Goal: Task Accomplishment & Management: Manage account settings

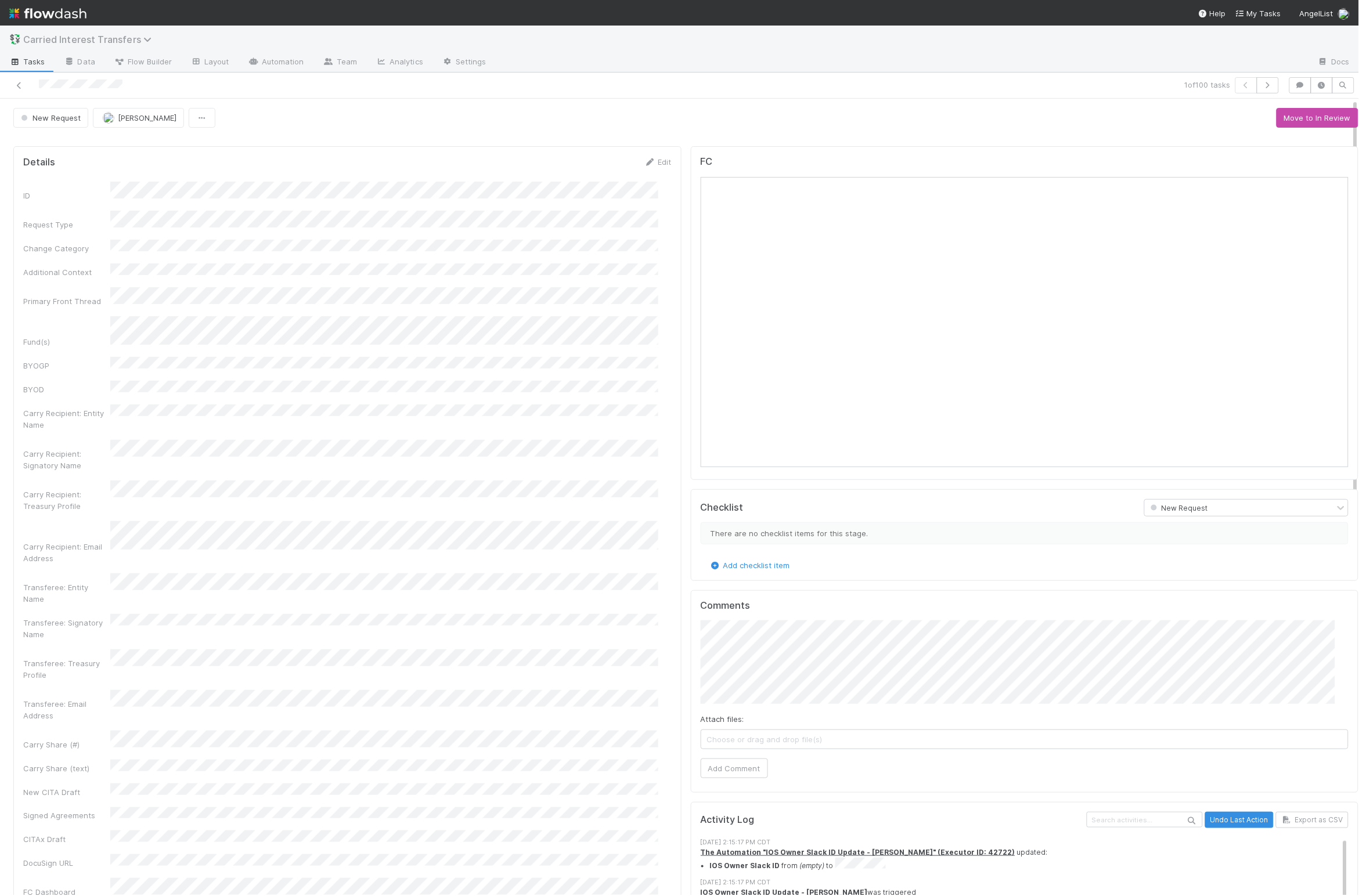
click at [71, 43] on span "Carried Interest Transfers" at bounding box center [90, 39] width 134 height 11
type input "Fund Ex"
click at [125, 90] on div "🧾 Fund Expenses" at bounding box center [151, 90] width 276 height 11
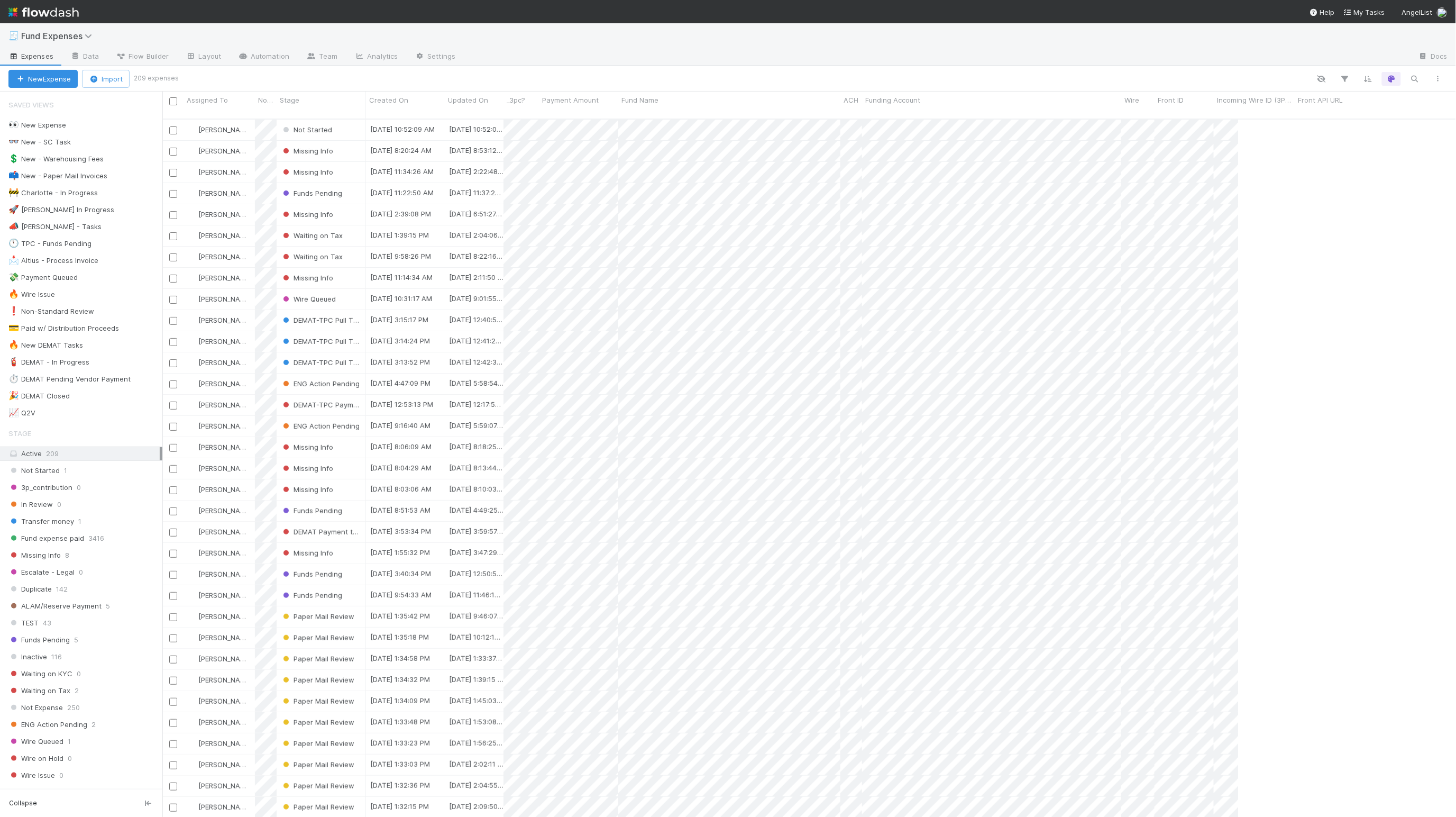
scroll to position [693, 1283]
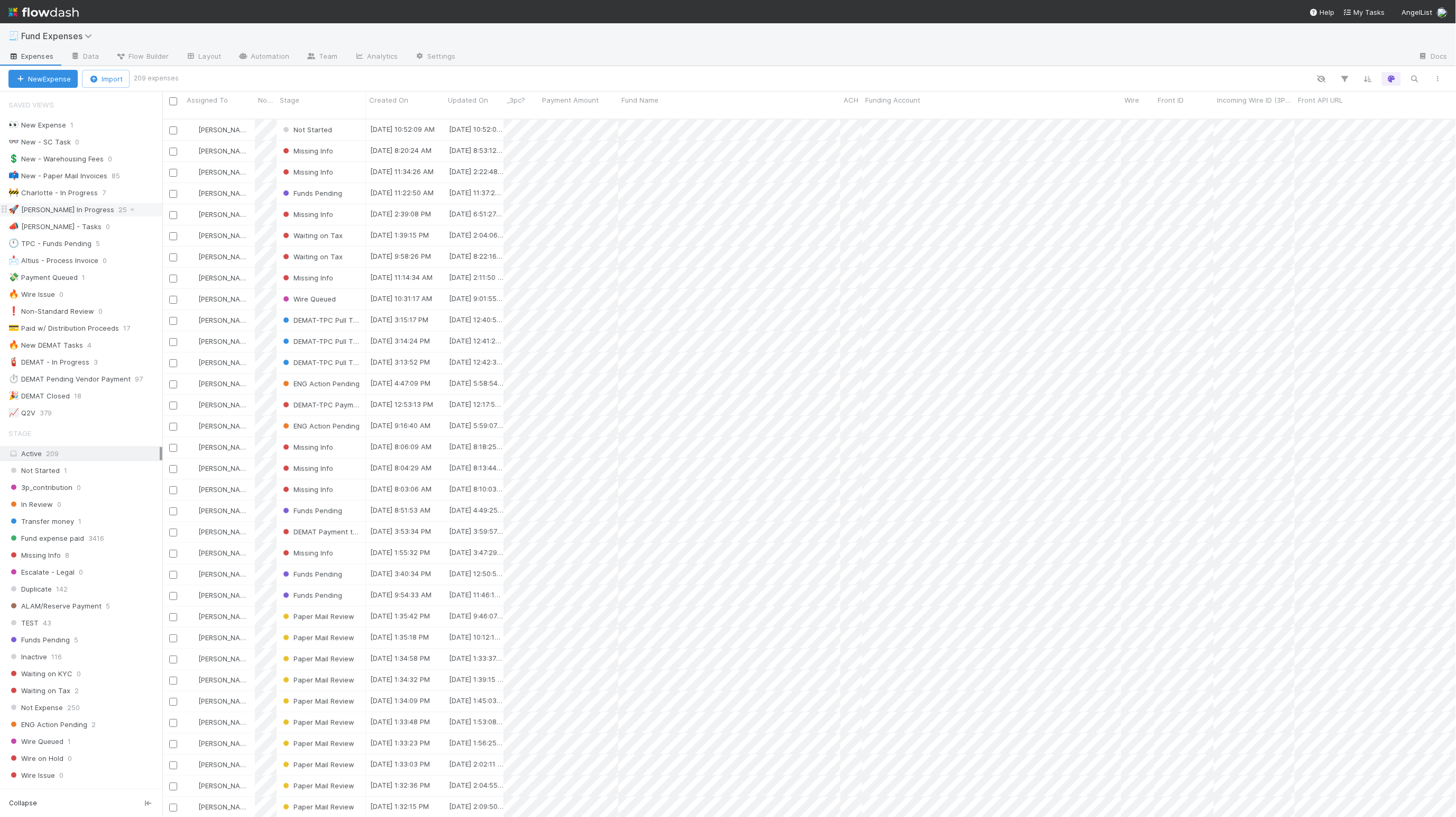
click at [51, 215] on div "🚀 Linda In Progress" at bounding box center [61, 210] width 106 height 13
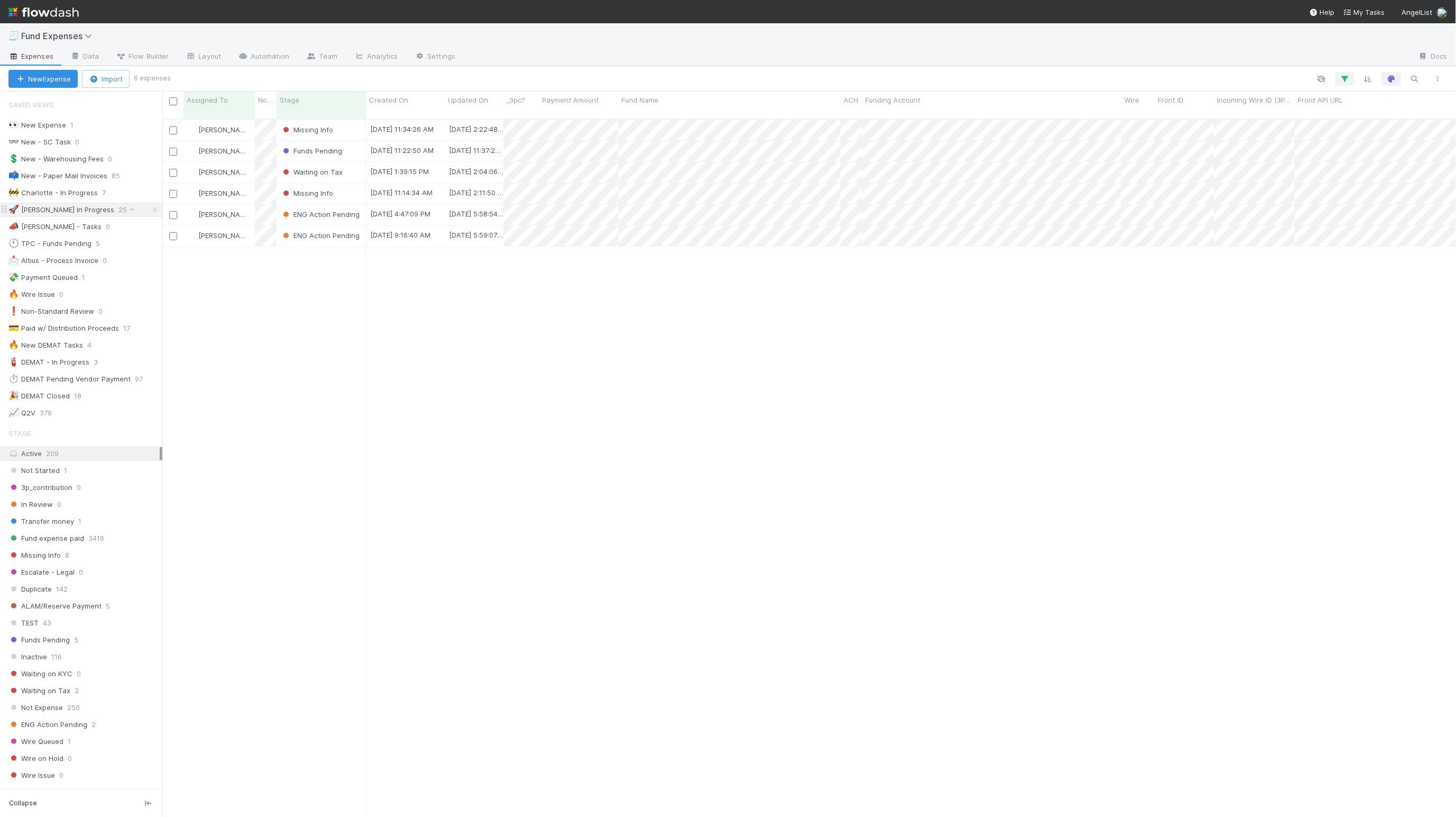
scroll to position [693, 1283]
click at [284, 311] on div "Linda Ortiz Missing Info 8/27/25, 11:34:26 AM 8/27/25, 2:22:48 PM 0 0 0 0 0 0 0…" at bounding box center [809, 472] width 1294 height 705
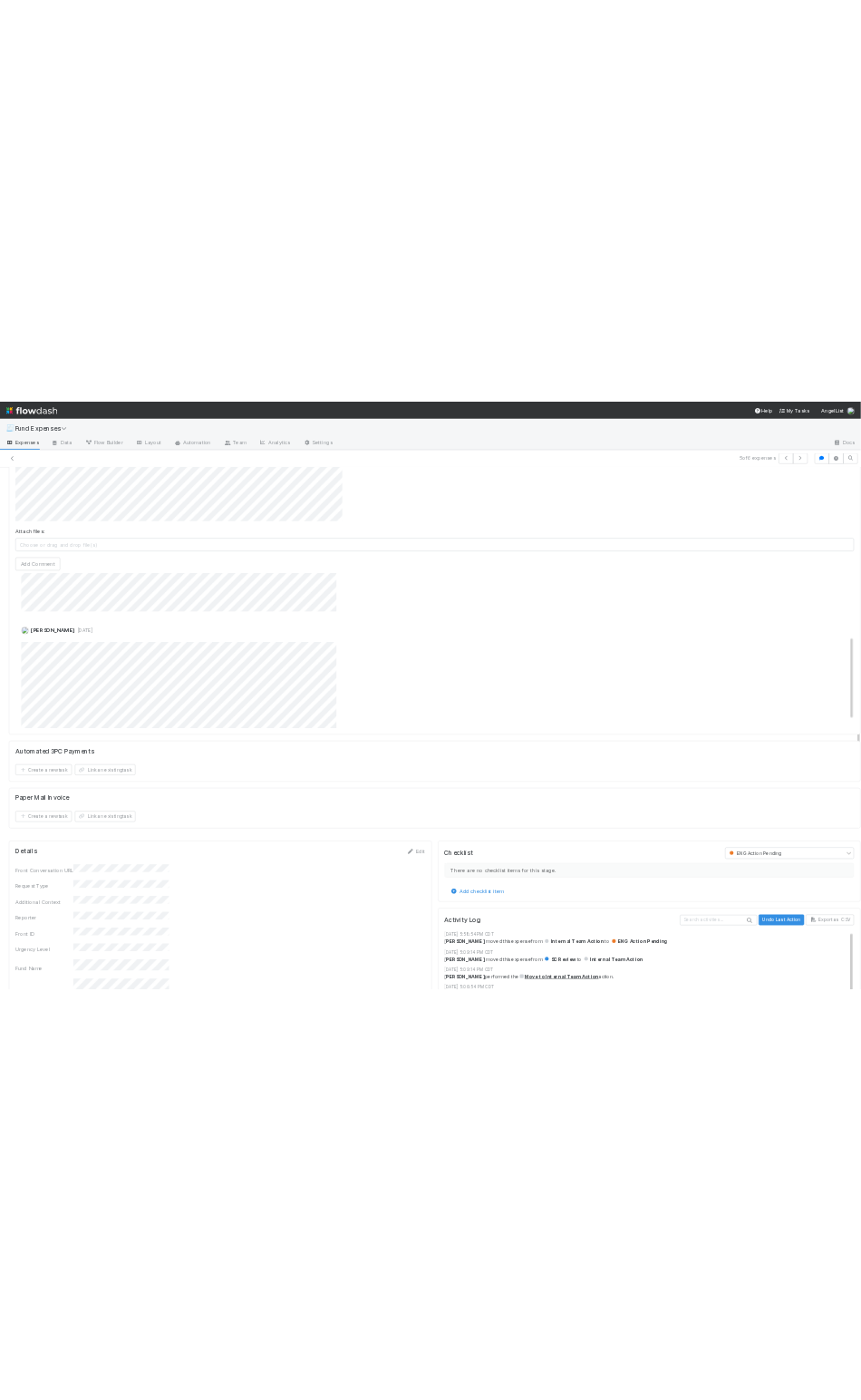
scroll to position [272, 0]
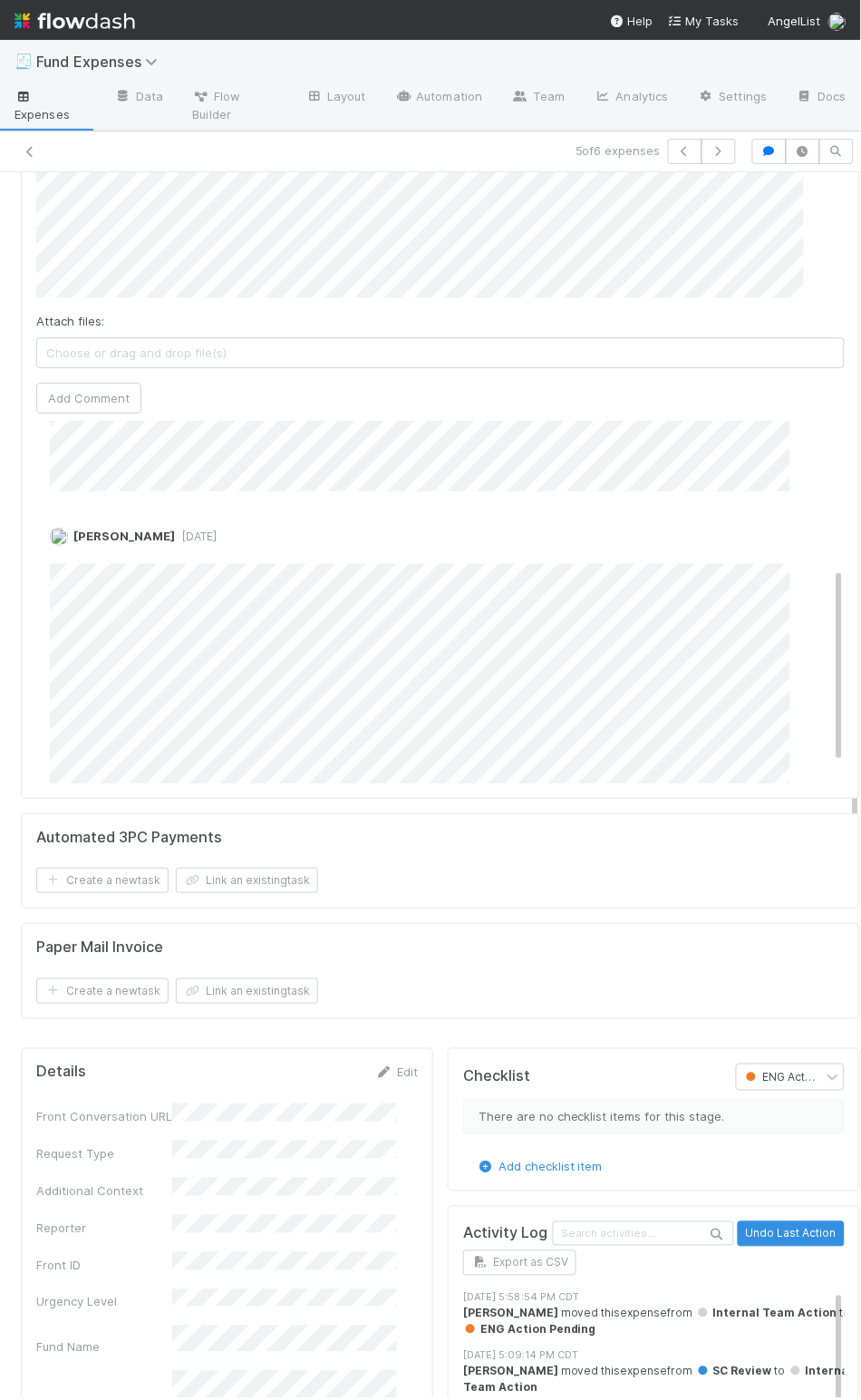
click at [33, 140] on div at bounding box center [193, 152] width 372 height 26
click at [30, 149] on icon at bounding box center [30, 152] width 18 height 12
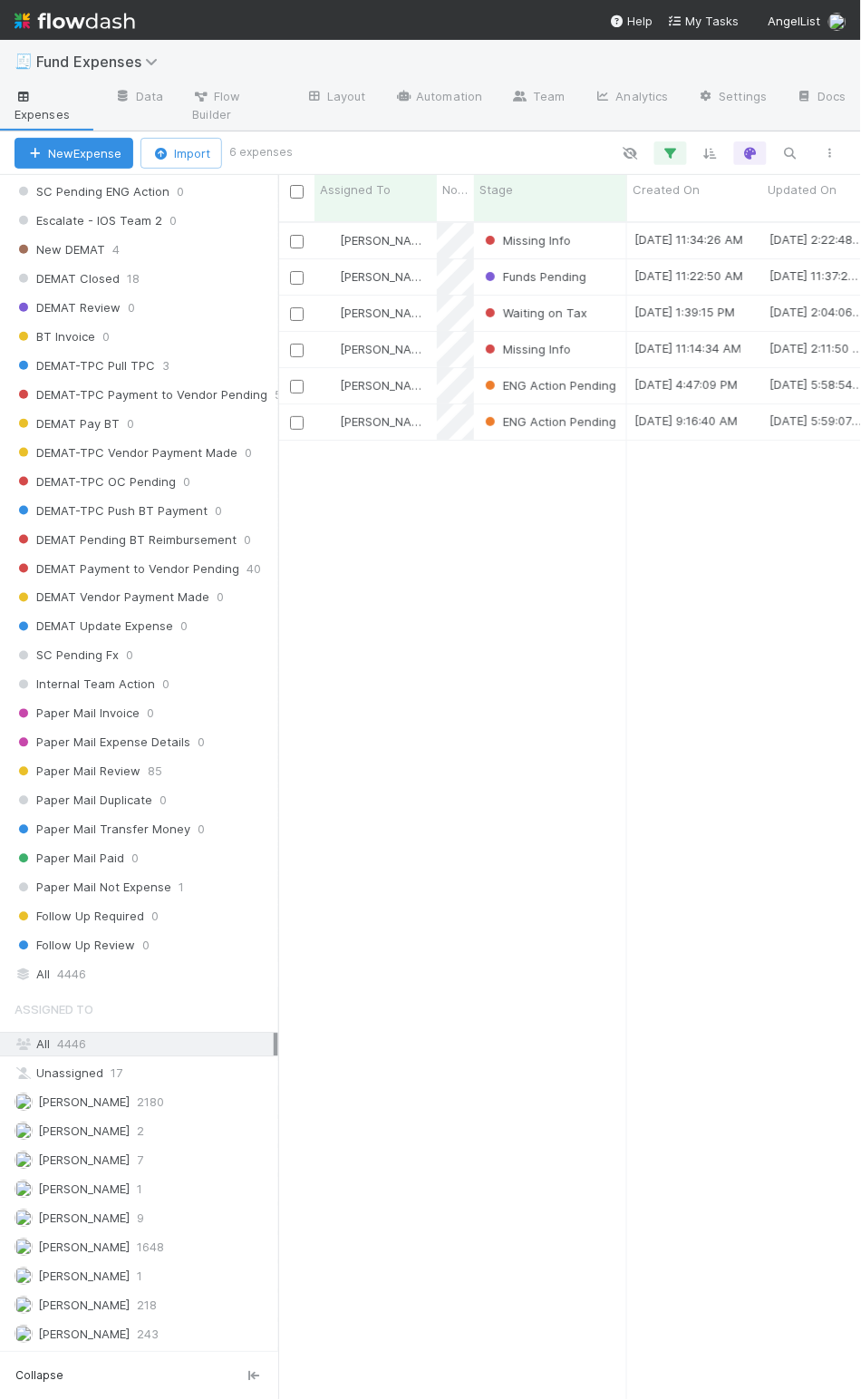
scroll to position [1581, 0]
click at [791, 153] on icon "button" at bounding box center [790, 153] width 18 height 17
type input "NA-0511 Fund IV, a series of Double AA Ventures, LP"
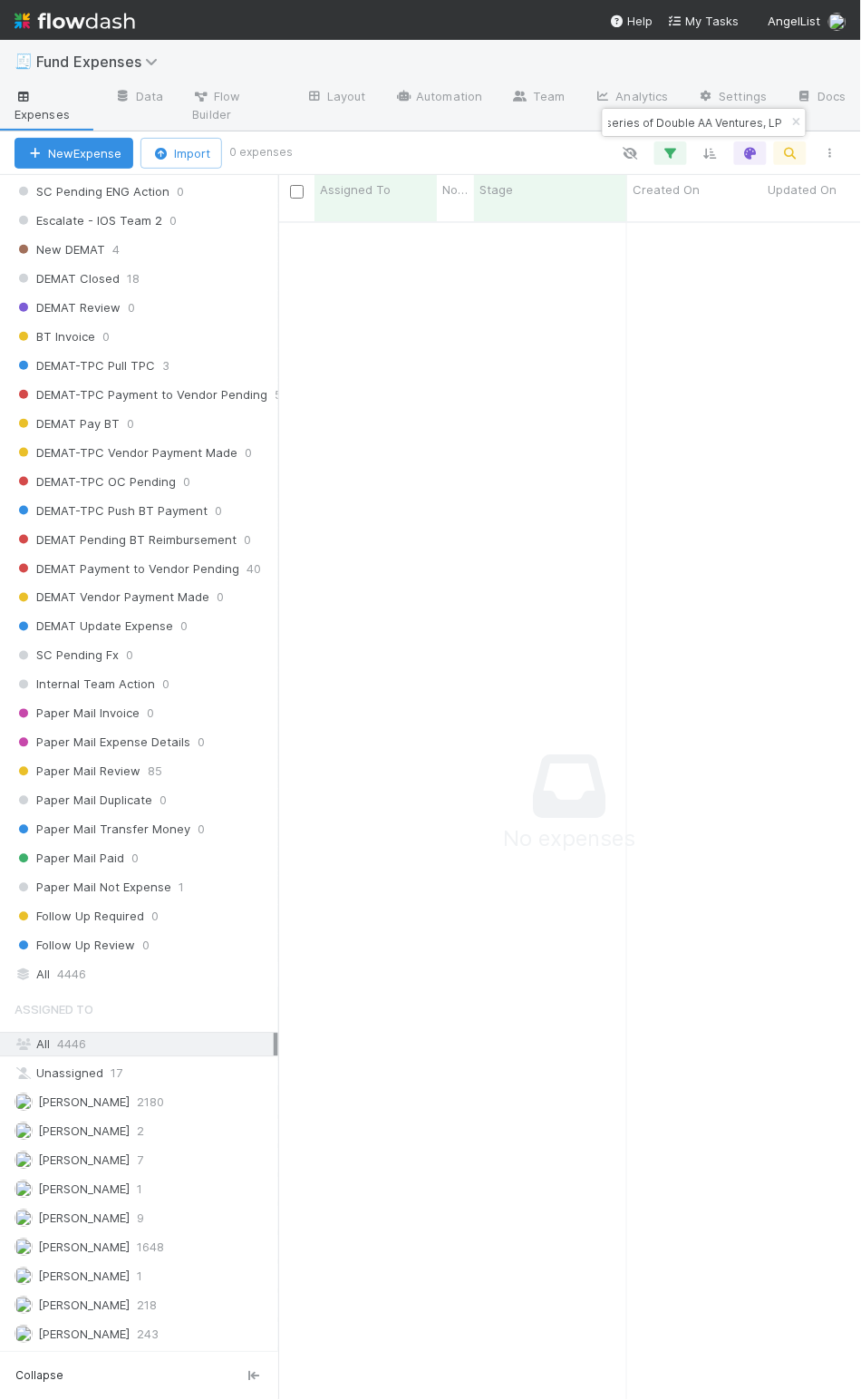
scroll to position [1151, 544]
click at [188, 945] on div "Follow Up Review 0" at bounding box center [147, 945] width 264 height 23
click at [187, 964] on div "All 4446" at bounding box center [144, 975] width 259 height 23
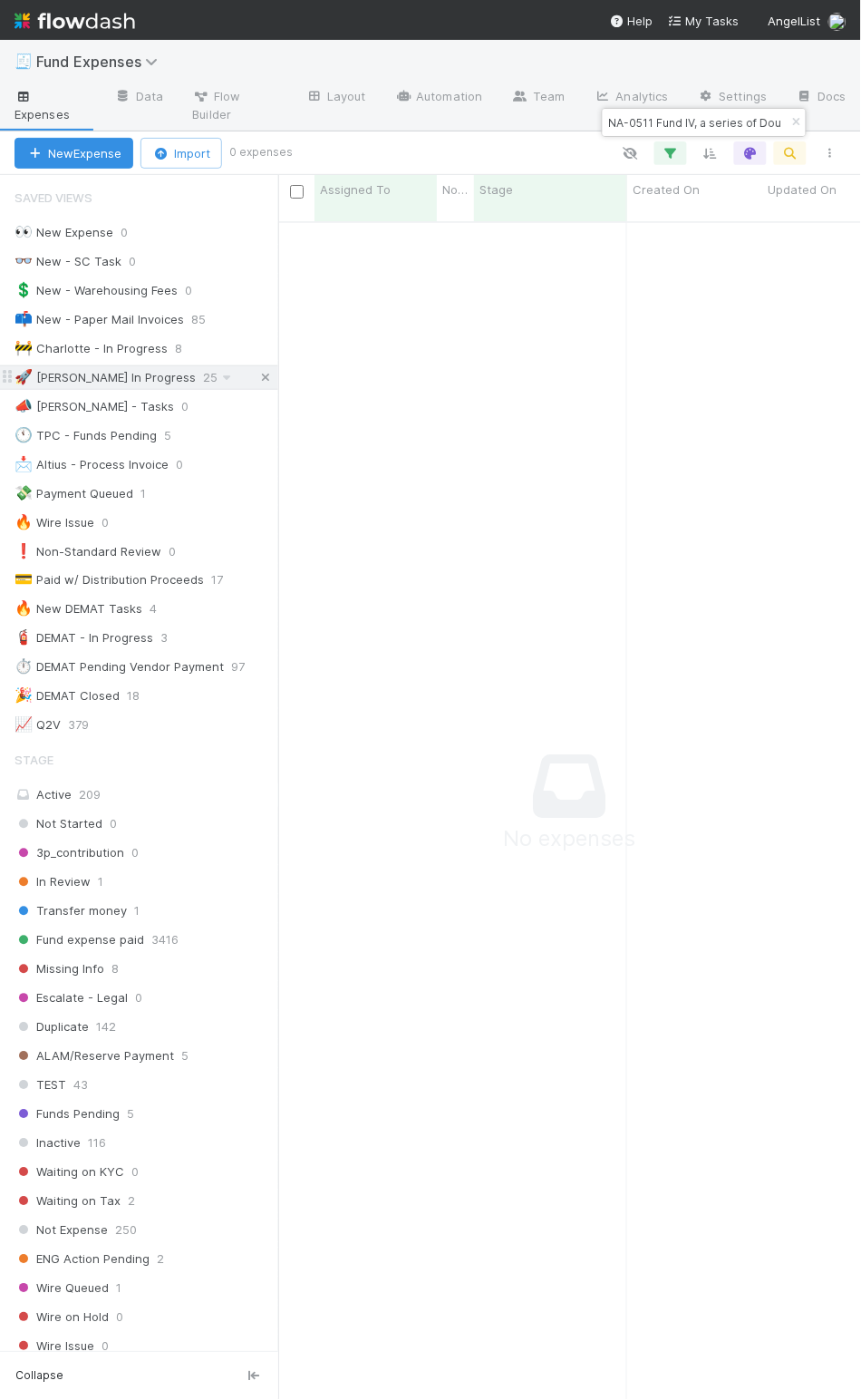
click at [257, 384] on icon at bounding box center [266, 378] width 18 height 12
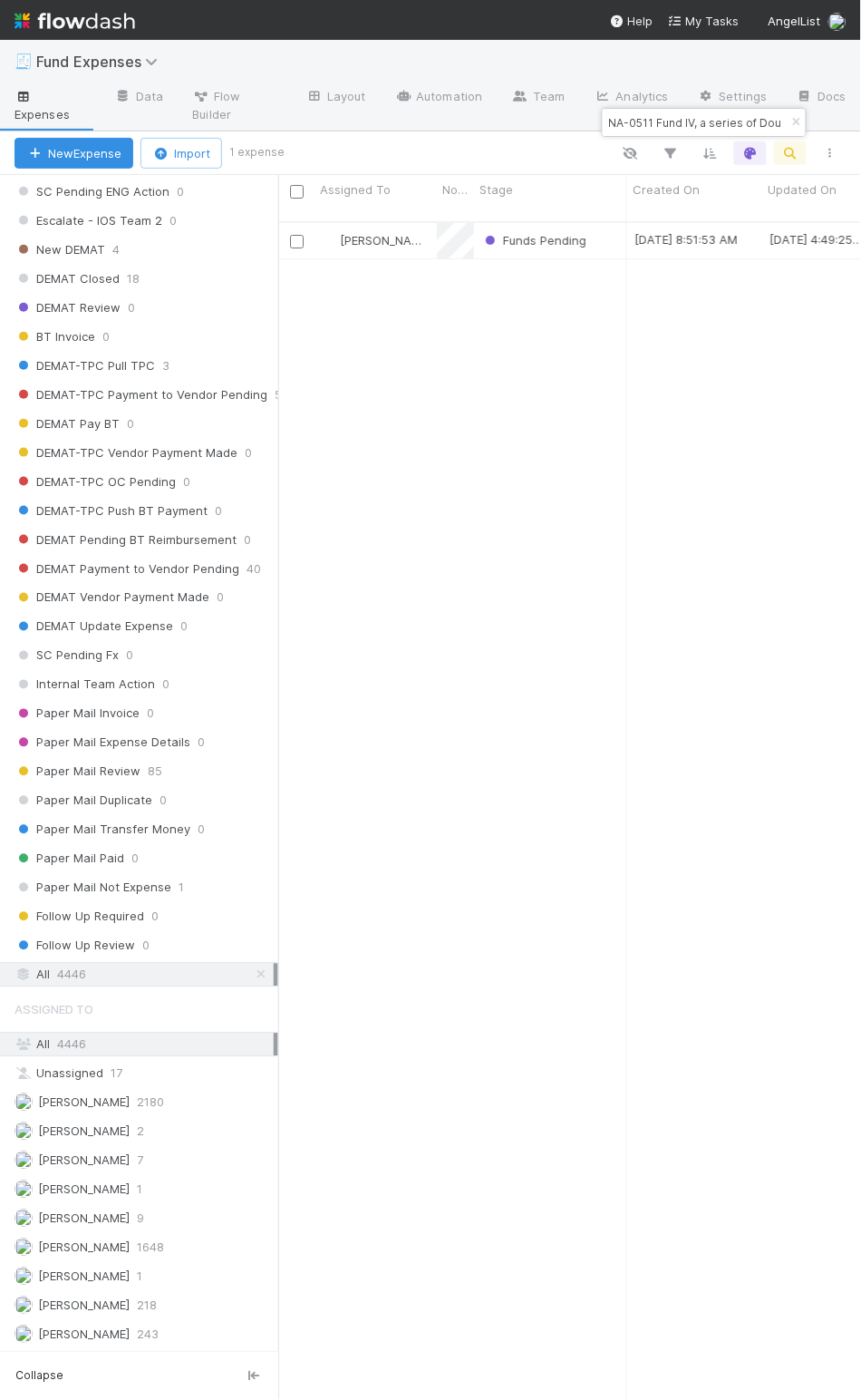
scroll to position [1172, 564]
click at [602, 234] on div "Funds Pending" at bounding box center [551, 241] width 154 height 35
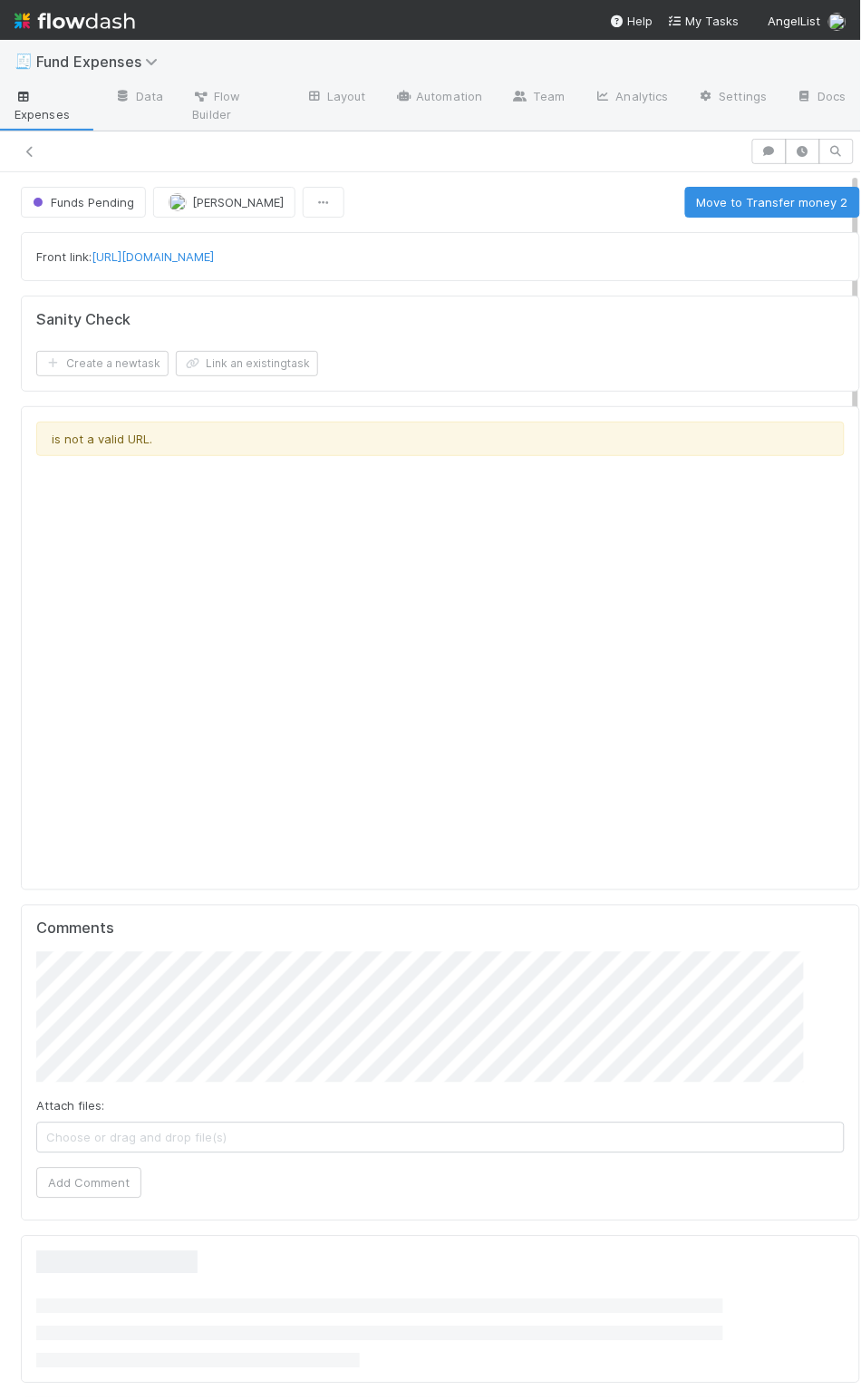
click at [525, 234] on div "Front link: https://app.frontapp.com/open/cnv_qkzthmv" at bounding box center [440, 257] width 839 height 49
click at [26, 147] on icon at bounding box center [30, 152] width 18 height 12
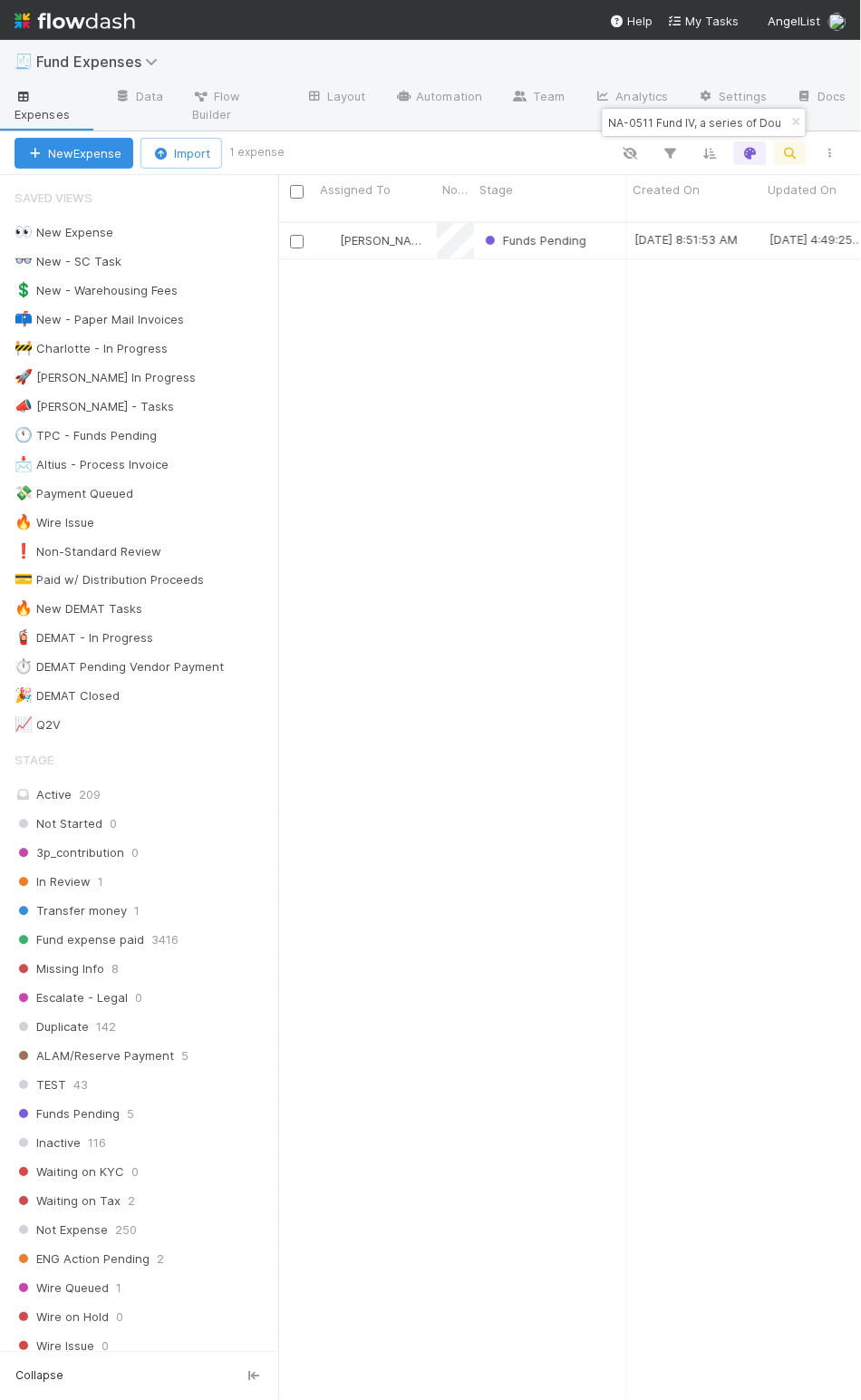
scroll to position [1172, 564]
click at [724, 127] on input "NA-0511 Fund IV, a series of Double AA Ventures, LP" at bounding box center [696, 122] width 181 height 22
type input "blocker"
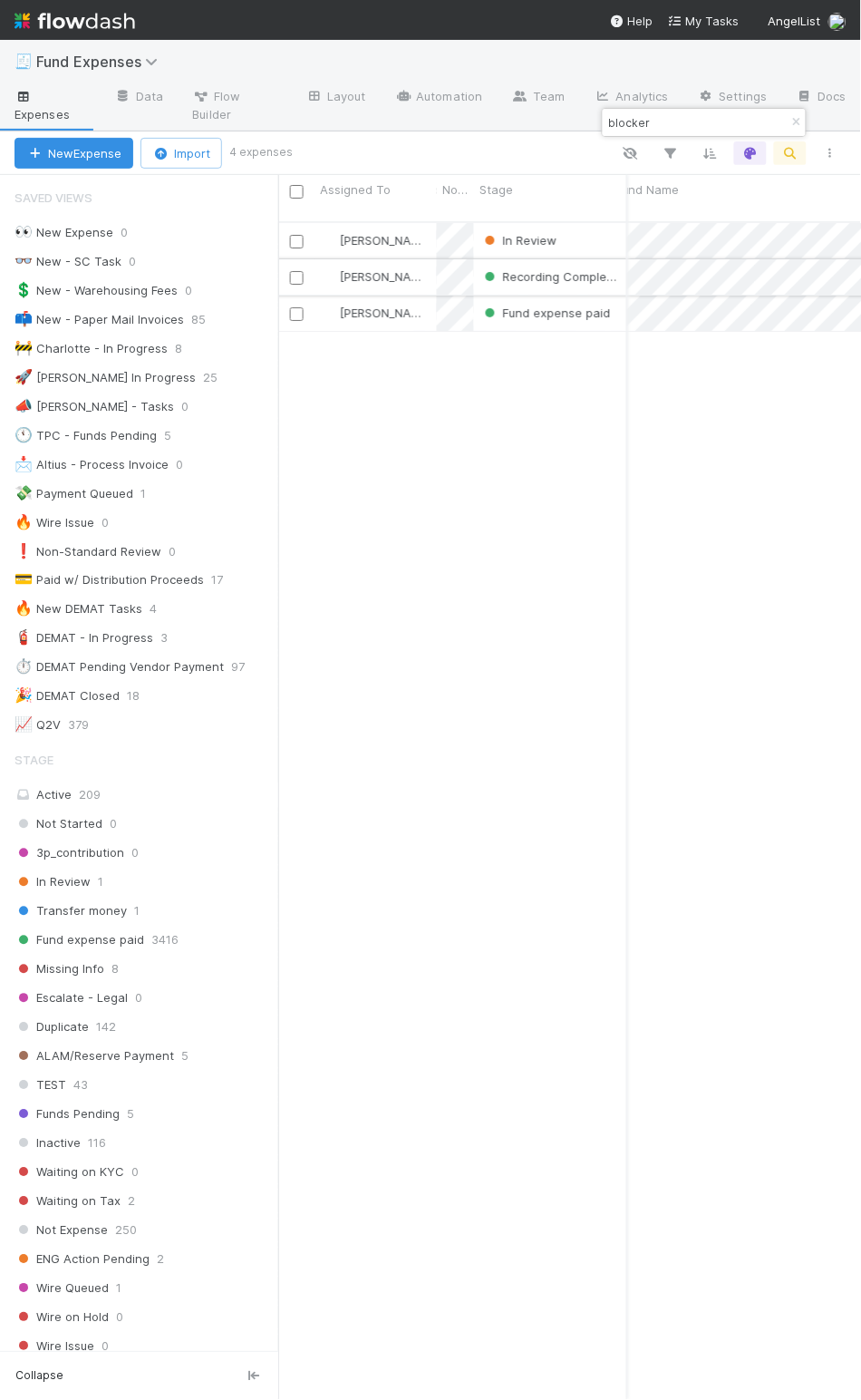
scroll to position [0, 0]
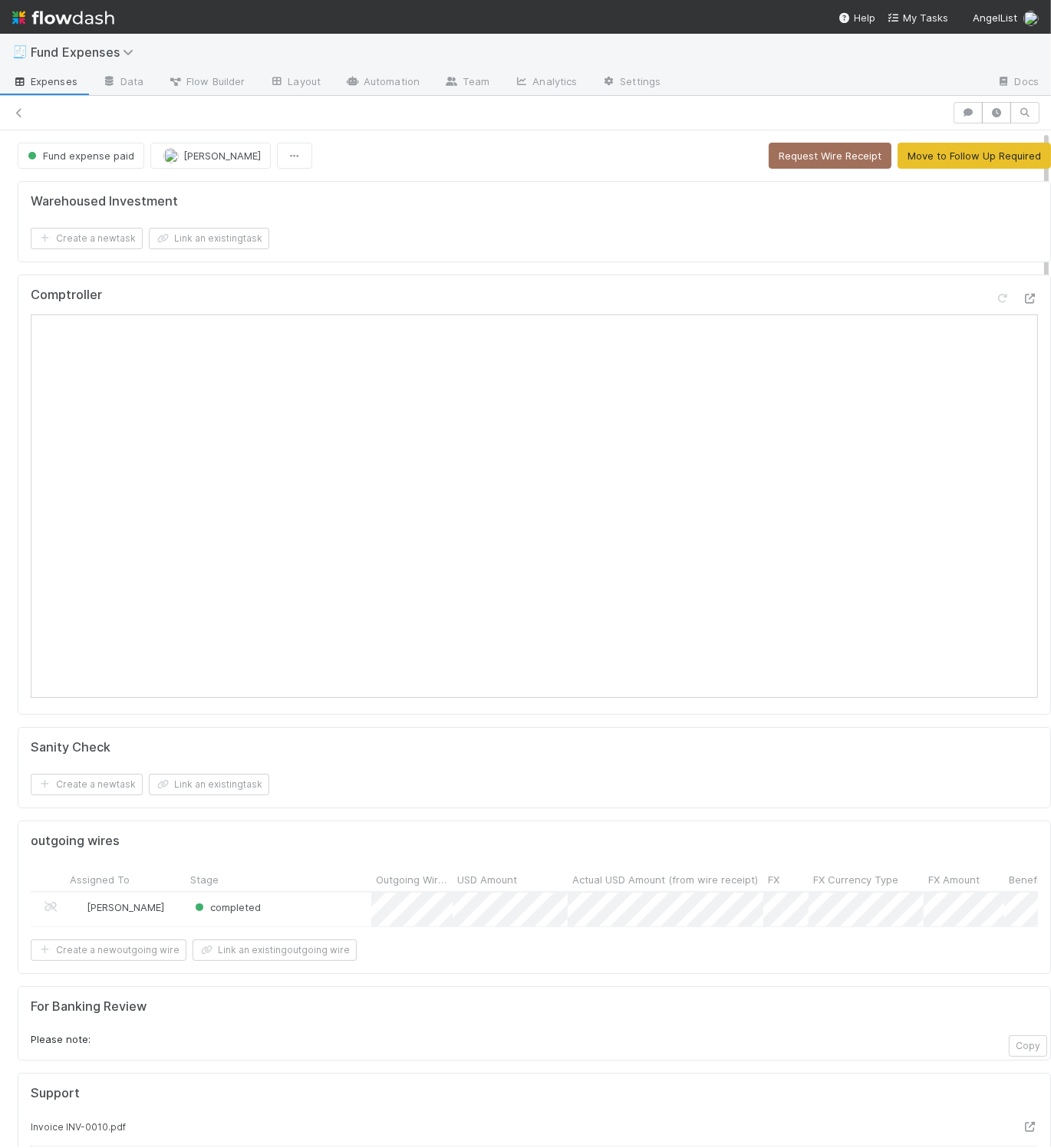
click at [541, 296] on div "Comptroller" at bounding box center [534, 301] width 1007 height 27
drag, startPoint x: 791, startPoint y: 751, endPoint x: 844, endPoint y: 759, distance: 53.6
click at [791, 751] on div "Sanity Check" at bounding box center [534, 748] width 1007 height 15
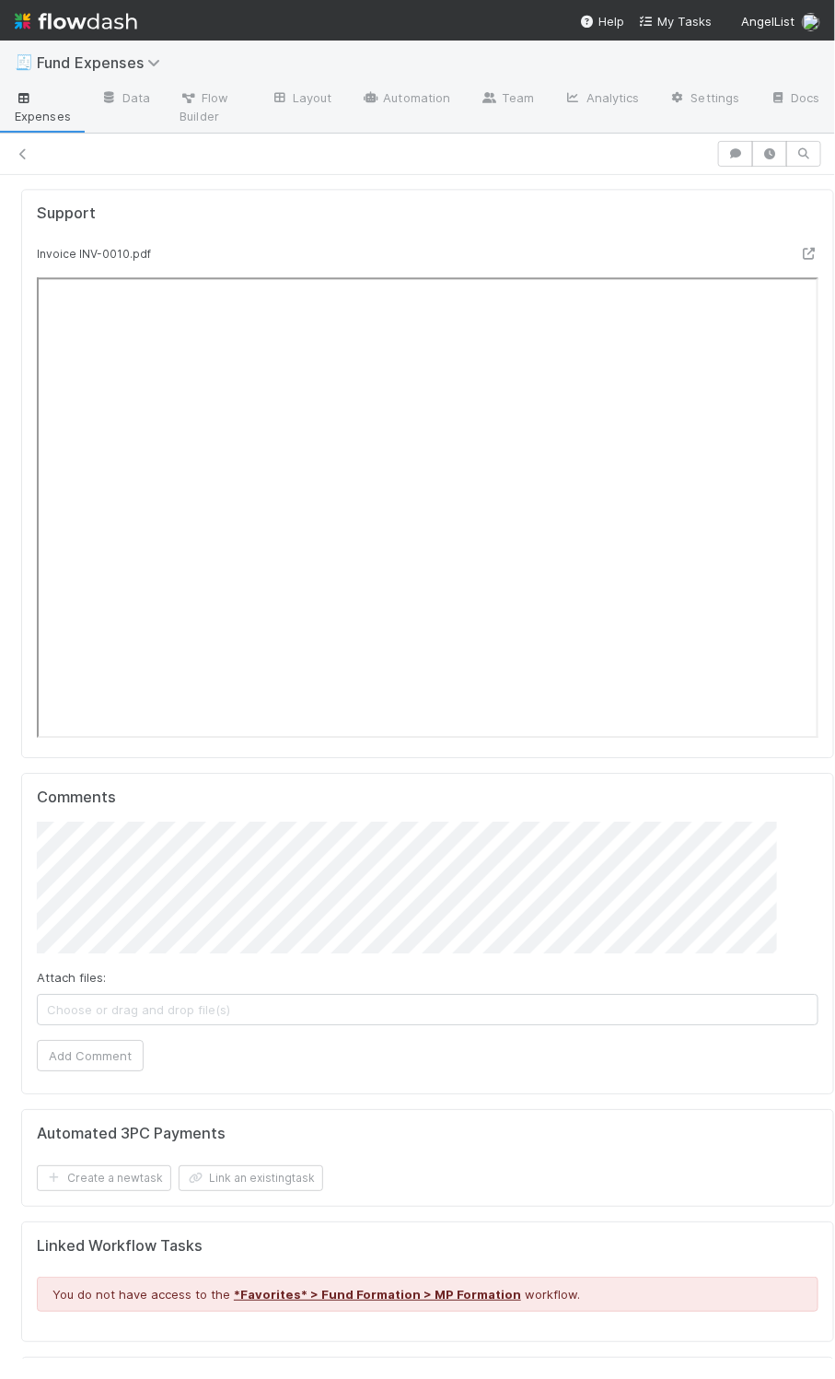
scroll to position [1121, 0]
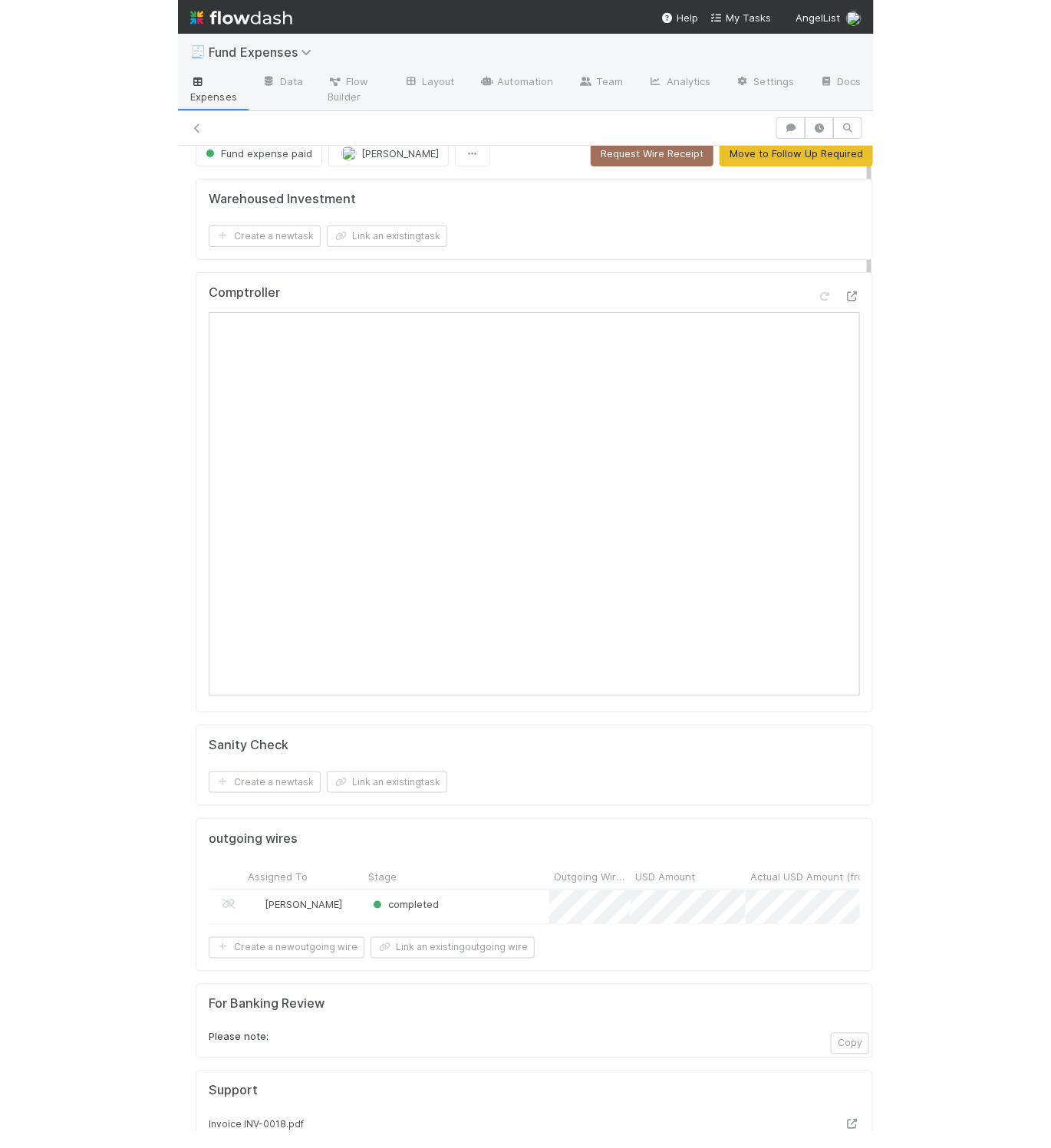
scroll to position [13, 0]
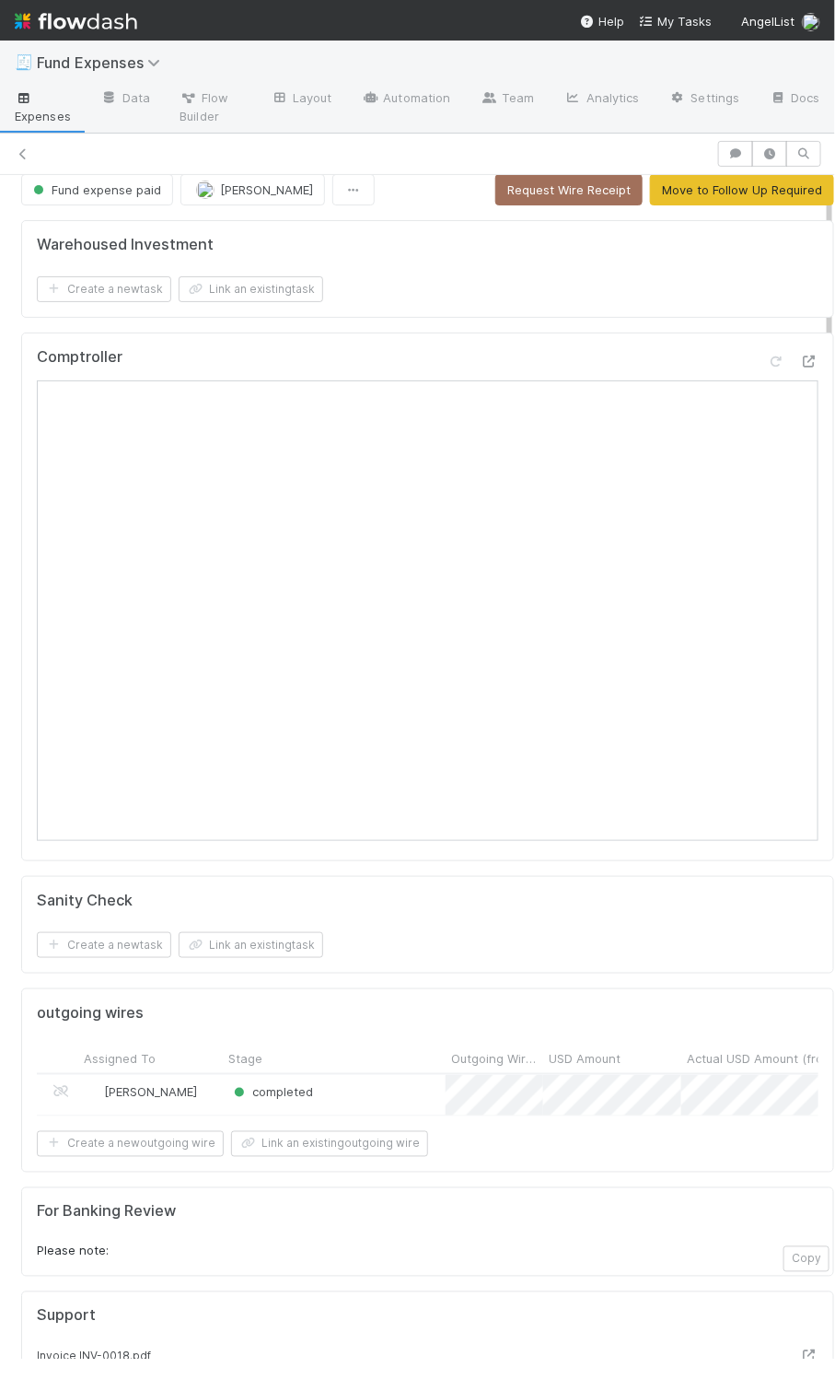
click at [321, 910] on div "Sanity Check" at bounding box center [428, 900] width 782 height 18
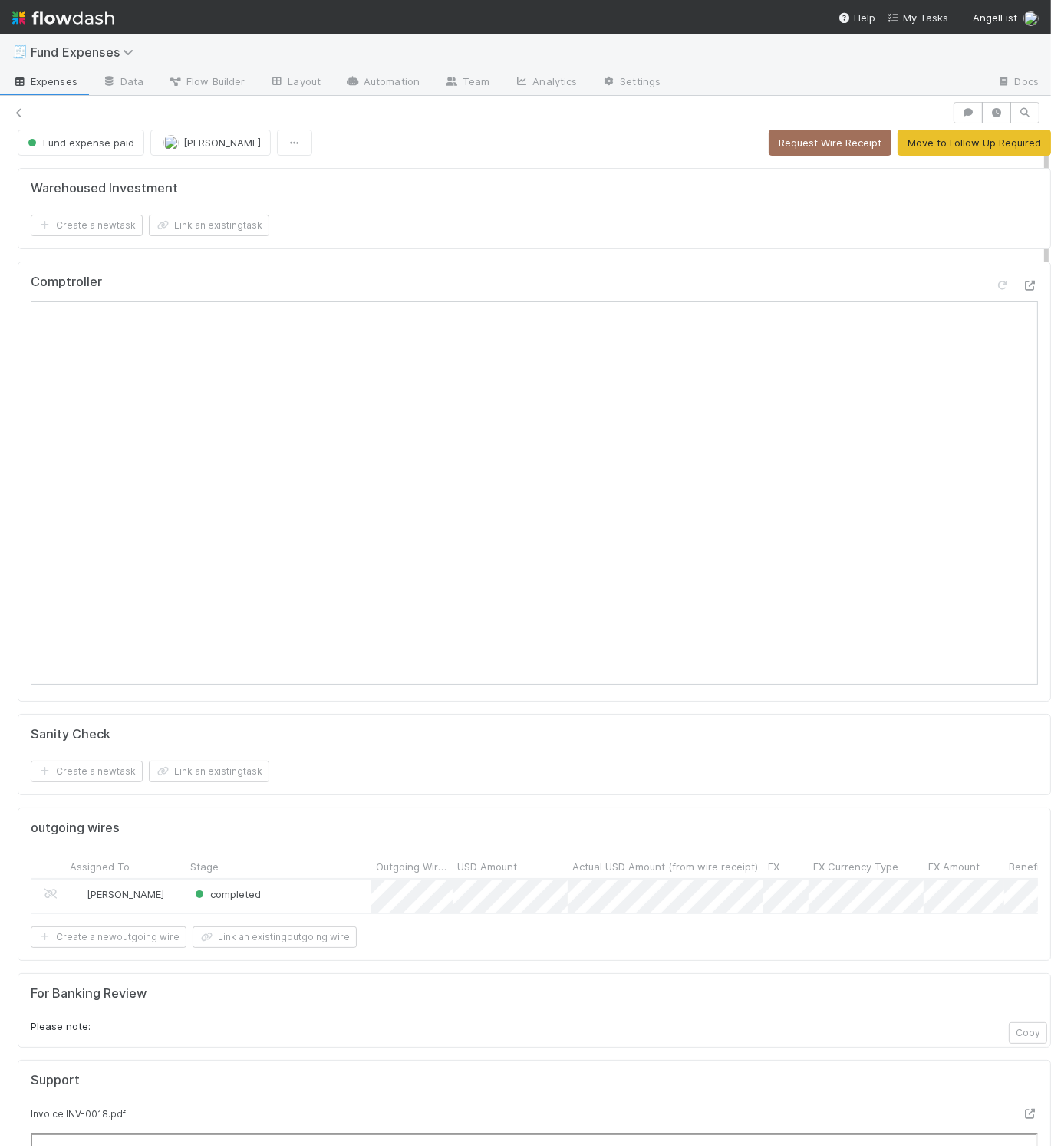
scroll to position [0, 0]
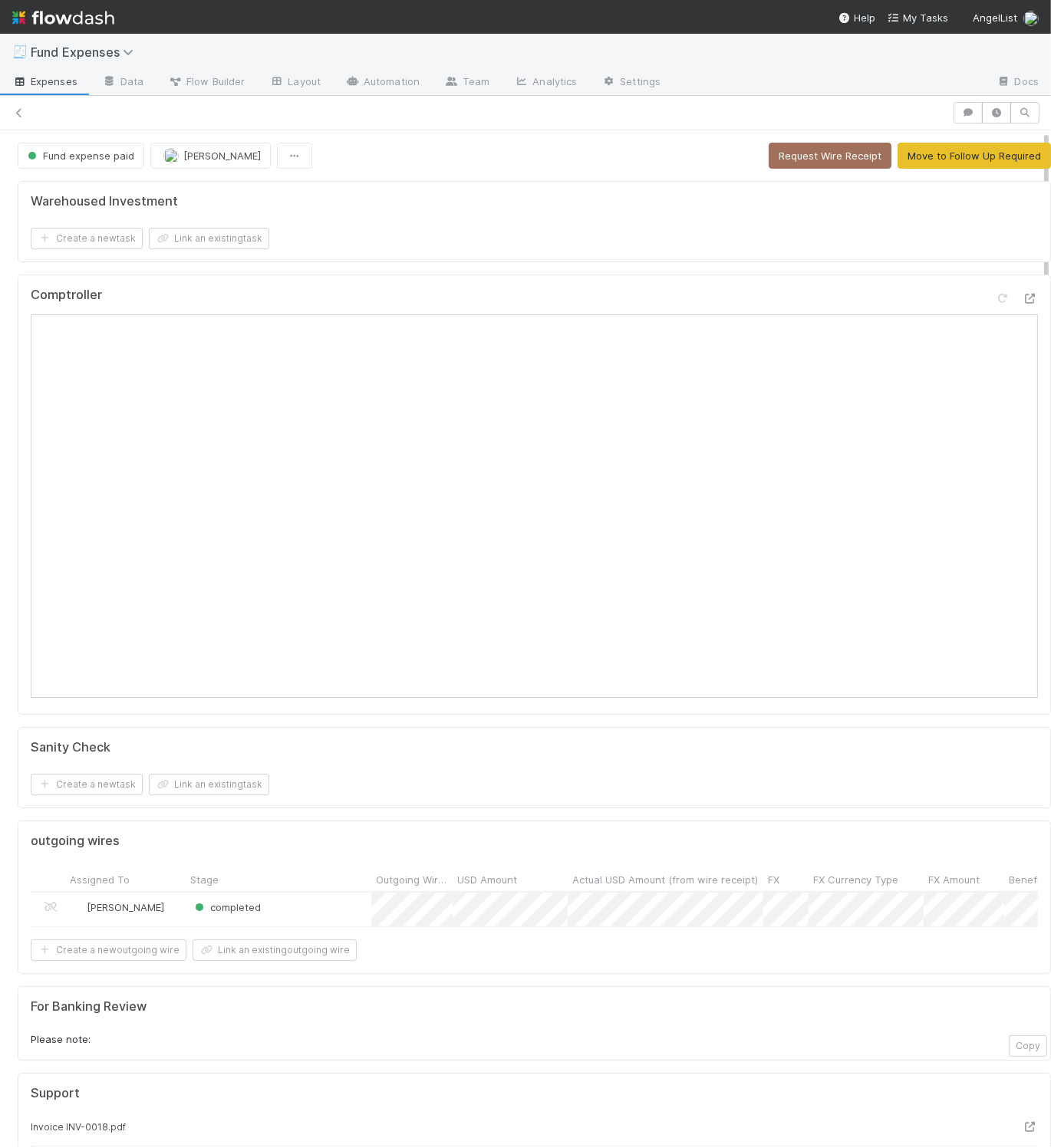
click at [597, 261] on div "Warehoused Investment Create a new task Link an existing task" at bounding box center [534, 221] width 1033 height 82
click at [760, 795] on div "Create a new task Link an existing task" at bounding box center [534, 784] width 1007 height 22
click at [542, 189] on div "Warehoused Investment Create a new task Link an existing task" at bounding box center [534, 221] width 1033 height 82
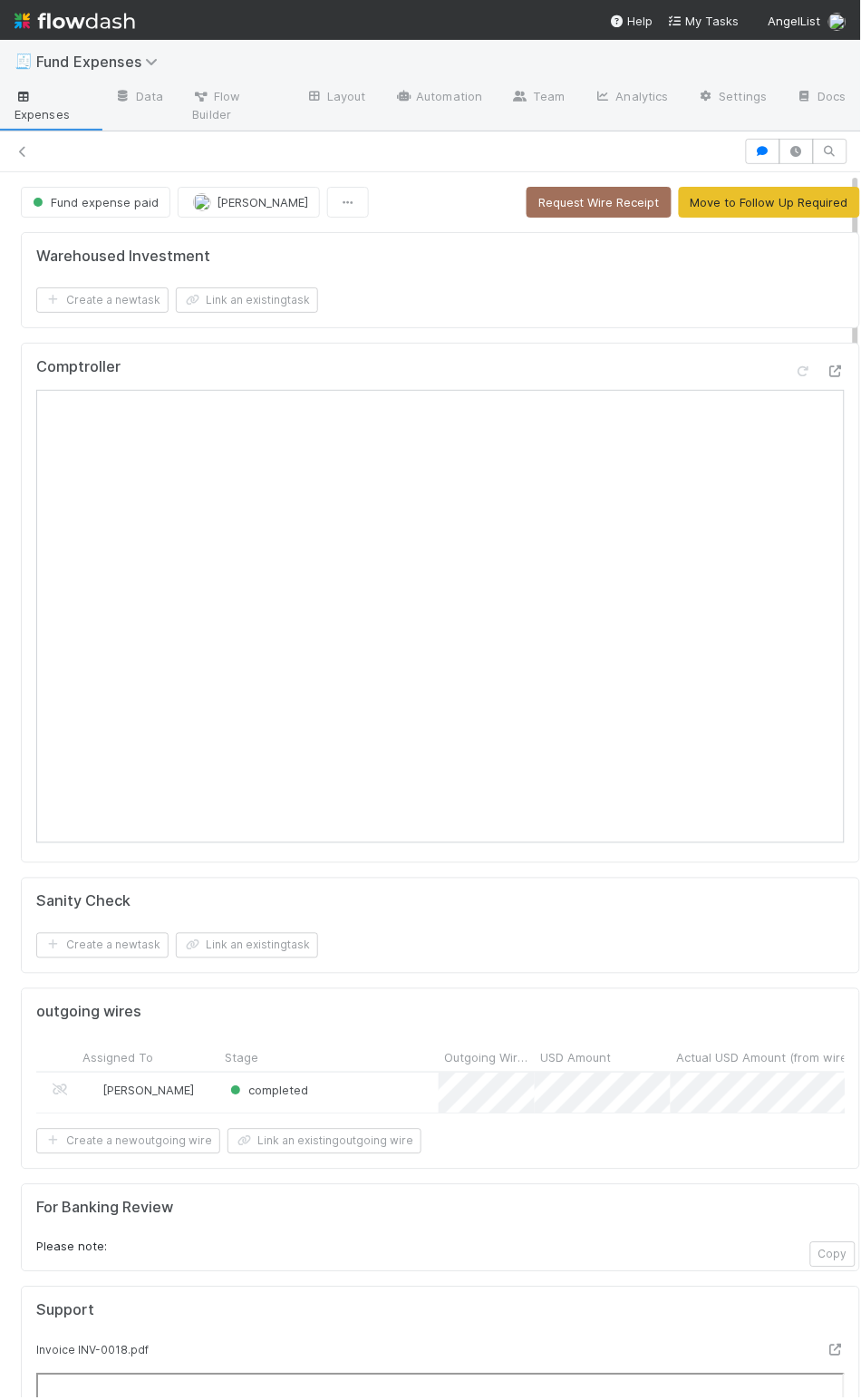
click at [368, 1095] on div "completed" at bounding box center [329, 1093] width 219 height 40
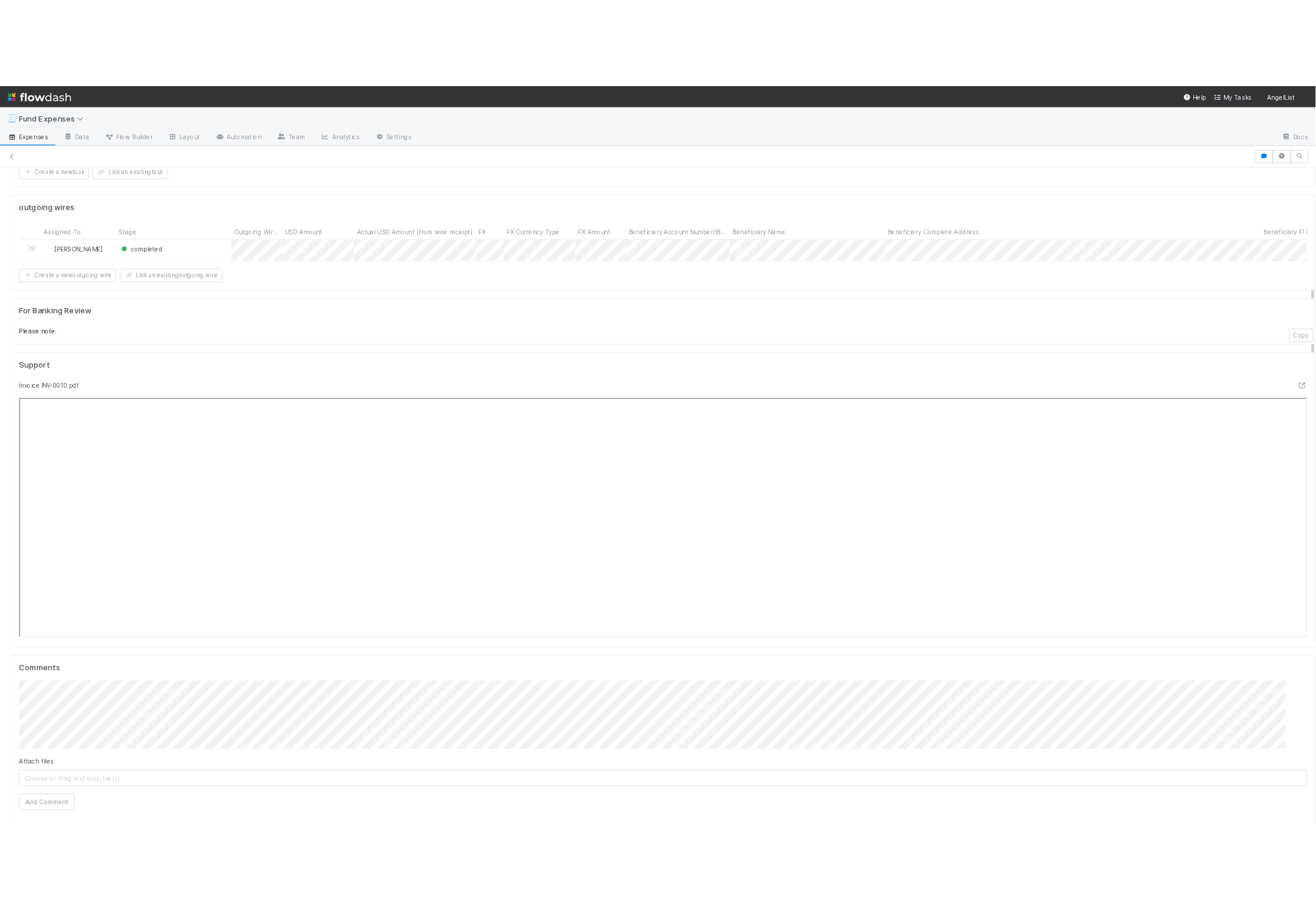
scroll to position [1025, 0]
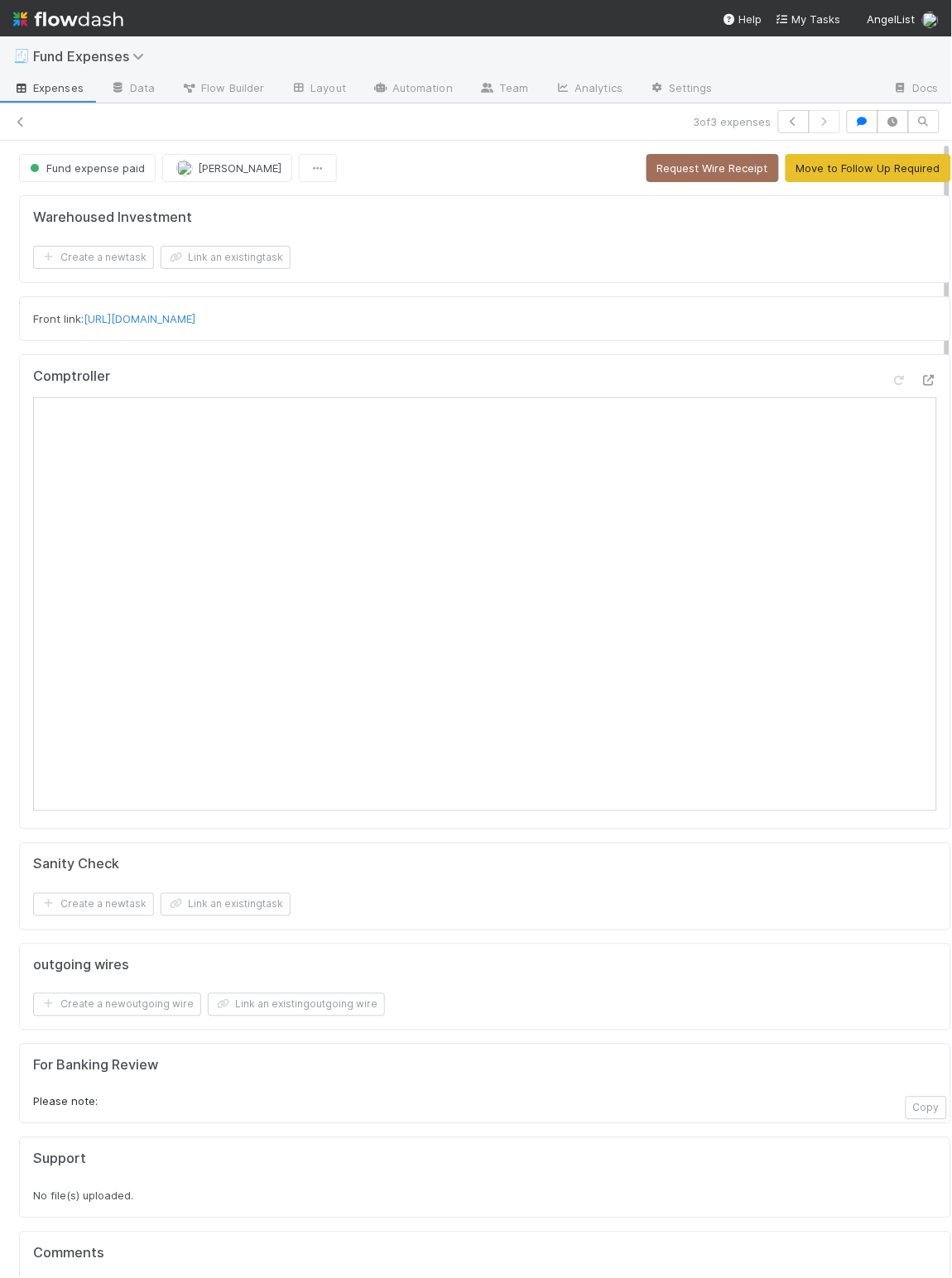
click at [100, 43] on html "🧾 Fund Expenses Expenses Data Flow Builder Layout Automation Team Analytics Set…" at bounding box center [476, 639] width 952 height 1278
click at [99, 50] on html "🧾 Fund Expenses Expenses Data Flow Builder Layout Automation Team Analytics Set…" at bounding box center [476, 639] width 952 height 1278
drag, startPoint x: 0, startPoint y: 0, endPoint x: 98, endPoint y: 57, distance: 113.4
click at [98, 57] on html "🧾 Fund Expenses Expenses Data Flow Builder Layout Automation Team Analytics Set…" at bounding box center [476, 639] width 952 height 1278
drag, startPoint x: 98, startPoint y: 57, endPoint x: 200, endPoint y: 53, distance: 102.1
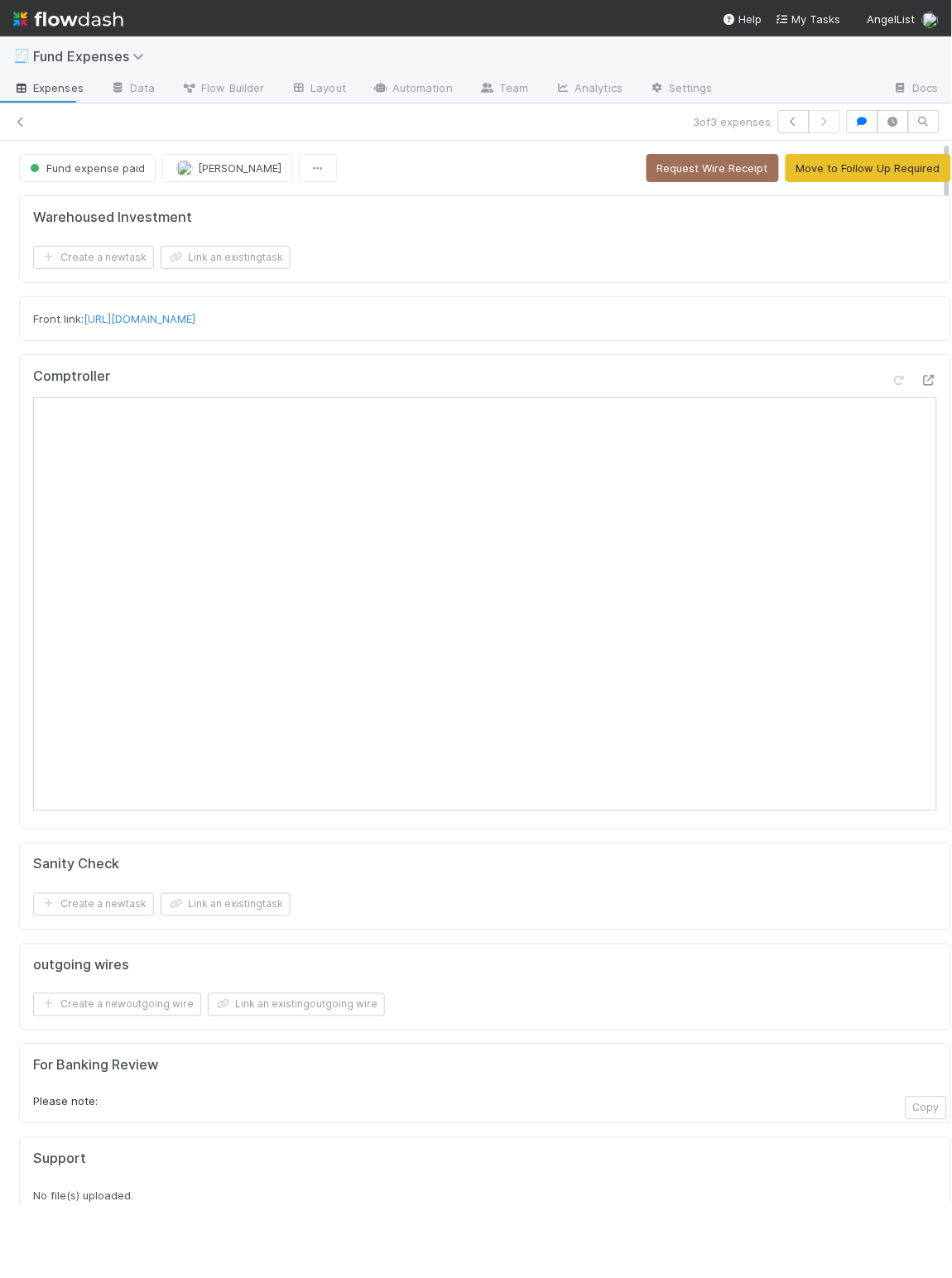
click at [154, 61] on html "🧾 Fund Expenses Expenses Data Flow Builder Layout Automation Team Analytics Set…" at bounding box center [476, 639] width 952 height 1278
click at [275, 46] on div "🧾 Fund Expenses" at bounding box center [476, 57] width 952 height 40
click at [200, 53] on div "🧾 Fund Expenses" at bounding box center [476, 57] width 952 height 40
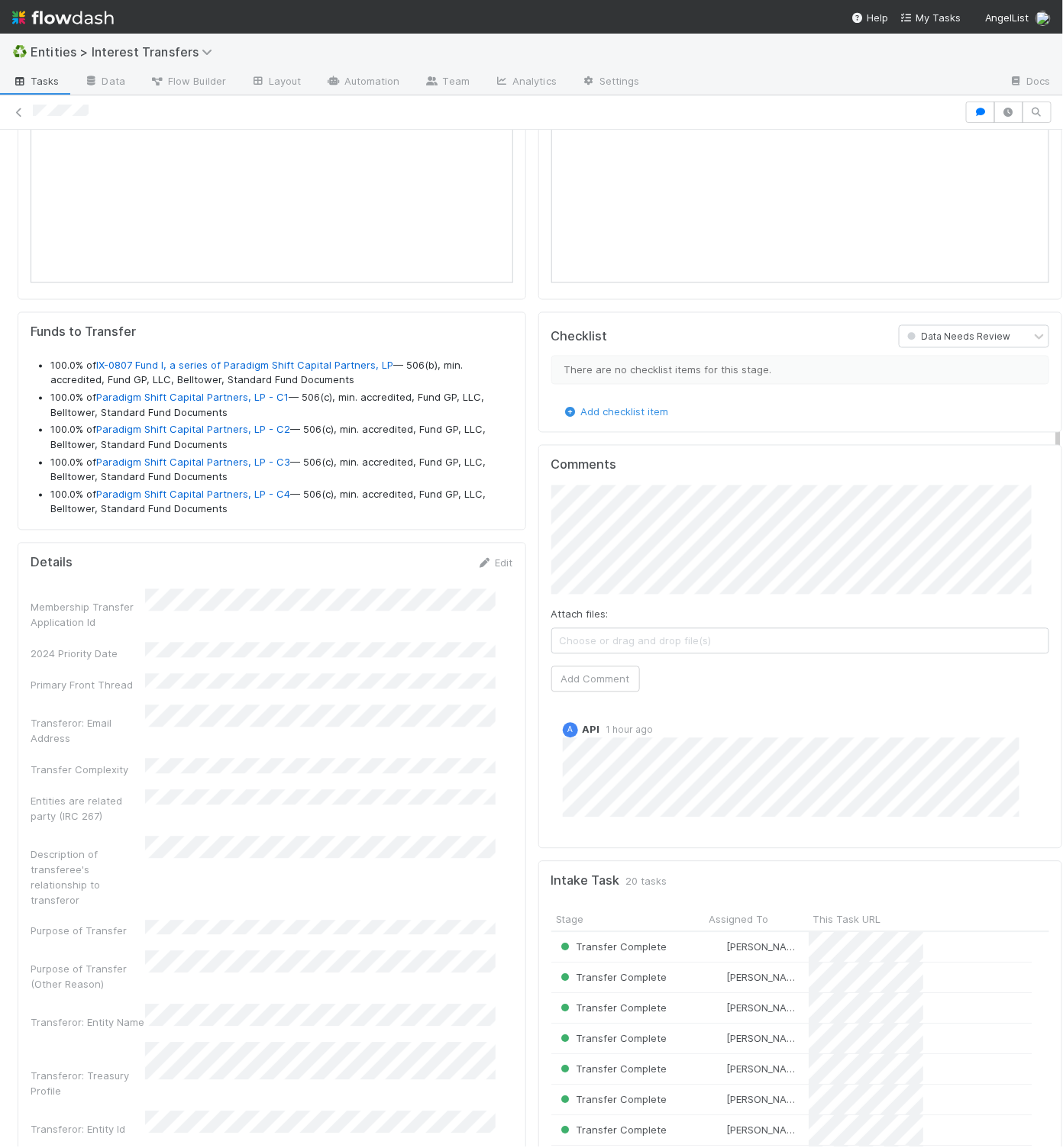
scroll to position [871, 0]
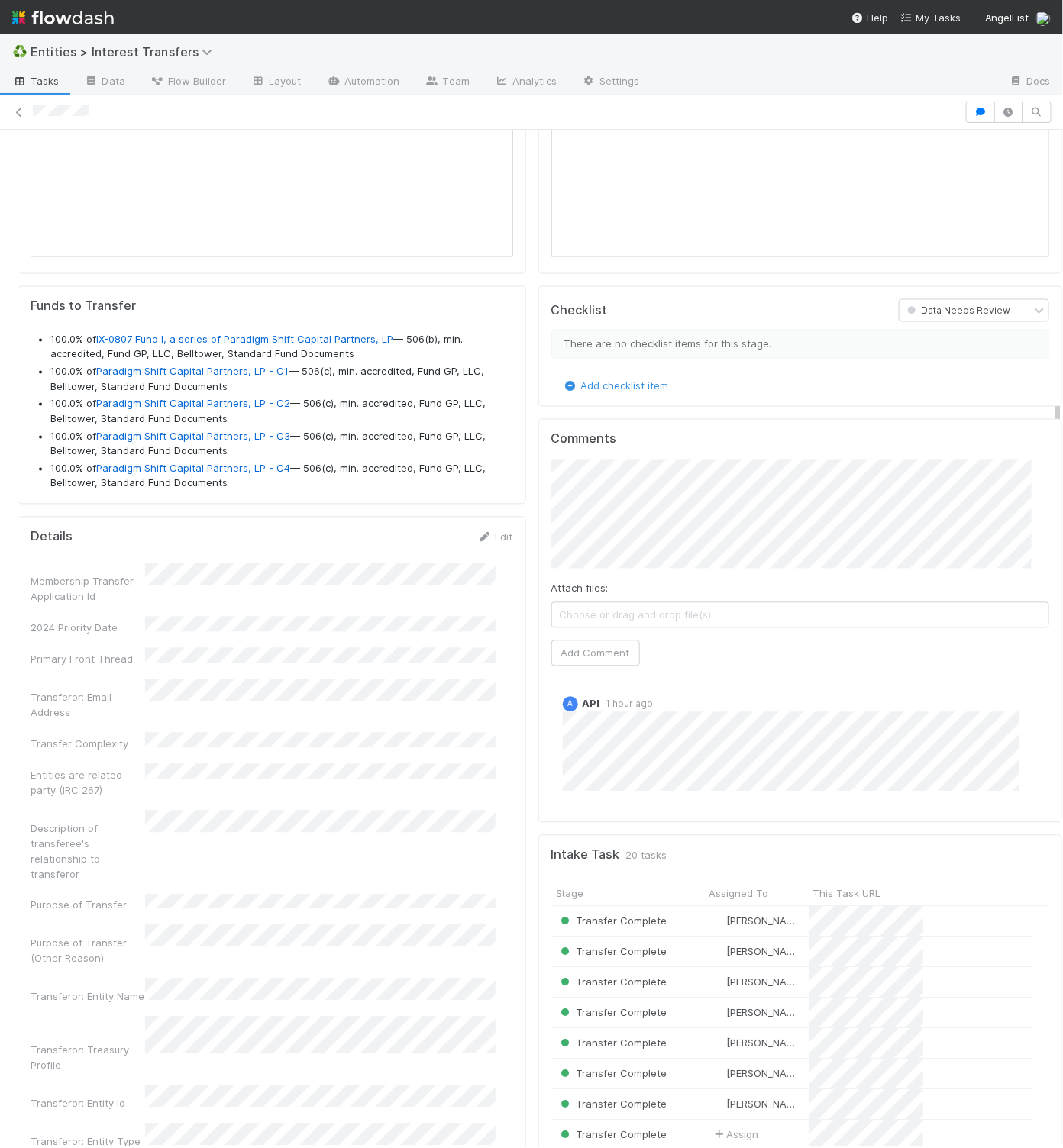
click at [503, 488] on div "Funds to Transfer 100.0% of IX-0807 Fund I, a series of Paradigm Shift Capital …" at bounding box center [271, 395] width 508 height 218
click at [492, 544] on link "Edit" at bounding box center [495, 537] width 36 height 12
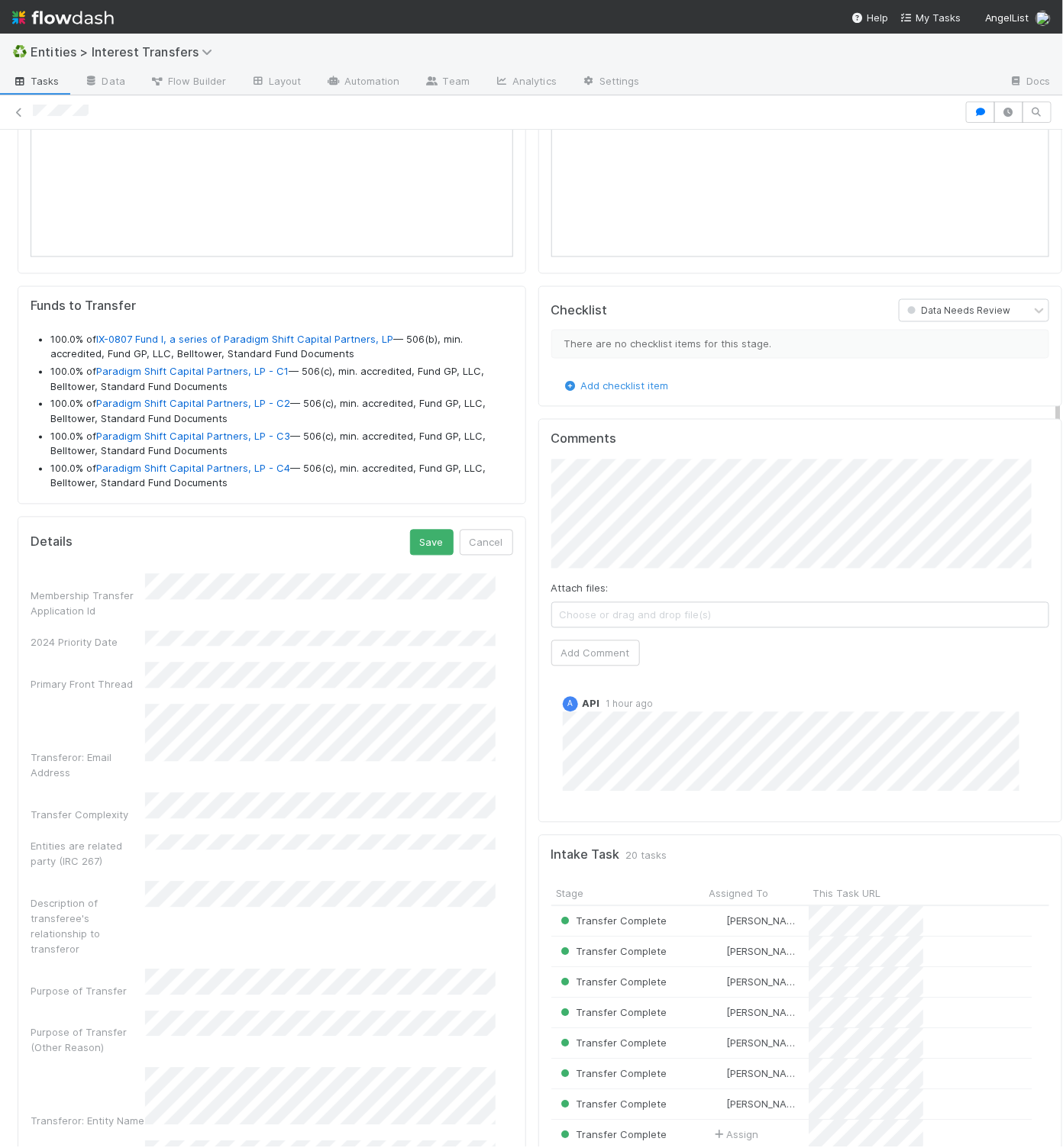
click at [410, 530] on button "Save" at bounding box center [431, 542] width 43 height 26
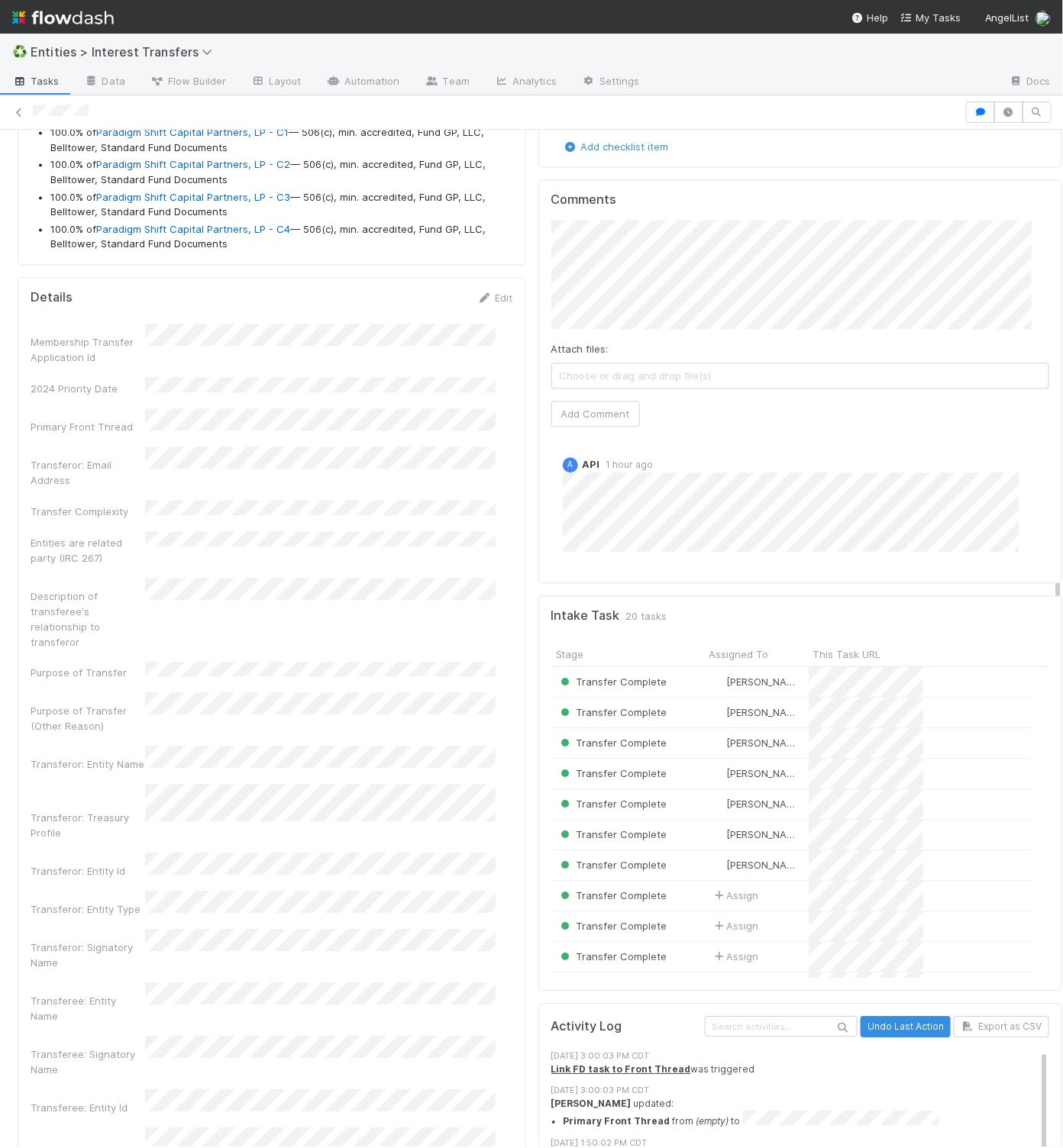
scroll to position [1122, 0]
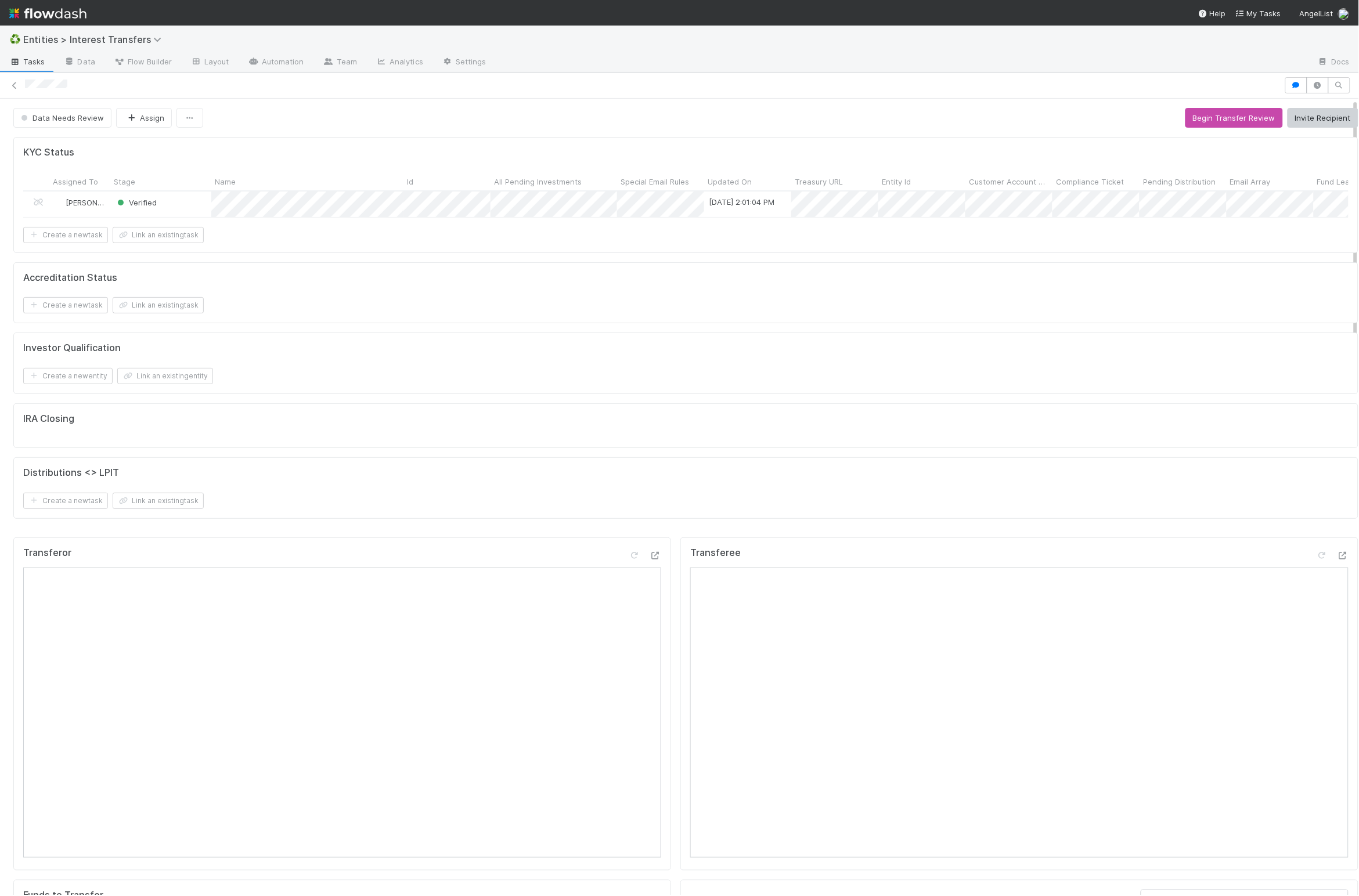
scroll to position [224, 632]
click at [166, 125] on button "Assign" at bounding box center [144, 117] width 55 height 20
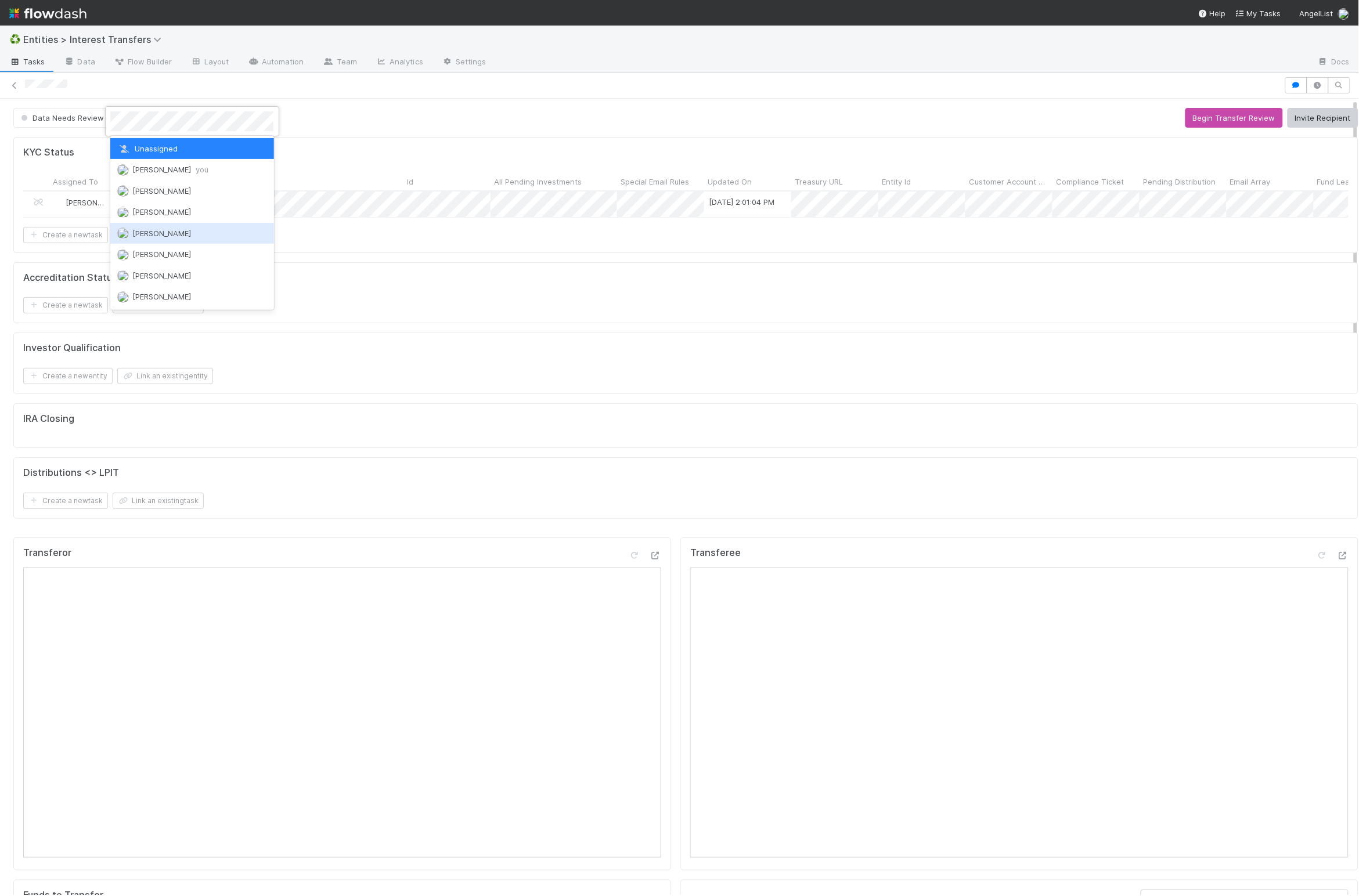
click at [693, 462] on div at bounding box center [680, 448] width 1359 height 896
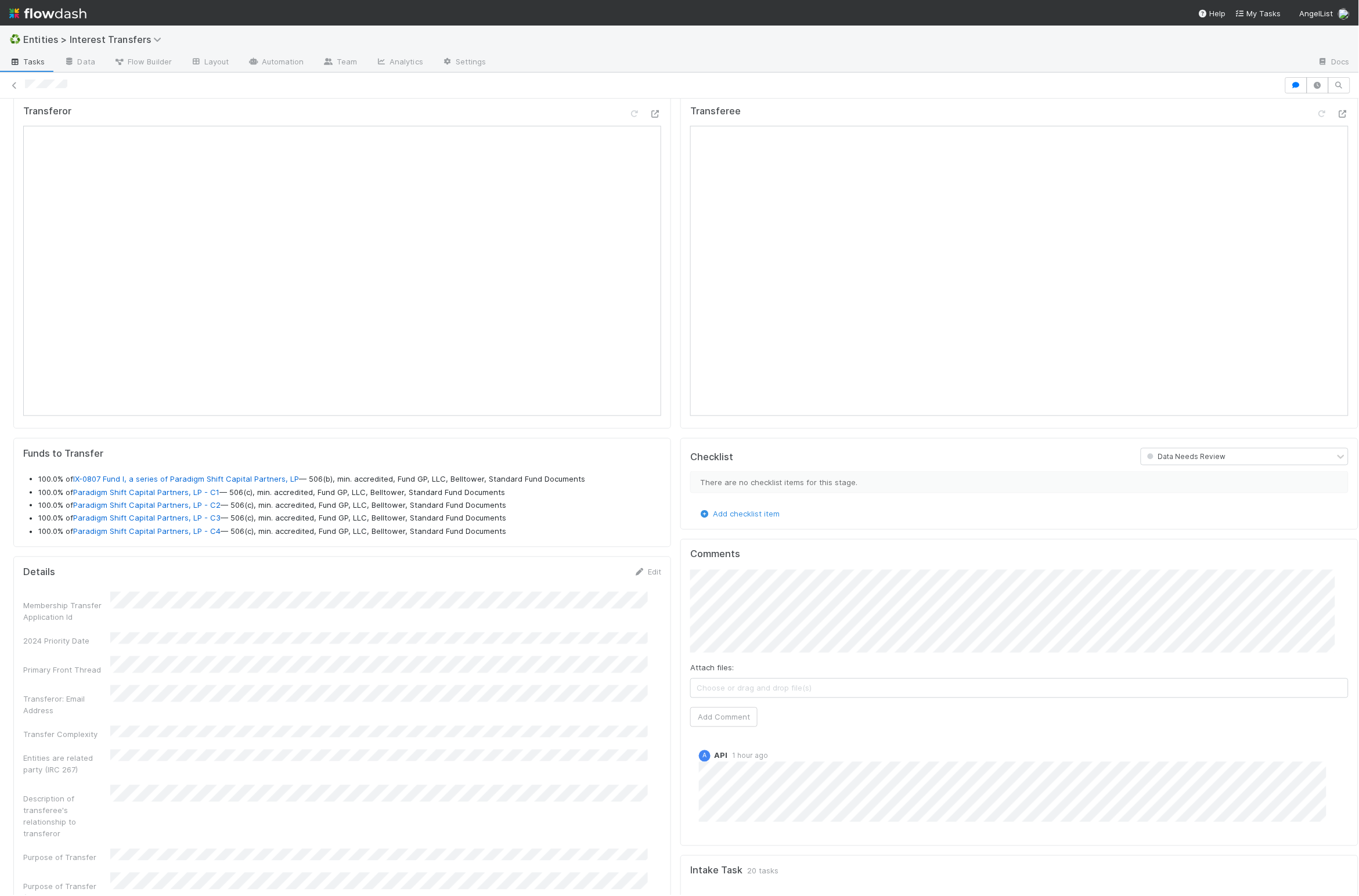
scroll to position [589, 0]
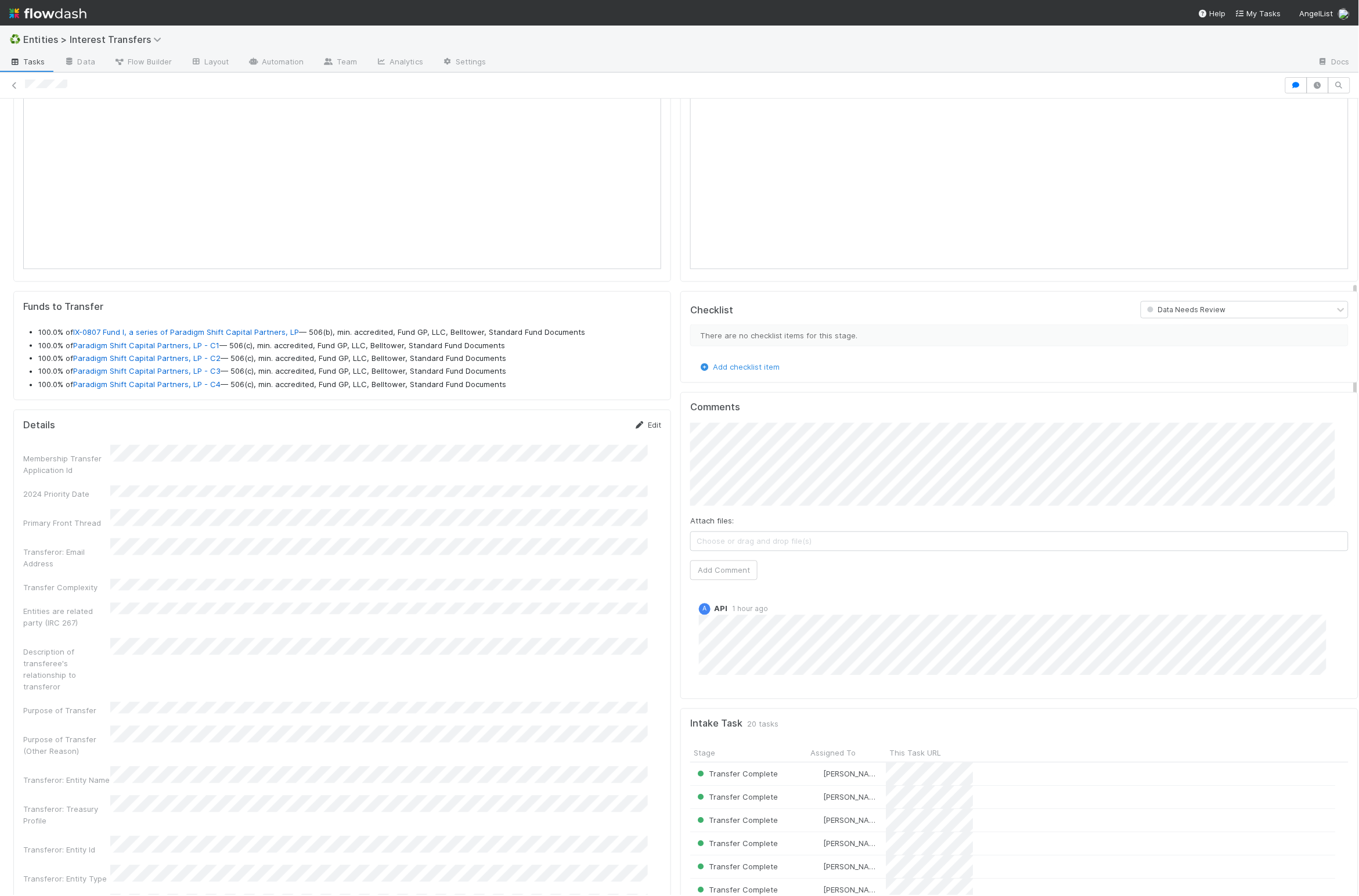
click at [635, 430] on link "Edit" at bounding box center [647, 425] width 27 height 9
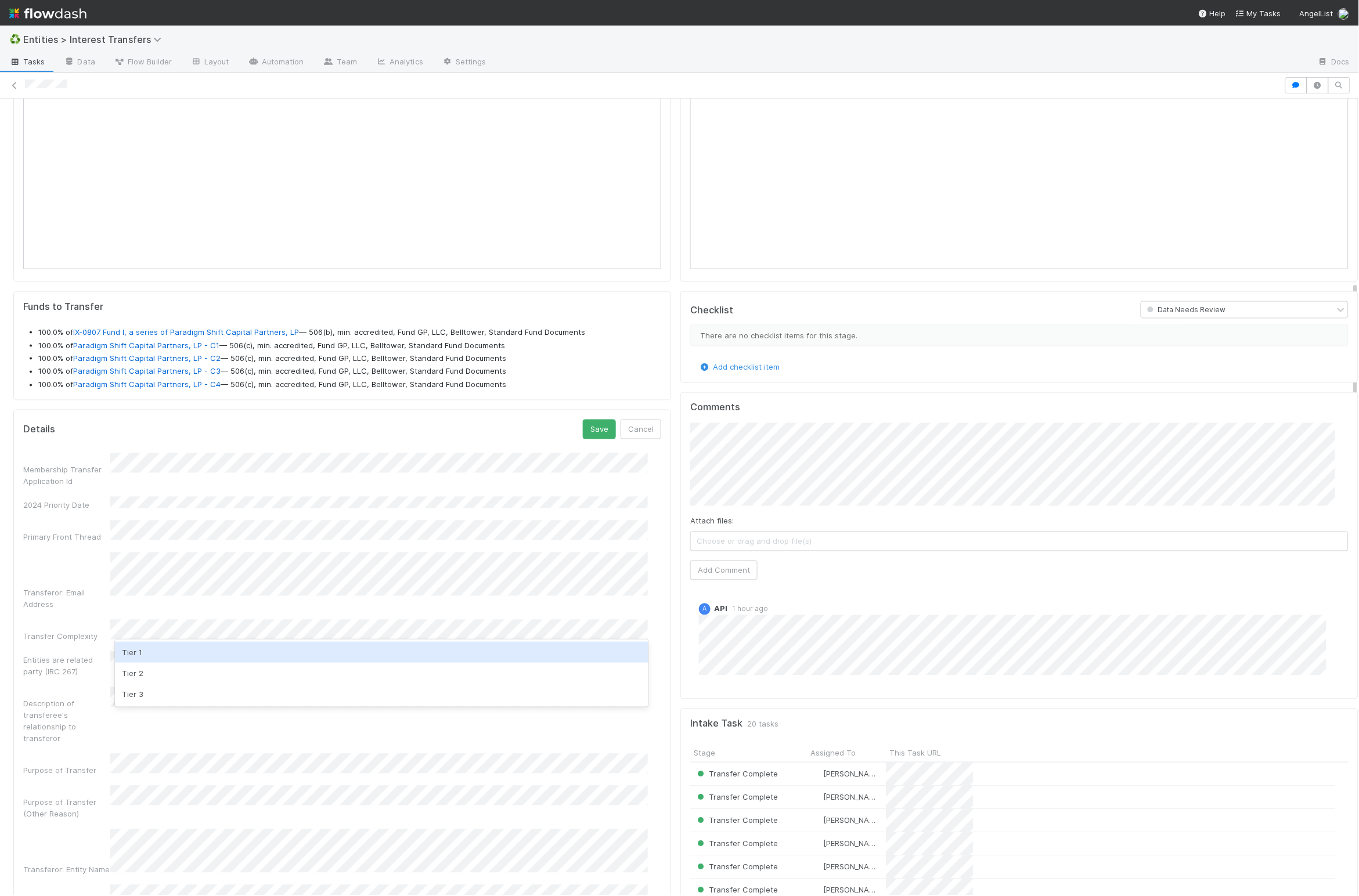
click at [209, 654] on div "Tier 1" at bounding box center [381, 652] width 533 height 21
click at [591, 439] on button "Save" at bounding box center [599, 429] width 33 height 20
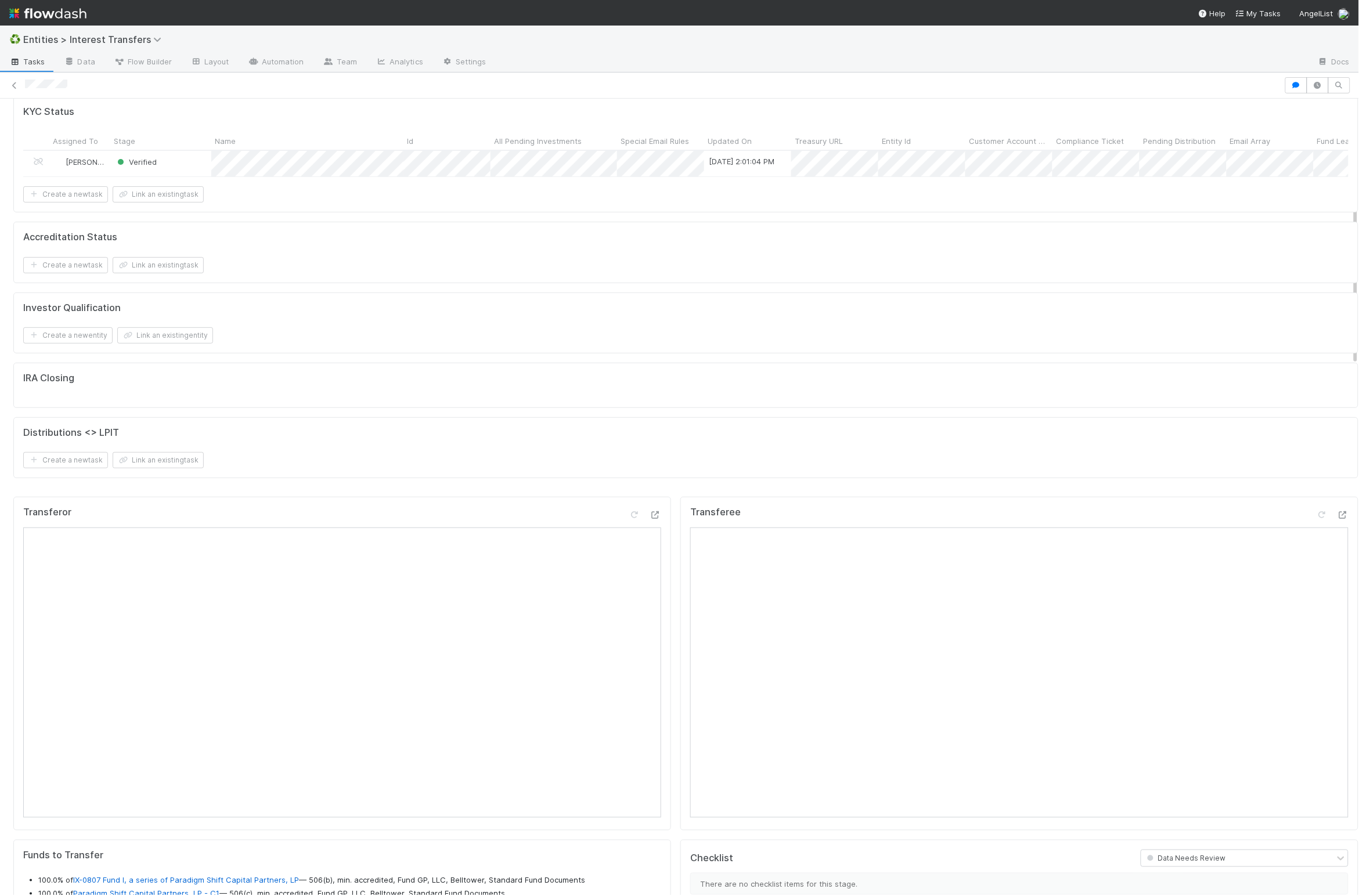
scroll to position [0, 0]
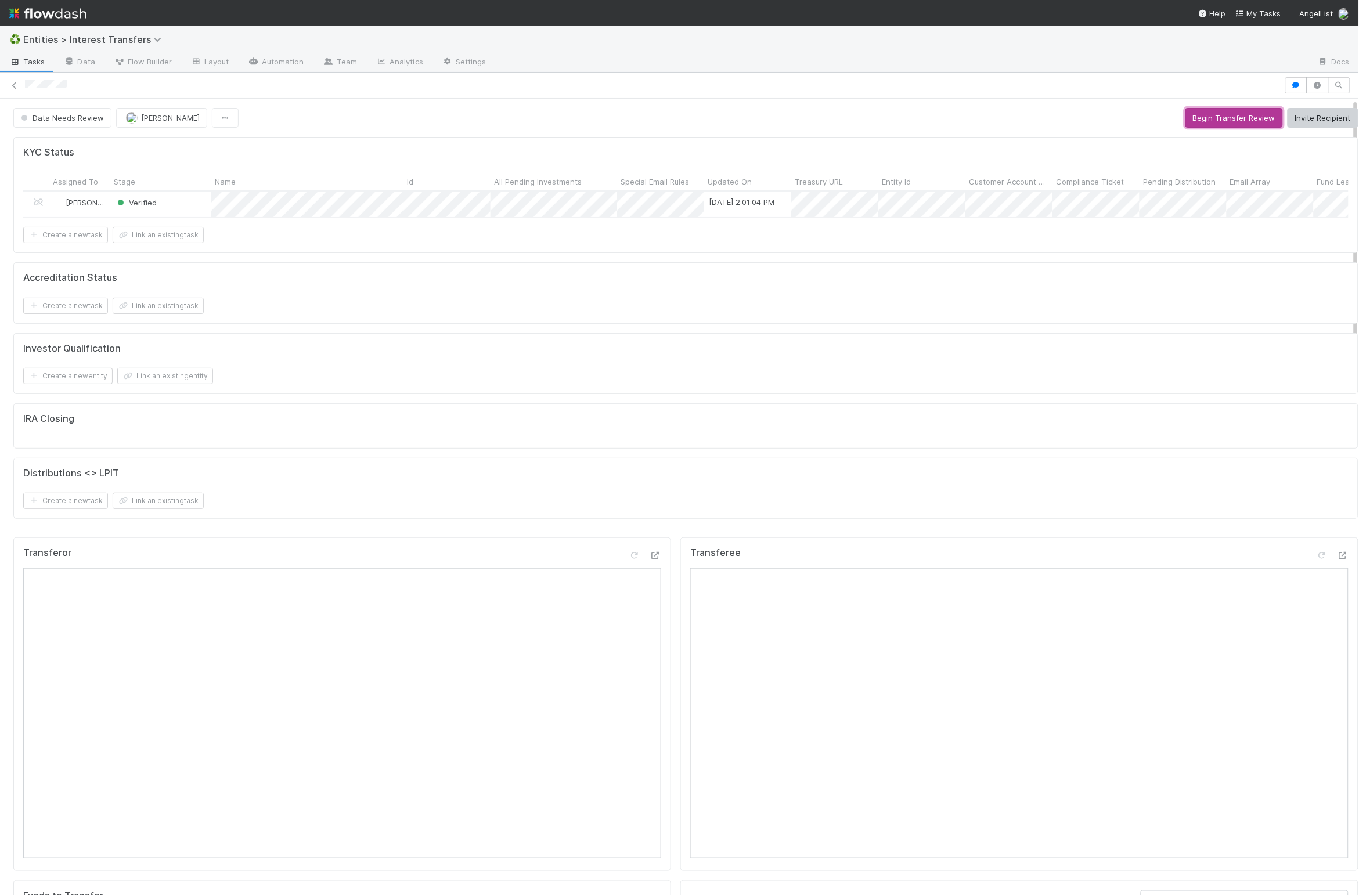
click at [902, 118] on button "Begin Transfer Review" at bounding box center [1234, 117] width 98 height 20
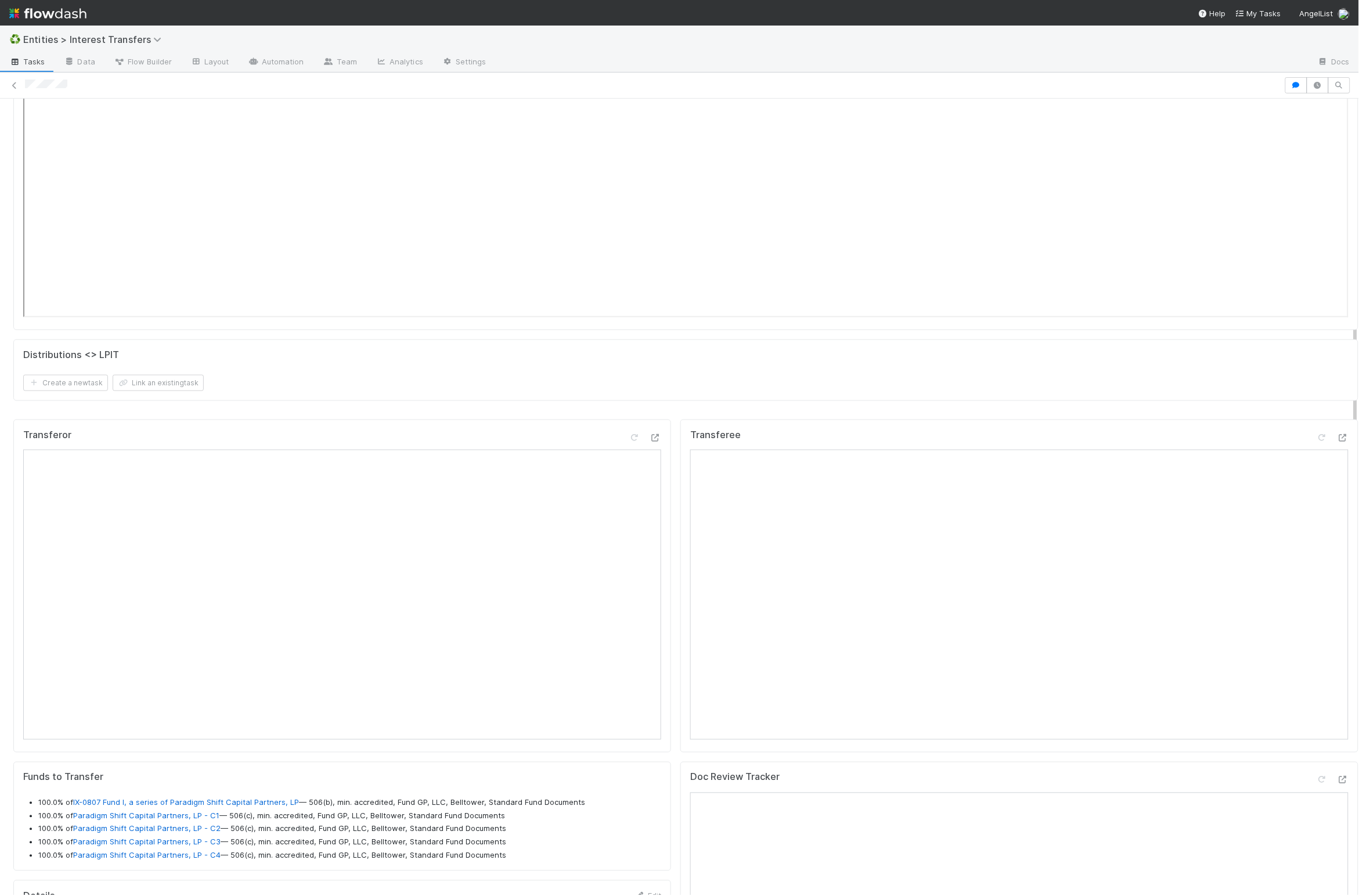
scroll to position [1666, 0]
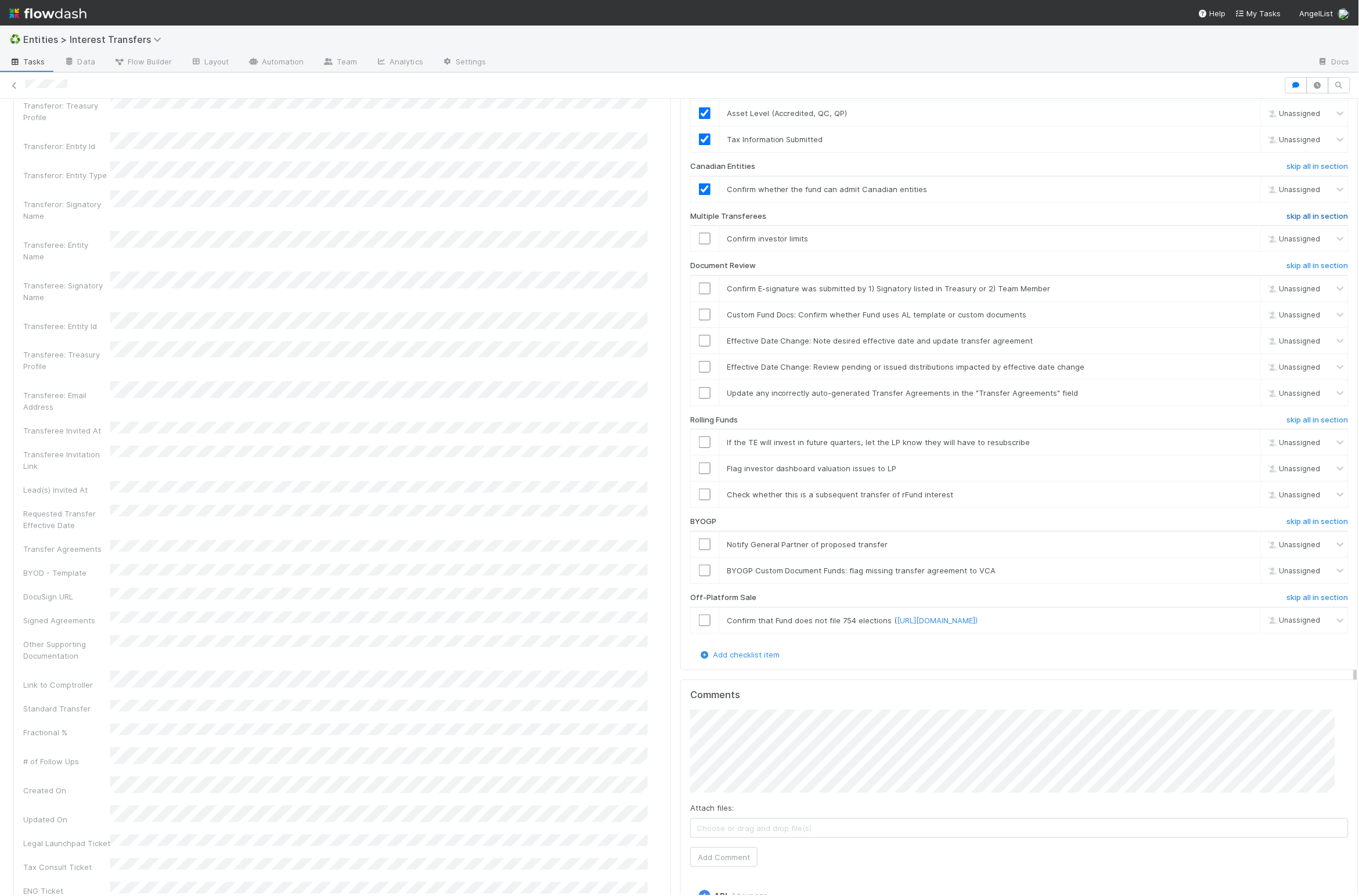
click at [902, 221] on h6 "skip all in section" at bounding box center [1318, 216] width 62 height 9
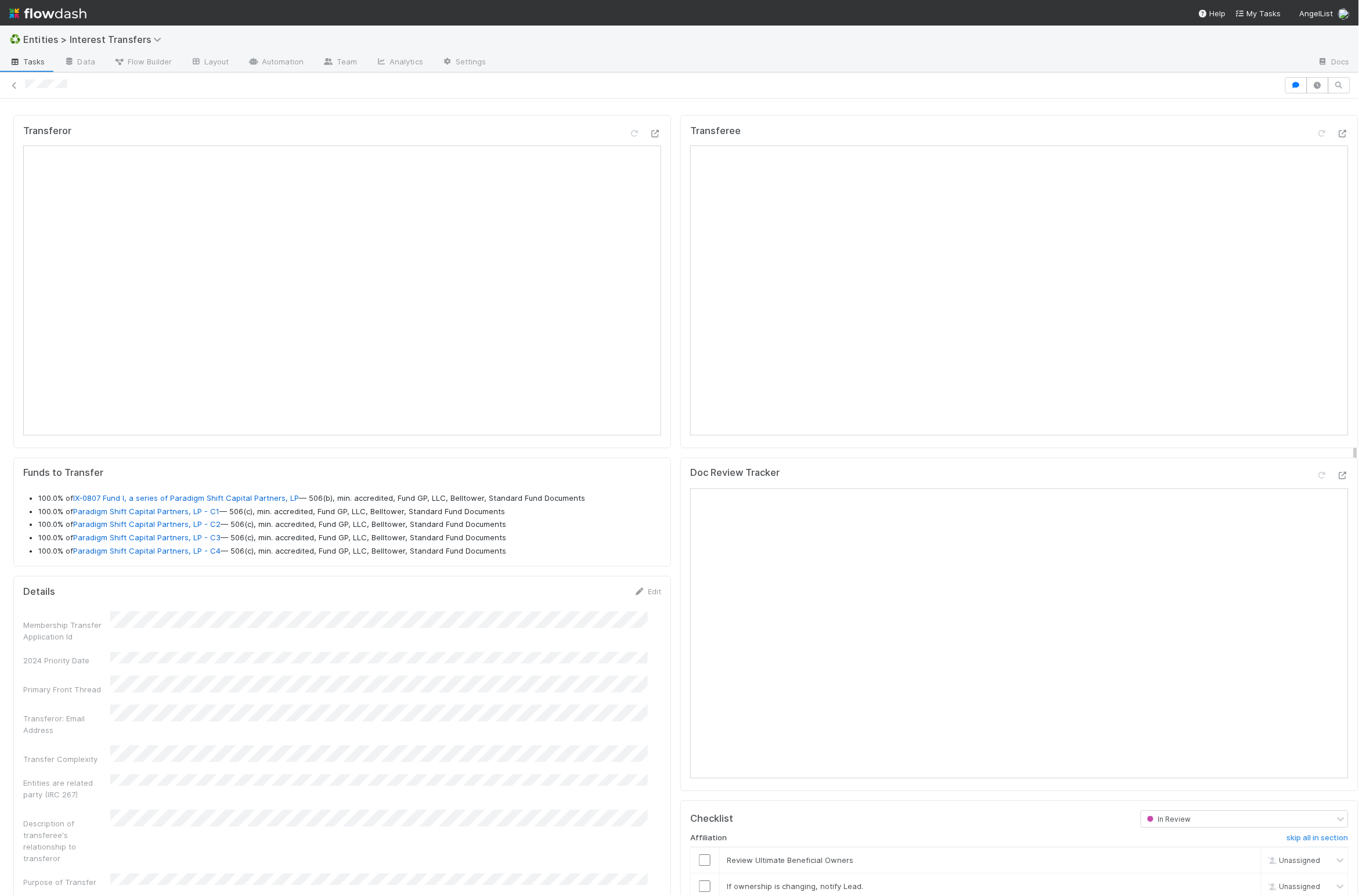
scroll to position [0, 0]
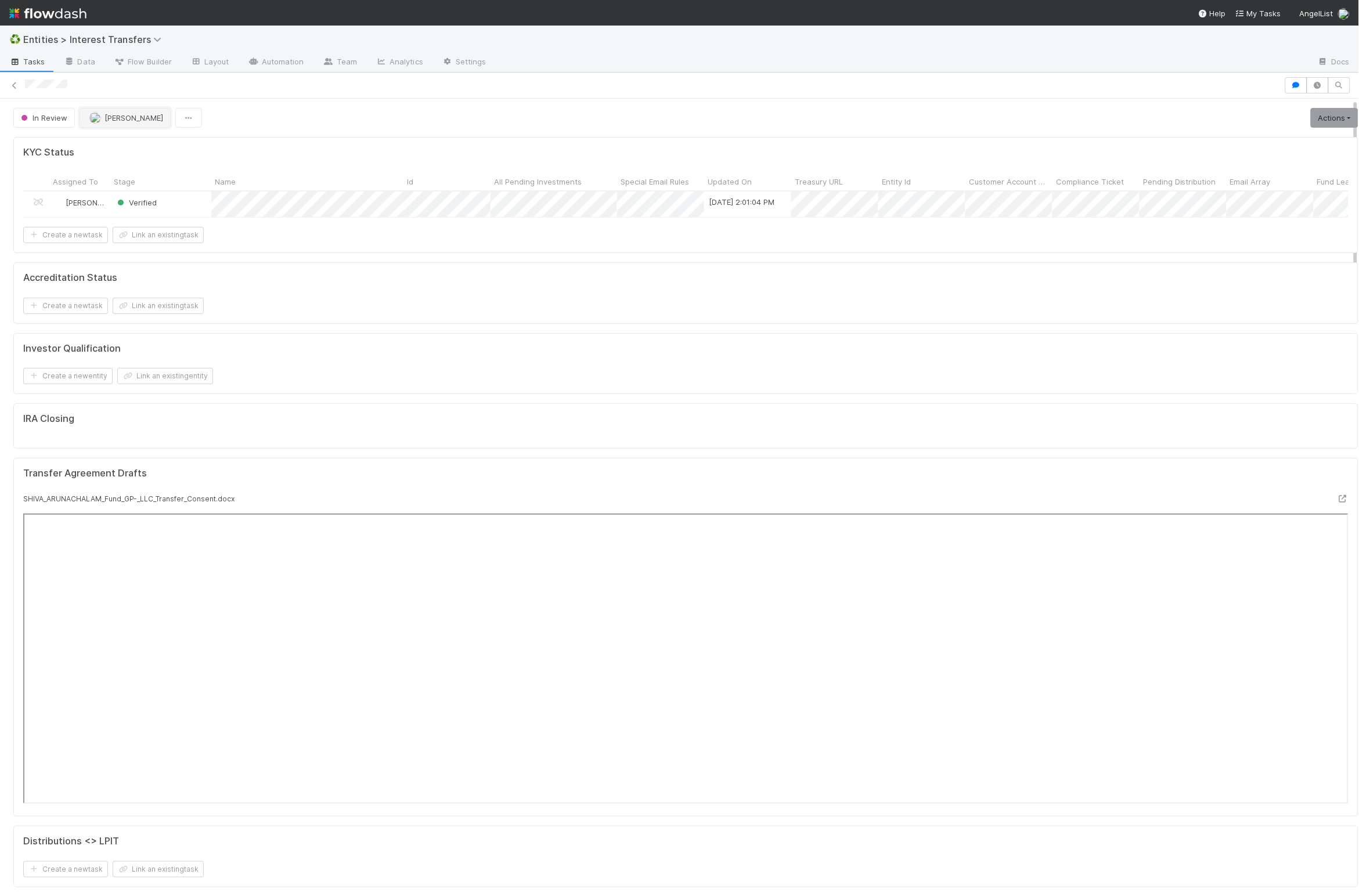
click at [147, 128] on button "[PERSON_NAME]" at bounding box center [125, 117] width 91 height 20
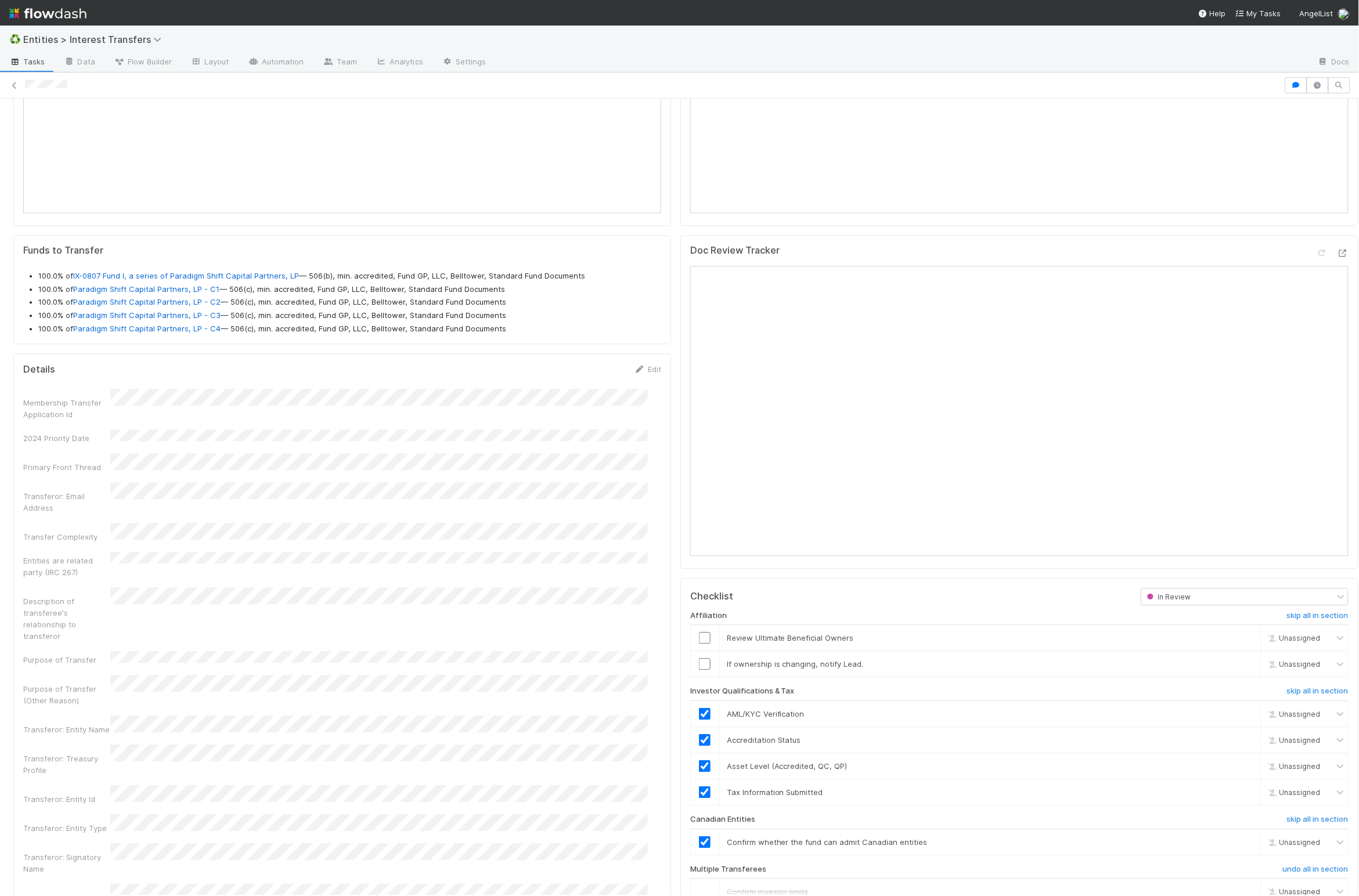
scroll to position [1140, 0]
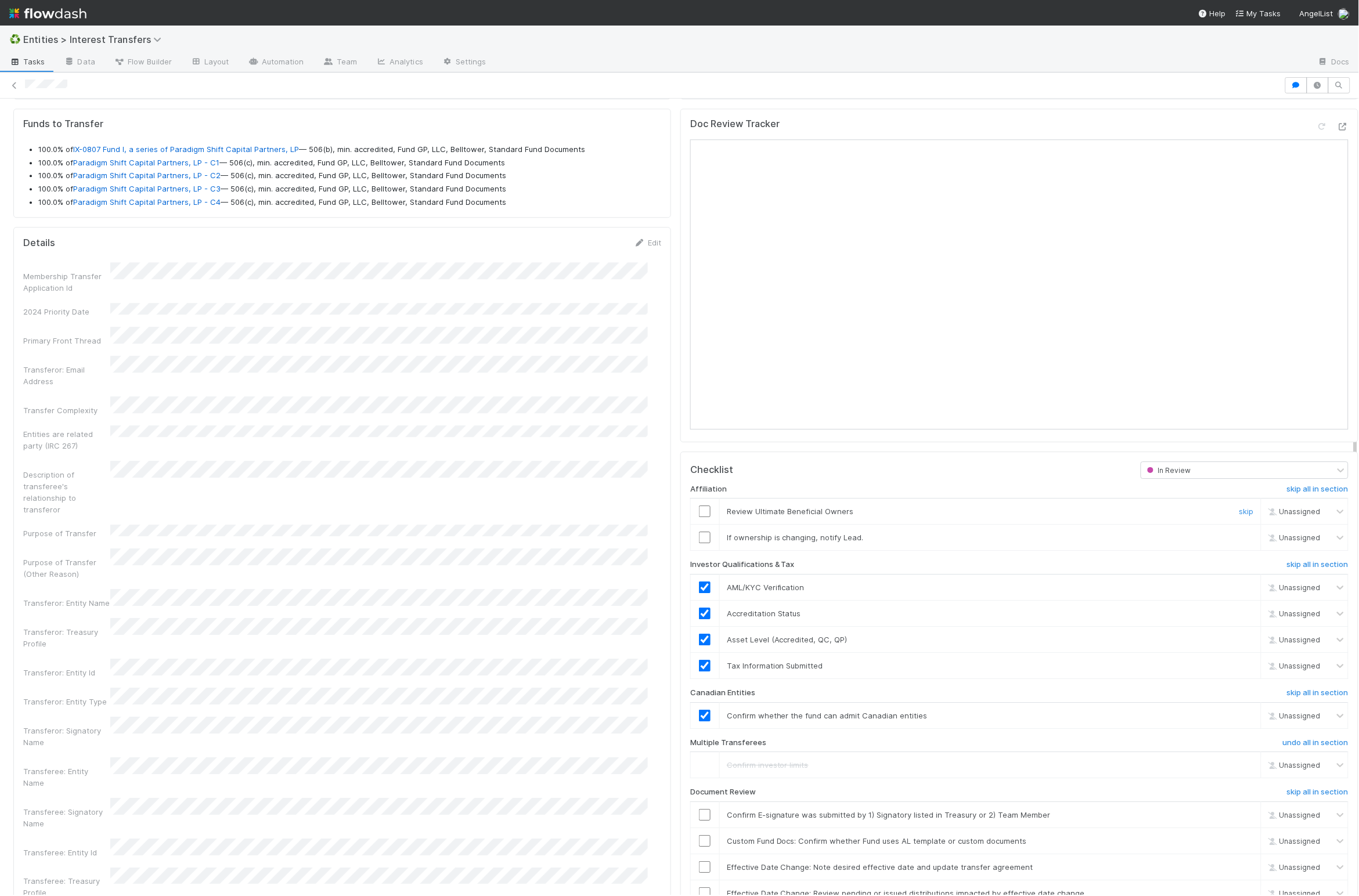
click at [699, 517] on input "checkbox" at bounding box center [705, 511] width 11 height 11
click at [902, 542] on link "skip" at bounding box center [1246, 537] width 14 height 9
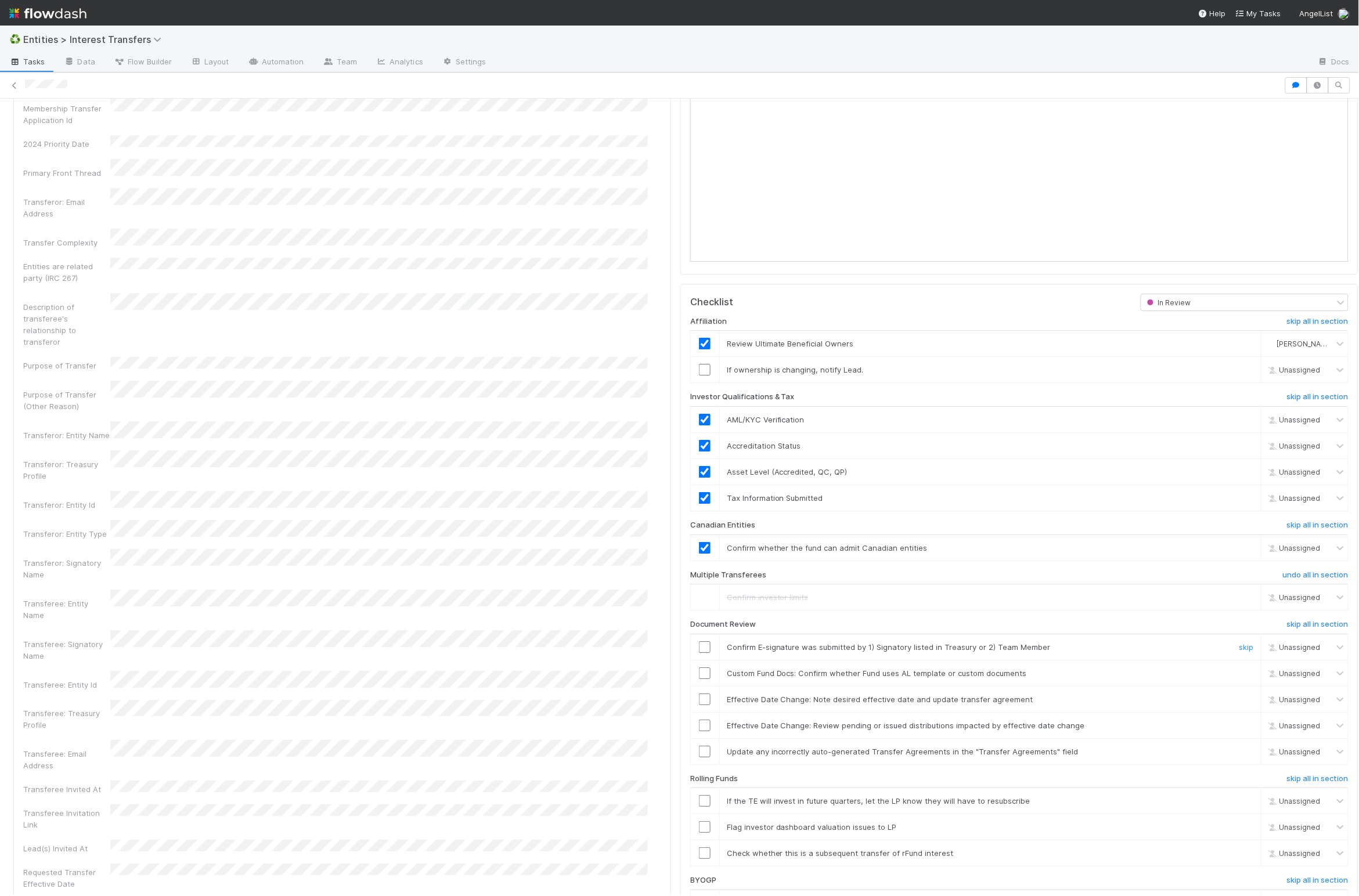
drag, startPoint x: 691, startPoint y: 665, endPoint x: 736, endPoint y: 674, distance: 45.9
click at [699, 653] on input "checkbox" at bounding box center [705, 647] width 11 height 11
click at [902, 678] on link "skip" at bounding box center [1246, 673] width 14 height 9
drag, startPoint x: 692, startPoint y: 720, endPoint x: 693, endPoint y: 731, distance: 11.0
click at [699, 705] on input "checkbox" at bounding box center [705, 699] width 11 height 11
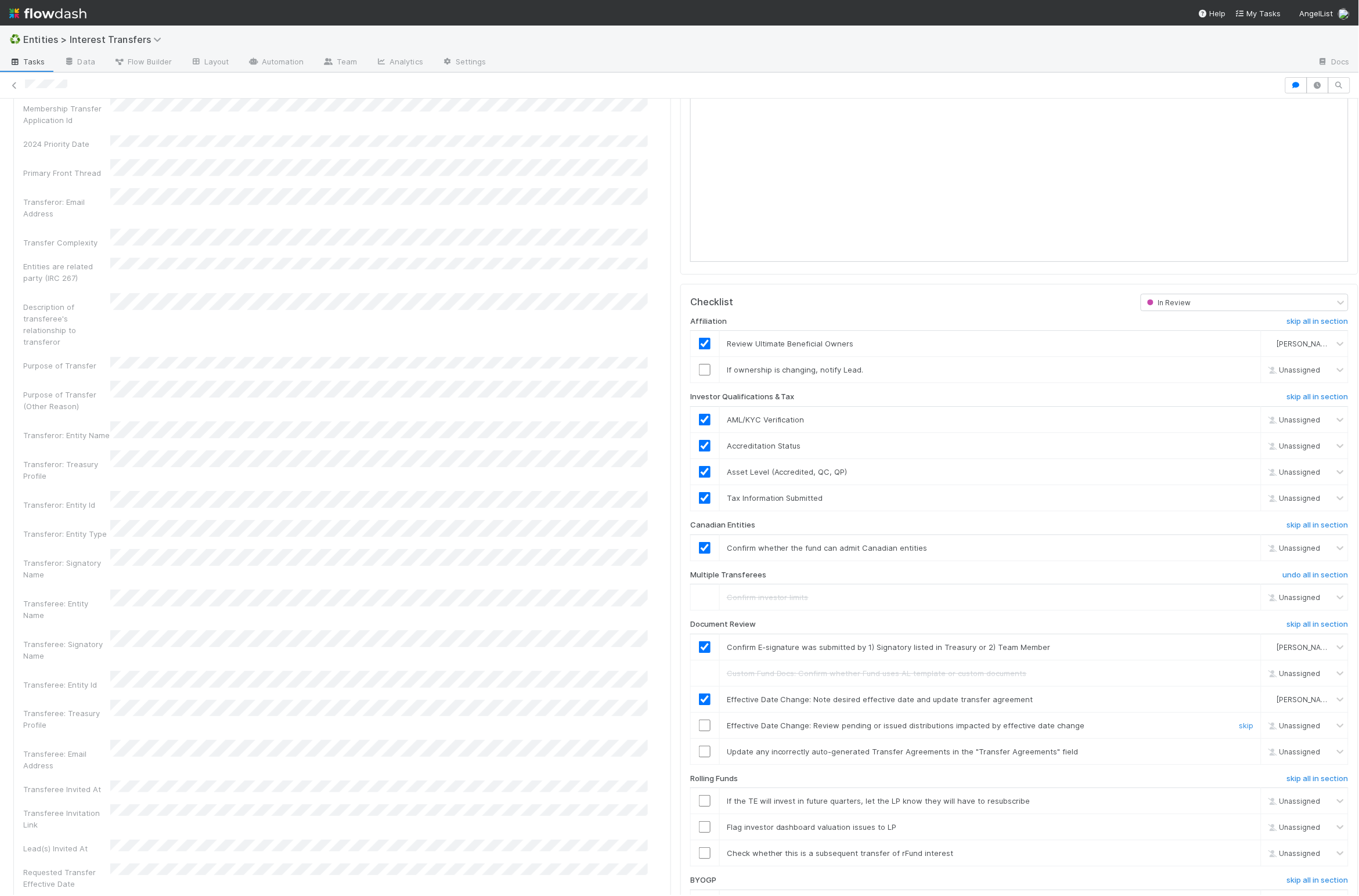
click at [699, 731] on input "checkbox" at bounding box center [705, 725] width 11 height 11
click at [902, 756] on link "skip" at bounding box center [1246, 751] width 14 height 9
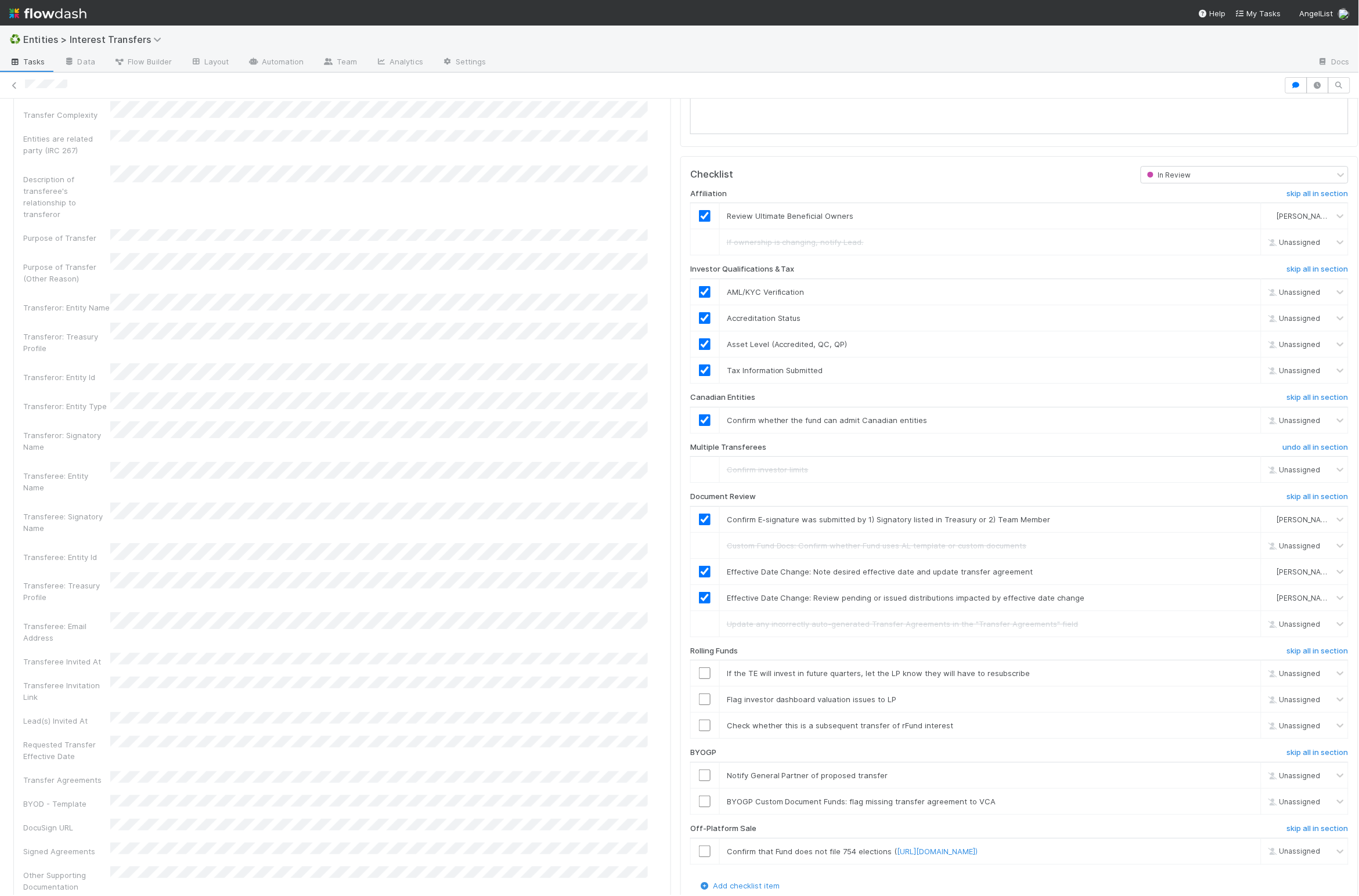
scroll to position [1430, 0]
click at [902, 762] on h6 "skip all in section" at bounding box center [1318, 757] width 62 height 9
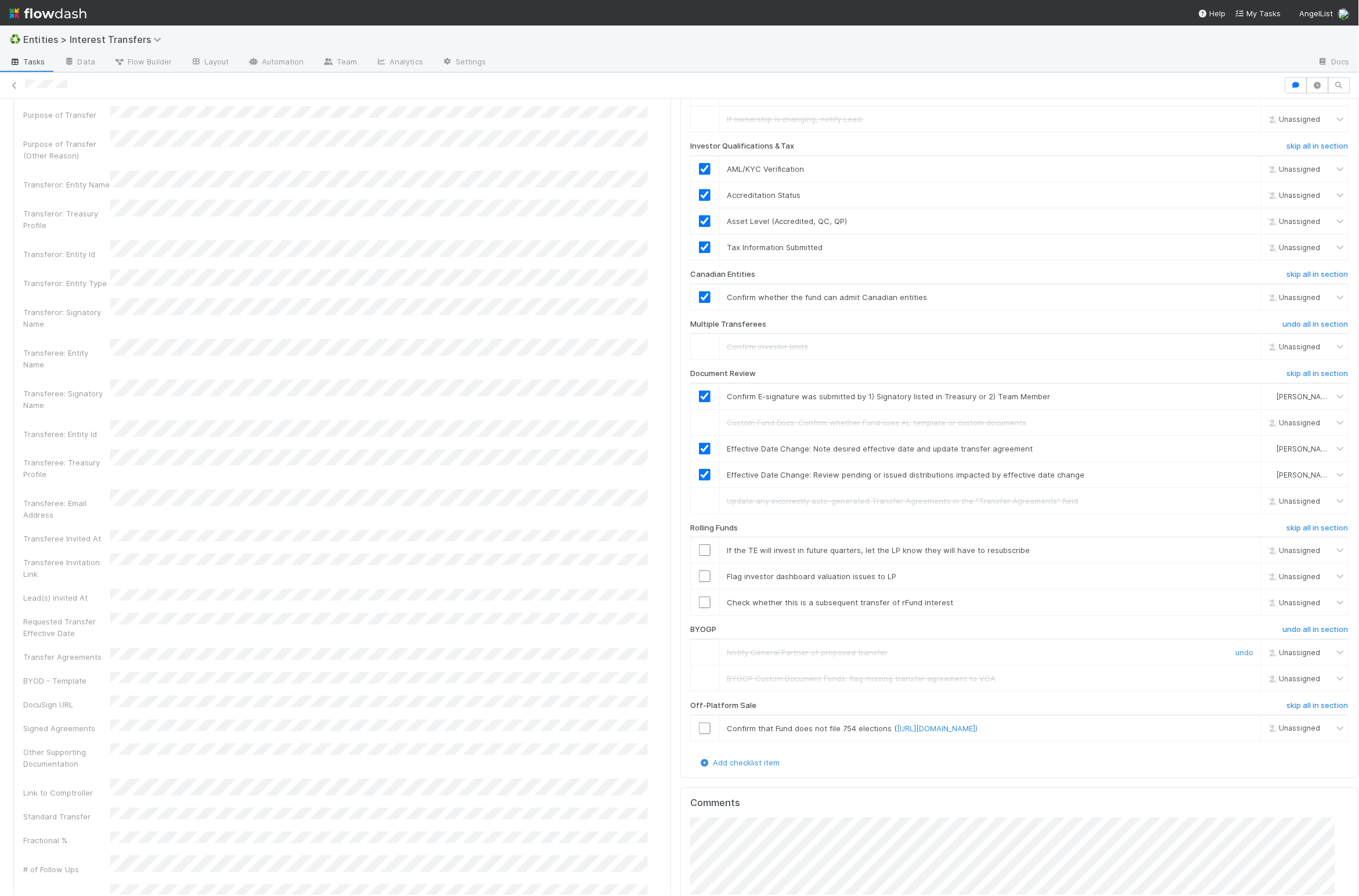
scroll to position [1585, 0]
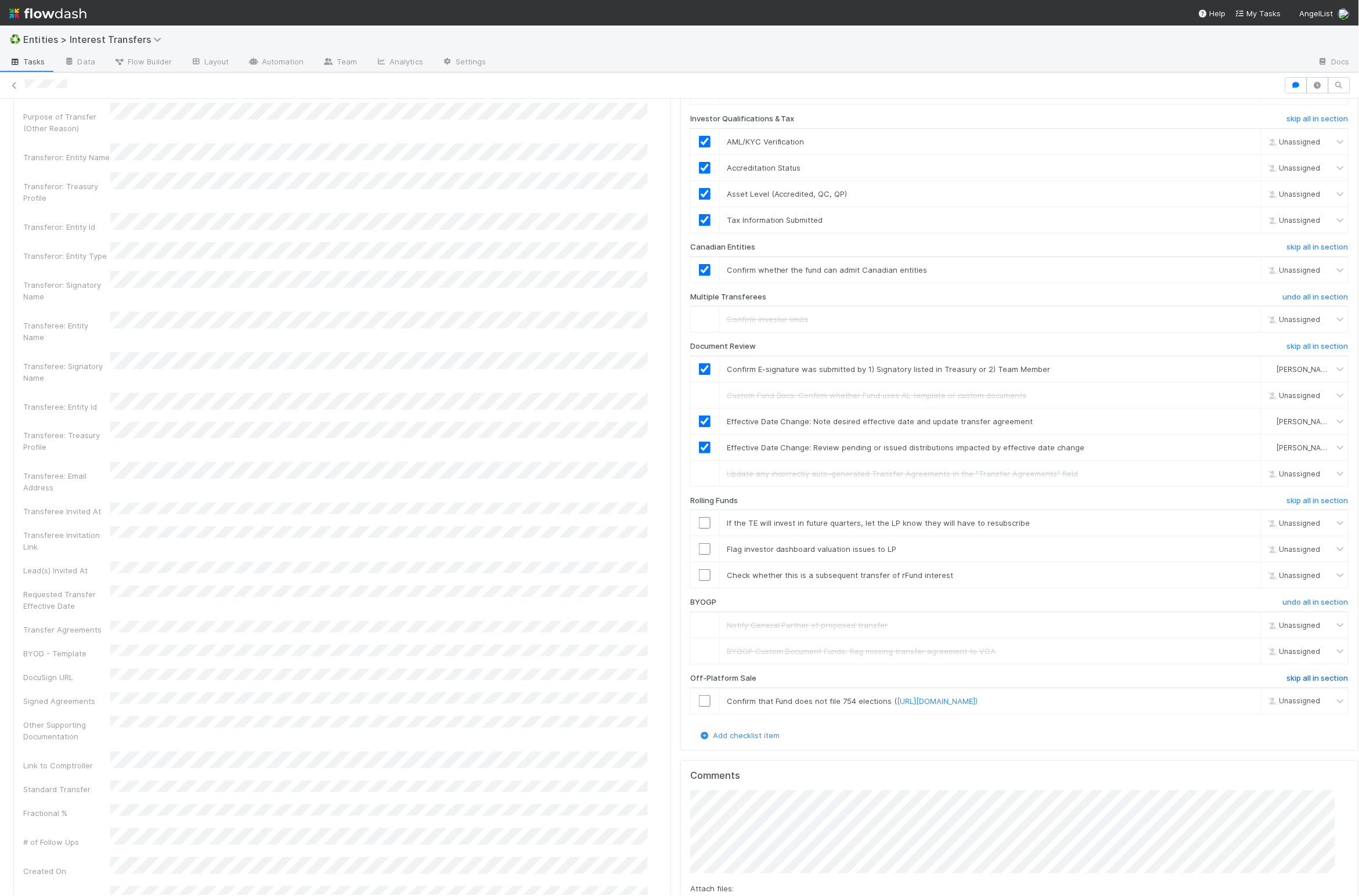
click at [902, 683] on h6 "skip all in section" at bounding box center [1318, 678] width 62 height 9
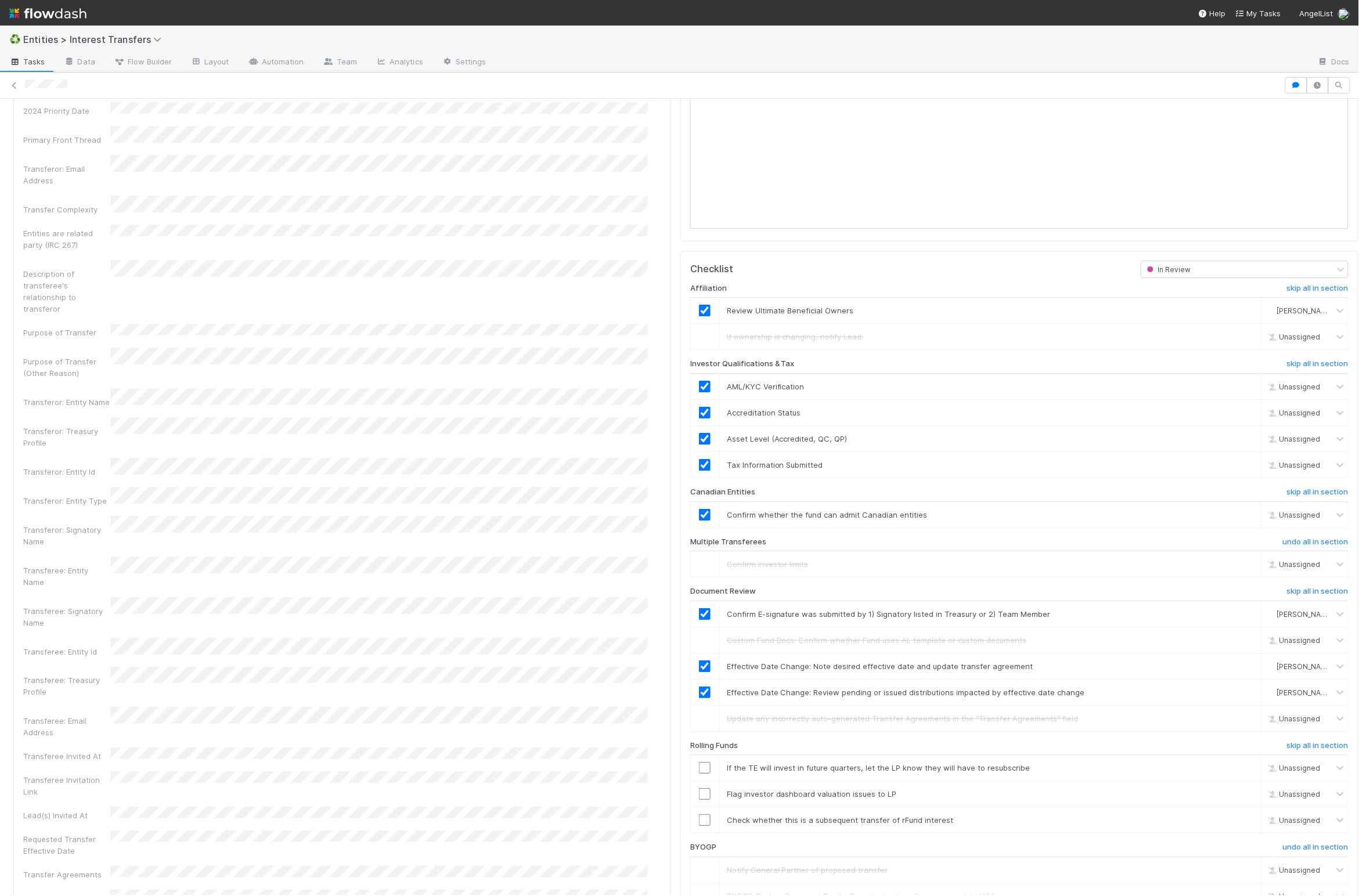
scroll to position [1815, 0]
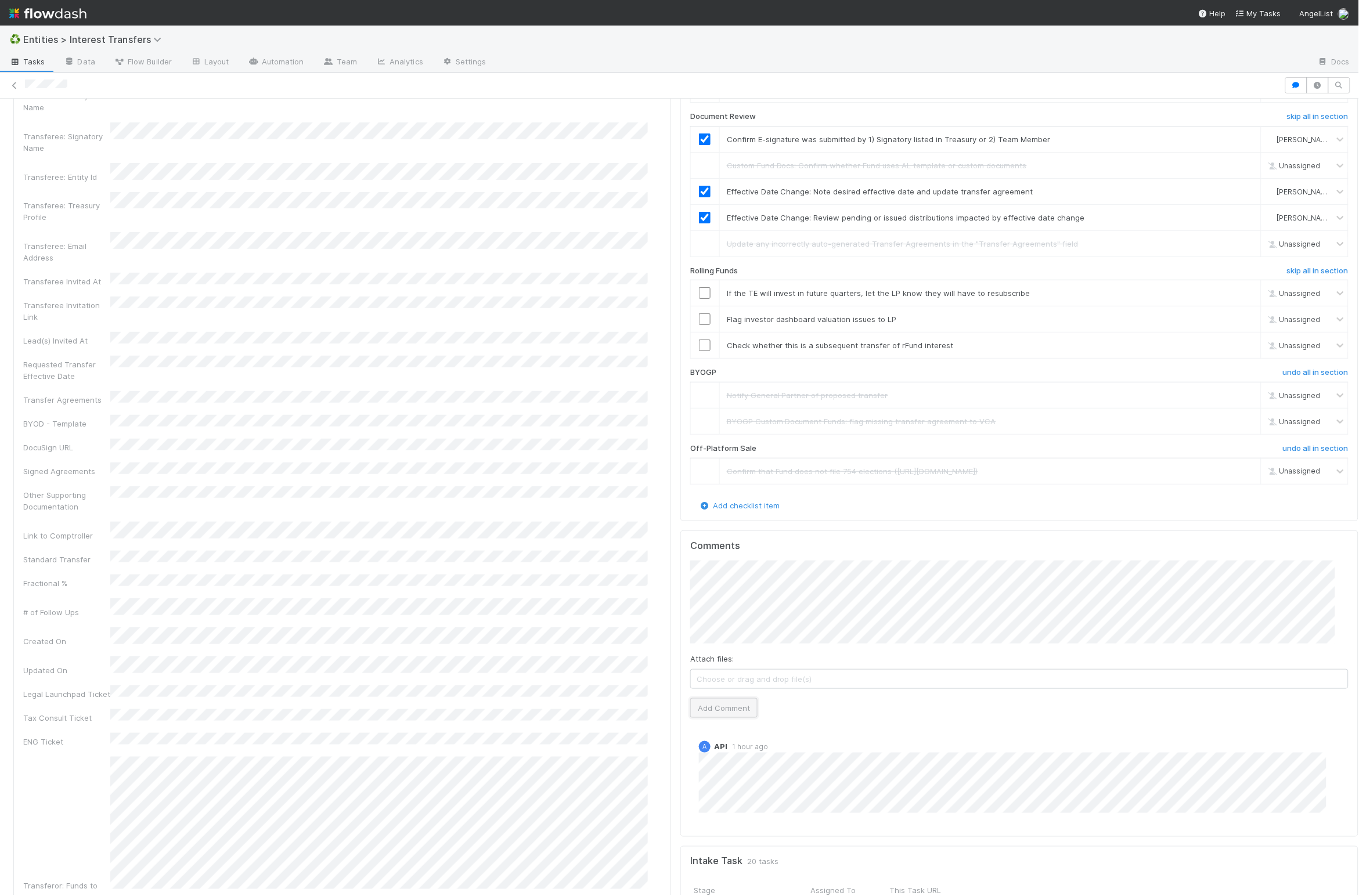
click at [731, 718] on button "Add Comment" at bounding box center [724, 708] width 67 height 20
click at [699, 351] on input "checkbox" at bounding box center [705, 345] width 11 height 11
click at [902, 297] on link "skip" at bounding box center [1246, 293] width 14 height 9
click at [699, 325] on input "checkbox" at bounding box center [705, 319] width 11 height 11
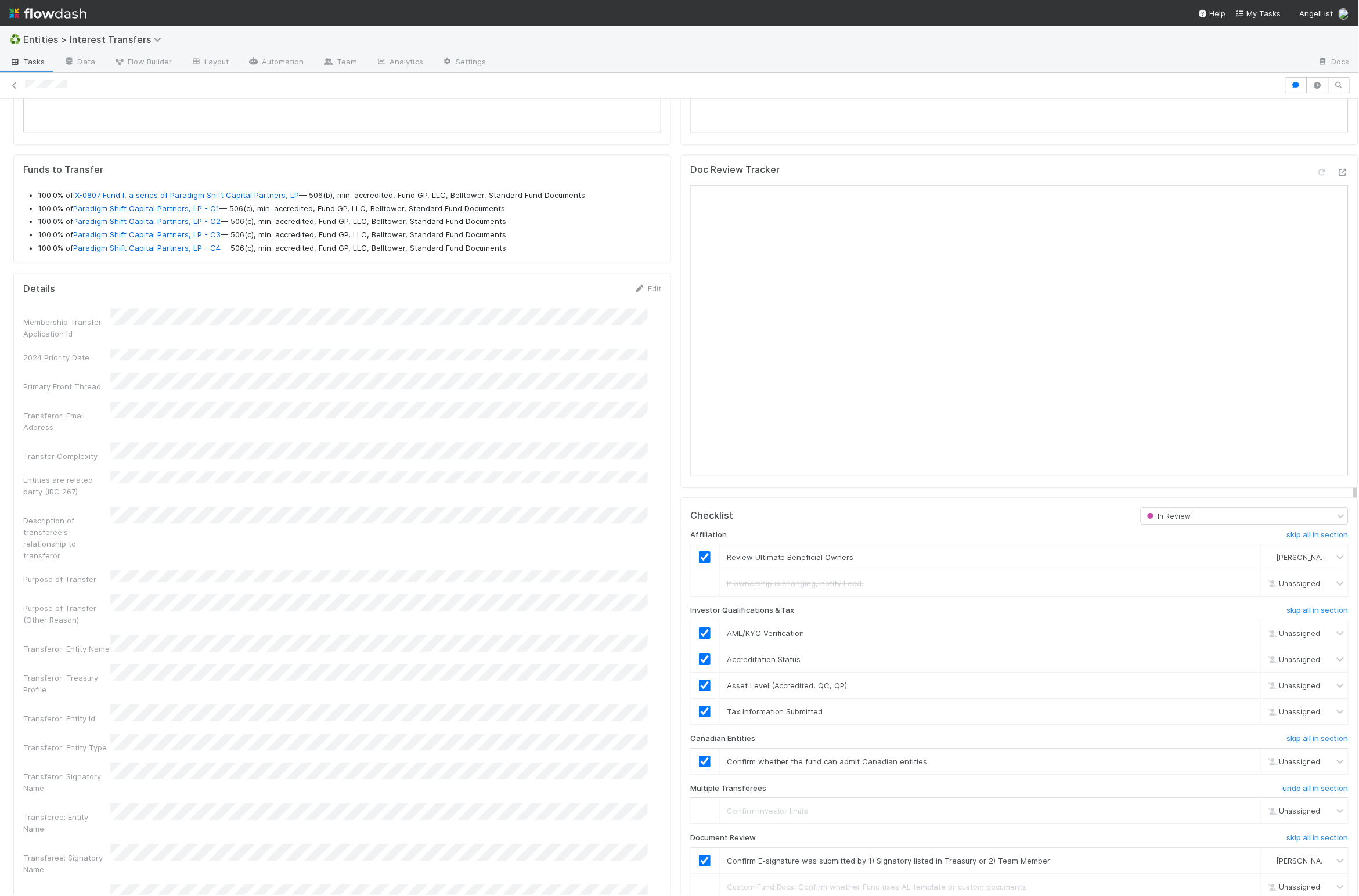
scroll to position [0, 0]
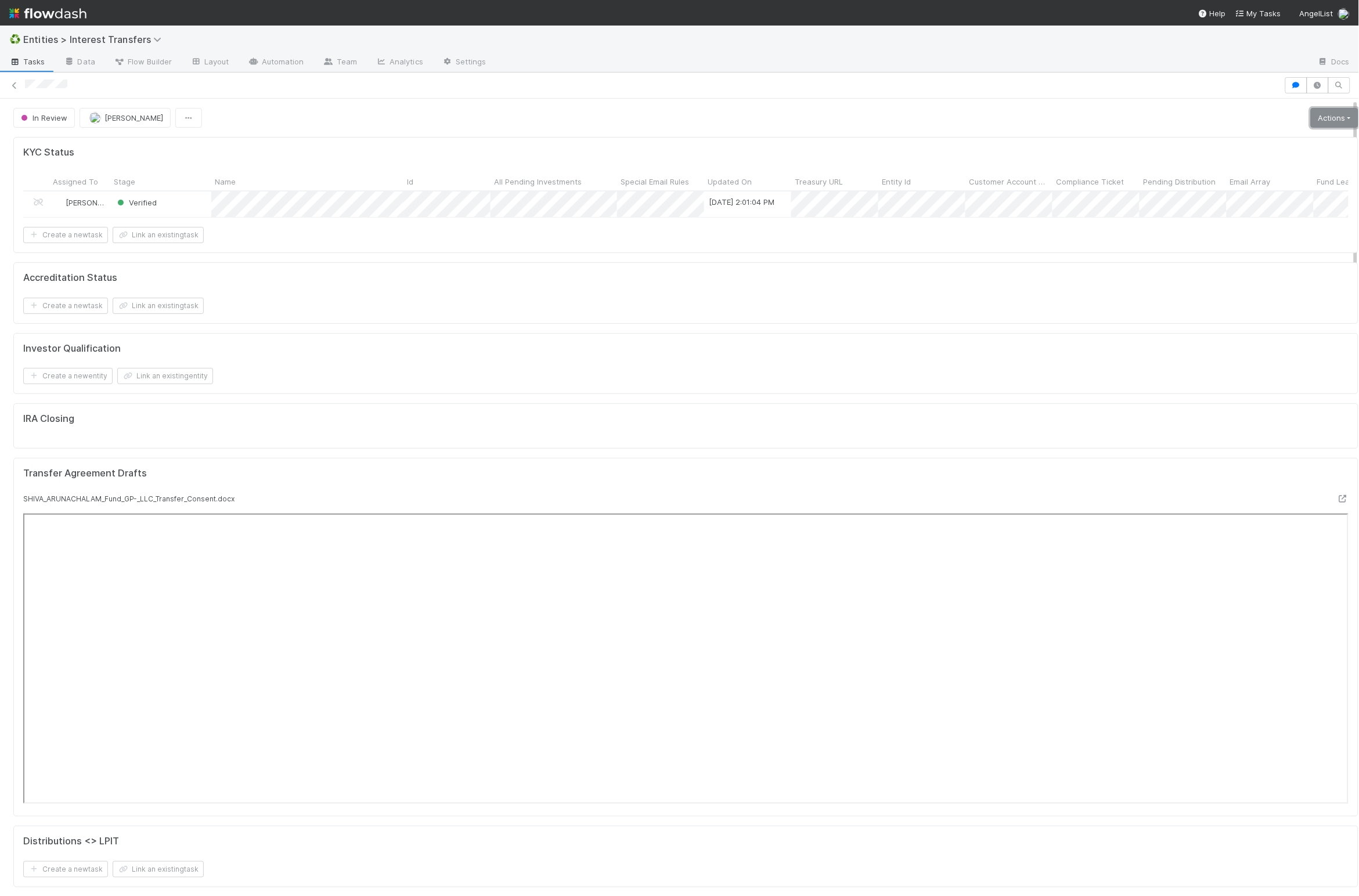
click at [902, 108] on link "Actions" at bounding box center [1334, 117] width 48 height 20
click at [902, 167] on button "Approve Transfer & Notify" at bounding box center [1292, 175] width 137 height 16
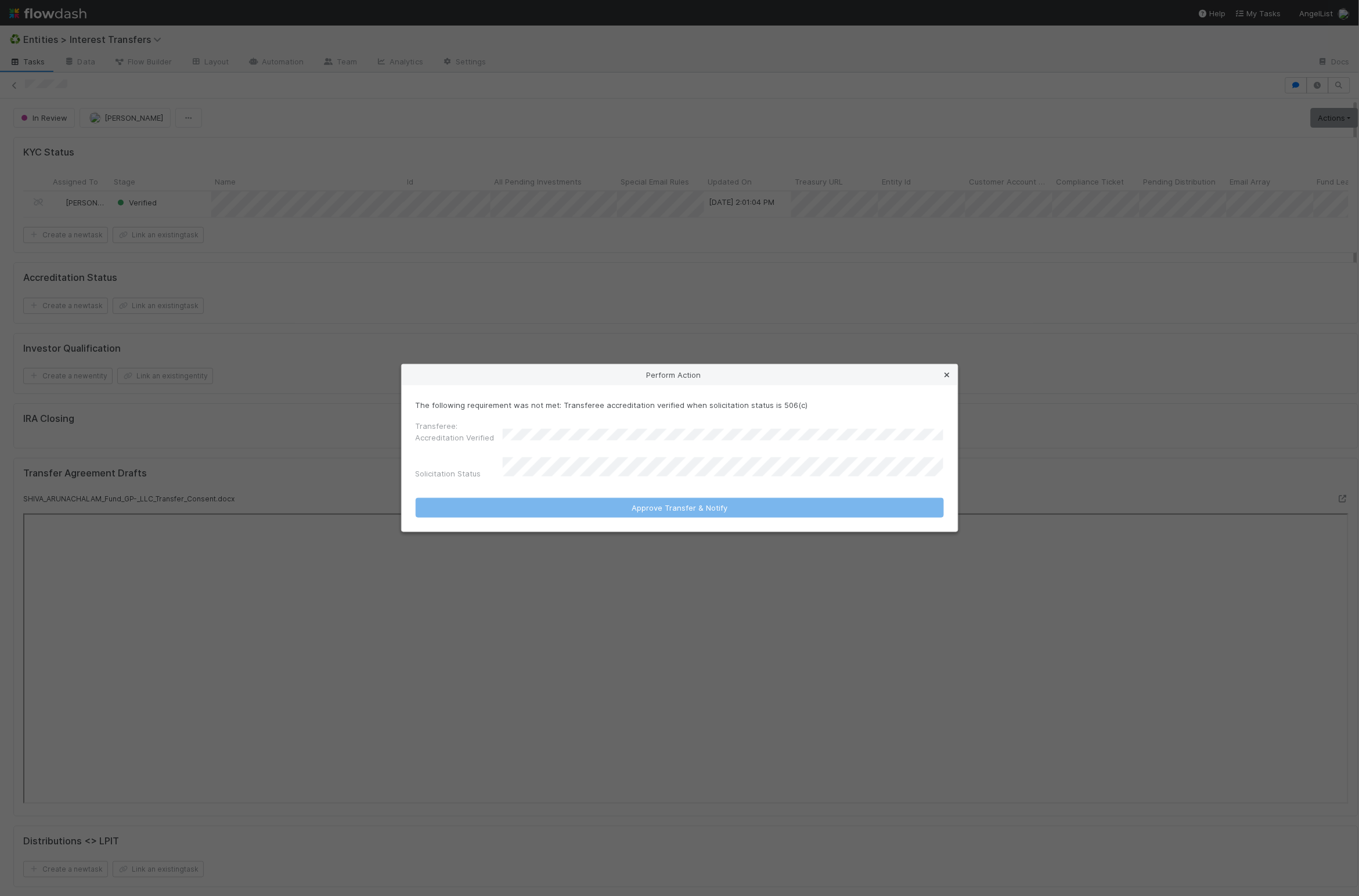
click at [902, 373] on icon at bounding box center [947, 375] width 11 height 8
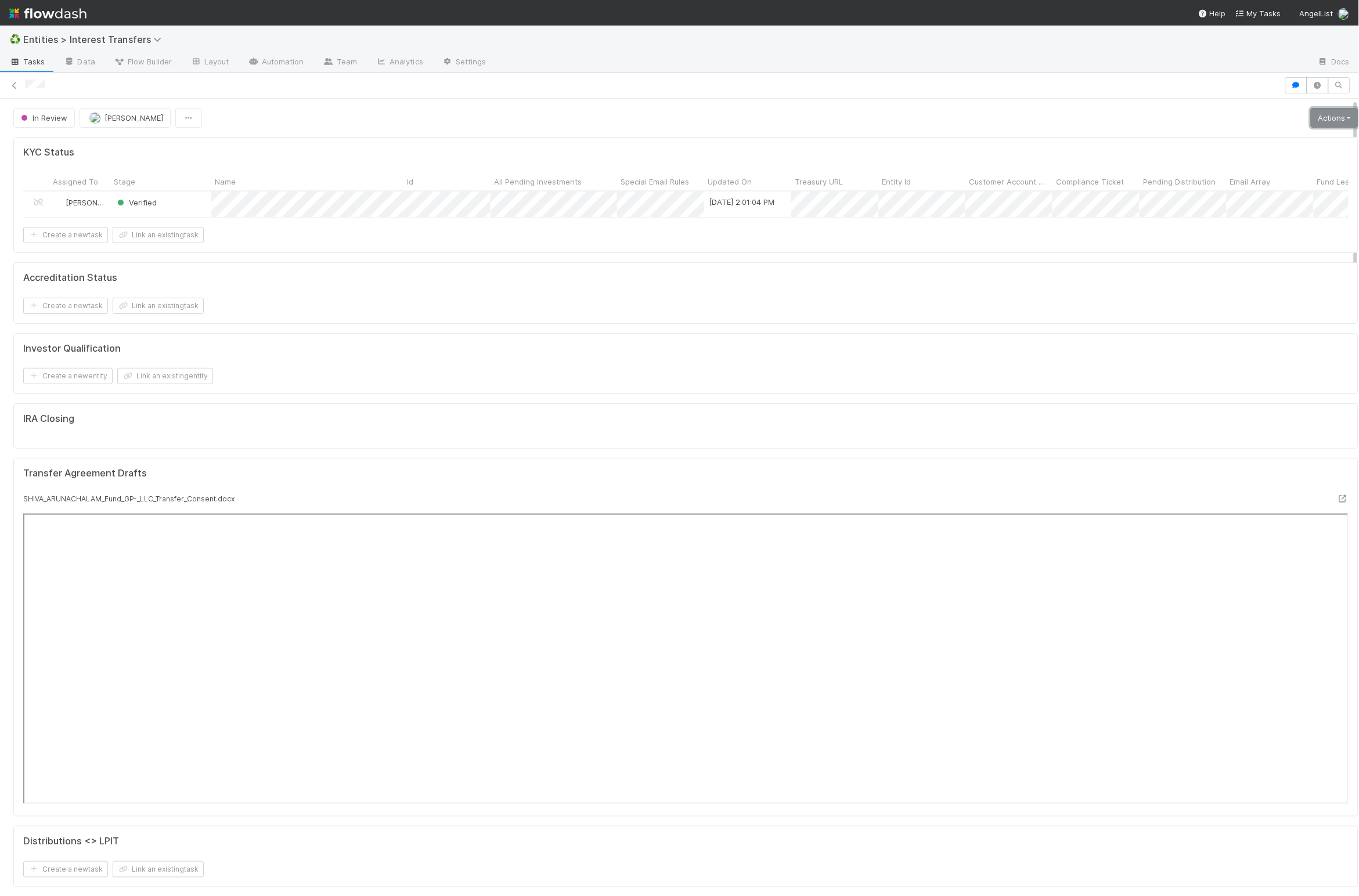
click at [902, 112] on link "Actions" at bounding box center [1334, 117] width 48 height 20
click at [902, 171] on button "Approve Transfer & Notify" at bounding box center [1292, 175] width 137 height 16
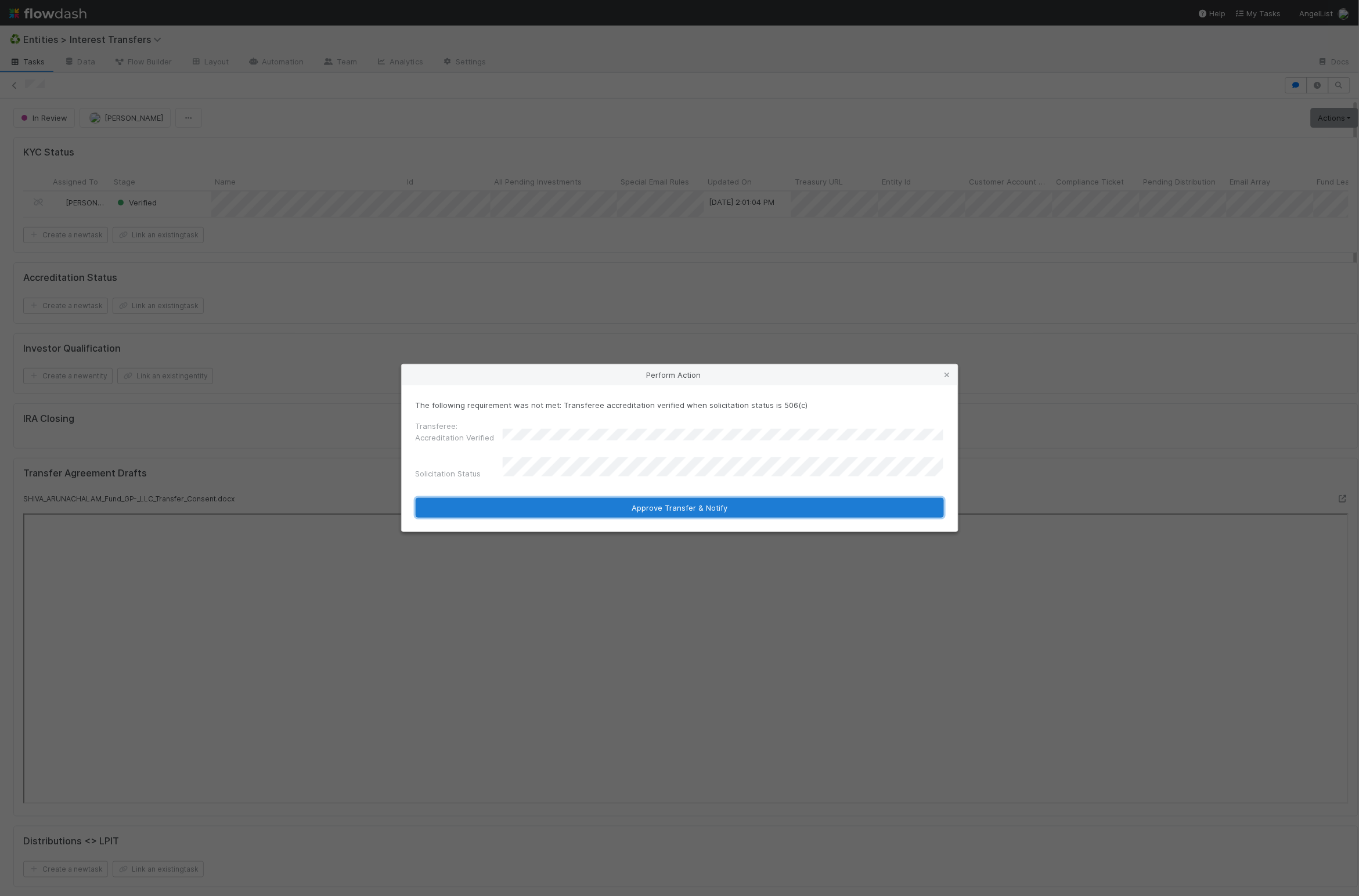
click at [577, 507] on button "Approve Transfer & Notify" at bounding box center [680, 507] width 528 height 20
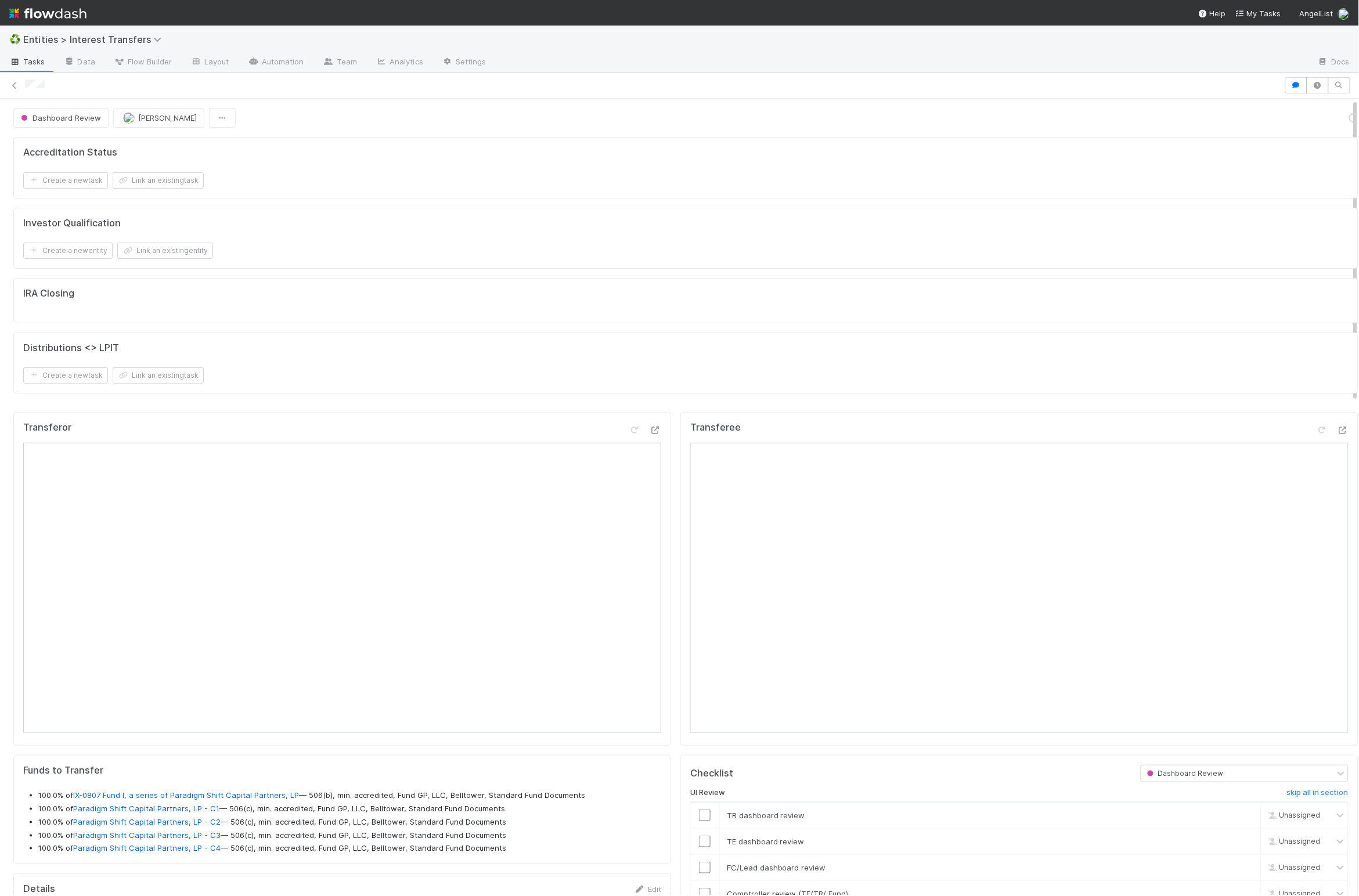
click at [664, 404] on div "Accreditation Status Create a new task Link an existing task Investor Qualifica…" at bounding box center [686, 270] width 1354 height 275
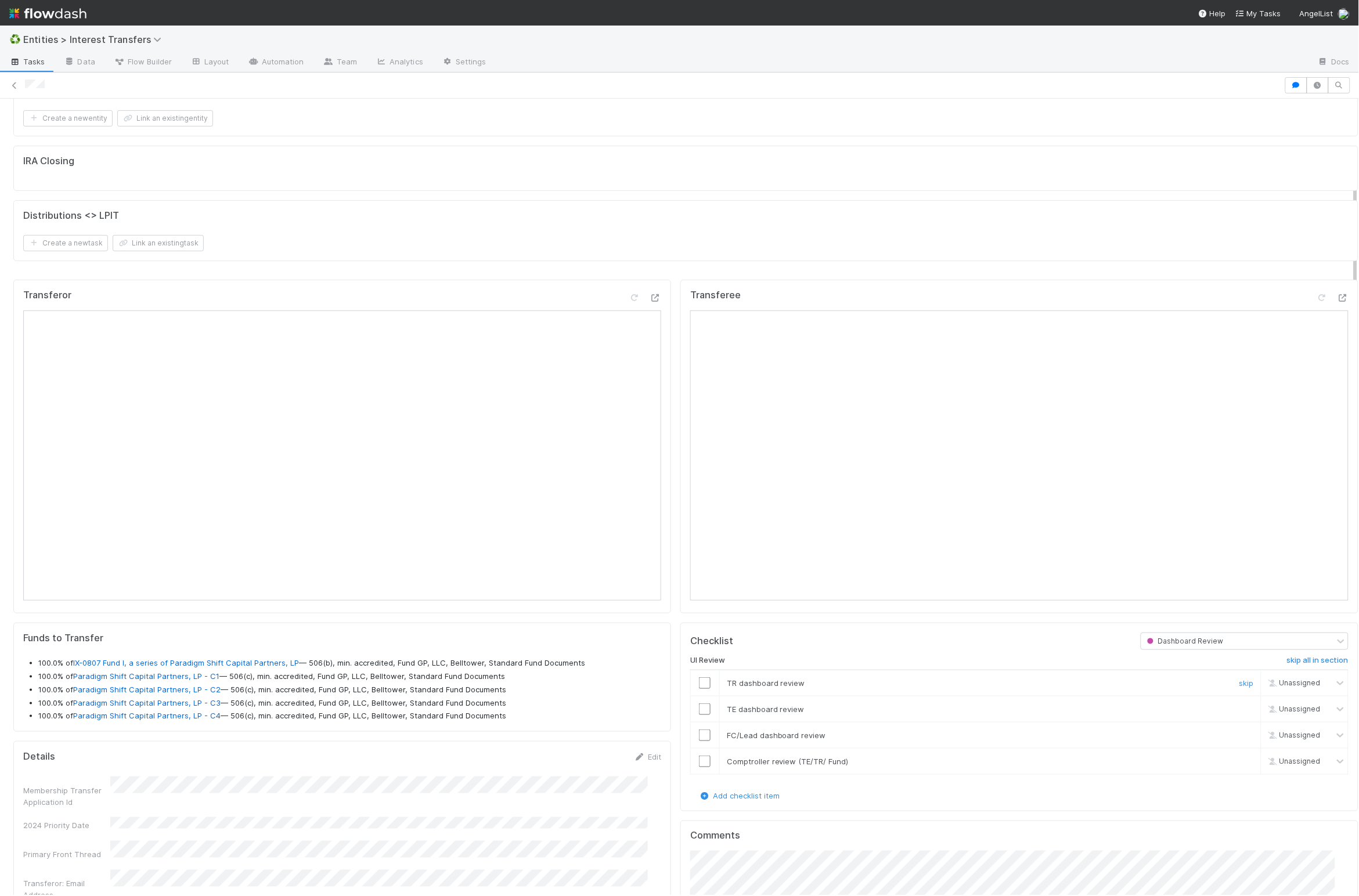
click at [699, 689] on input "checkbox" at bounding box center [705, 683] width 11 height 11
click at [699, 715] on input "checkbox" at bounding box center [705, 709] width 11 height 11
drag, startPoint x: 693, startPoint y: 744, endPoint x: 696, endPoint y: 762, distance: 18.2
click at [699, 741] on input "checkbox" at bounding box center [705, 735] width 11 height 11
click at [699, 767] on input "checkbox" at bounding box center [705, 761] width 11 height 11
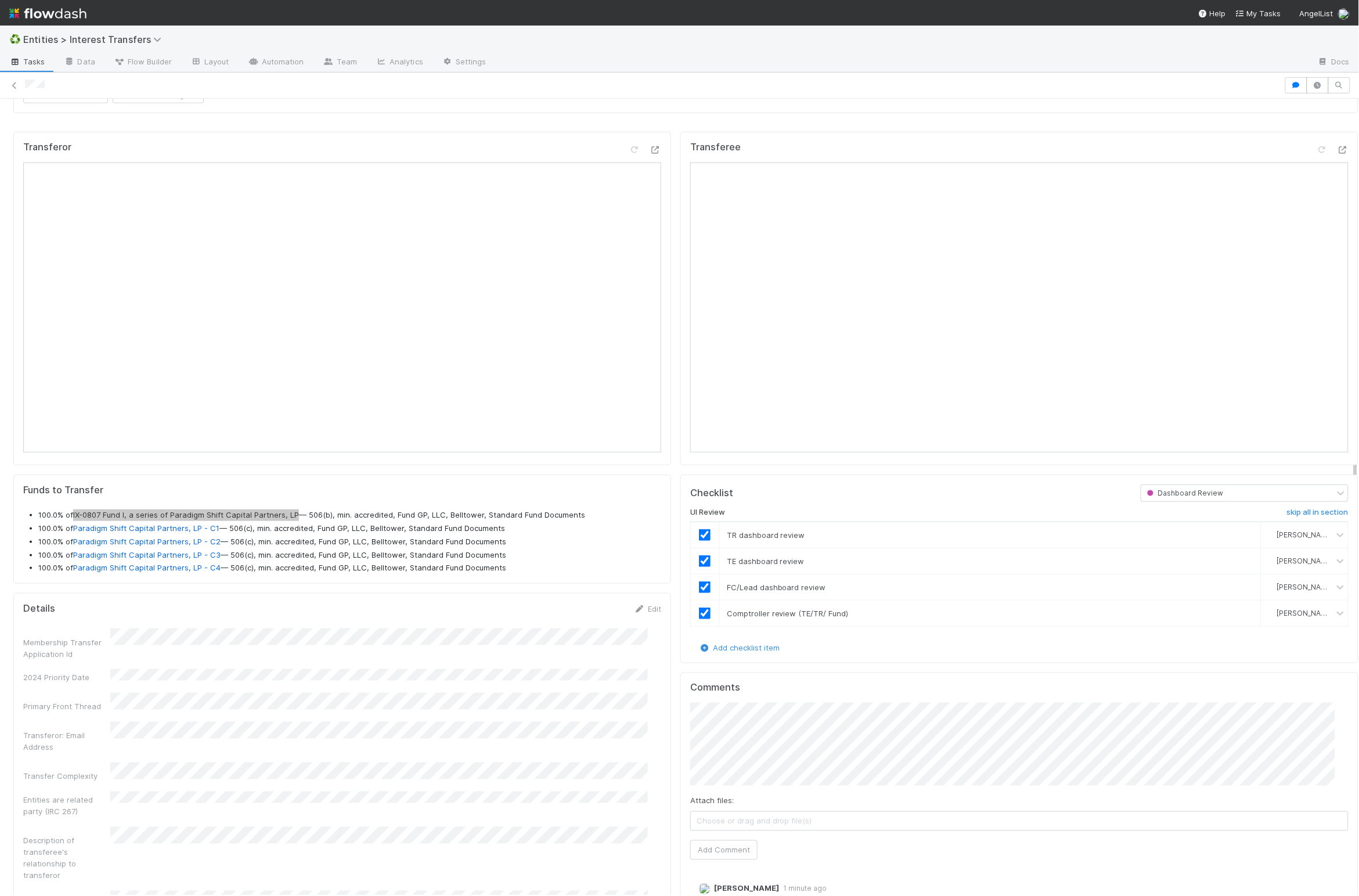
scroll to position [224, 632]
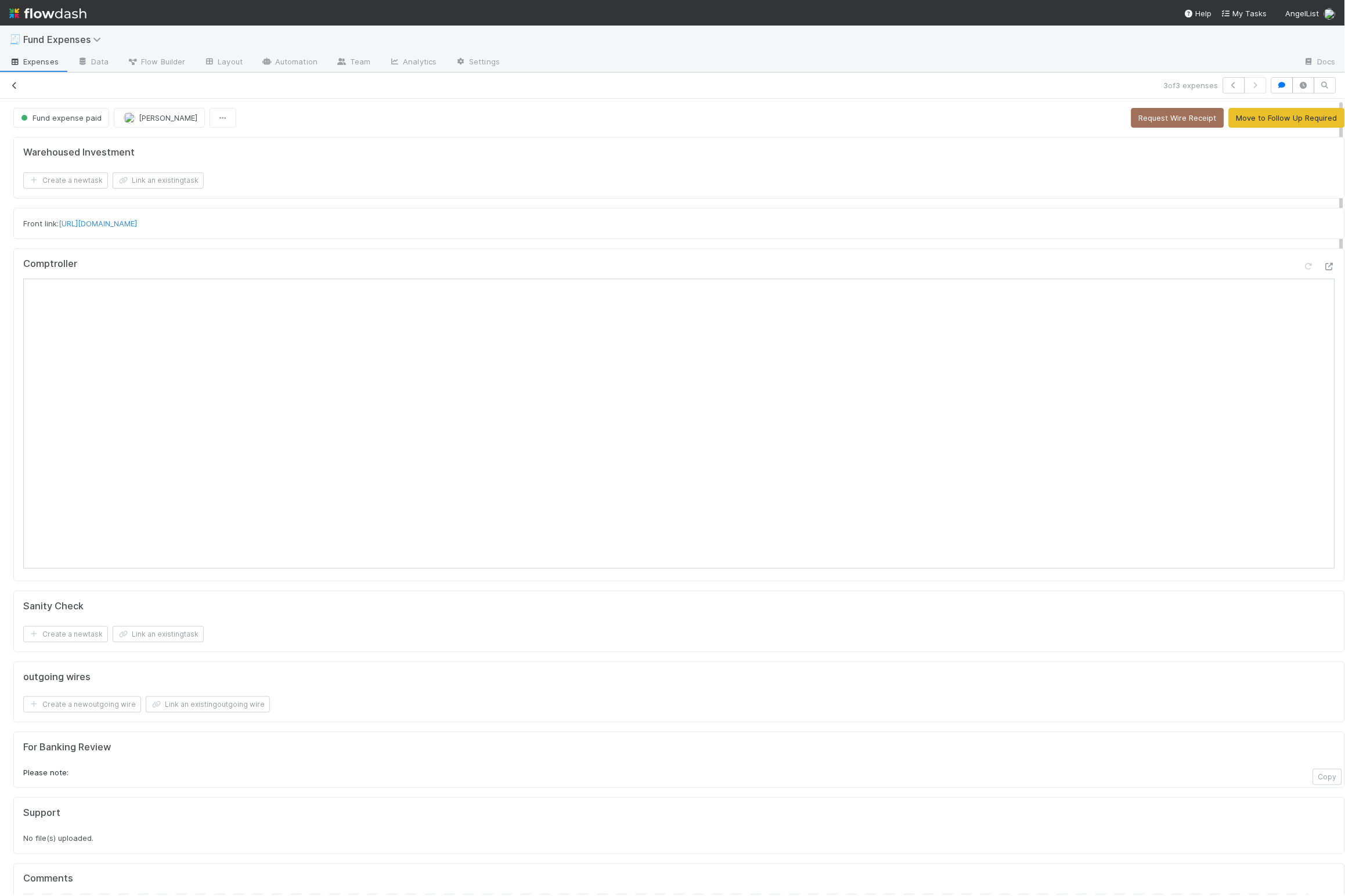
click at [14, 82] on icon at bounding box center [14, 86] width 11 height 8
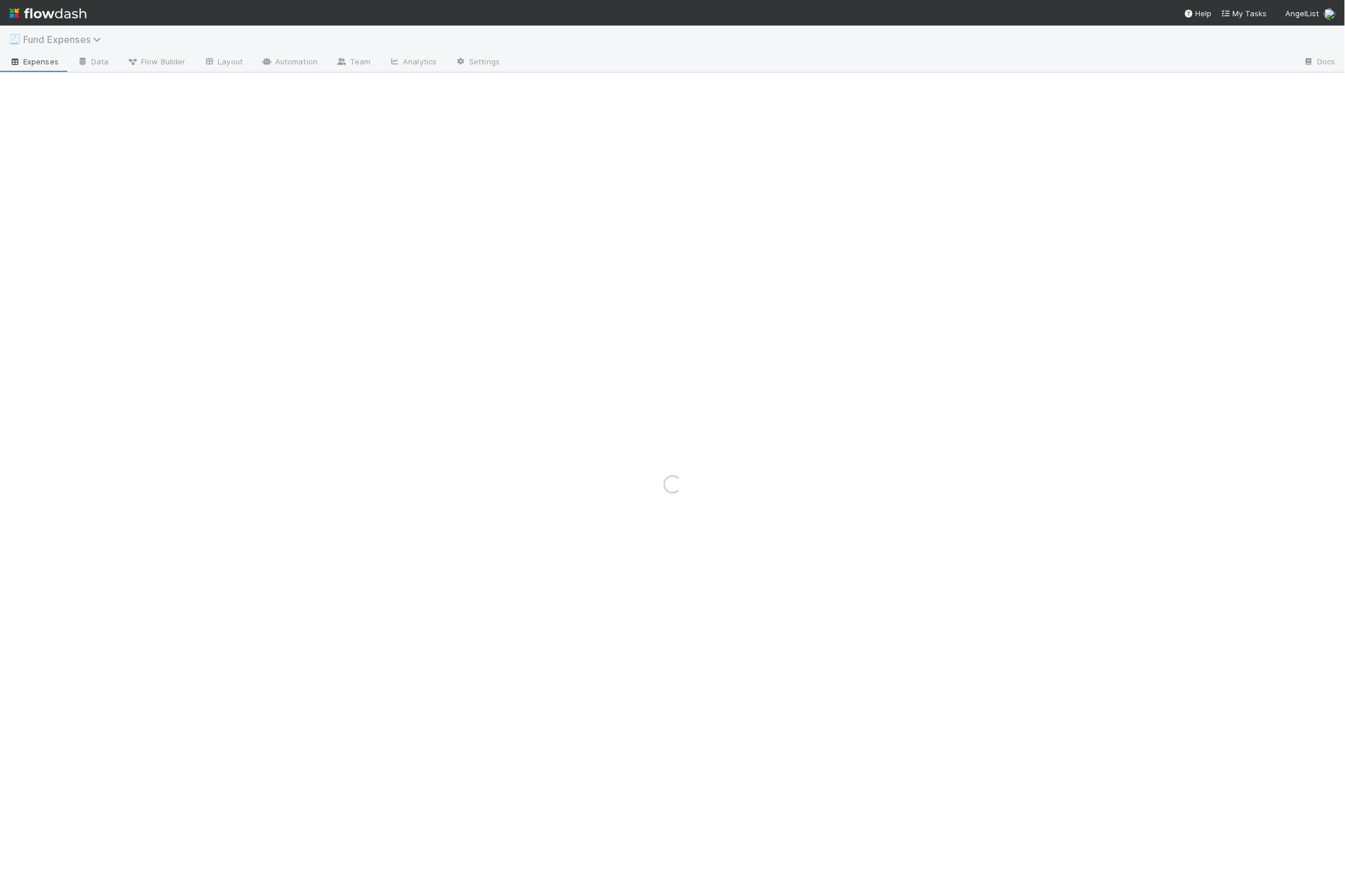
click at [49, 43] on span "Fund Expenses" at bounding box center [65, 39] width 84 height 11
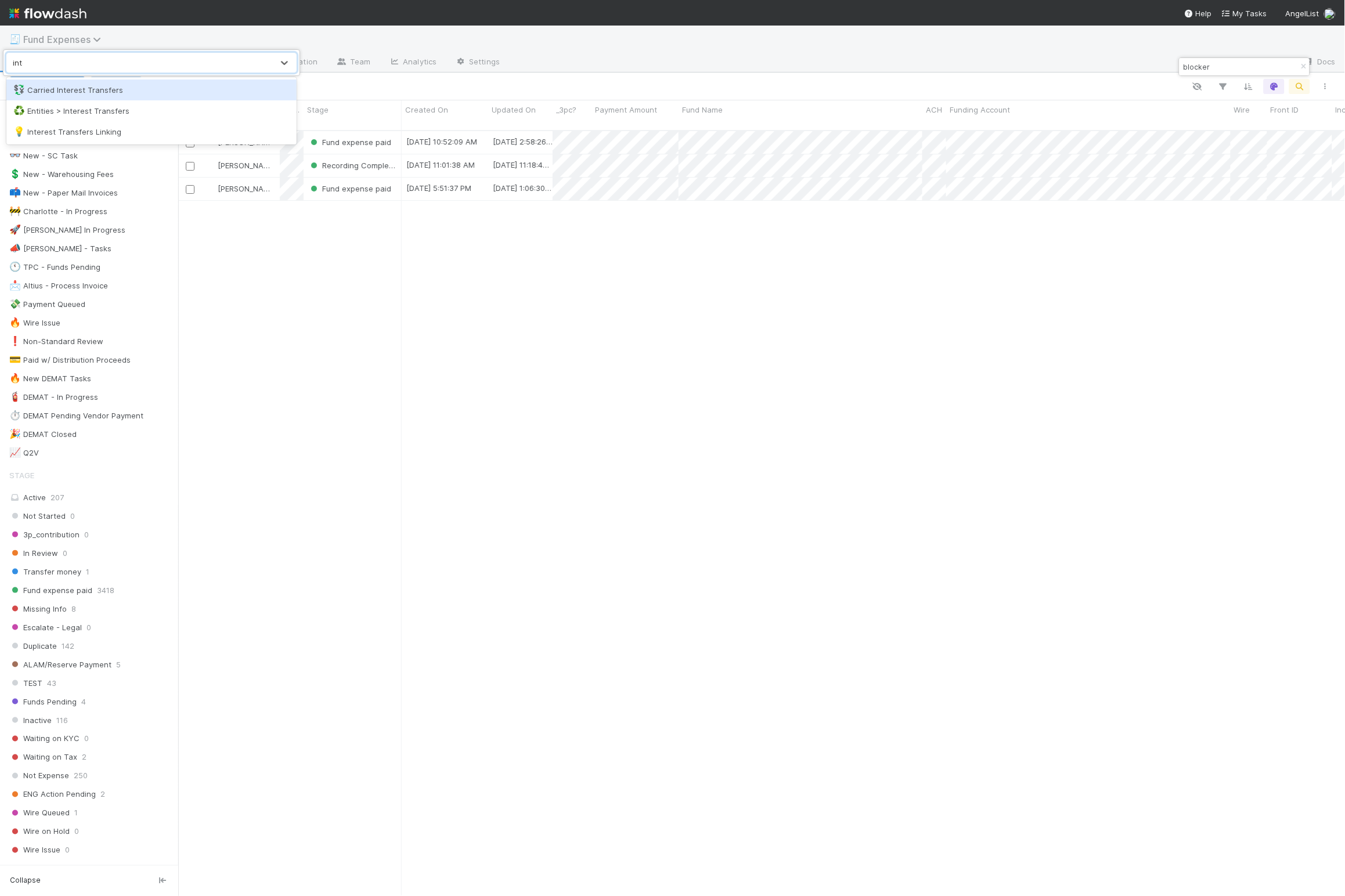
scroll to position [760, 1155]
type input "interest"
click at [103, 106] on div "♻️ Entities > Interest Transfers" at bounding box center [151, 111] width 276 height 11
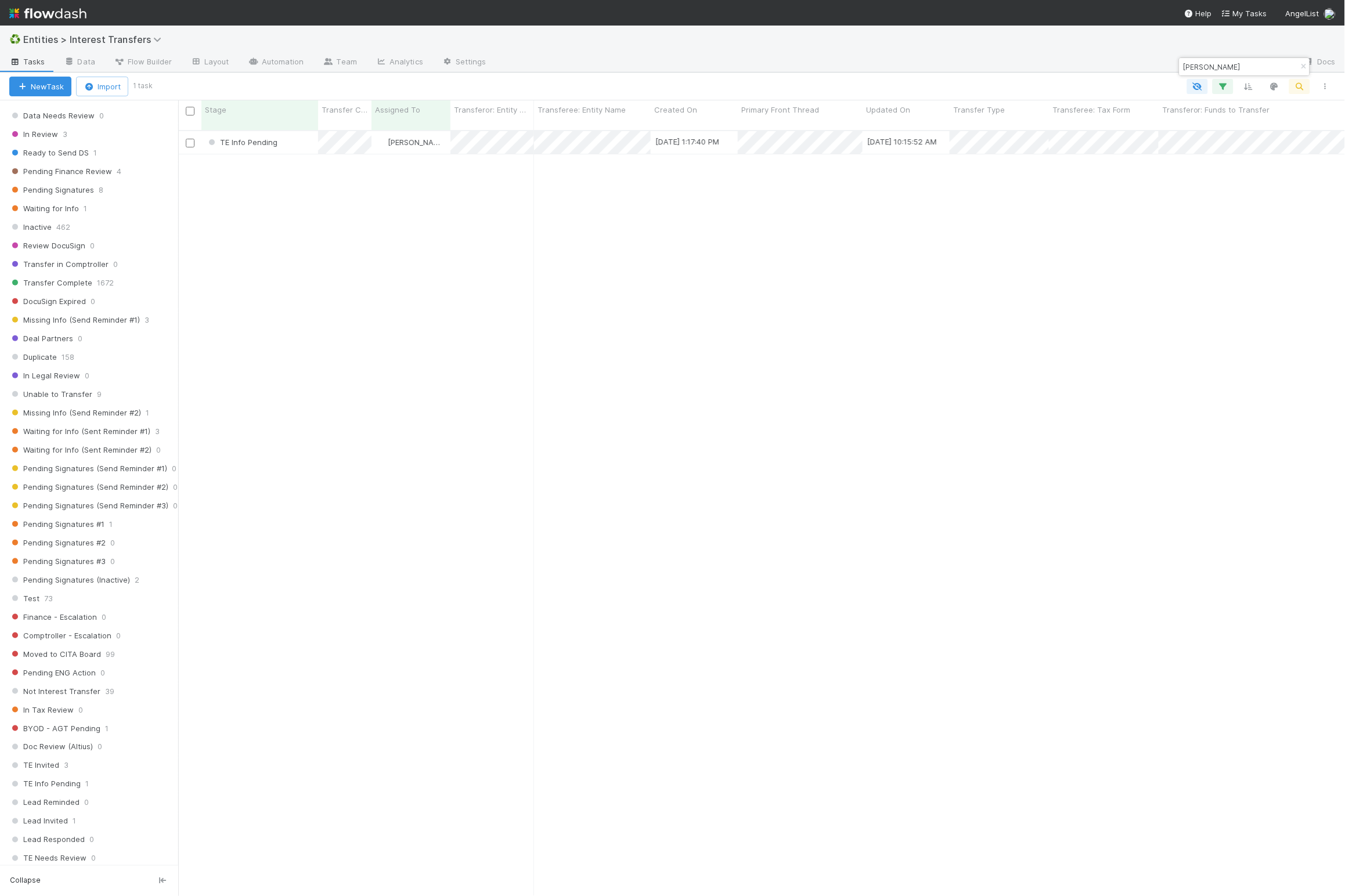
scroll to position [1000, 0]
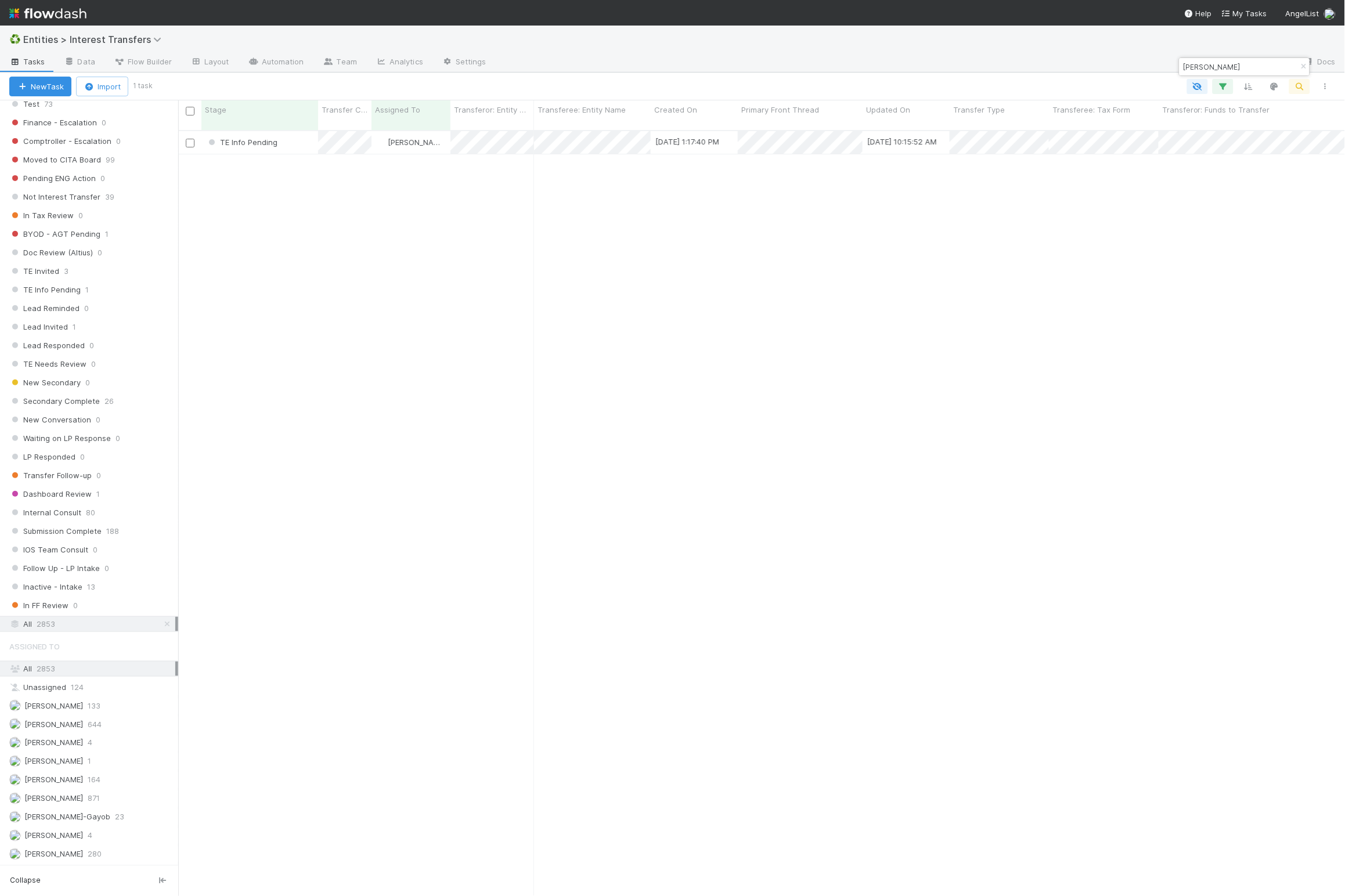
click at [1216, 68] on input "[PERSON_NAME]" at bounding box center [1239, 67] width 116 height 14
paste input "[PERSON_NAME] Bay Investments LLC"
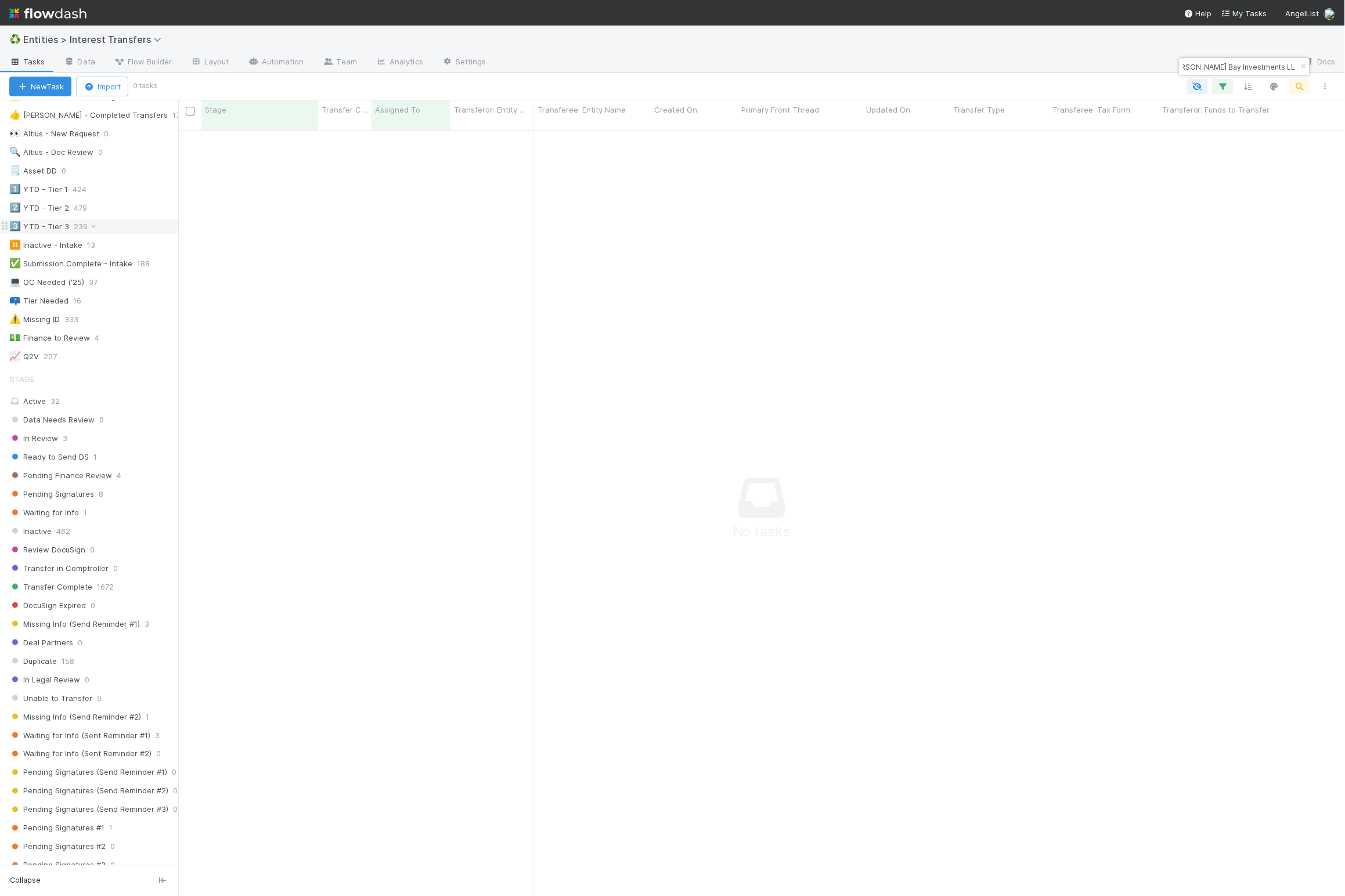
scroll to position [0, 0]
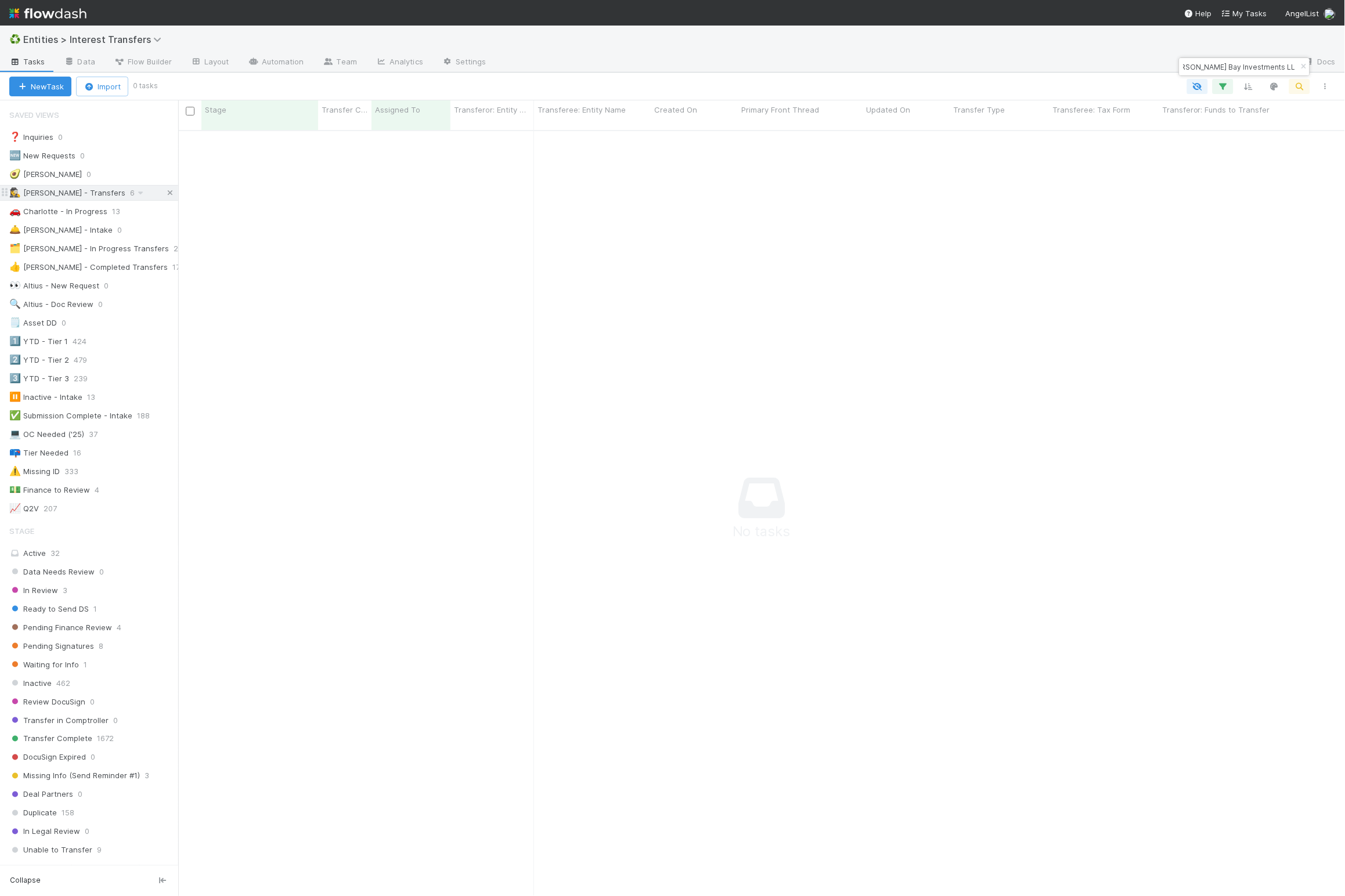
type input "[PERSON_NAME] Bay Investments LLC"
click at [165, 195] on icon at bounding box center [170, 193] width 11 height 8
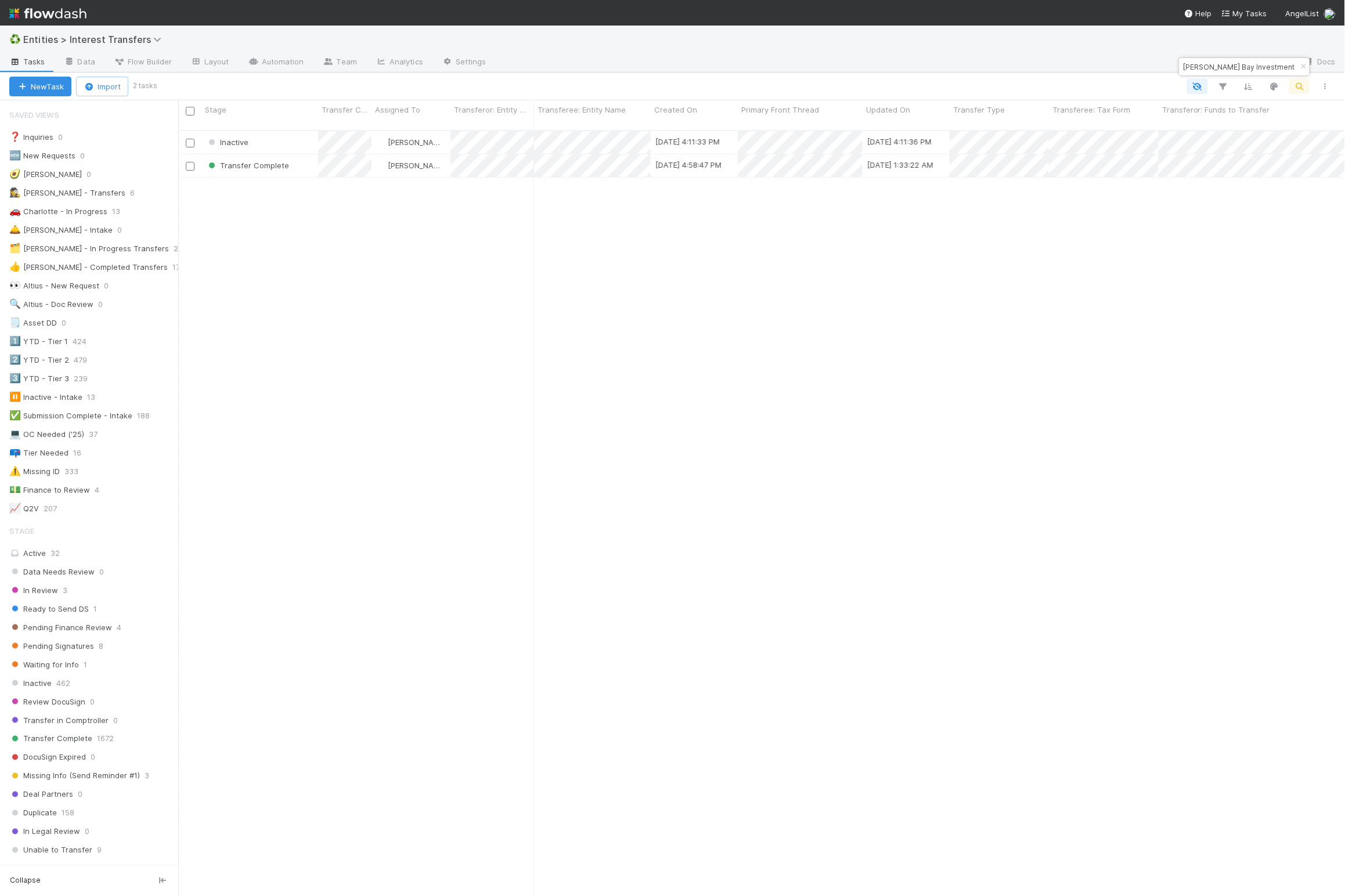
scroll to position [760, 1155]
click at [292, 131] on div "Inactive" at bounding box center [260, 142] width 117 height 23
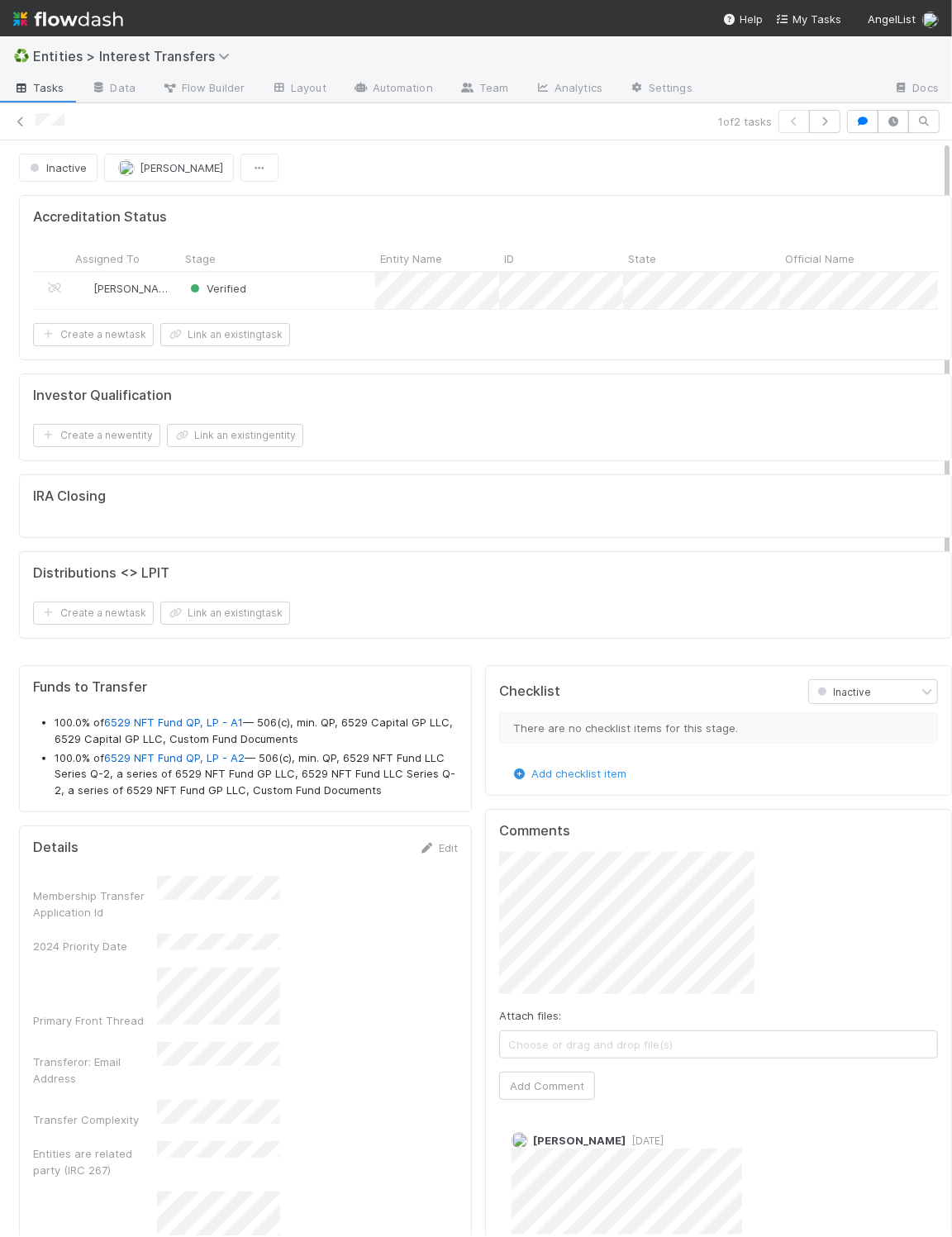
scroll to position [318, 401]
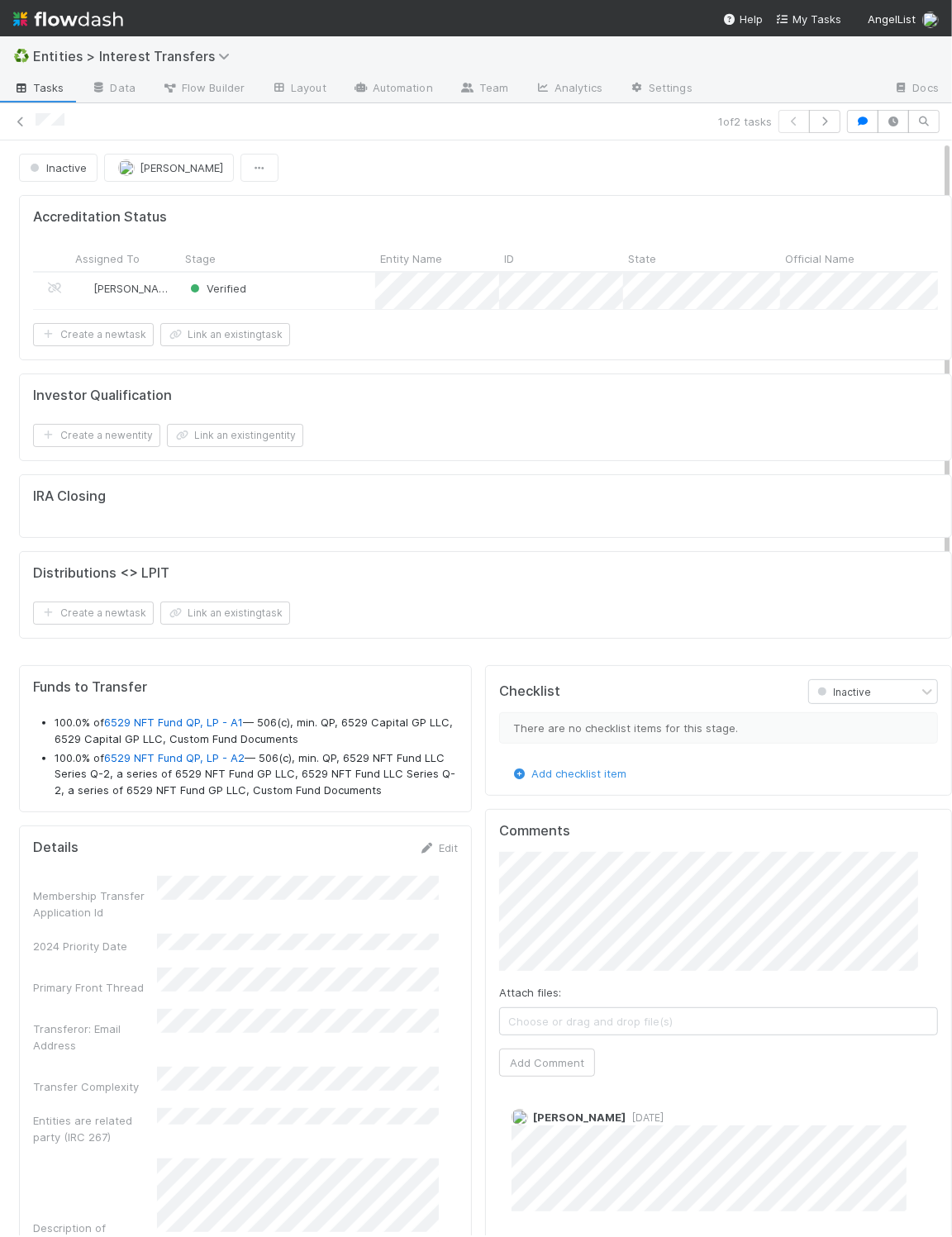
drag, startPoint x: 671, startPoint y: 130, endPoint x: 717, endPoint y: 132, distance: 46.0
click at [682, 130] on div "1 of 2 tasks" at bounding box center [476, 121] width 952 height 23
click at [814, 127] on button "button" at bounding box center [825, 121] width 31 height 23
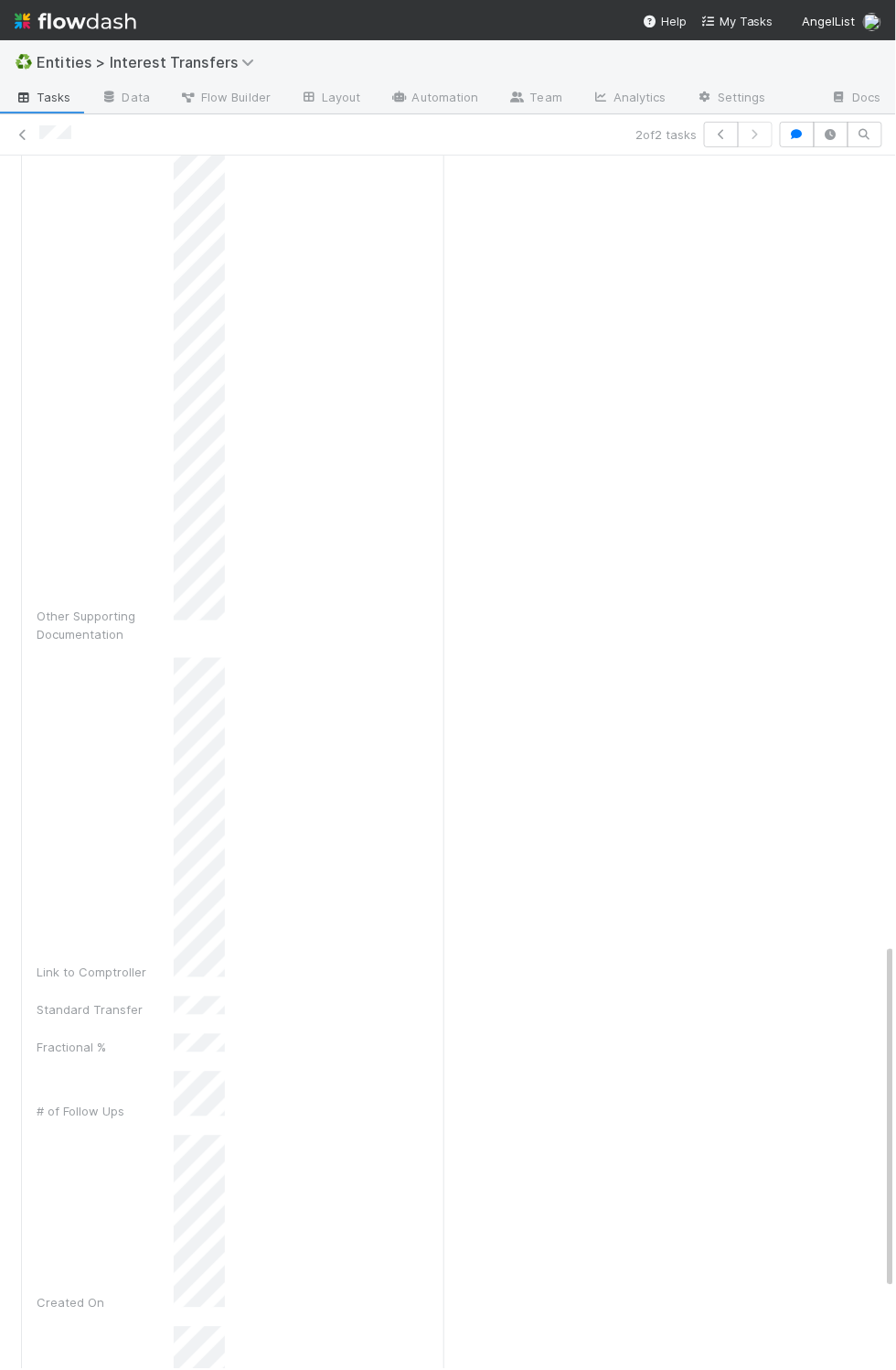
scroll to position [353, 365]
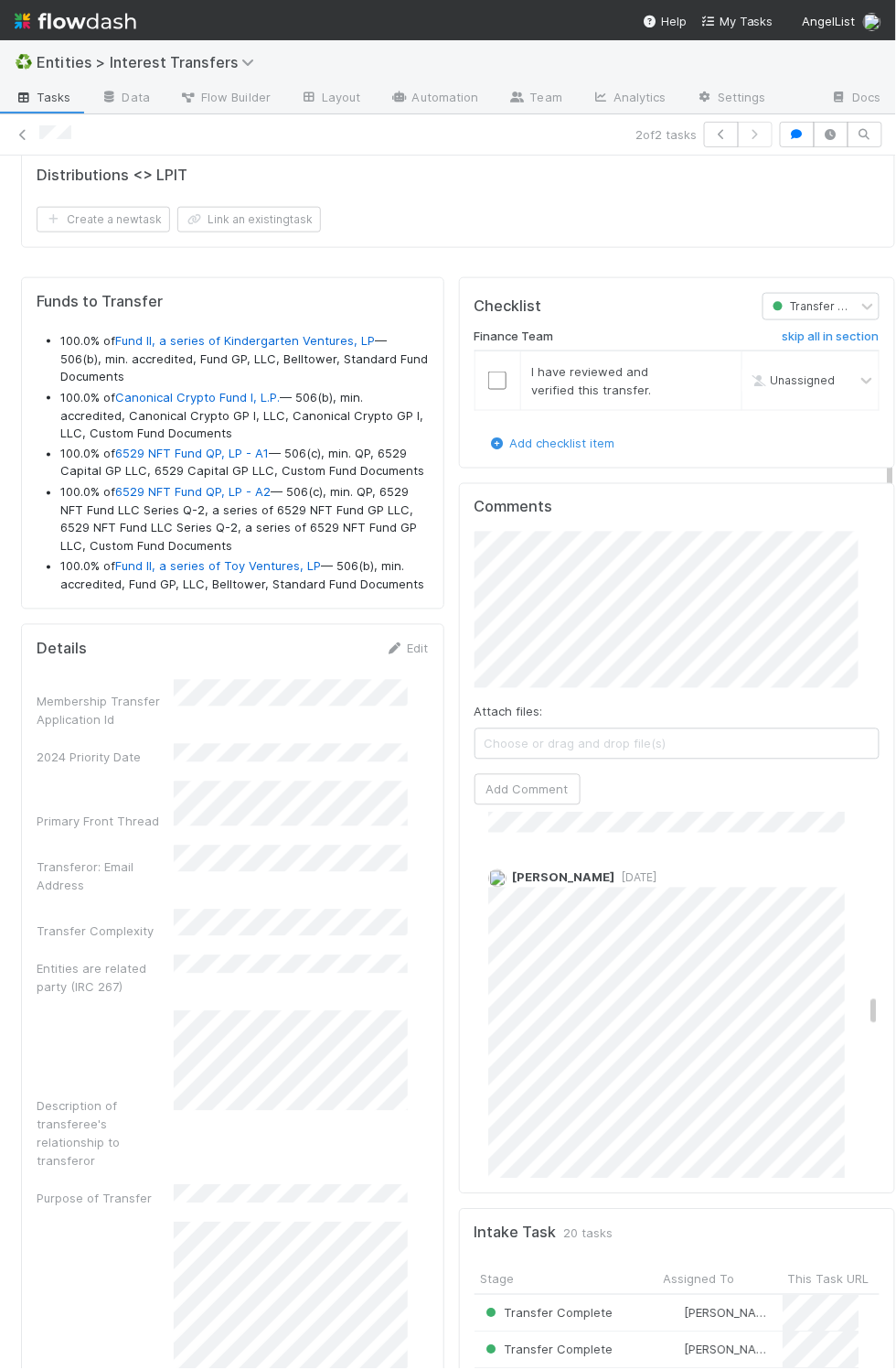
scroll to position [458, 0]
click at [524, 806] on button "Add Comment" at bounding box center [527, 790] width 106 height 31
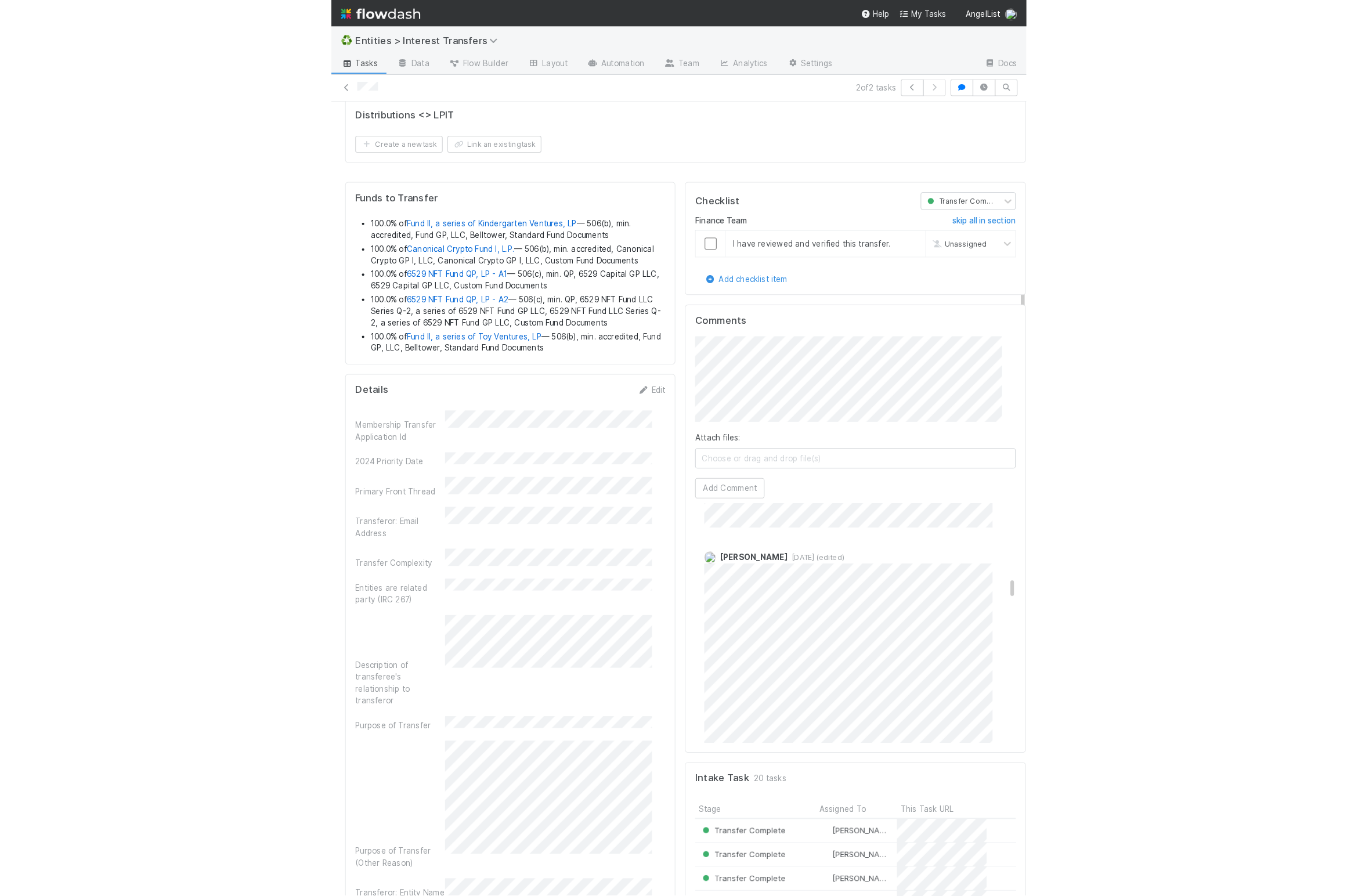
scroll to position [224, 630]
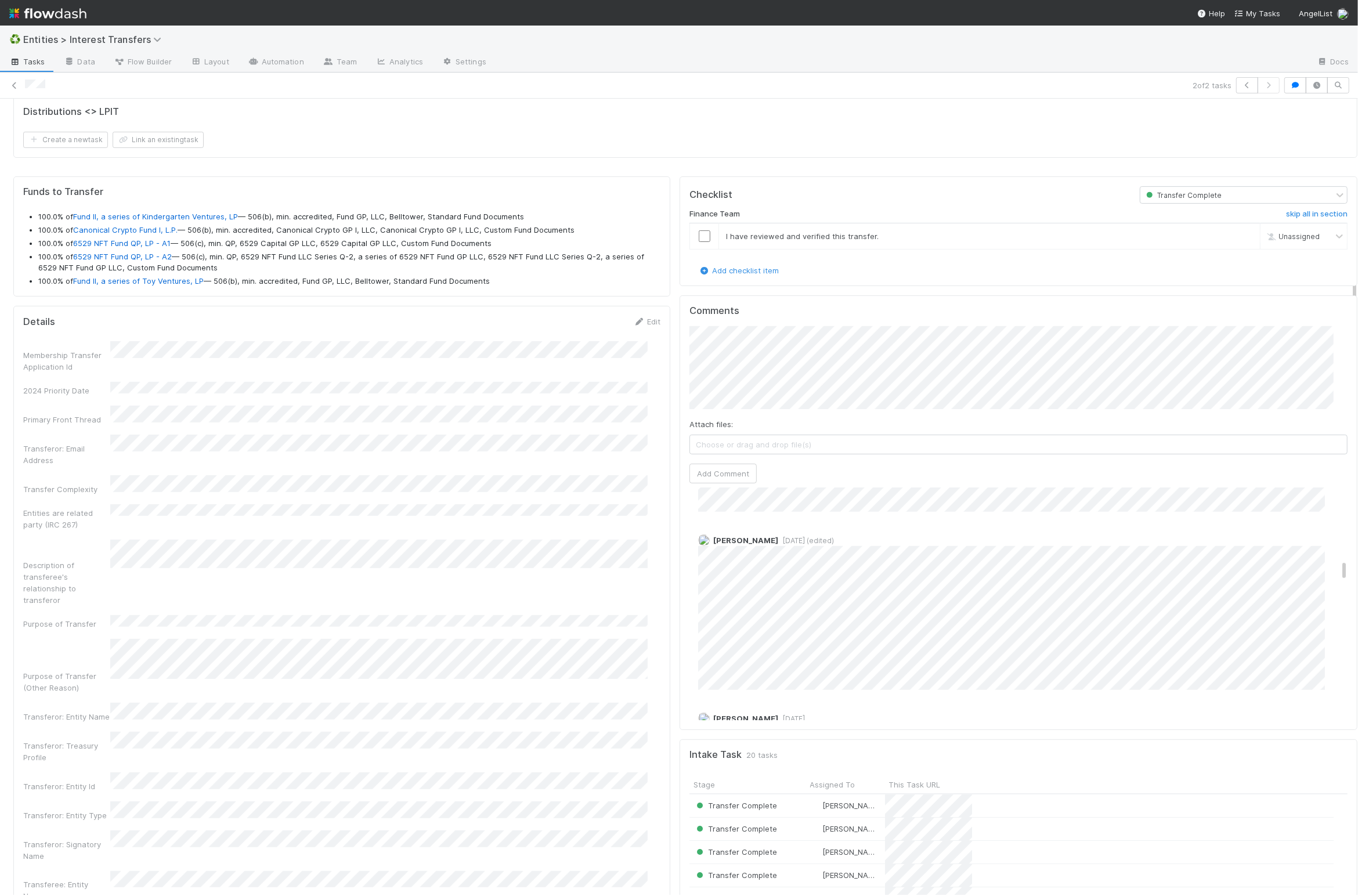
click at [679, 658] on div "Comments Attach files: Choose or drag and drop file(s) Add Comment [PERSON_NAME…" at bounding box center [1018, 513] width 678 height 435
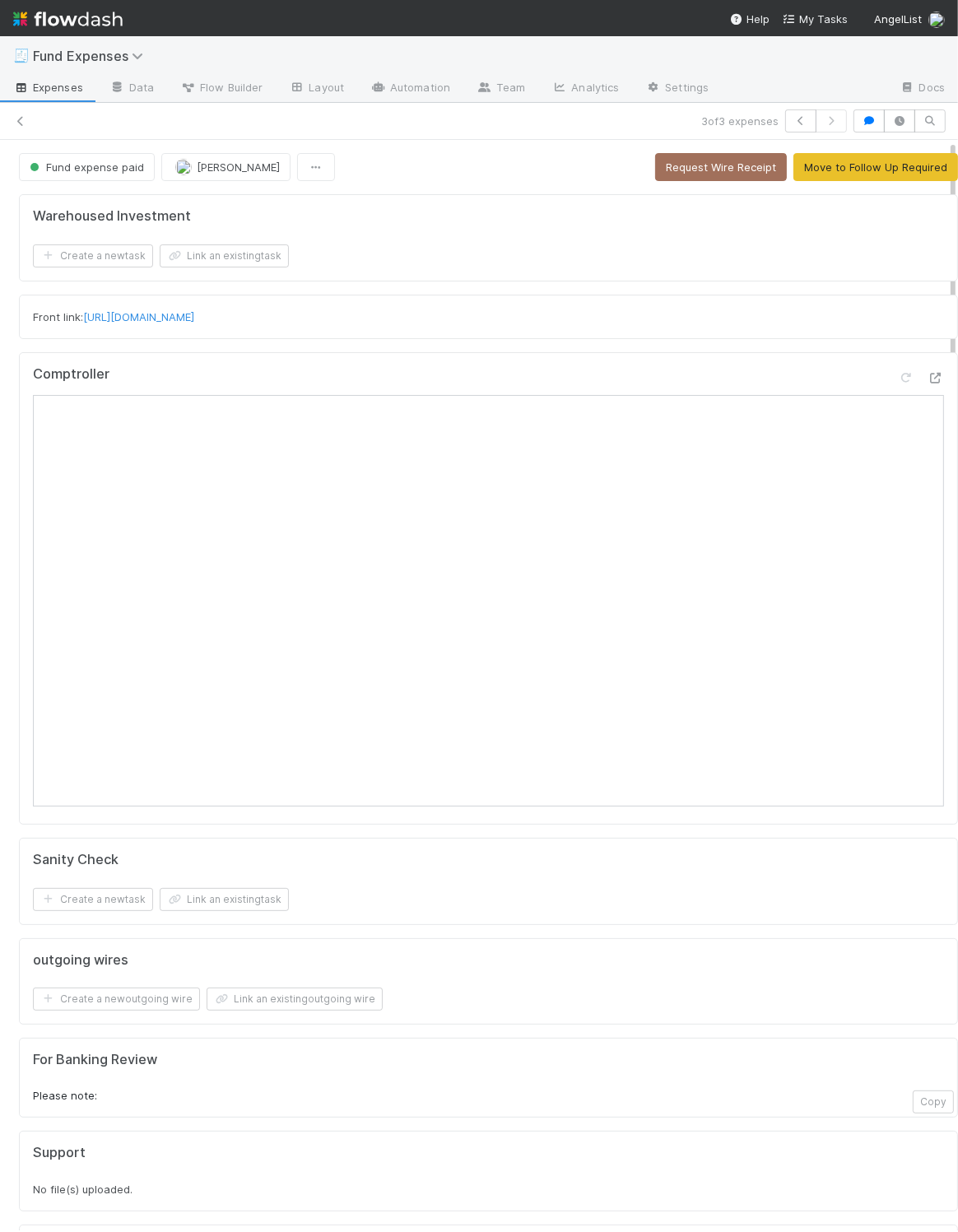
click at [684, 854] on div "Sanity Check Create a new task Link an existing task" at bounding box center [488, 881] width 939 height 88
click at [105, 59] on span "Fund Expenses" at bounding box center [92, 55] width 119 height 16
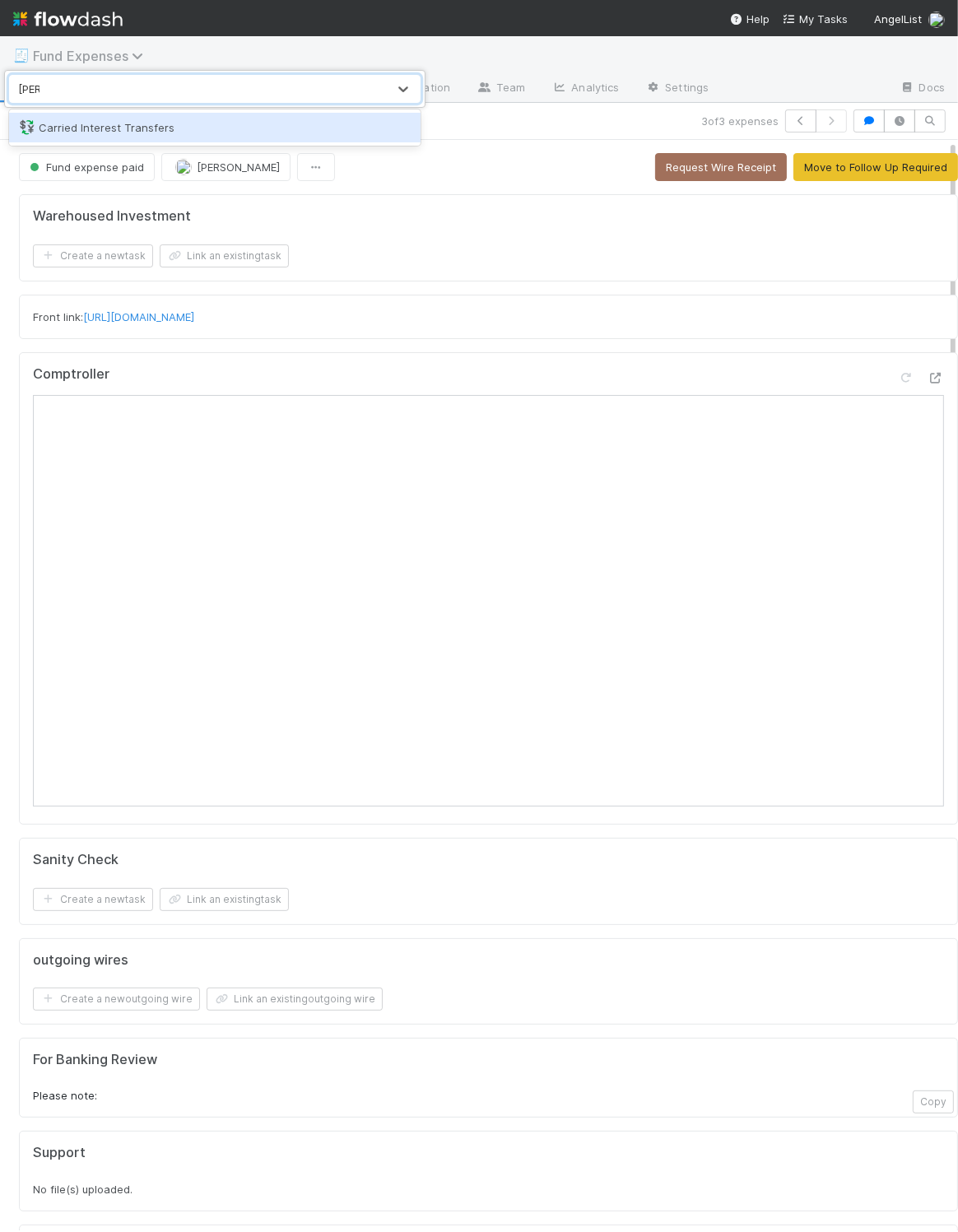
type input "carried"
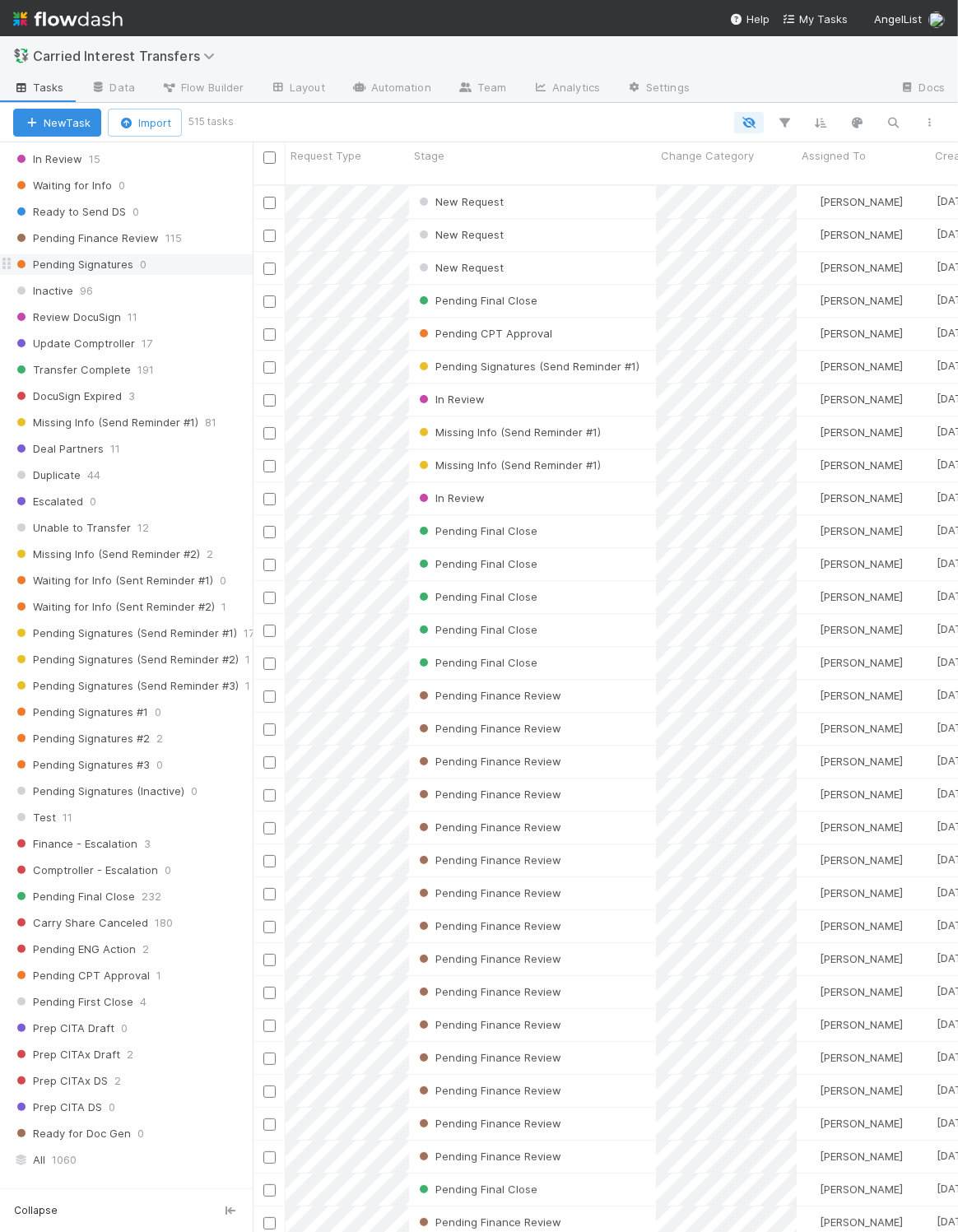
scroll to position [779, 0]
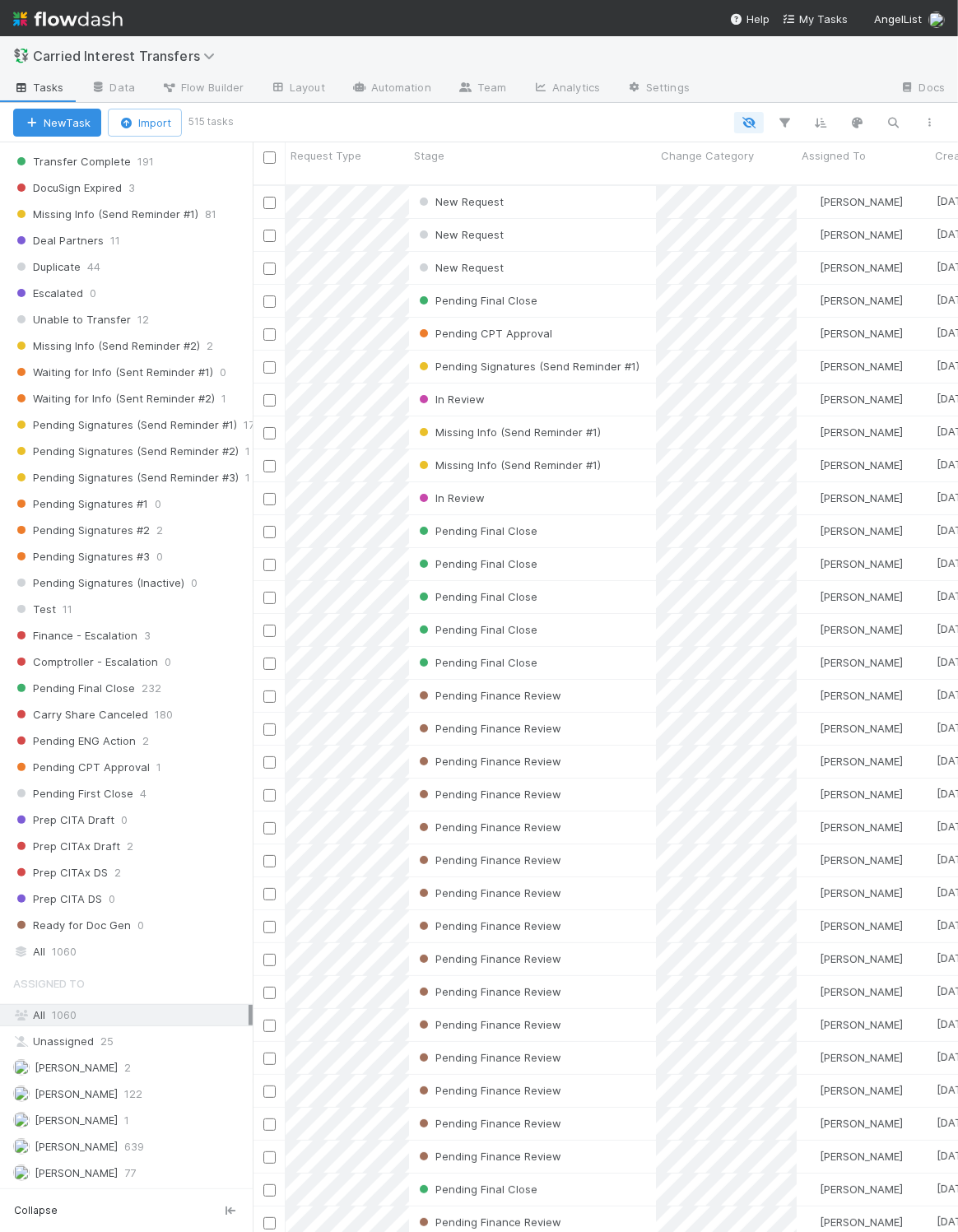
click at [118, 967] on div "Assigned To" at bounding box center [126, 983] width 253 height 33
click at [122, 945] on div "All 1060" at bounding box center [130, 951] width 235 height 21
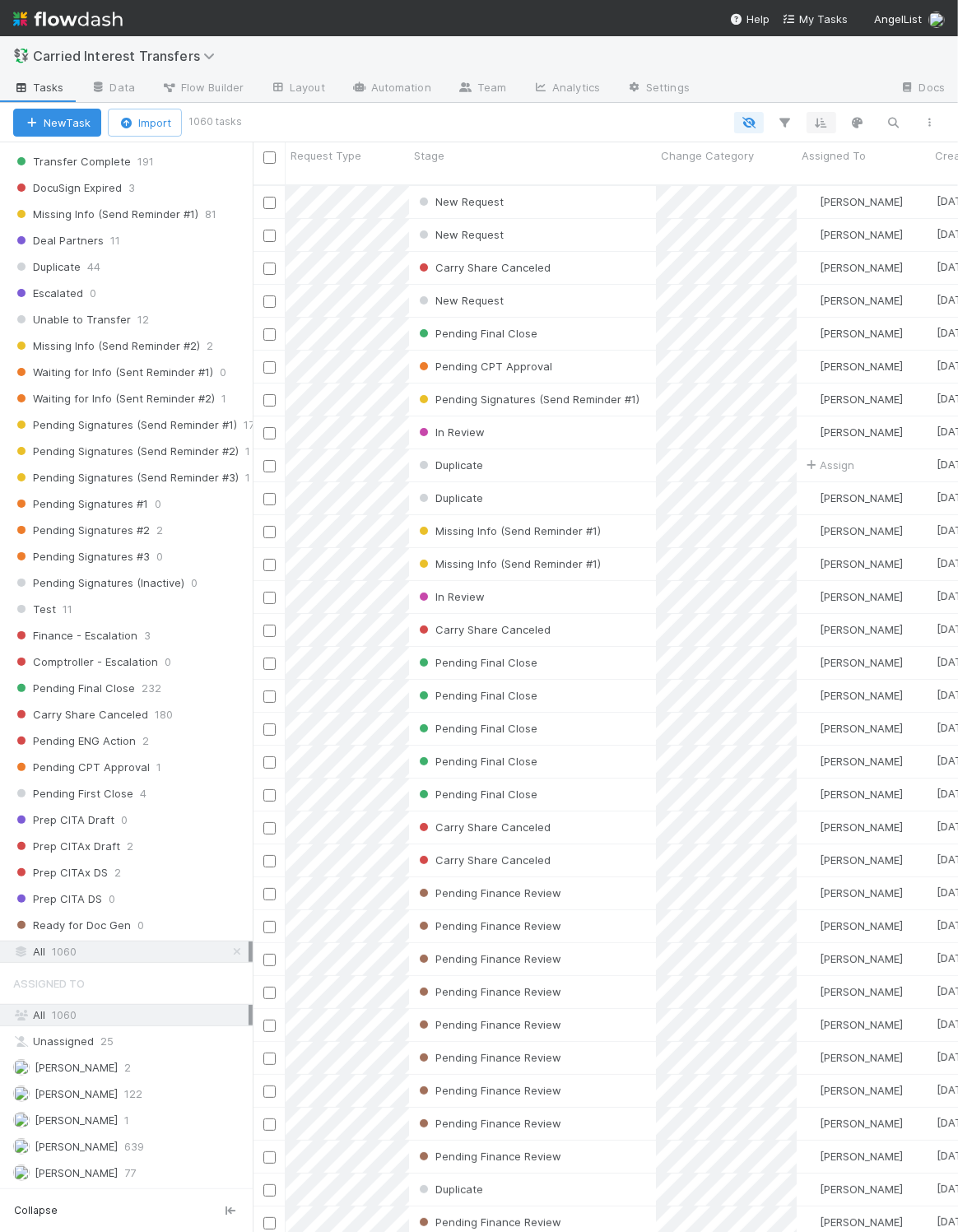
scroll to position [1040, 687]
click at [896, 127] on icon "button" at bounding box center [894, 122] width 16 height 15
type input "Tyrell LLC"
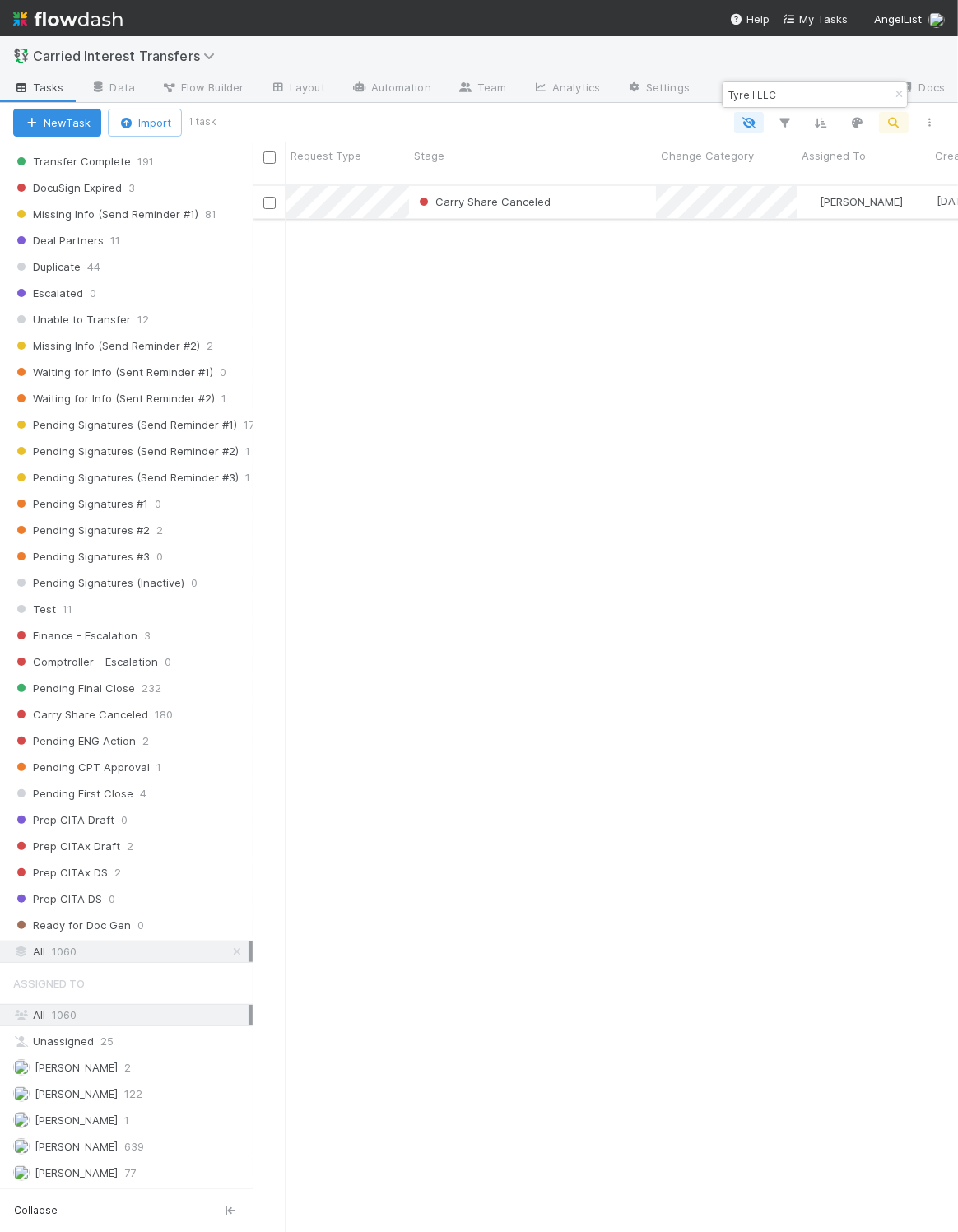
click at [632, 192] on div "Carry Share Canceled" at bounding box center [533, 202] width 247 height 32
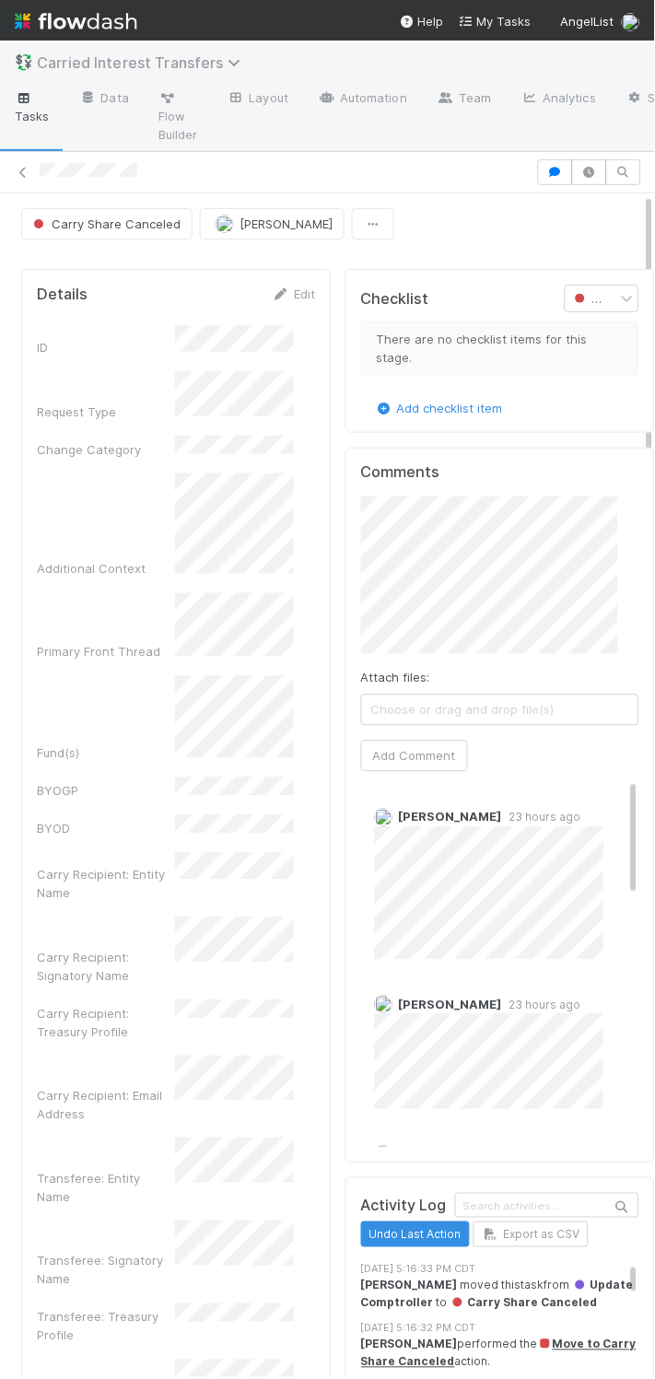
click at [97, 55] on span "Carried Interest Transfers" at bounding box center [143, 62] width 213 height 18
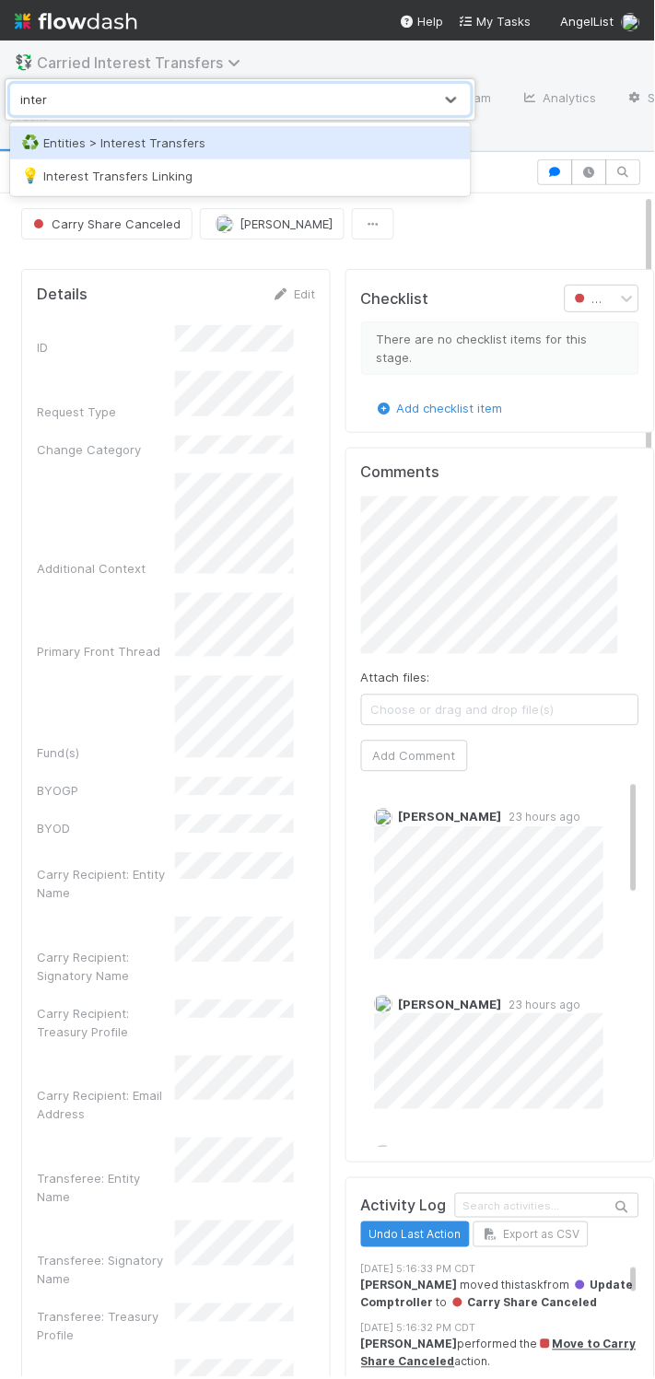
type input "intere"
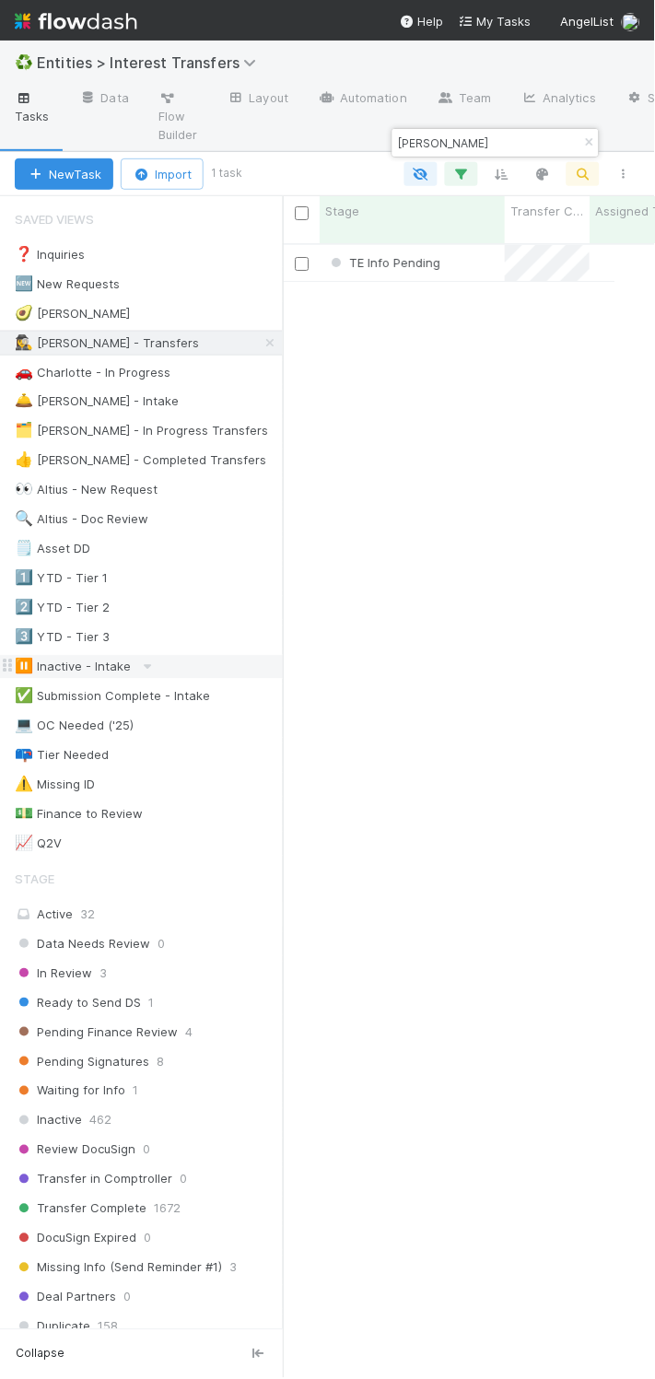
scroll to position [1128, 311]
click at [412, 143] on input "Kaufman" at bounding box center [487, 143] width 184 height 22
paste input "Cristian Oppliger"
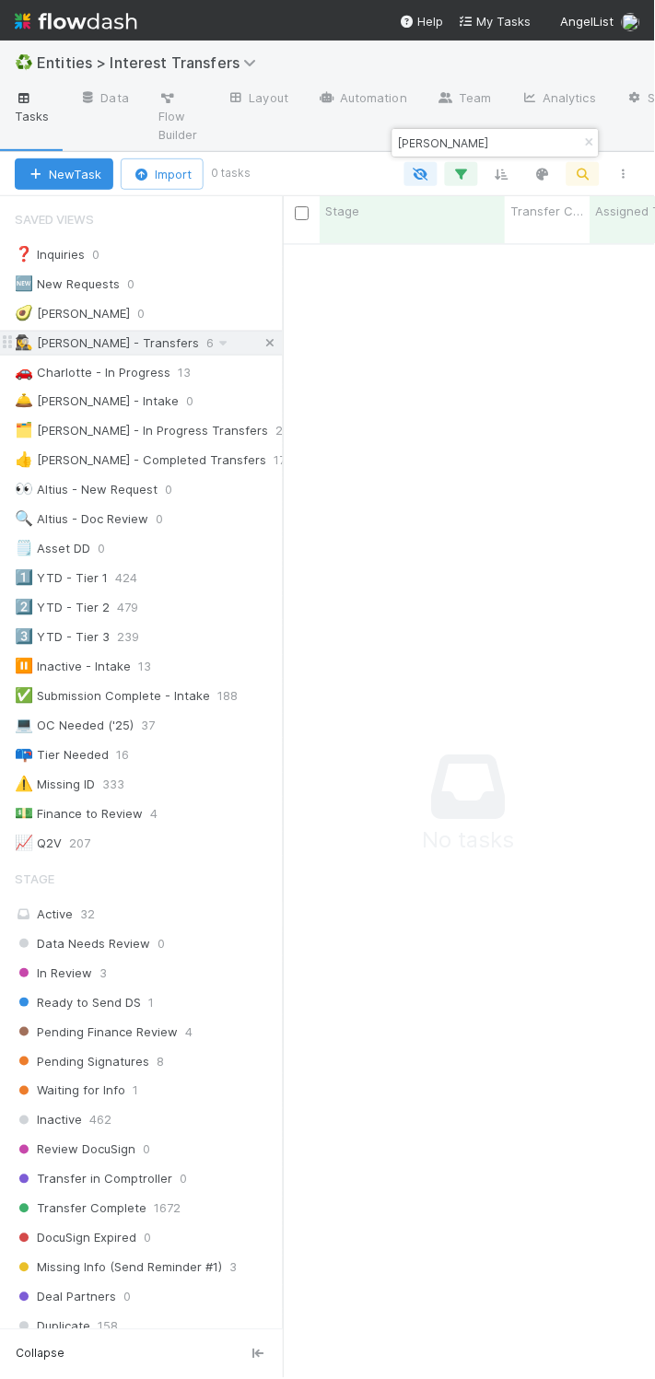
type input "Cristian Oppliger"
click at [261, 348] on icon at bounding box center [270, 343] width 18 height 12
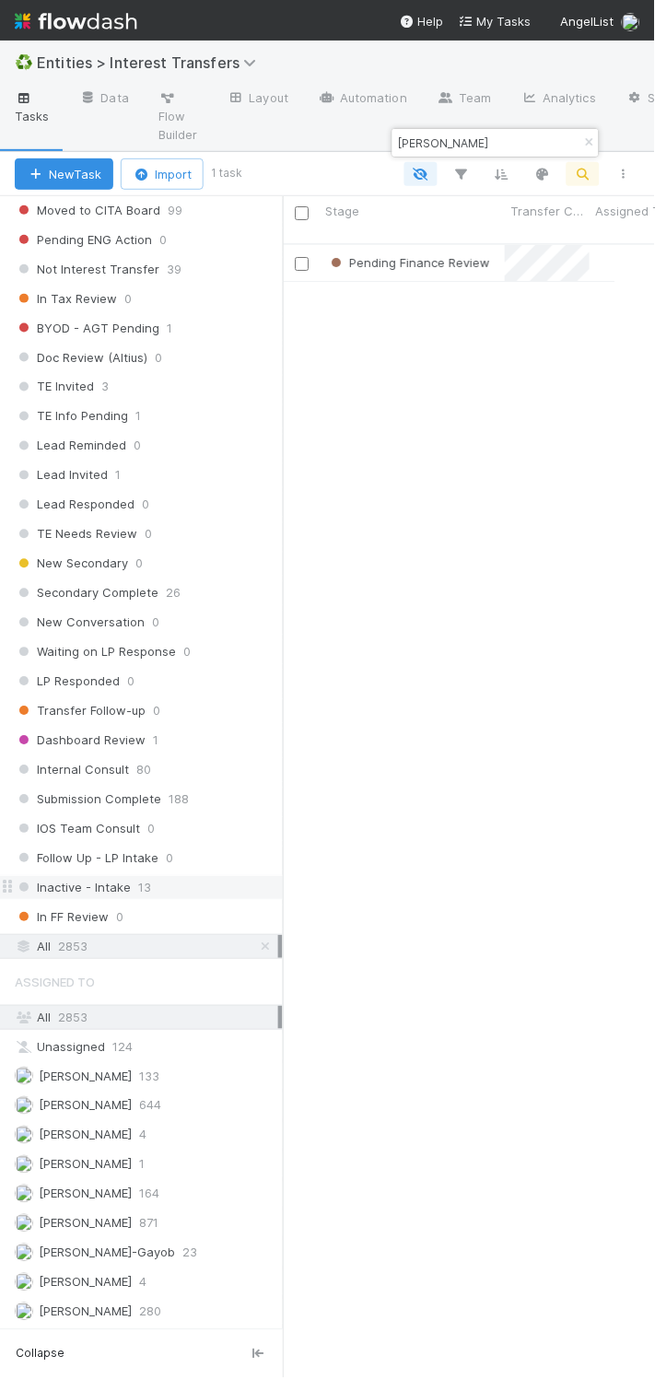
scroll to position [1128, 311]
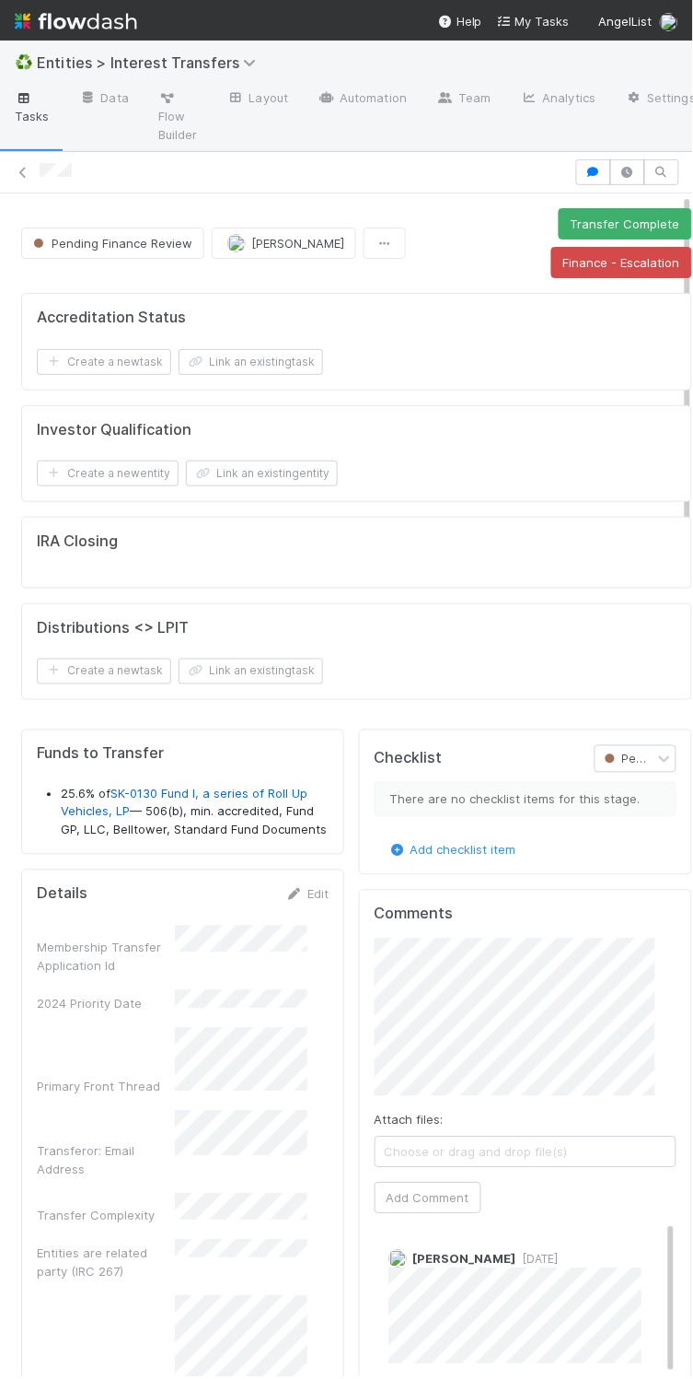
scroll to position [355, 260]
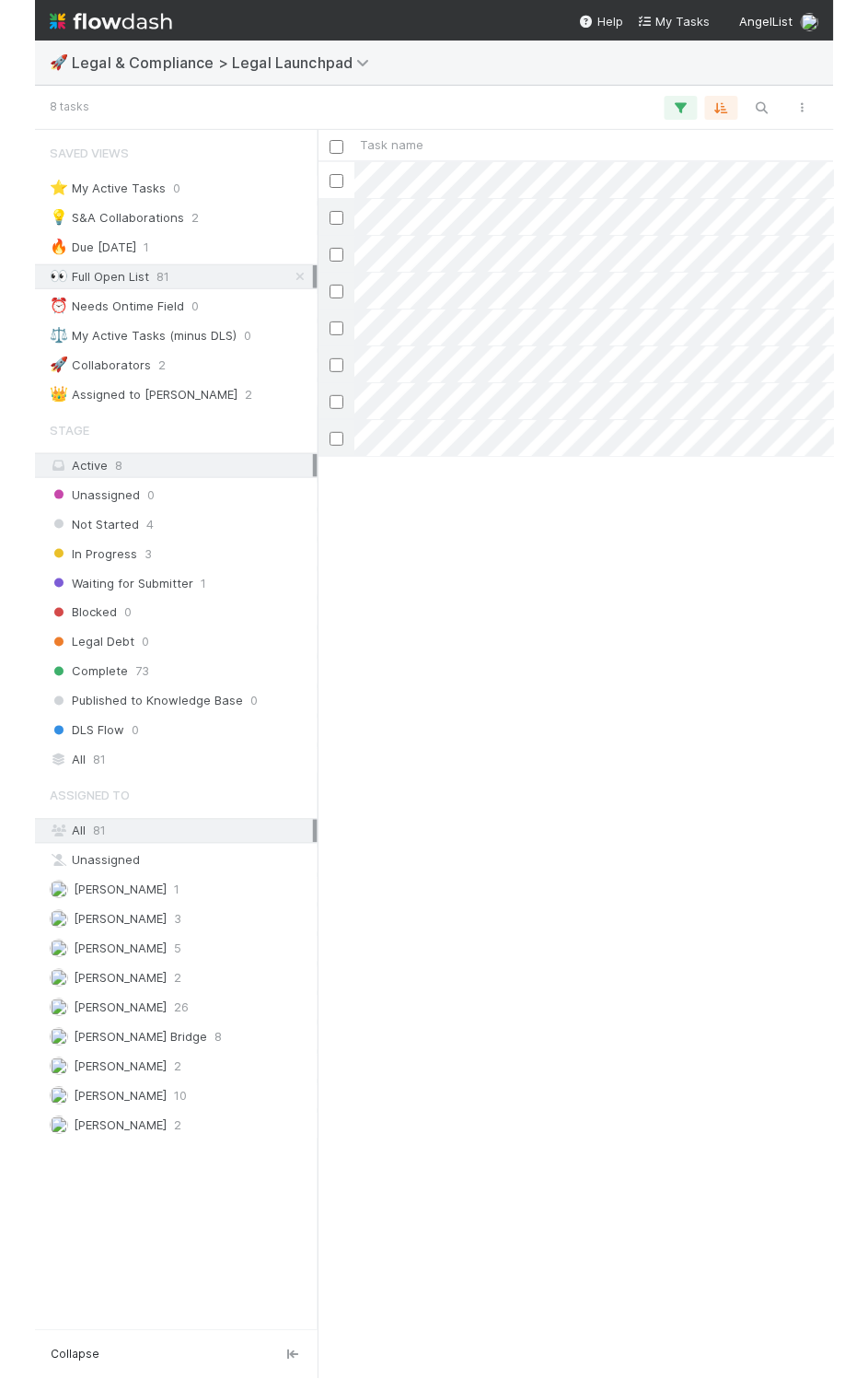
scroll to position [1193, 545]
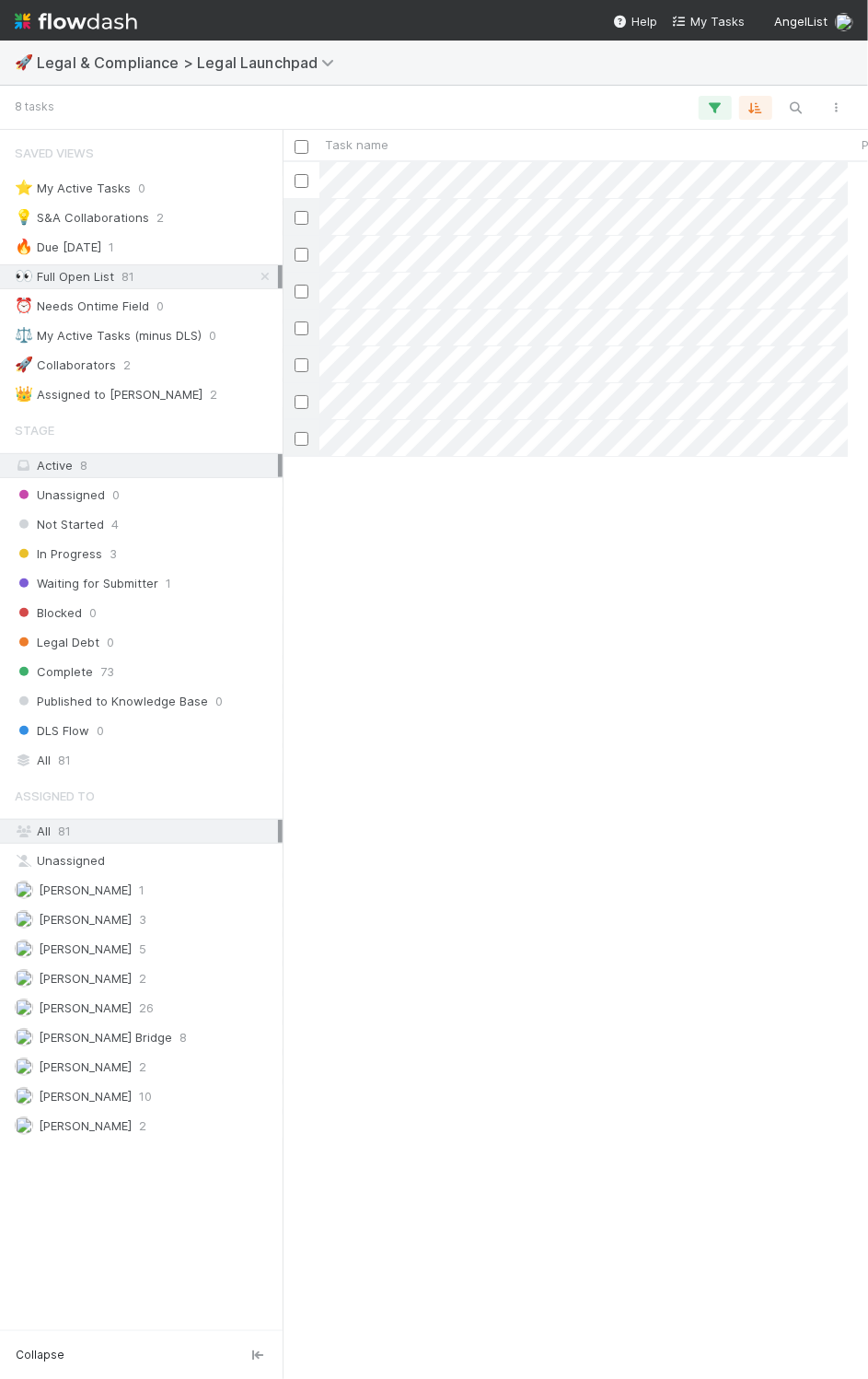
click at [528, 572] on div "[PERSON_NAME] Not Started [DATE] 10:14:39 AM 0 0 1 0 [PERSON_NAME] Not Started …" at bounding box center [565, 769] width 565 height 1214
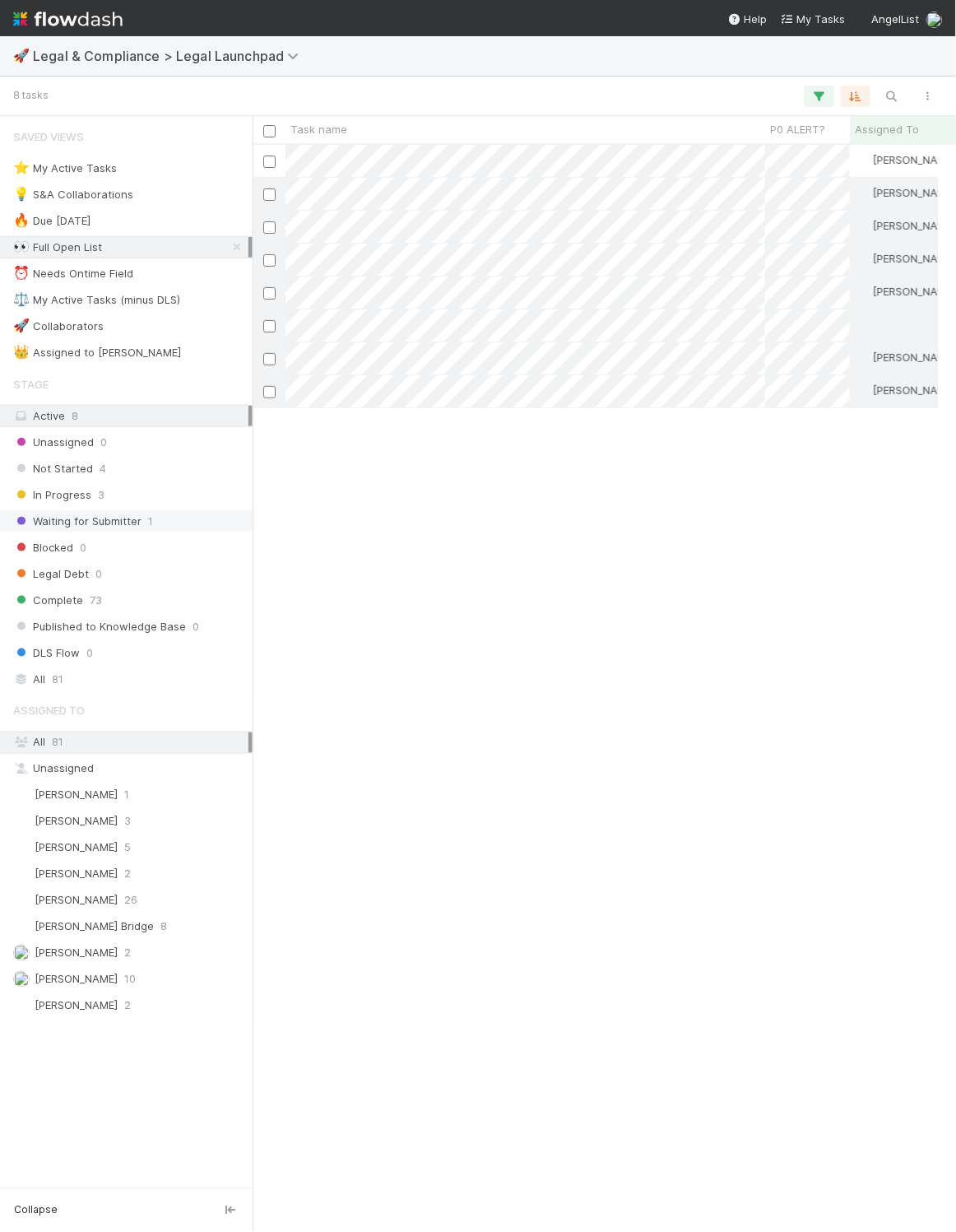
scroll to position [1066, 667]
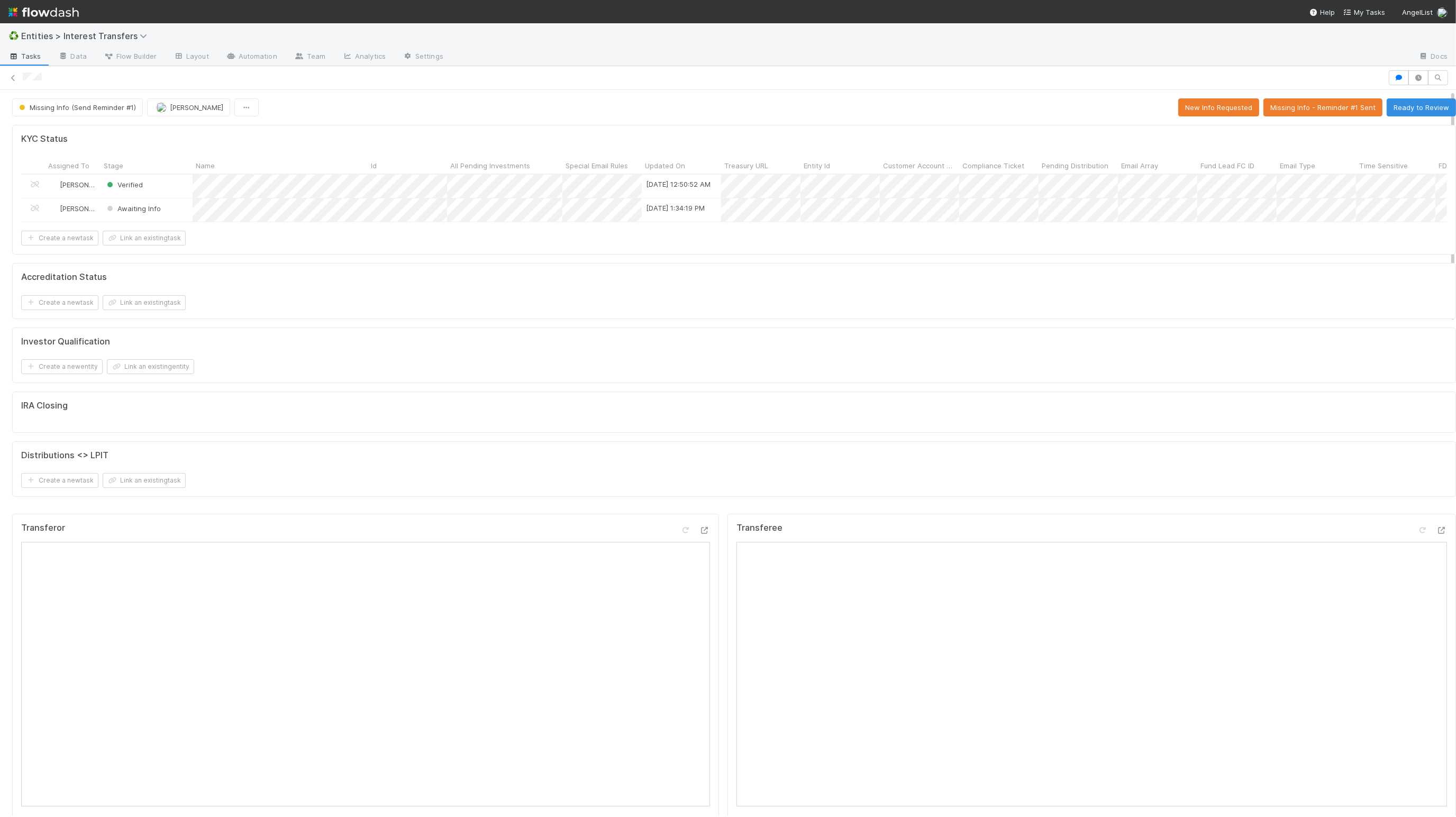
scroll to position [204, 686]
click at [694, 364] on form "Investor Qualification Create a new entity Link an existing entity" at bounding box center [734, 356] width 1426 height 38
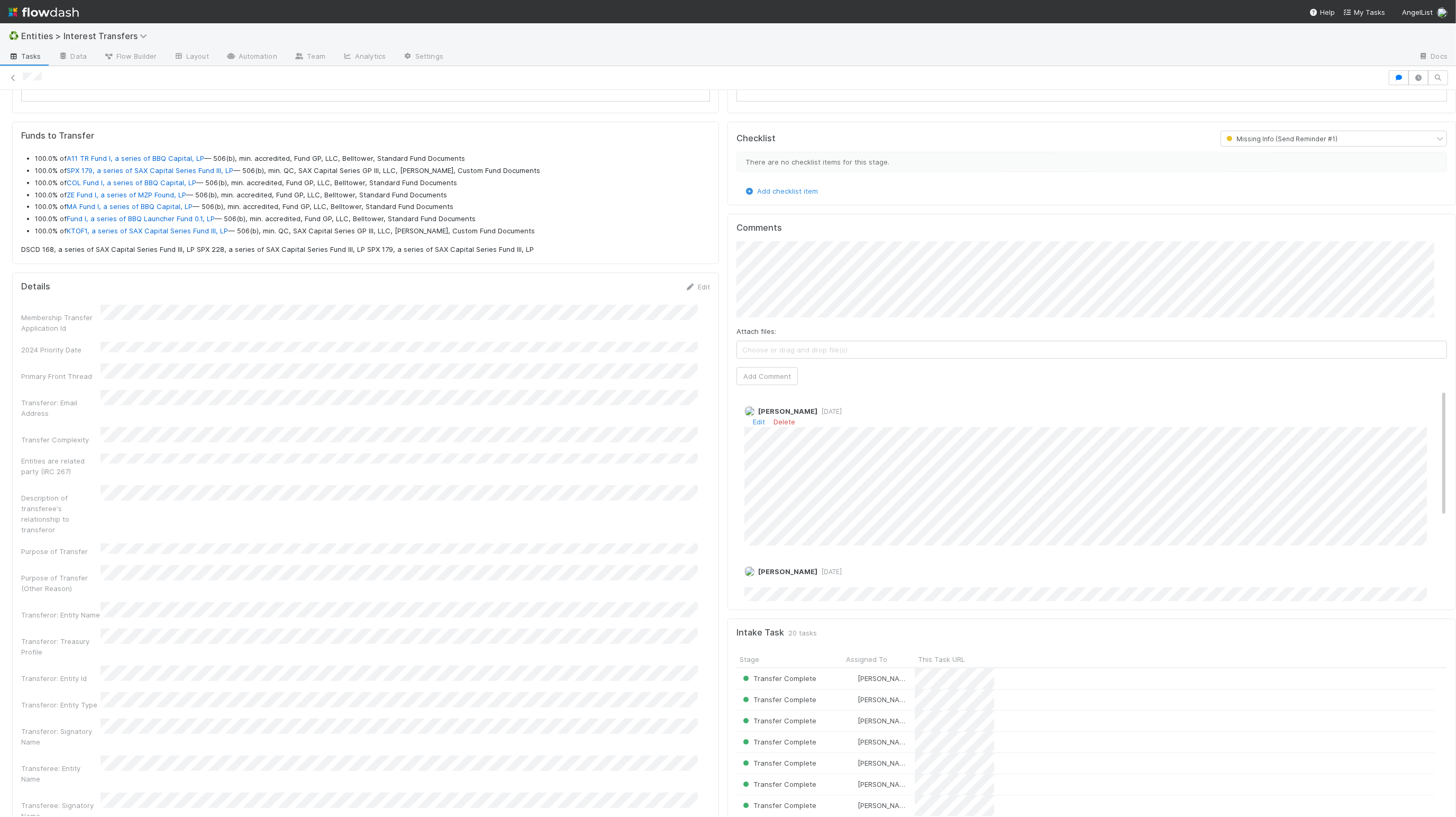
scroll to position [708, 0]
click at [684, 472] on div "Entities are related party (IRC 267)" at bounding box center [365, 462] width 689 height 24
click at [684, 472] on div "Entities are related party (IRC 267)" at bounding box center [365, 462] width 689 height 24
click at [687, 471] on div "Entities are related party (IRC 267)" at bounding box center [365, 467] width 689 height 24
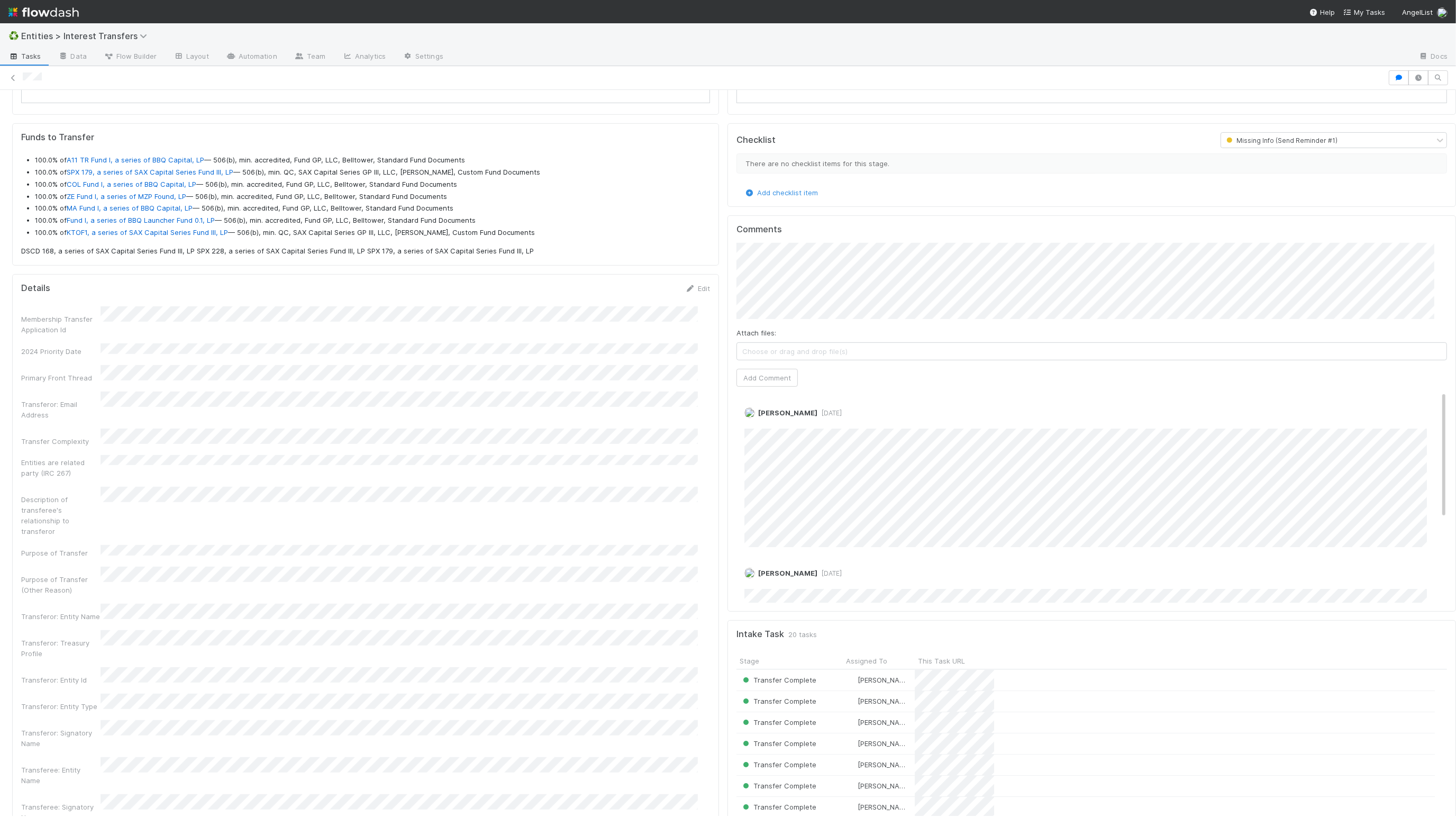
click at [684, 471] on div "Entities are related party (IRC 267)" at bounding box center [365, 467] width 689 height 24
click at [672, 467] on div "Entities are related party (IRC 267)" at bounding box center [365, 467] width 689 height 24
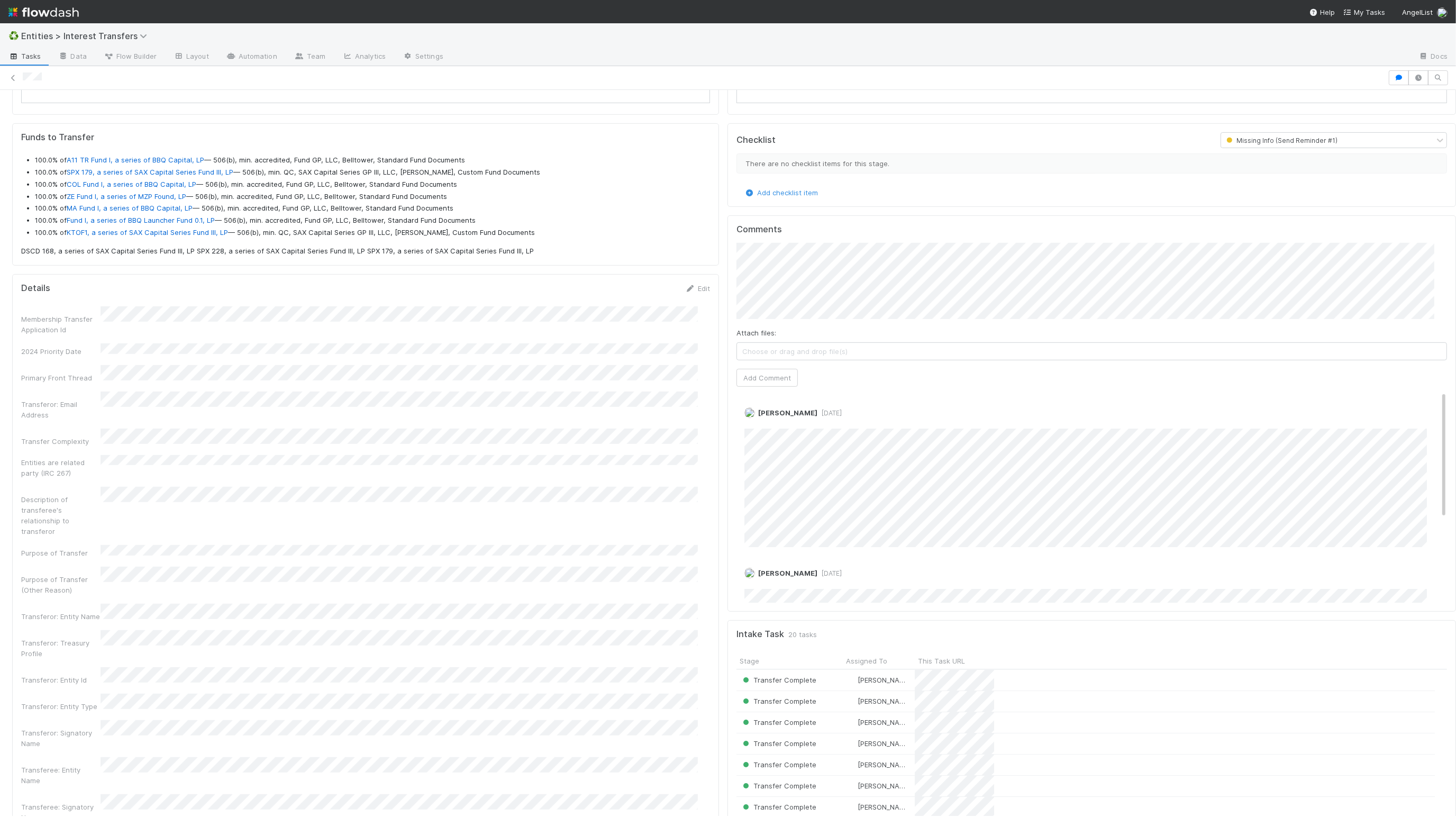
click at [447, 417] on div "Transferor: Email Address" at bounding box center [365, 406] width 689 height 29
click at [441, 416] on div "Transferor: Email Address" at bounding box center [365, 406] width 689 height 29
click at [442, 418] on div "Transferor: Email Address" at bounding box center [365, 406] width 689 height 29
click at [440, 418] on div "Transferor: Email Address" at bounding box center [365, 406] width 689 height 29
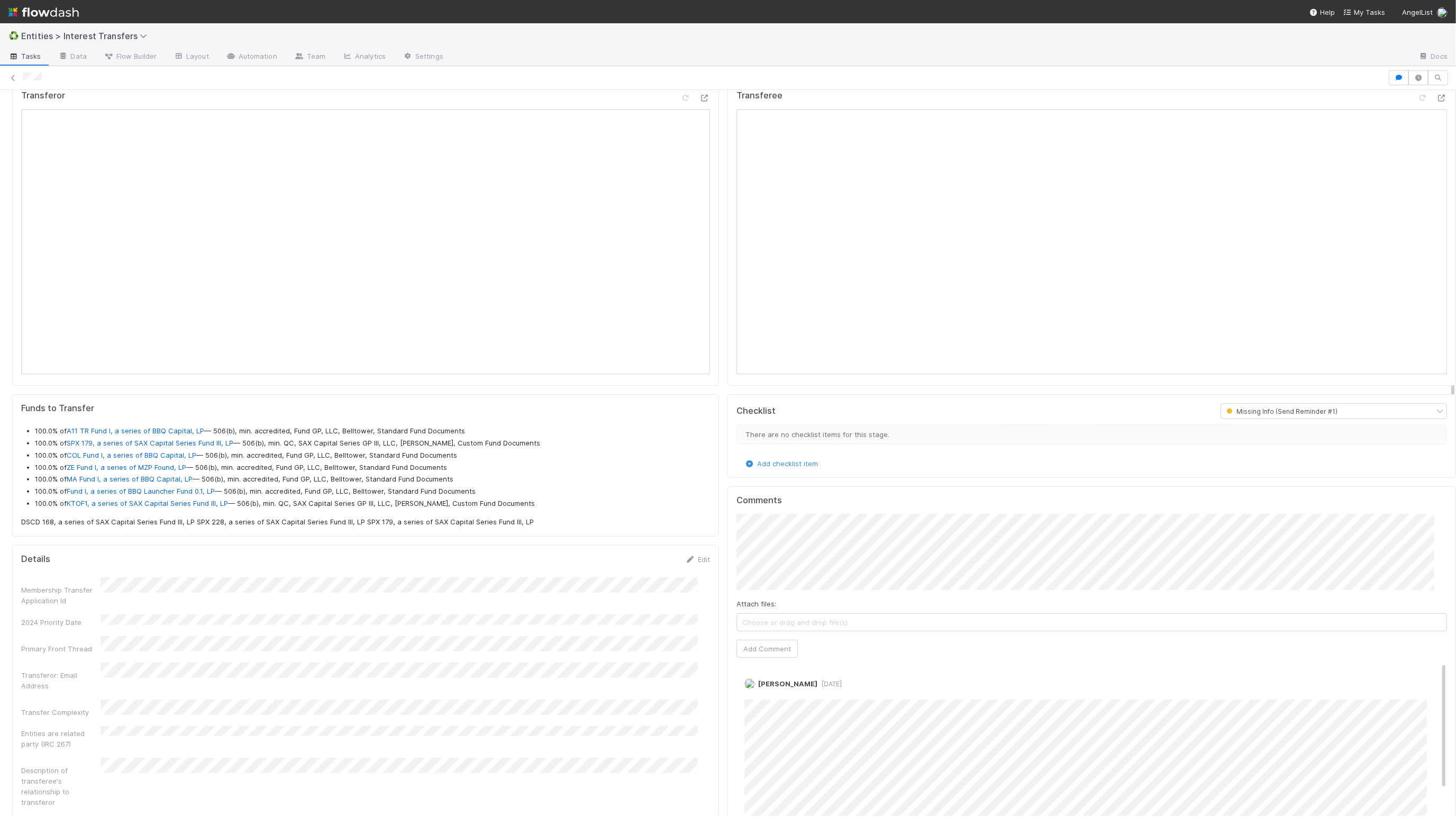
scroll to position [435, 0]
click at [359, 434] on li "100.0% of A11 TR Fund I, a series of BBQ Capital, LP — 506(b), min. accredited,…" at bounding box center [372, 429] width 675 height 10
click at [549, 525] on p "DSCD 168, a series of SAX Capital Series Fund III, LP SPX 228, a series of SAX …" at bounding box center [365, 519] width 689 height 10
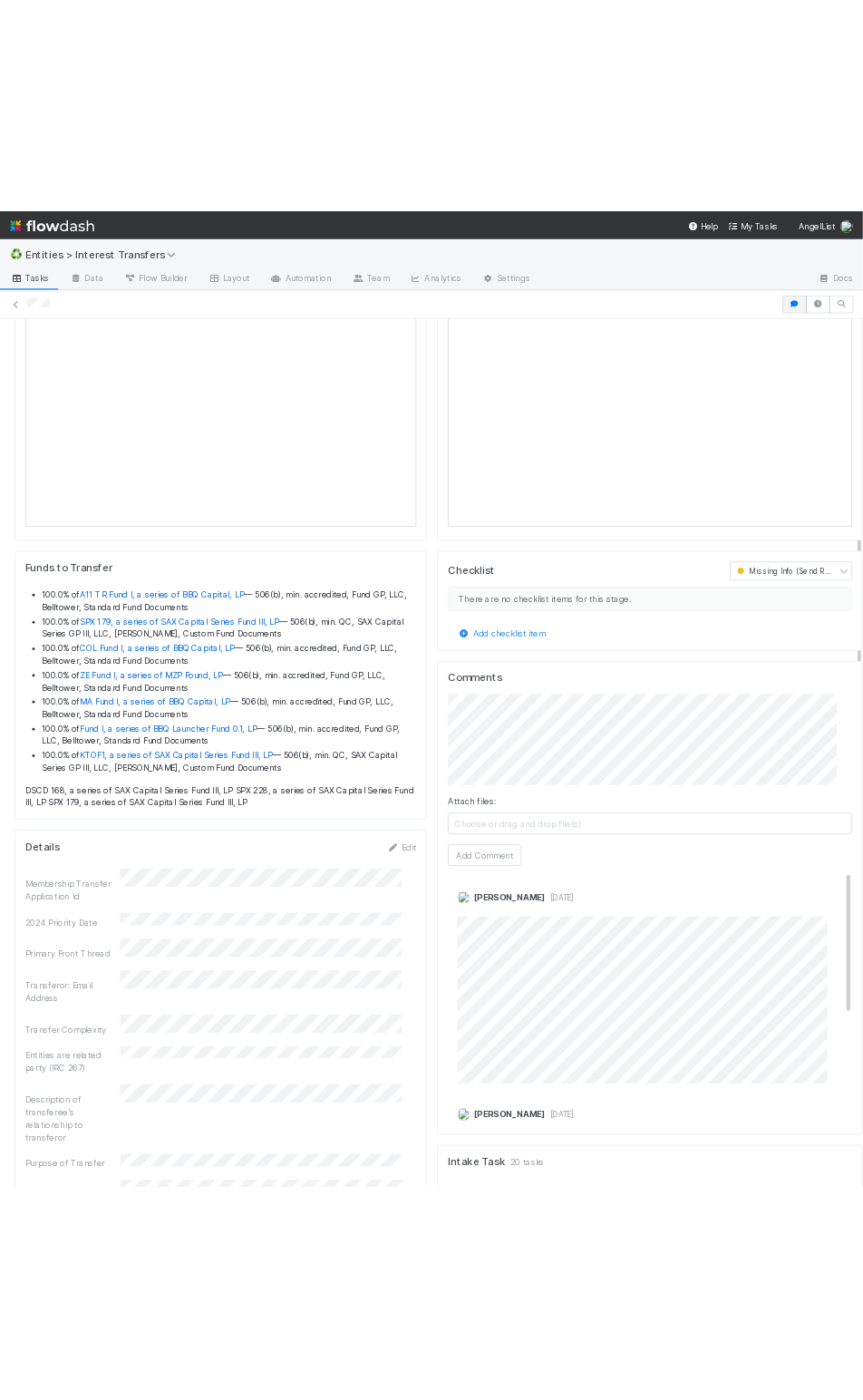
scroll to position [943, 0]
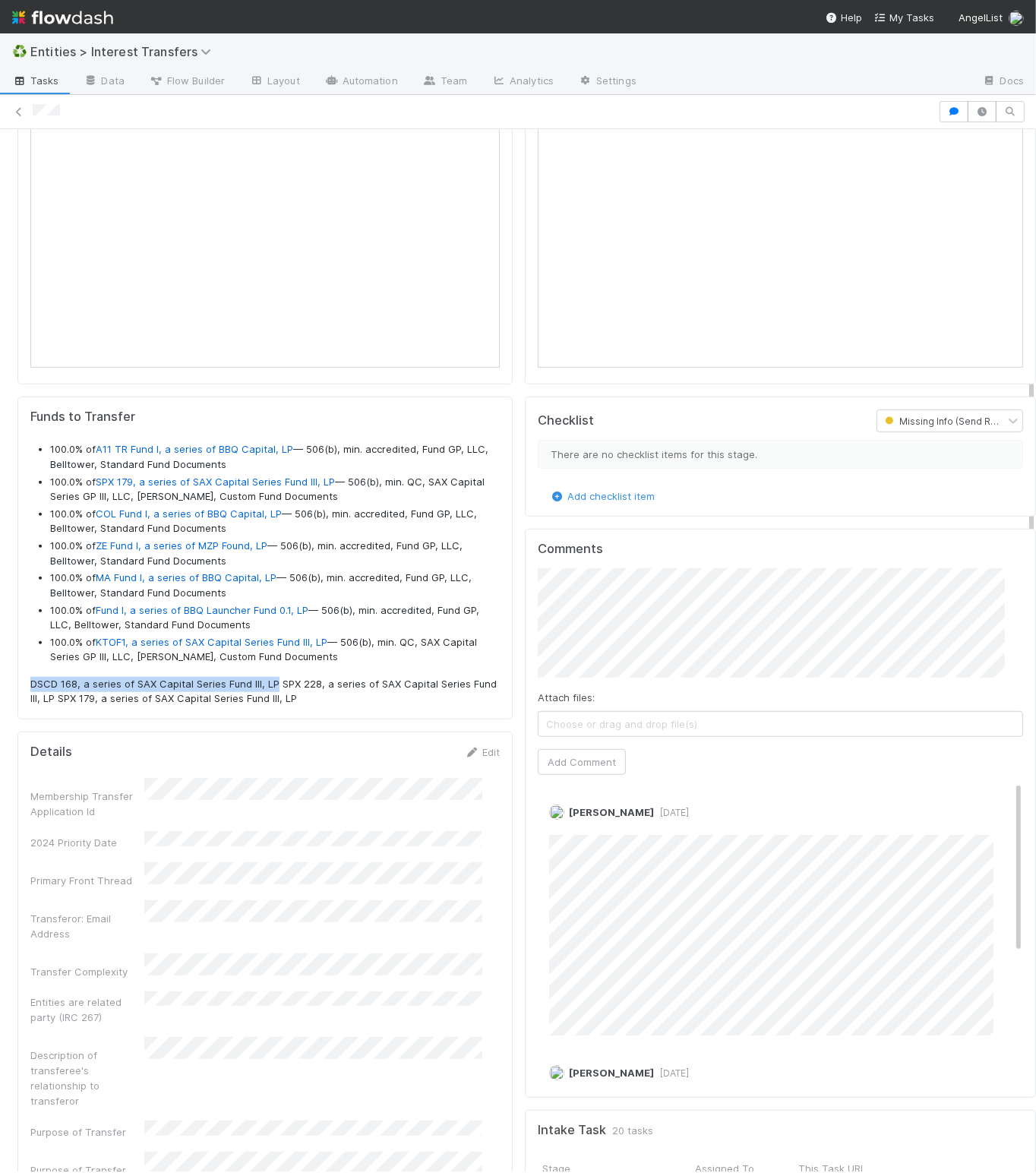
drag, startPoint x: 29, startPoint y: 709, endPoint x: 275, endPoint y: 705, distance: 246.0
click at [275, 705] on div "Funds to Transfer 100.0% of A11 TR Fund I, a series of BBQ Capital, LP — 506(b)…" at bounding box center [265, 558] width 495 height 323
copy p "DSCD 168, a series of SAX Capital Series Fund III, LP"
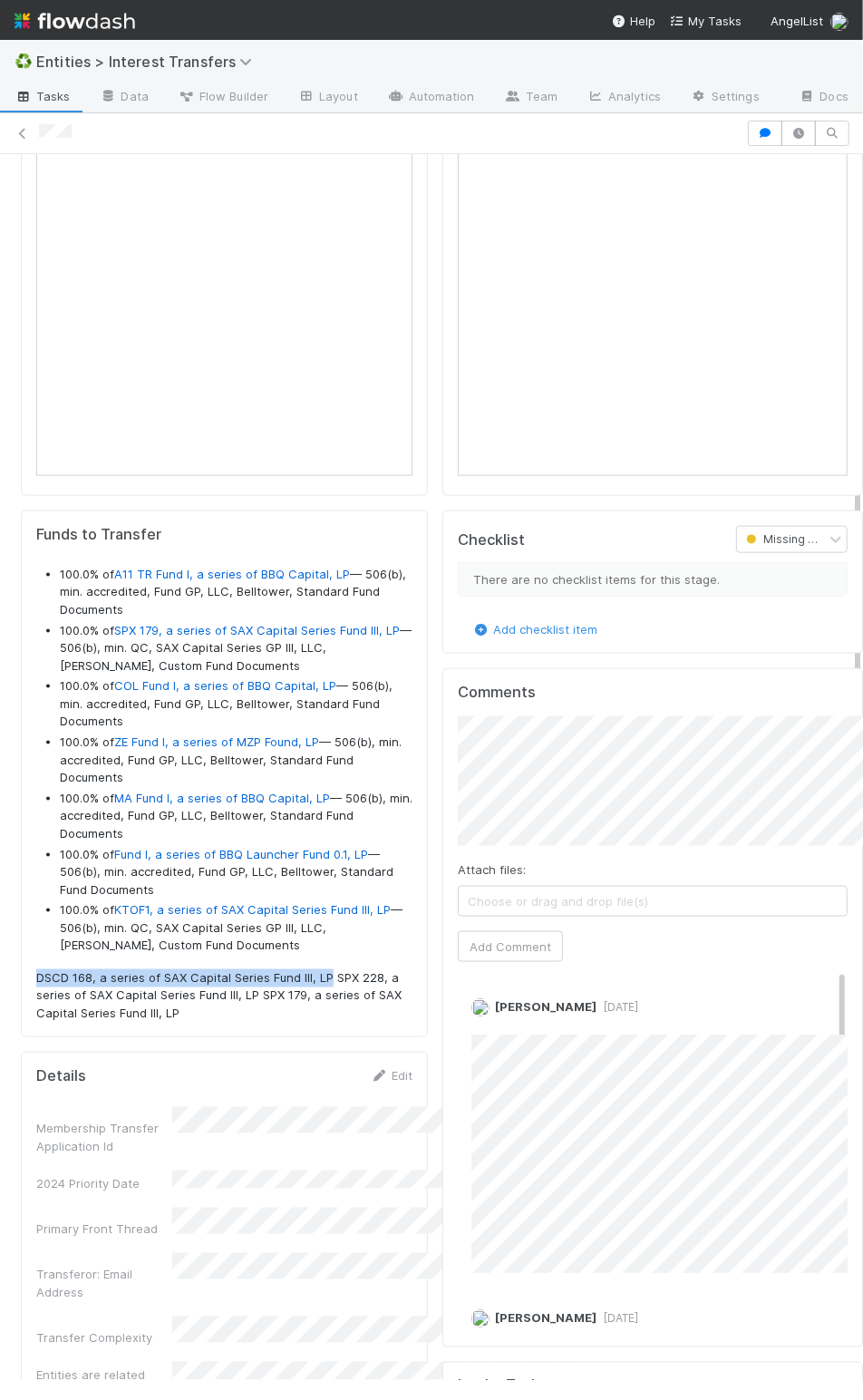
scroll to position [982, 0]
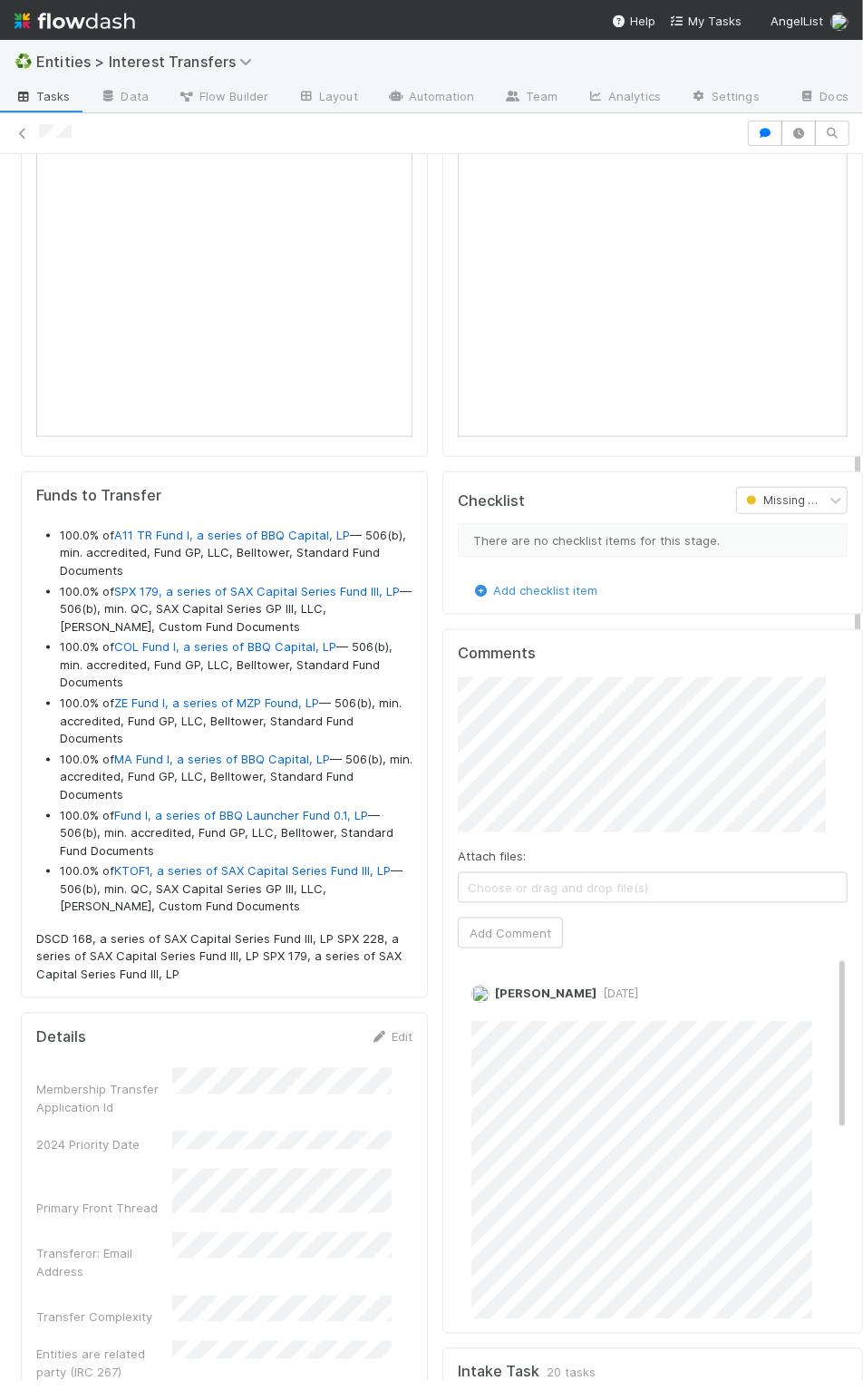
drag, startPoint x: 319, startPoint y: 843, endPoint x: 435, endPoint y: 790, distance: 127.5
click at [442, 790] on div "Comments Attach files: Choose or drag and drop file(s) Add Comment Linda Ortiz …" at bounding box center [651, 982] width 420 height 705
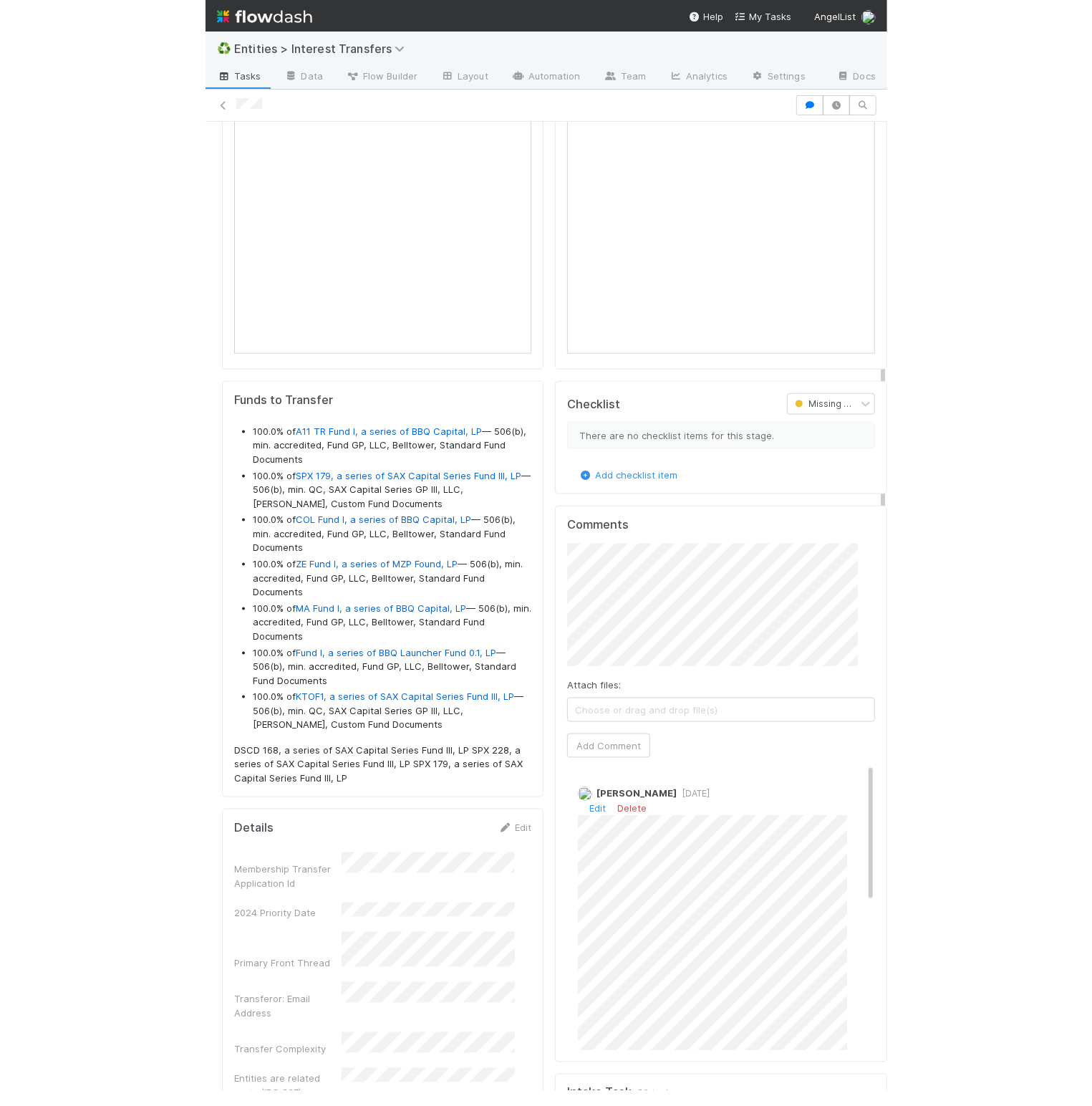
scroll to position [765, 0]
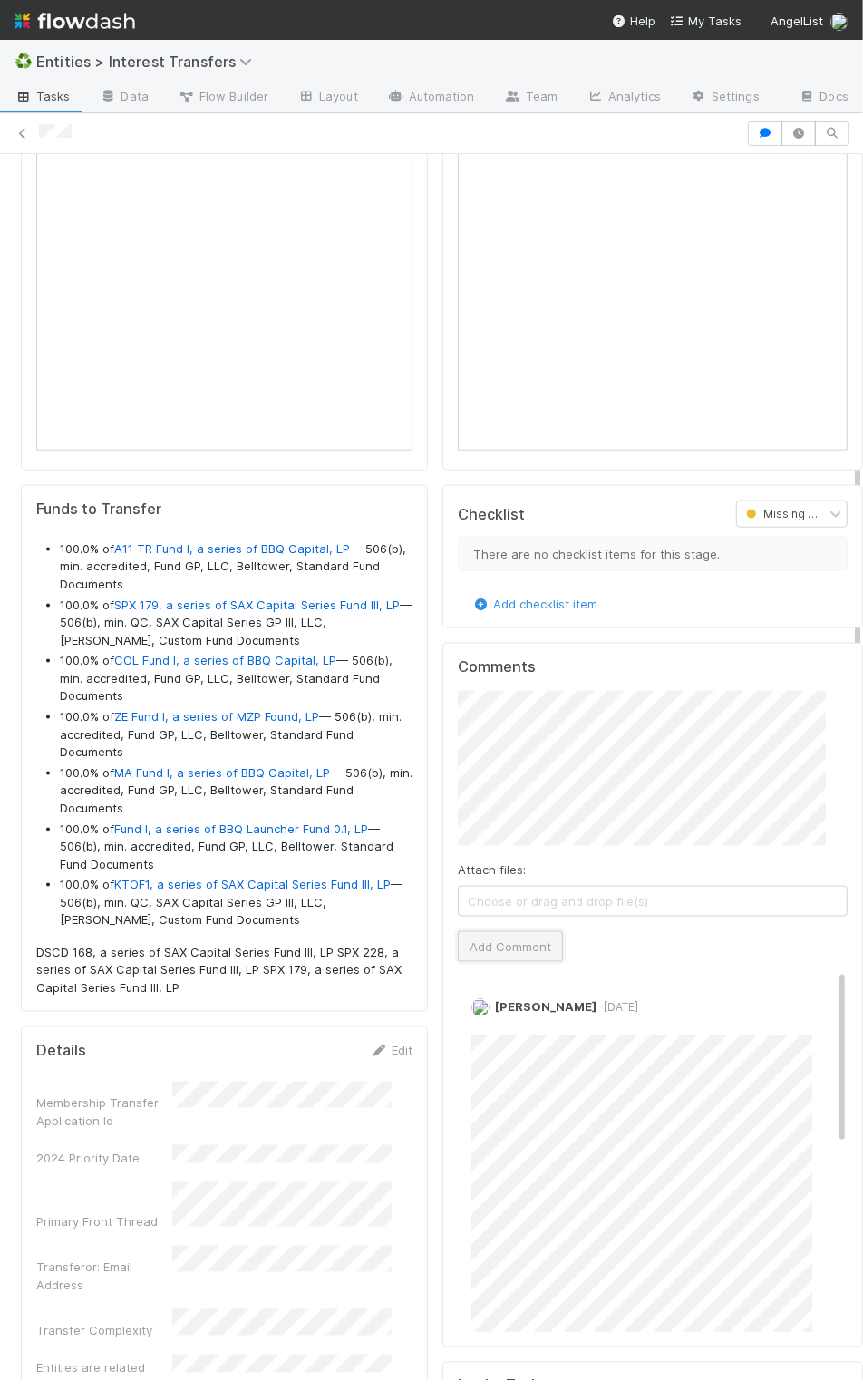
click at [515, 962] on button "Add Comment" at bounding box center [510, 946] width 105 height 31
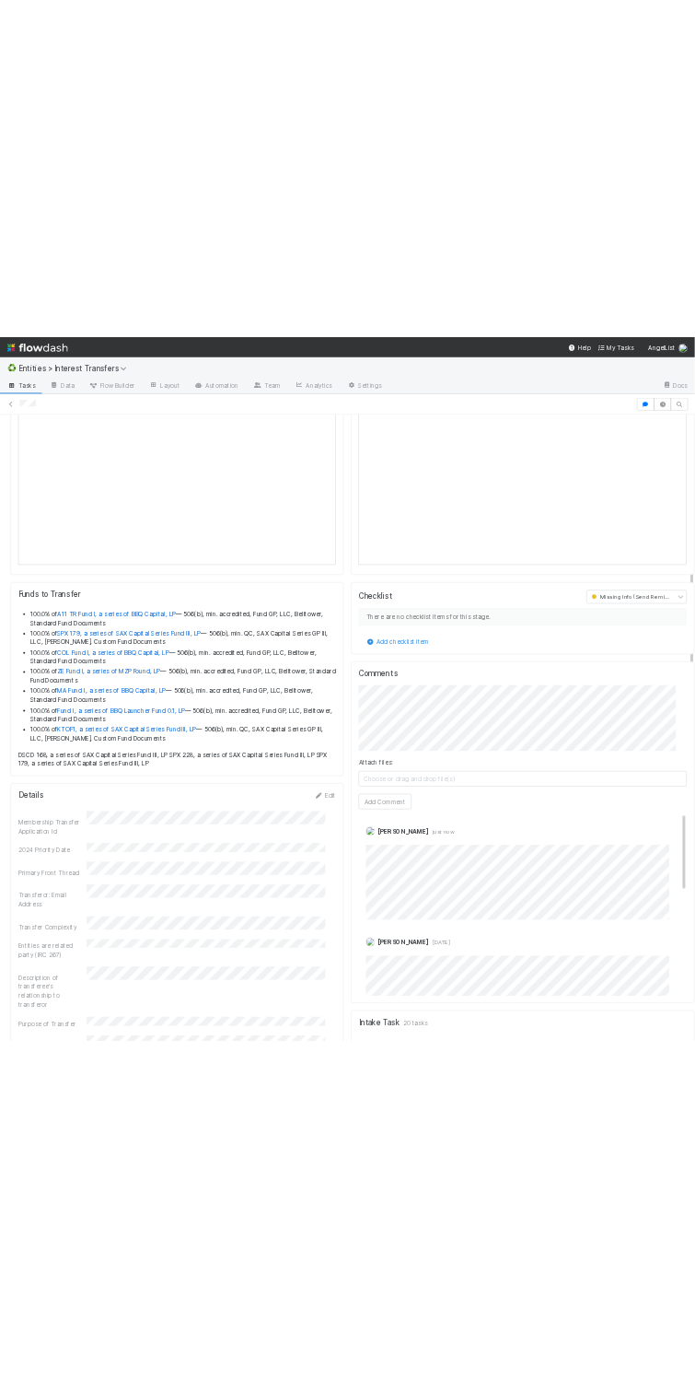
scroll to position [355, 620]
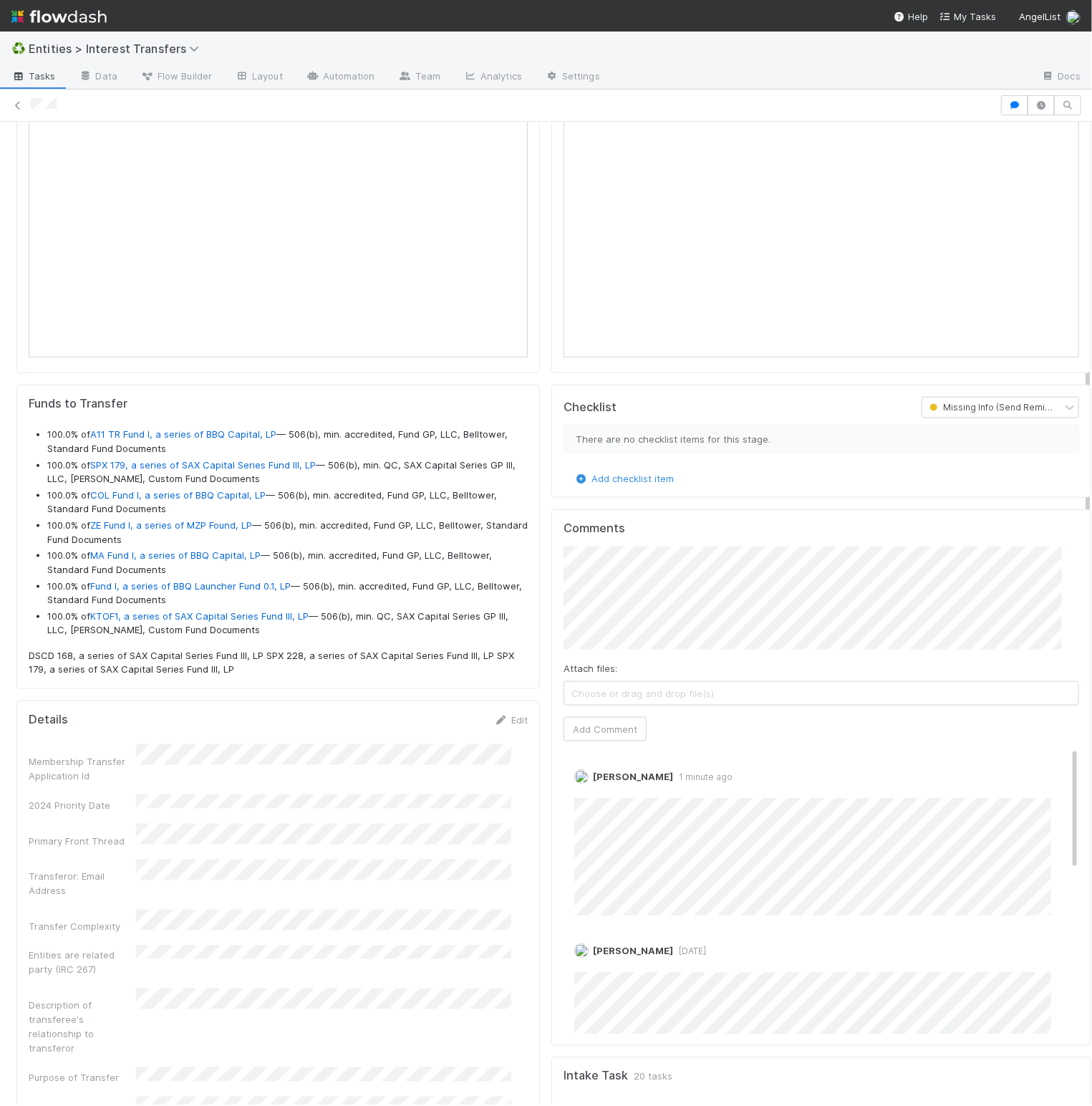
drag, startPoint x: 729, startPoint y: 523, endPoint x: 736, endPoint y: 525, distance: 7.3
click at [729, 498] on div "Checklist Missing Info (Send Reminder #1) There are no checklist items for this…" at bounding box center [821, 440] width 540 height 113
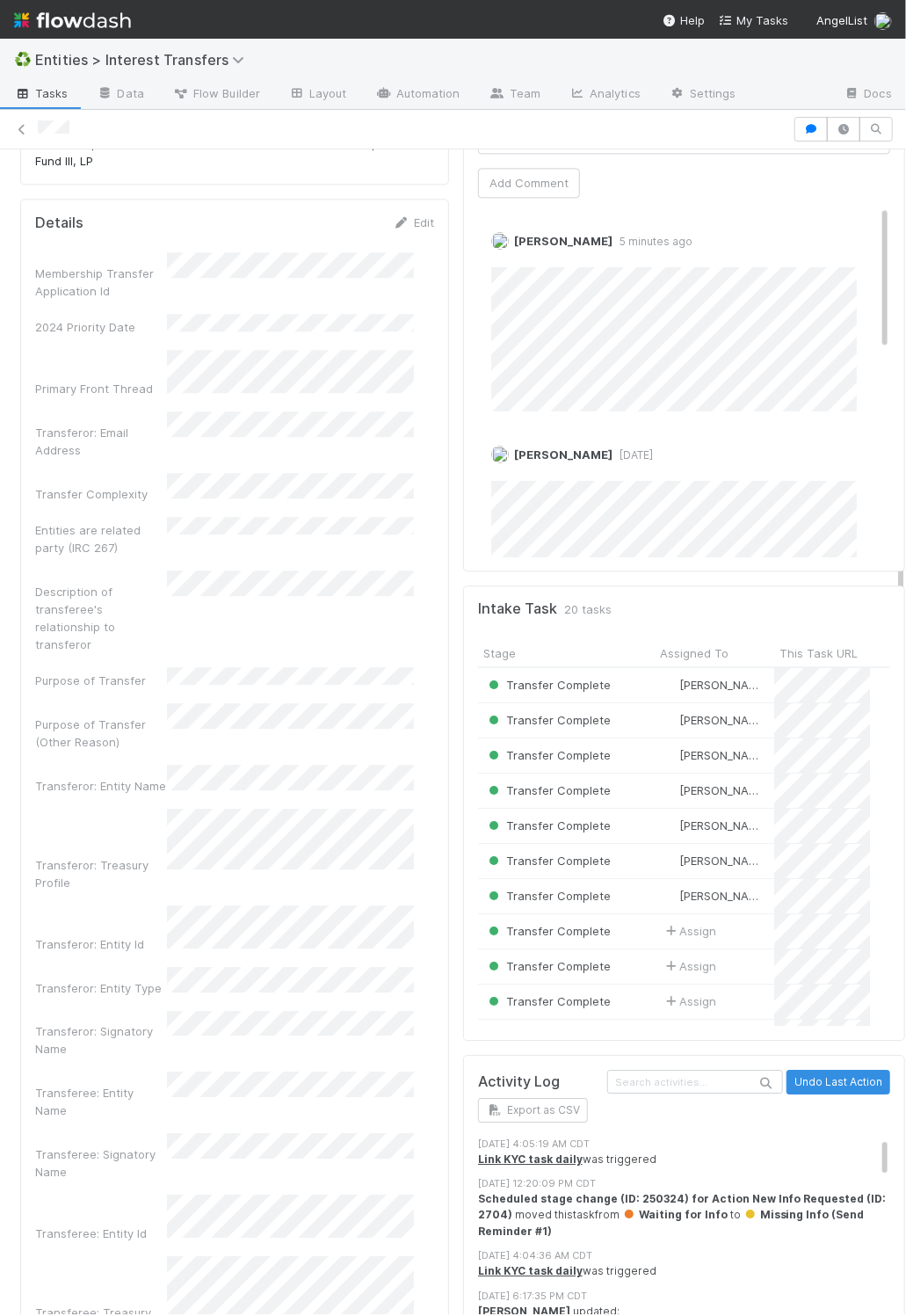
scroll to position [1710, 0]
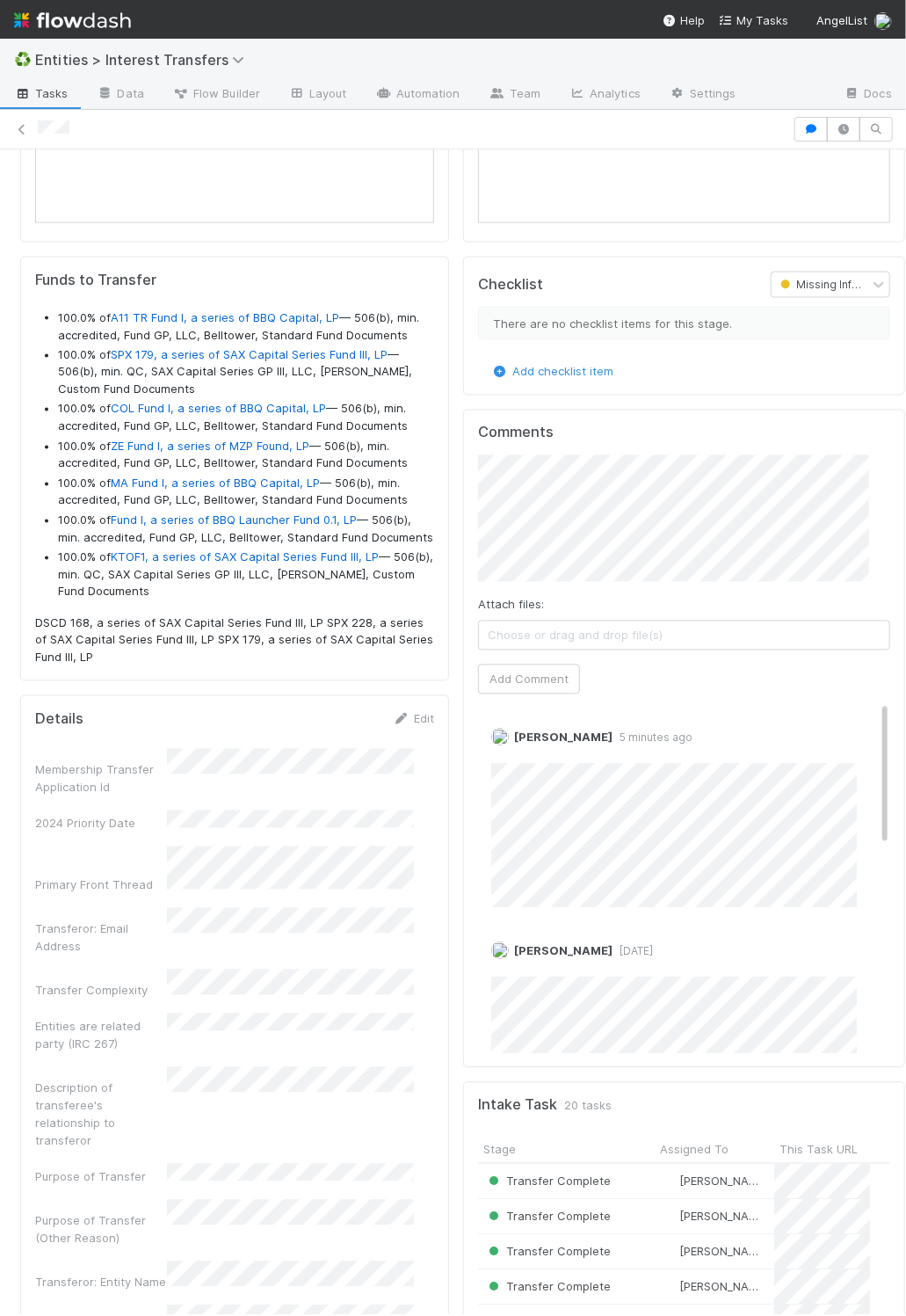
scroll to position [1074, 0]
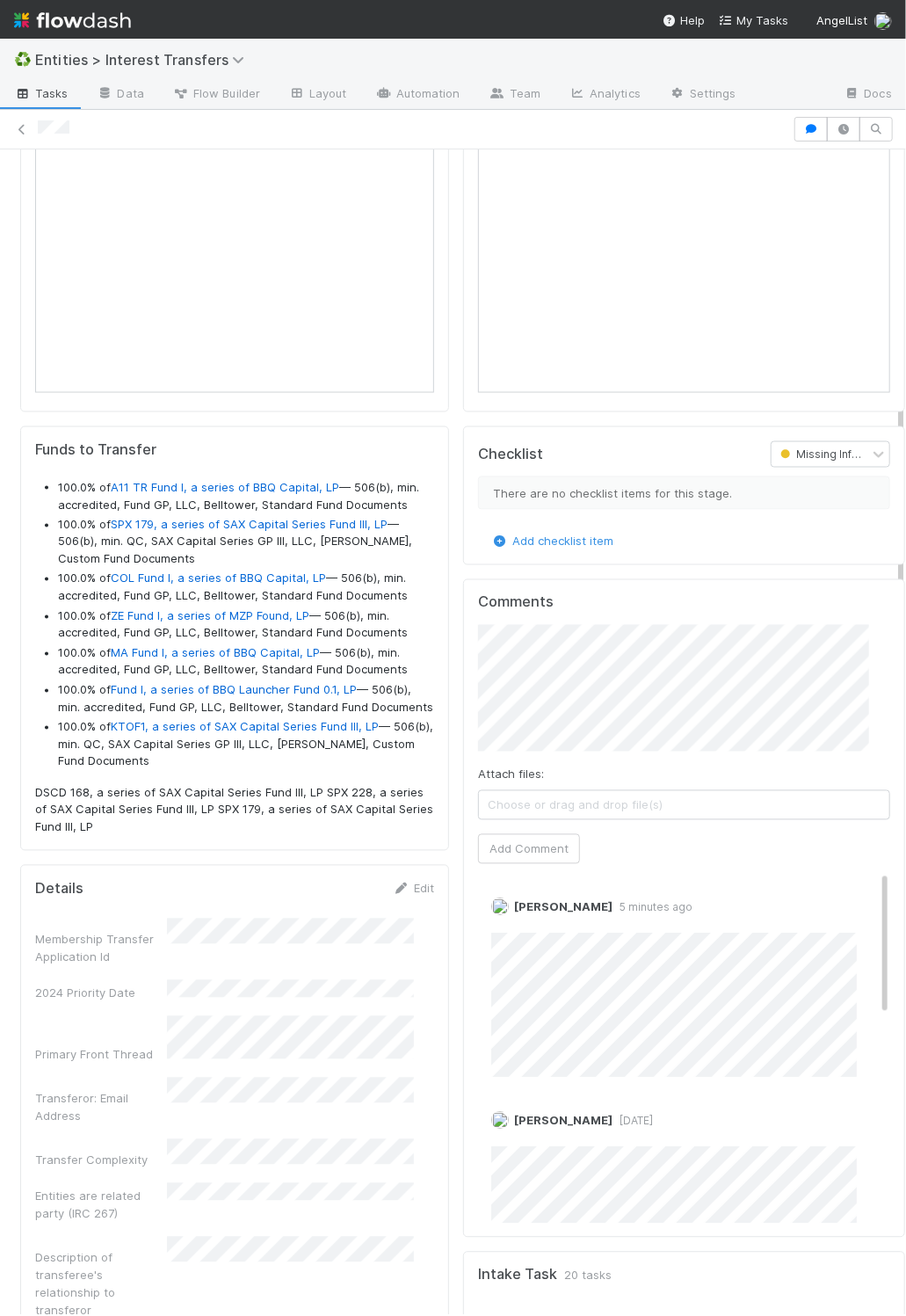
scroll to position [928, 0]
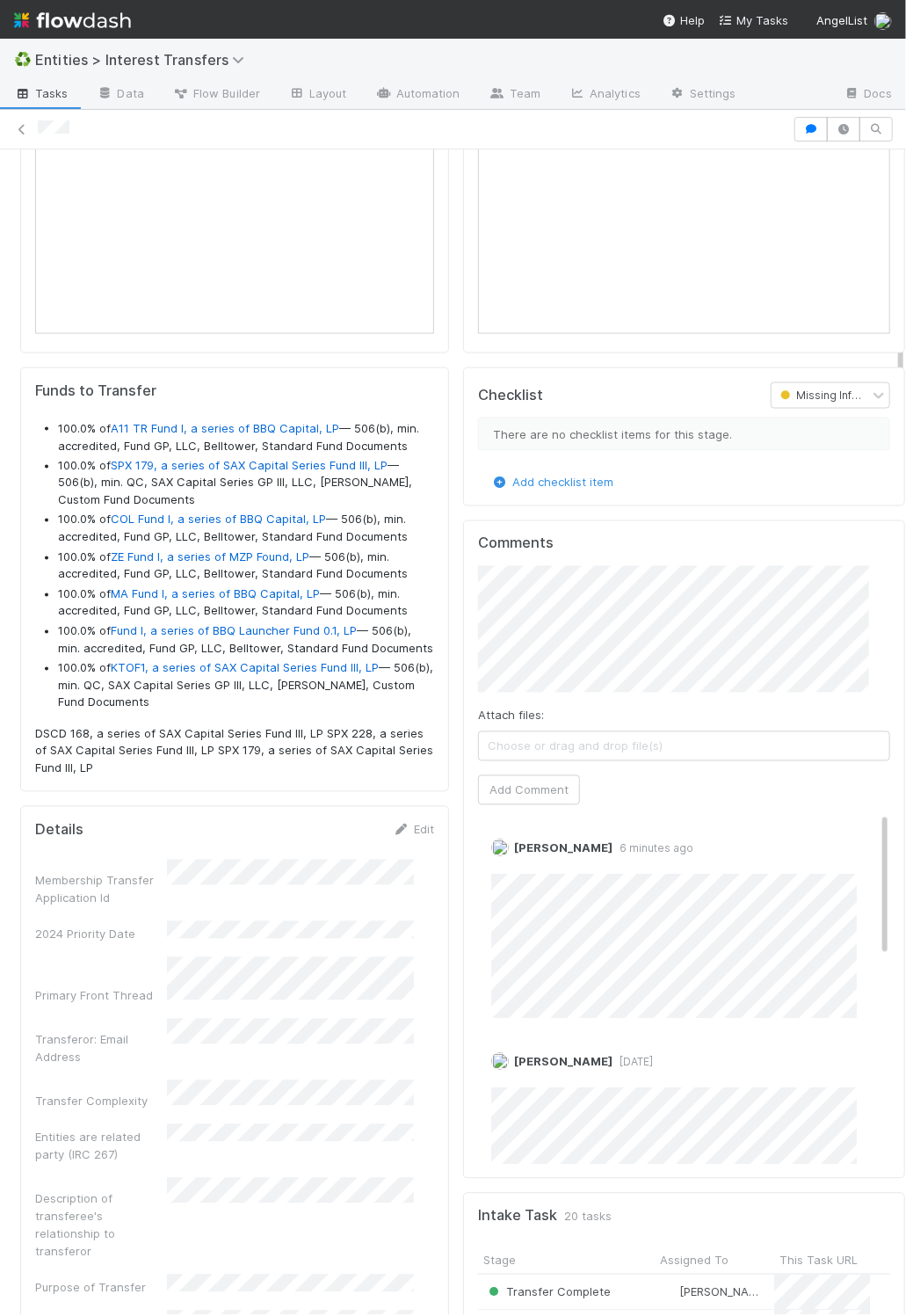
scroll to position [0, 0]
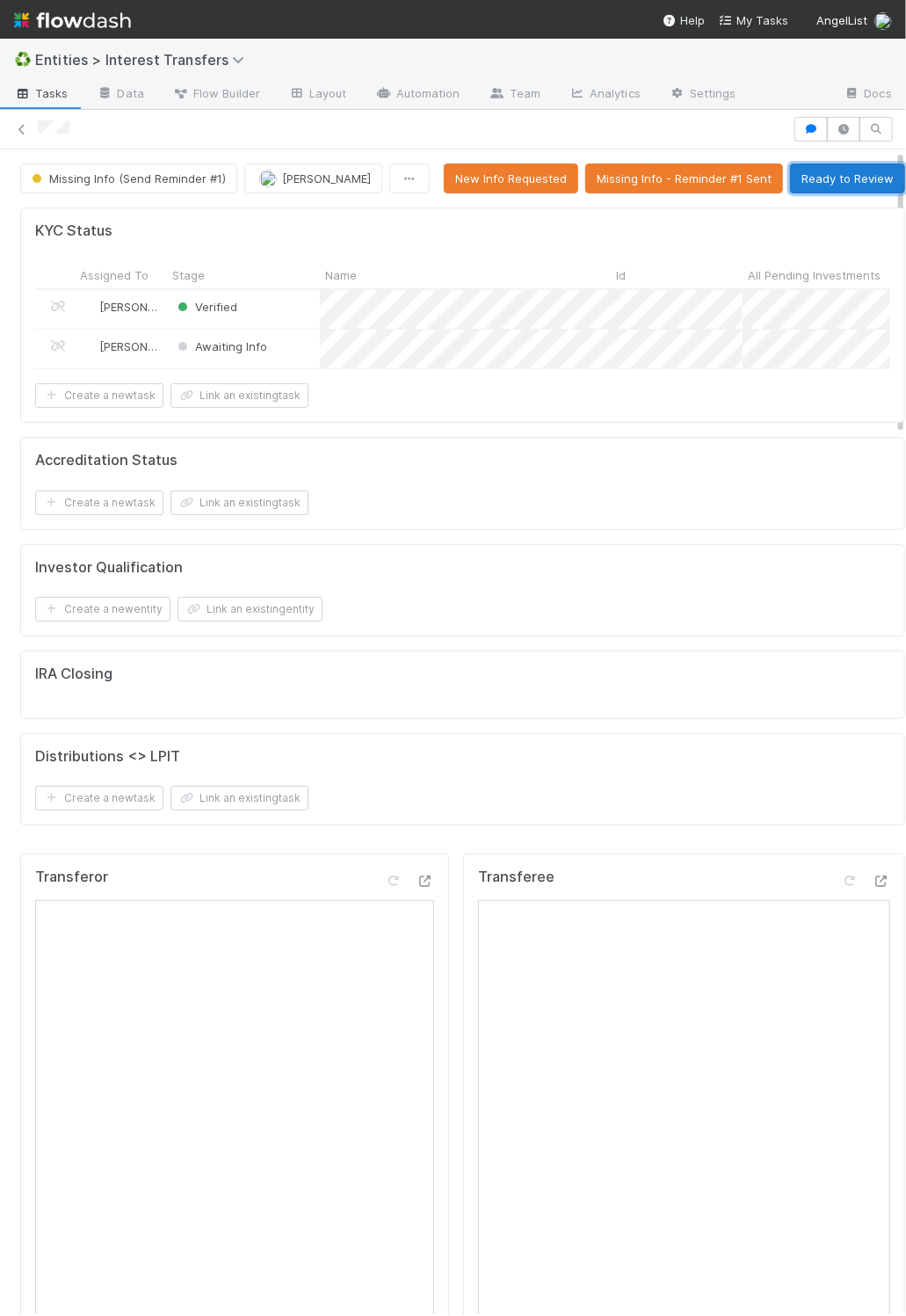
click at [790, 187] on button "Ready to Review" at bounding box center [848, 178] width 116 height 30
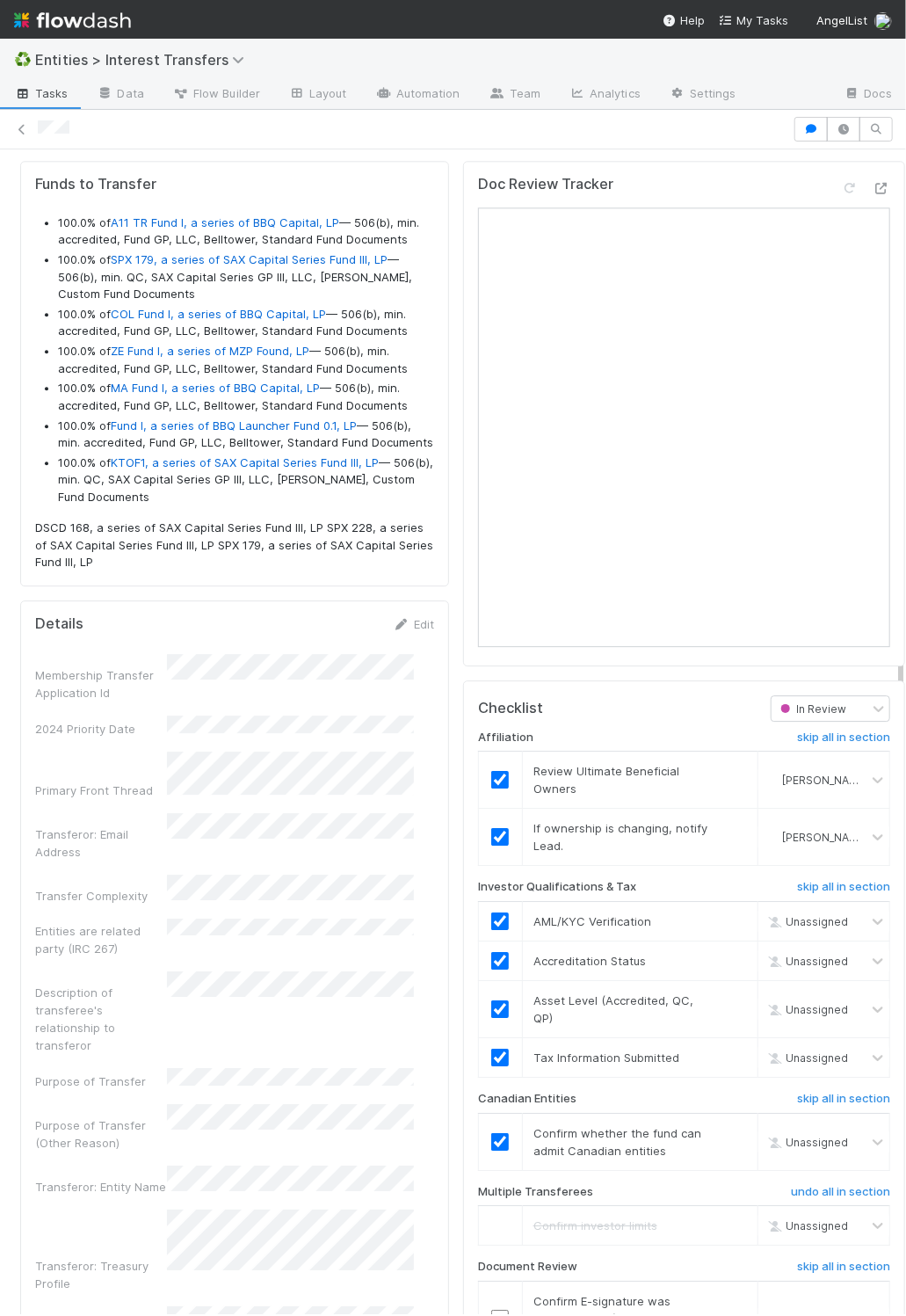
scroll to position [2272, 0]
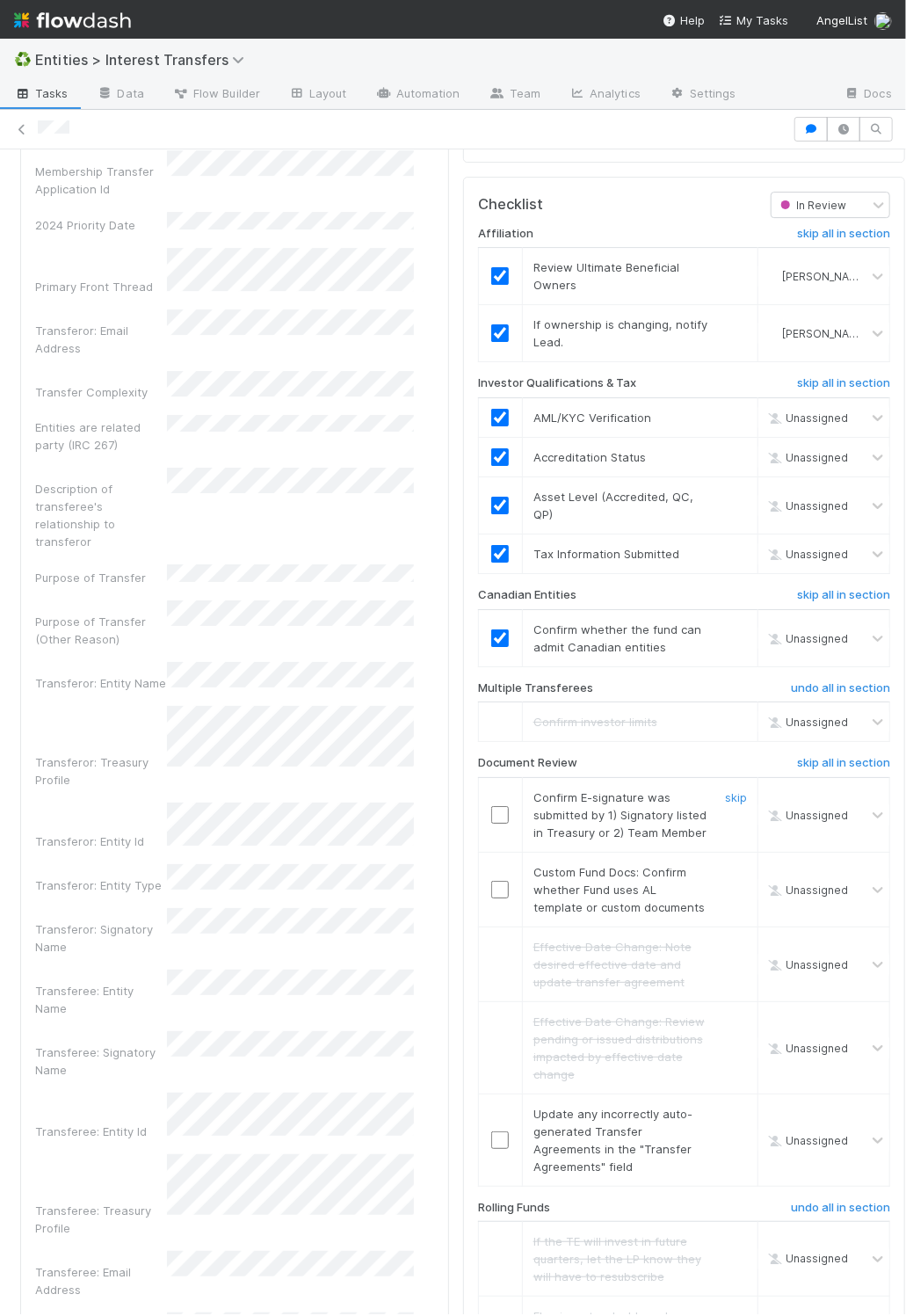
click at [492, 824] on input "checkbox" at bounding box center [500, 814] width 17 height 17
drag, startPoint x: 692, startPoint y: 931, endPoint x: 538, endPoint y: 931, distance: 154.0
click at [726, 879] on link "skip" at bounding box center [736, 871] width 22 height 14
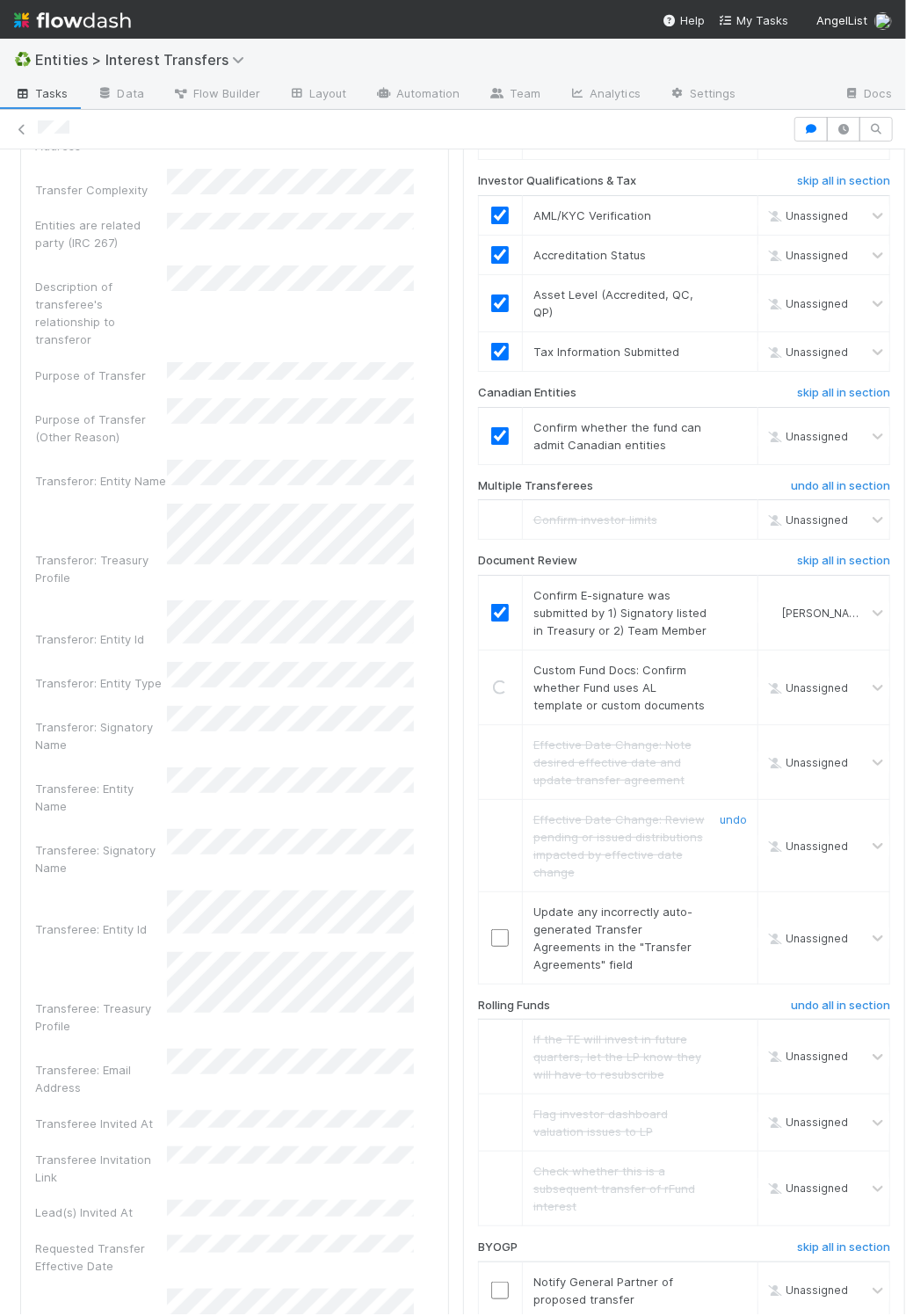
scroll to position [2509, 0]
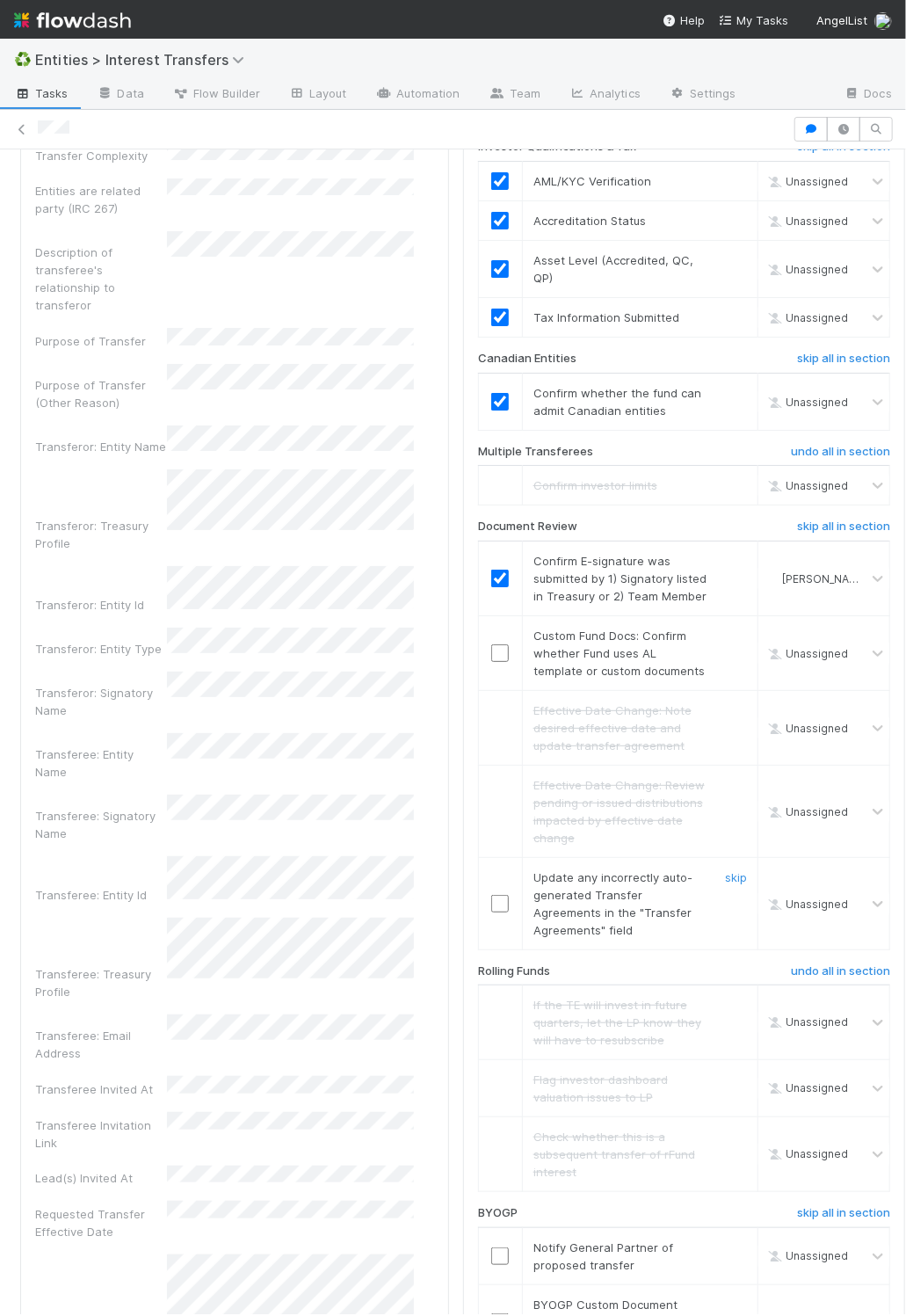
click at [492, 912] on input "checkbox" at bounding box center [500, 903] width 17 height 17
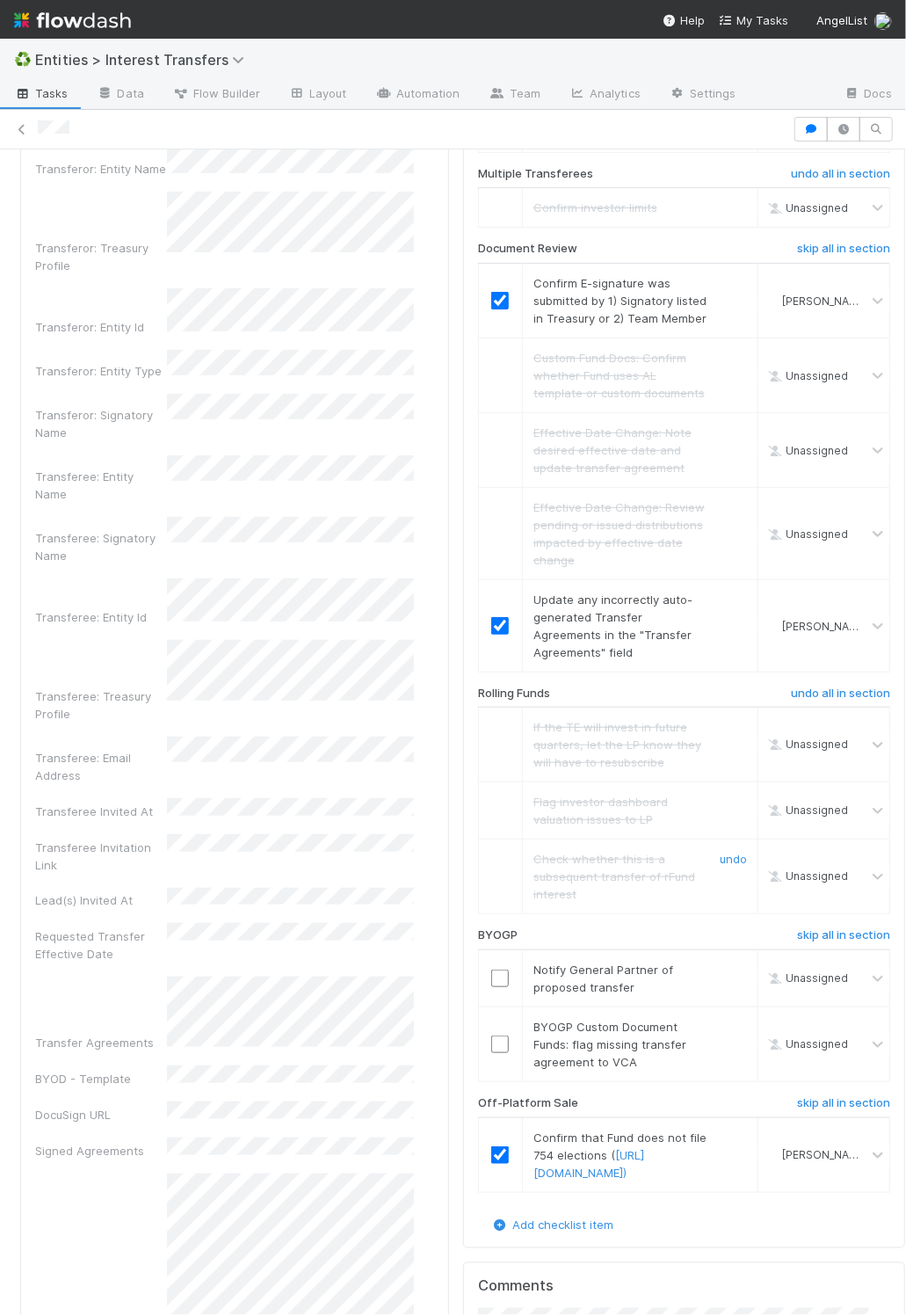
scroll to position [3109, 0]
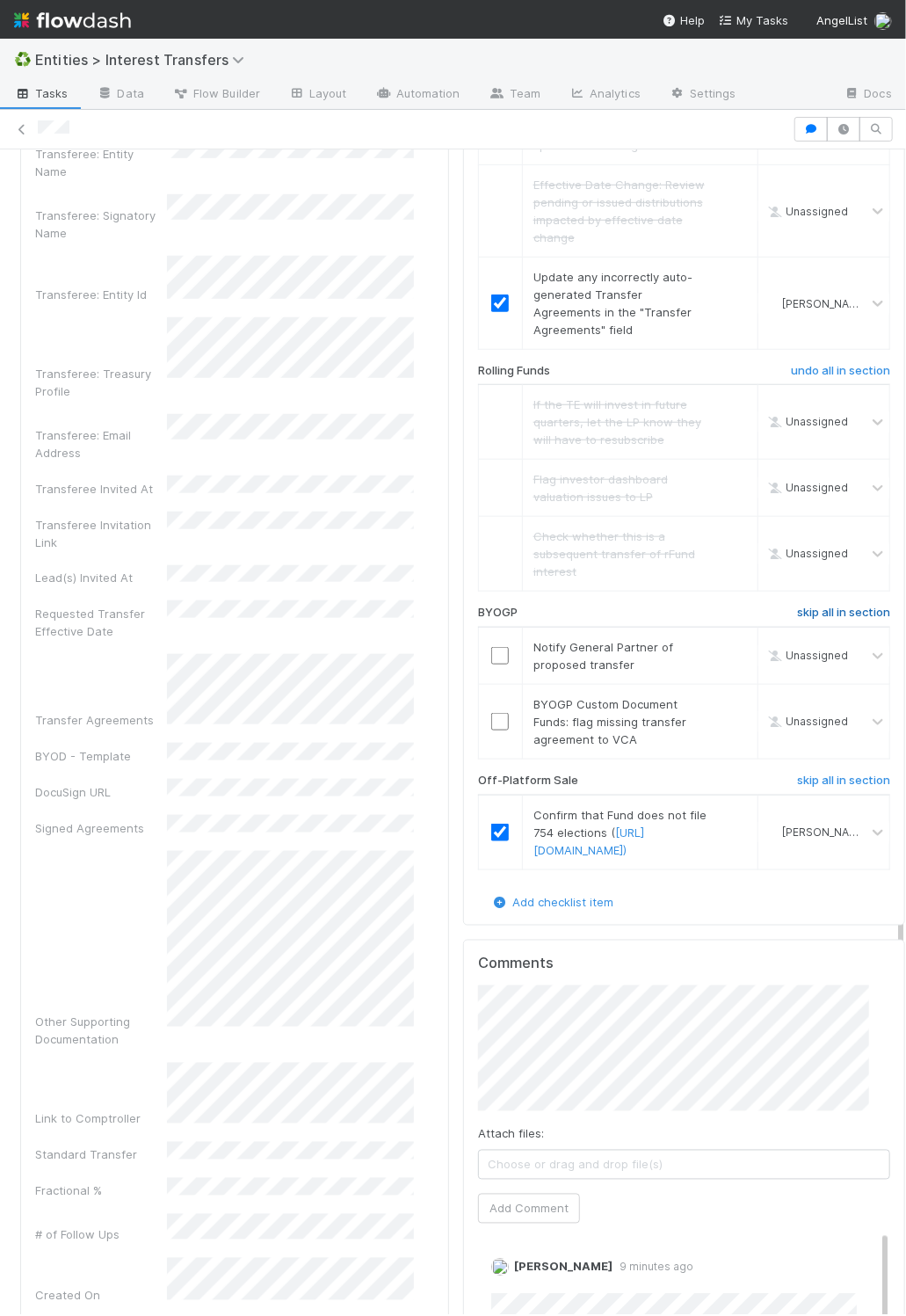
click at [797, 619] on h6 "skip all in section" at bounding box center [844, 612] width 94 height 14
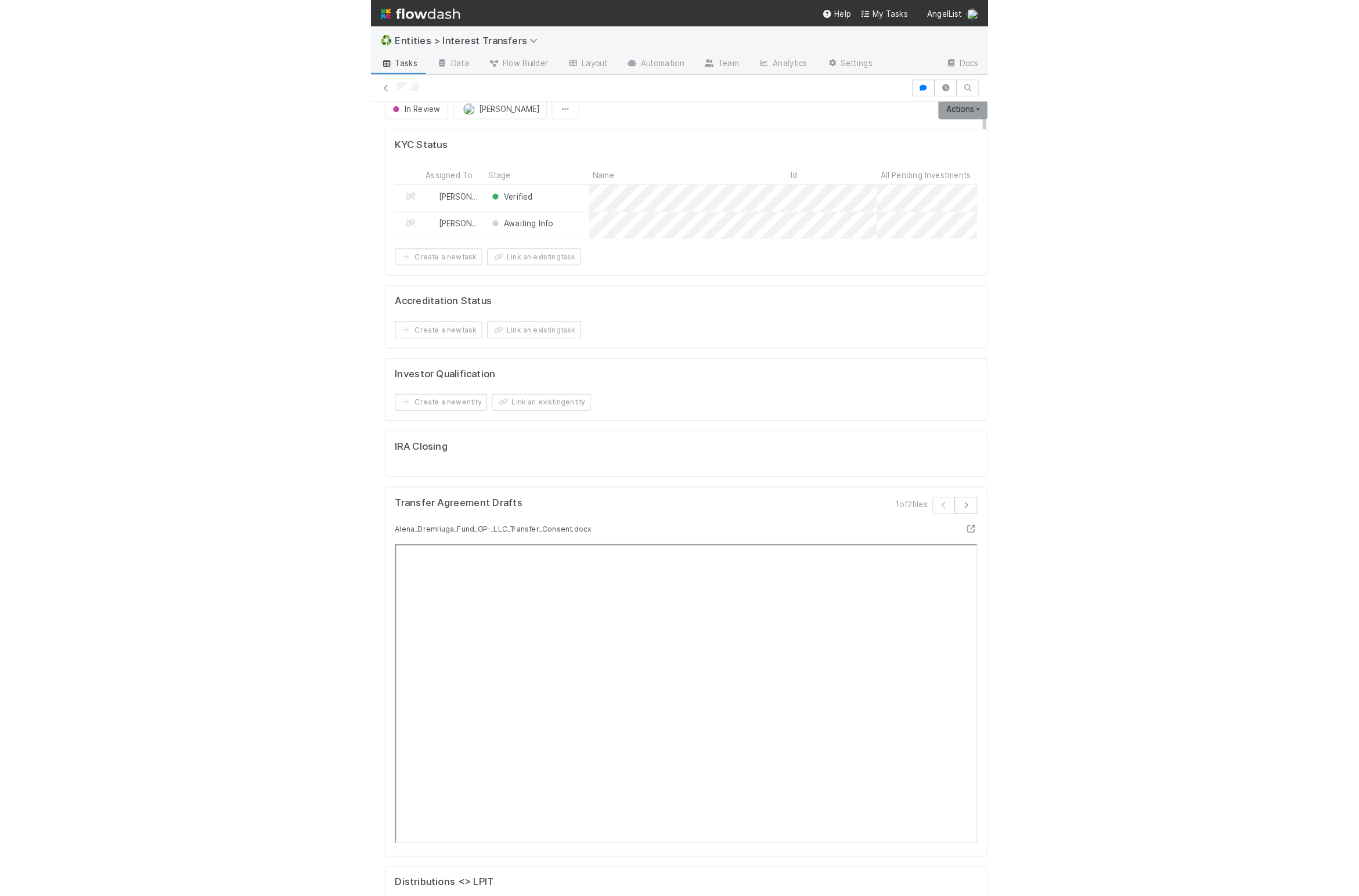
scroll to position [0, 0]
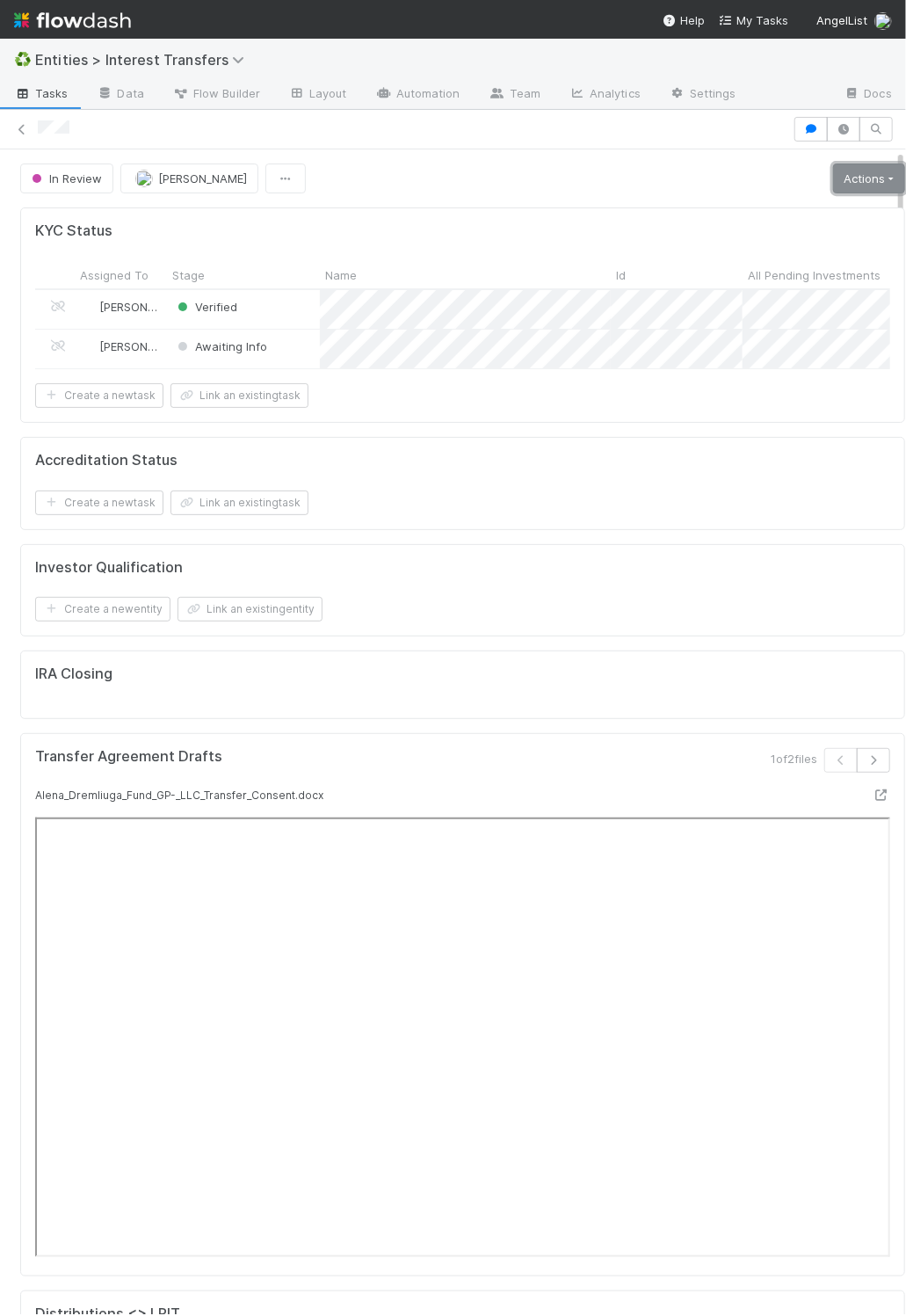
click at [833, 169] on link "Actions" at bounding box center [870, 178] width 73 height 30
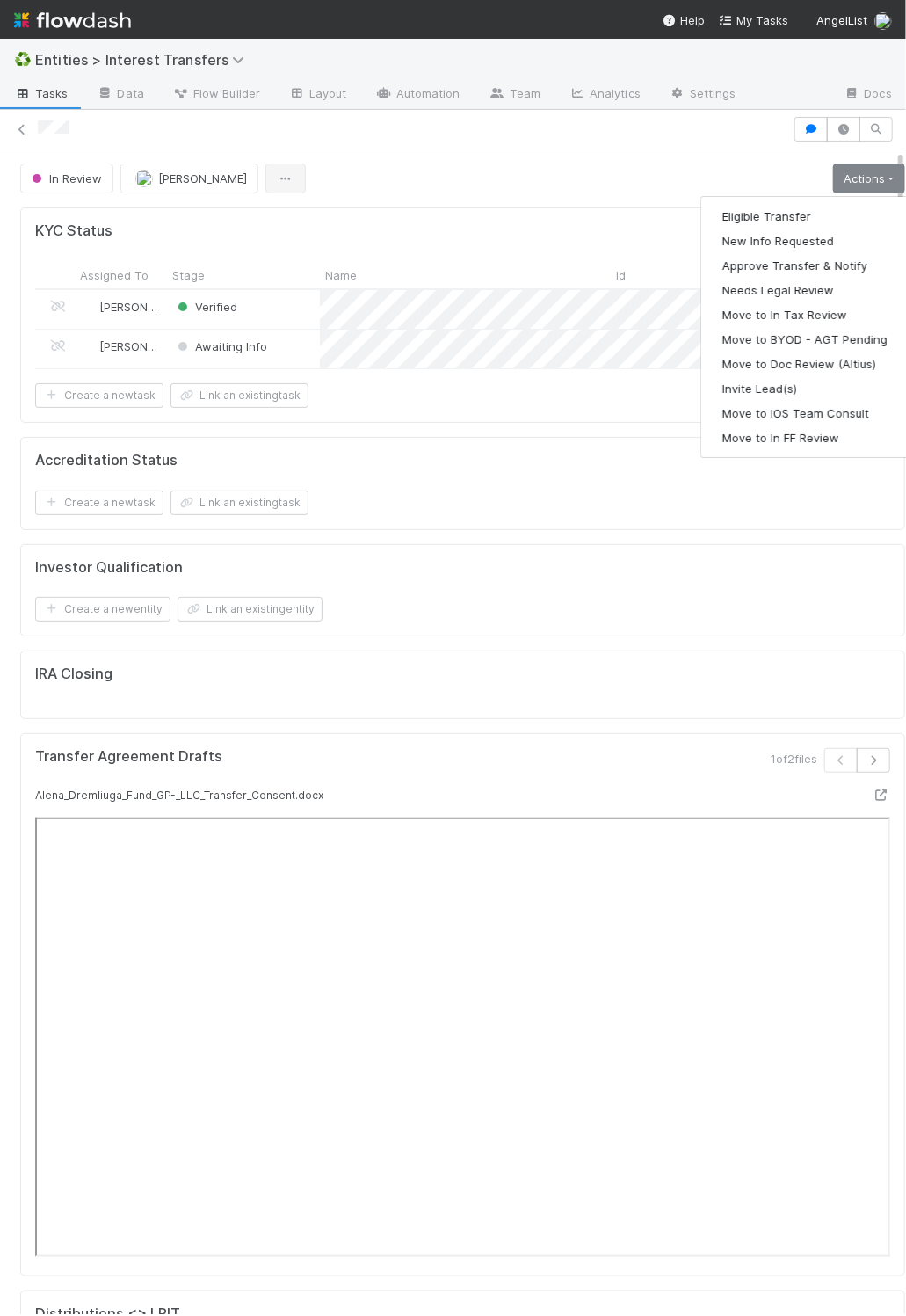
drag, startPoint x: 425, startPoint y: 194, endPoint x: 259, endPoint y: 190, distance: 166.0
click at [417, 194] on div "In Review Linda Ortiz Actions Eligible Transfer New Info Requested Approve Tran…" at bounding box center [462, 178] width 885 height 30
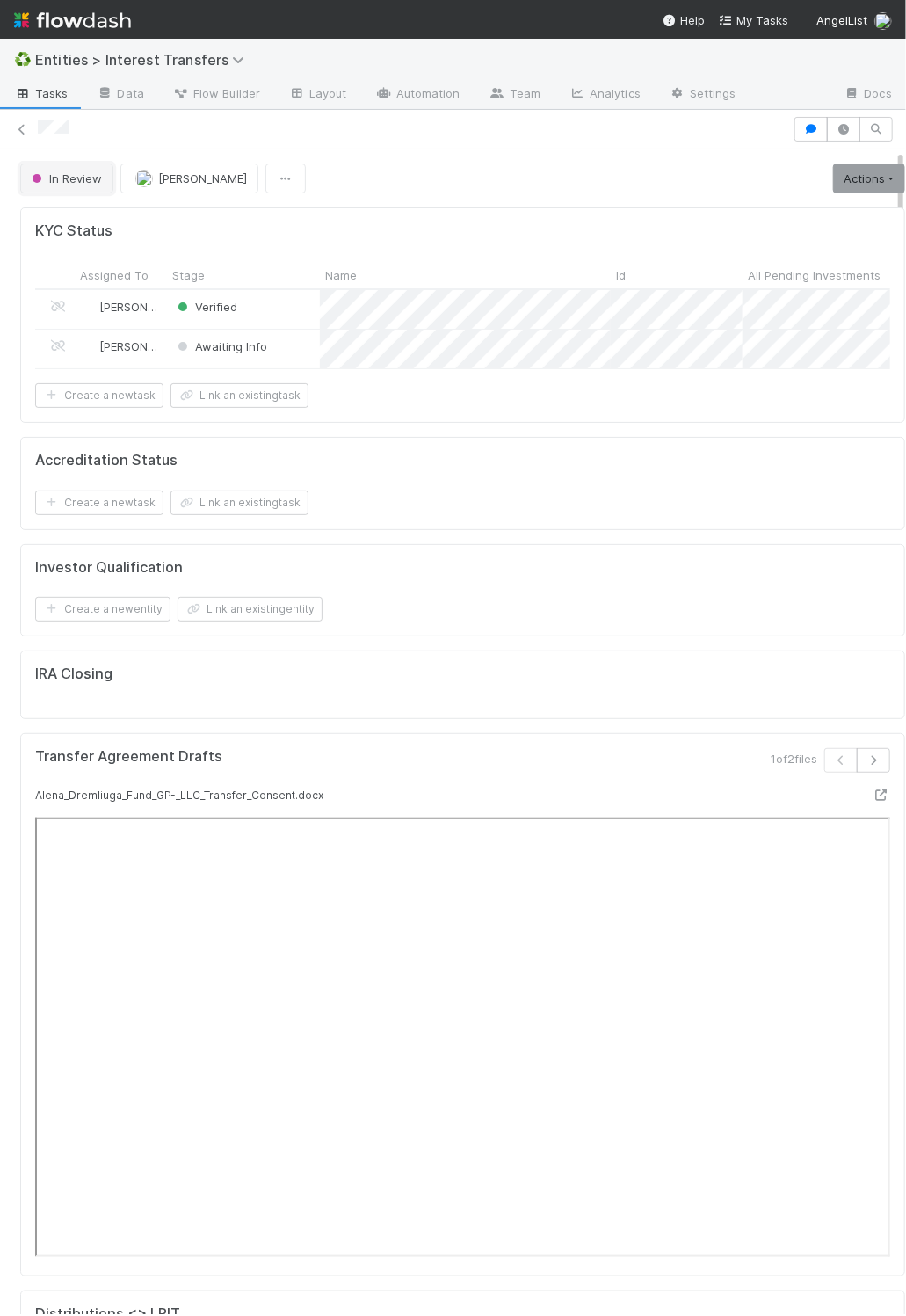
click at [76, 184] on span "In Review" at bounding box center [64, 178] width 74 height 14
click at [90, 220] on span "Ready to Send DS" at bounding box center [85, 224] width 120 height 14
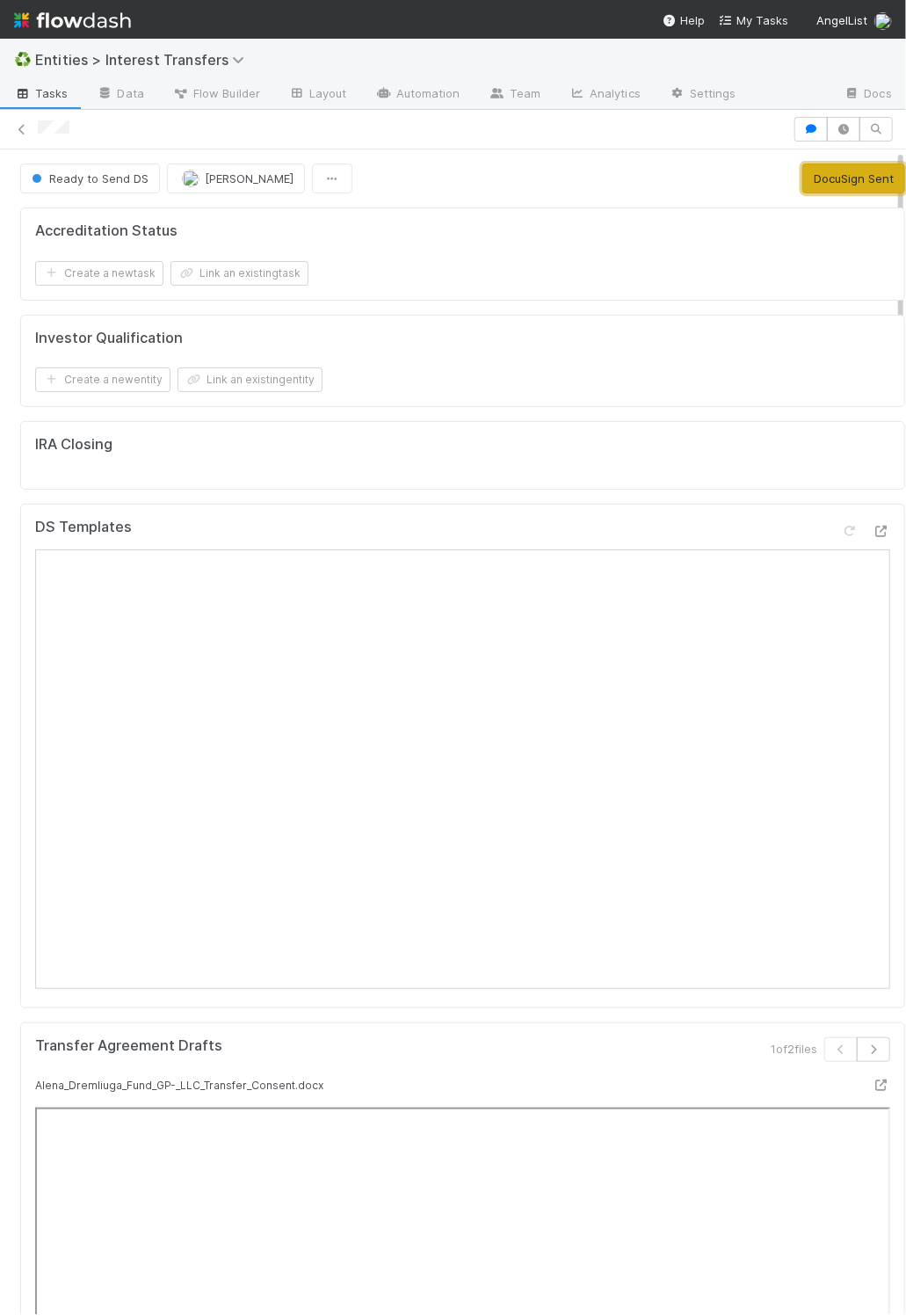
click at [834, 180] on button "DocuSign Sent" at bounding box center [854, 178] width 103 height 30
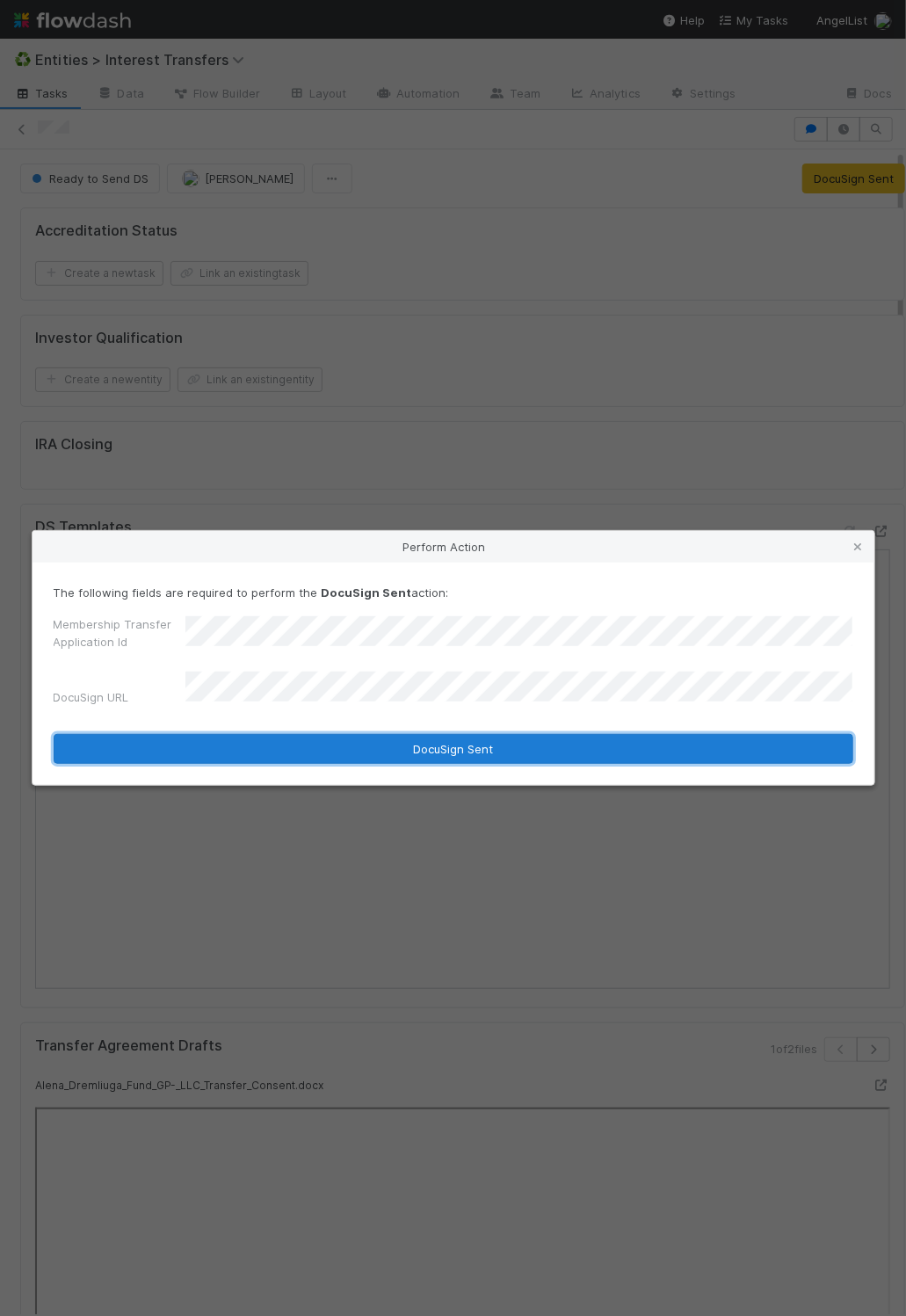
click at [403, 758] on button "DocuSign Sent" at bounding box center [453, 748] width 800 height 30
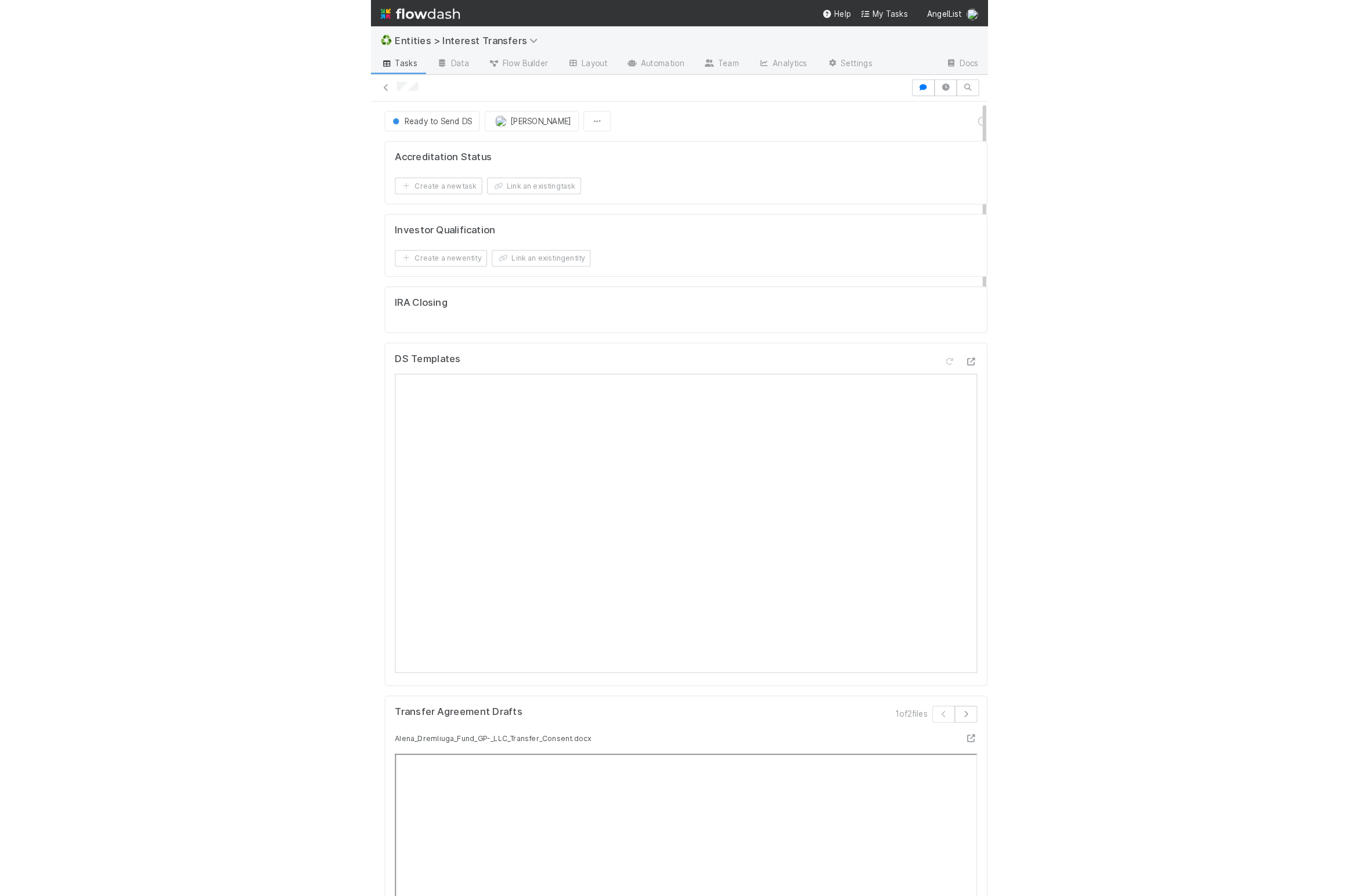
scroll to position [224, 632]
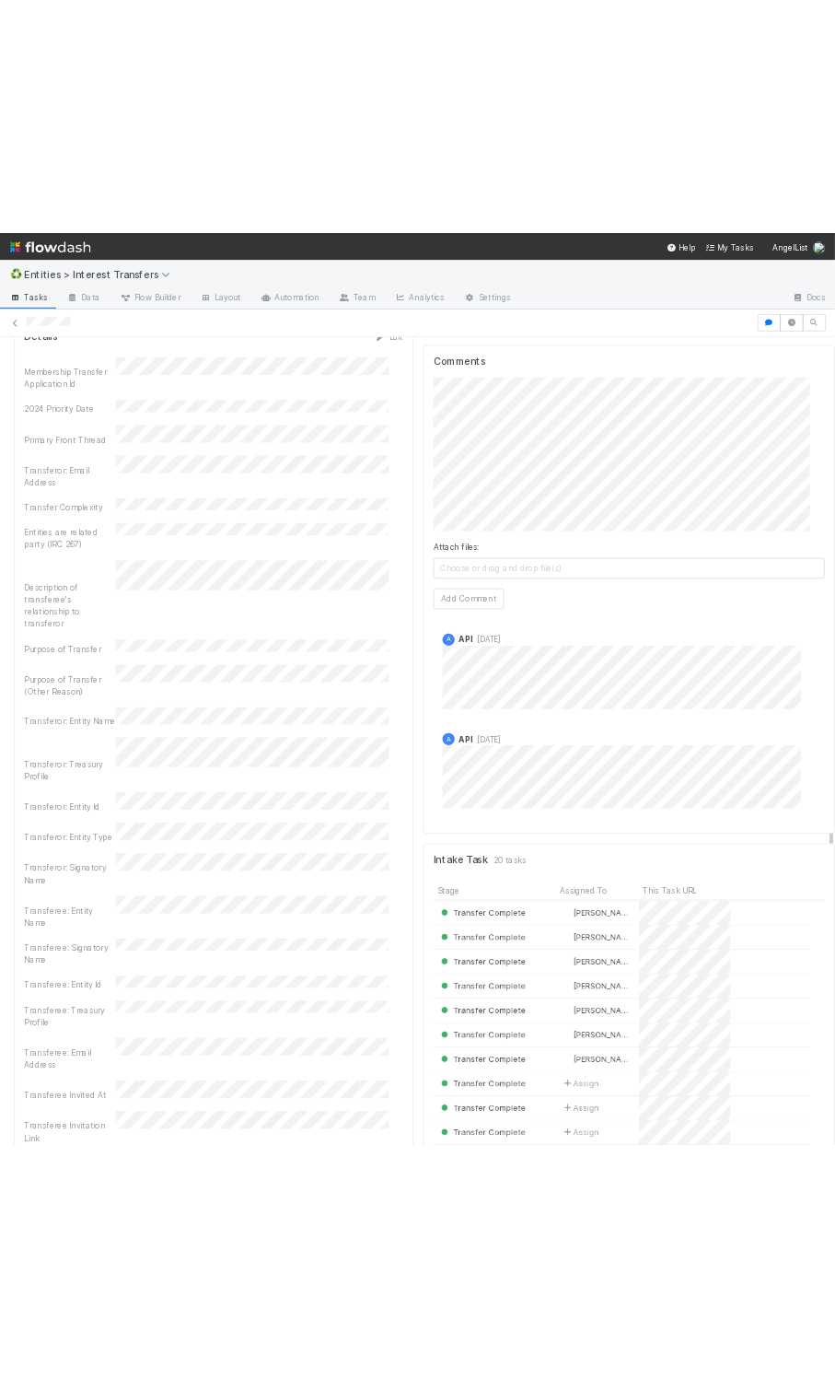
scroll to position [0, 5]
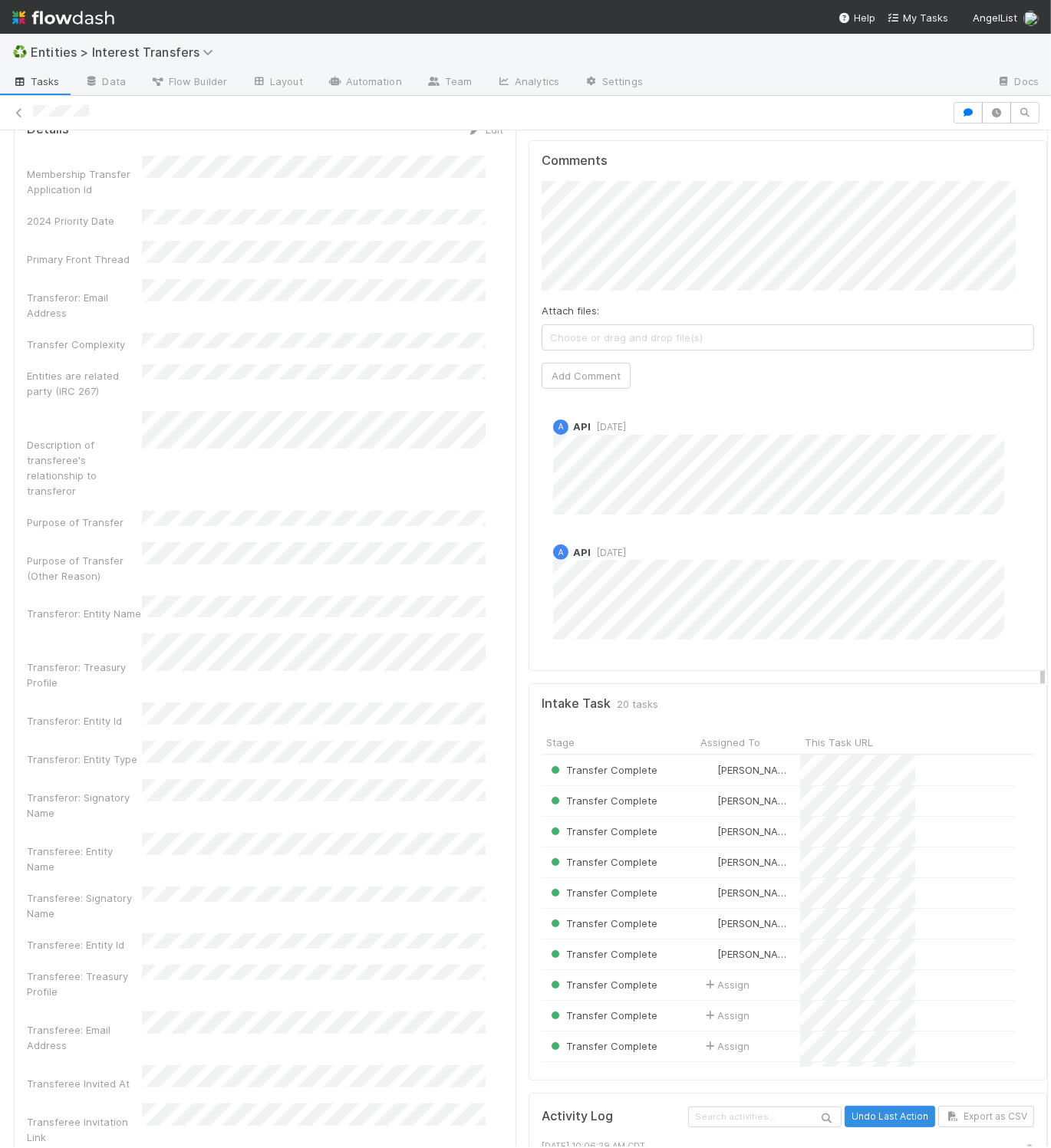
click at [501, 310] on div "Funds to Transfer 100.0% of J-Ventures Fund A, LP — 506(b), min. accredited, J-…" at bounding box center [265, 1011] width 515 height 2020
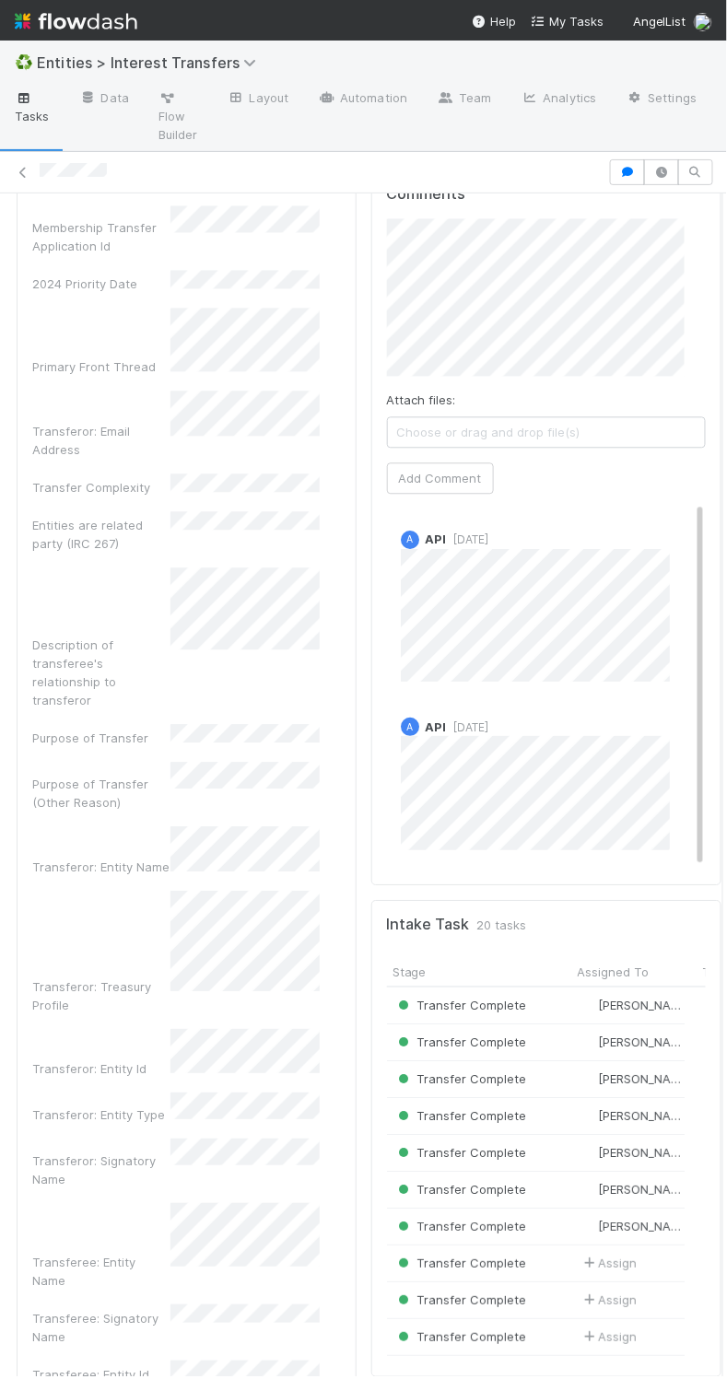
scroll to position [0, 0]
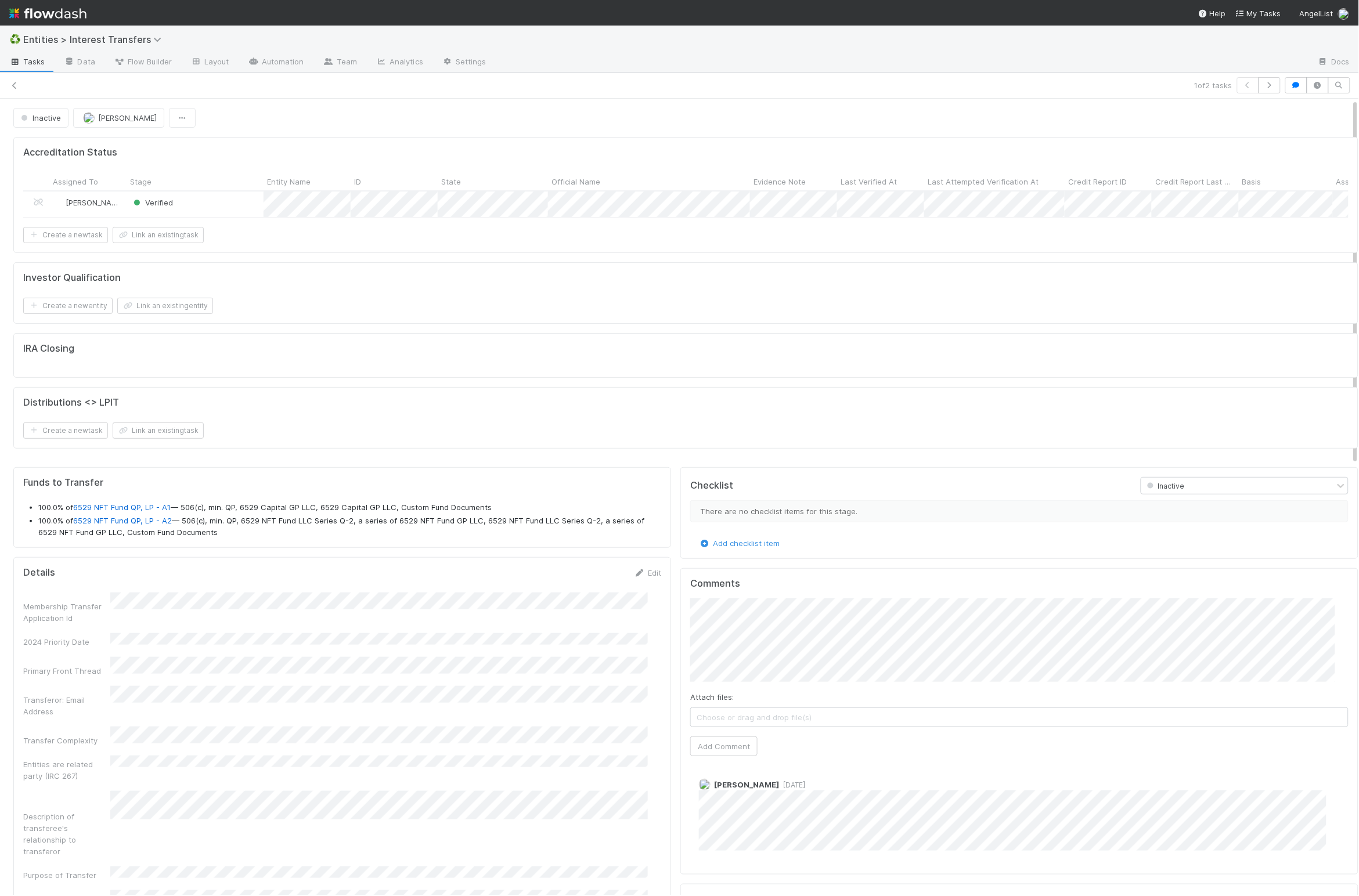
scroll to position [224, 632]
click at [13, 87] on icon at bounding box center [14, 86] width 11 height 8
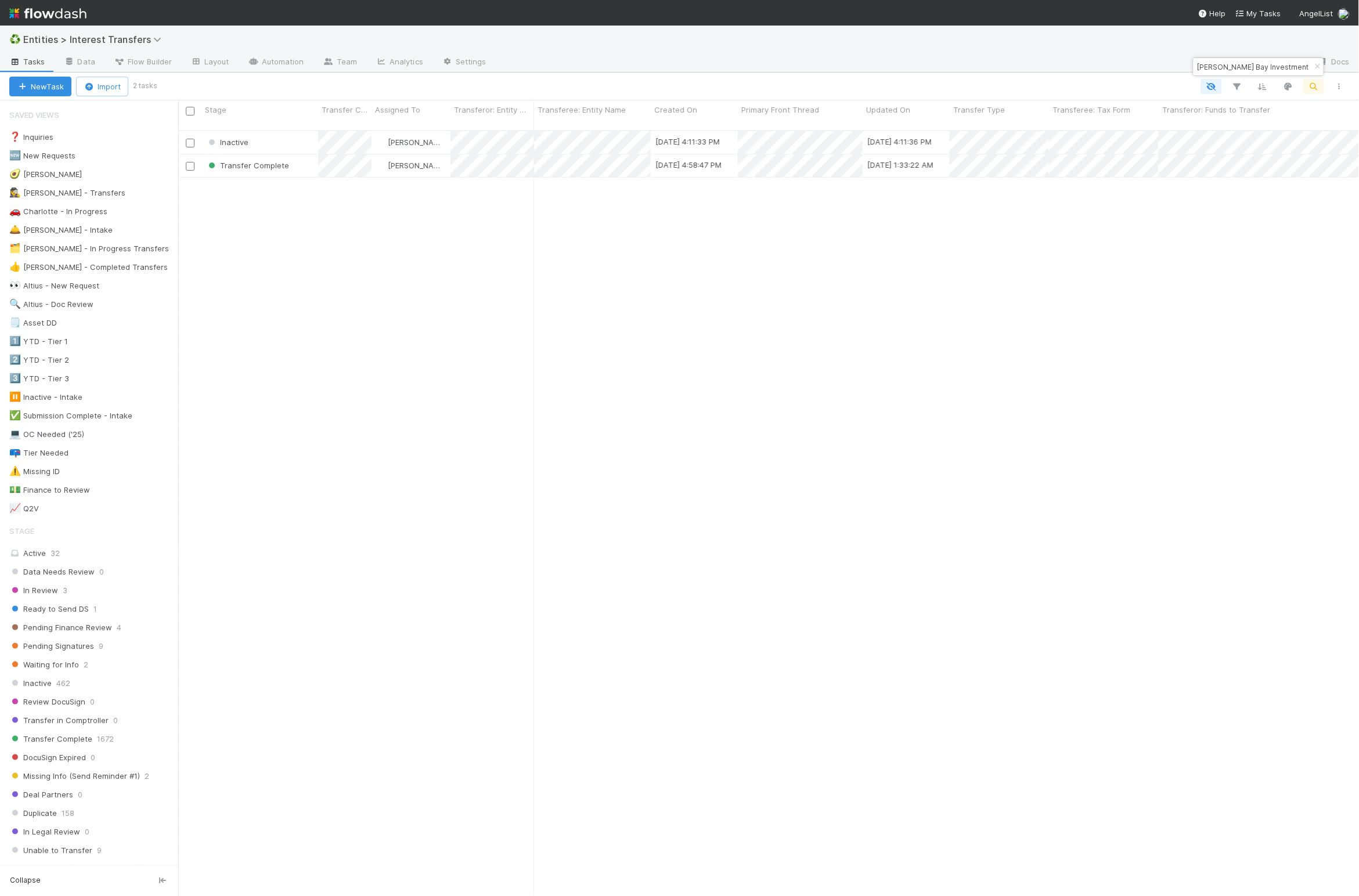
scroll to position [760, 1169]
click at [313, 226] on div "Inactive [PERSON_NAME] [DATE] 4:11:33 PM [DATE] 4:11:36 PM 2 1 0 0 0 0 Transfer…" at bounding box center [769, 517] width 1181 height 773
click at [311, 222] on div "Inactive [PERSON_NAME] [DATE] 4:11:33 PM [DATE] 4:11:36 PM 2 1 0 0 0 0 Transfer…" at bounding box center [769, 517] width 1181 height 773
click at [44, 192] on div "🕵️‍♀️ [PERSON_NAME] - Transfers" at bounding box center [67, 193] width 116 height 14
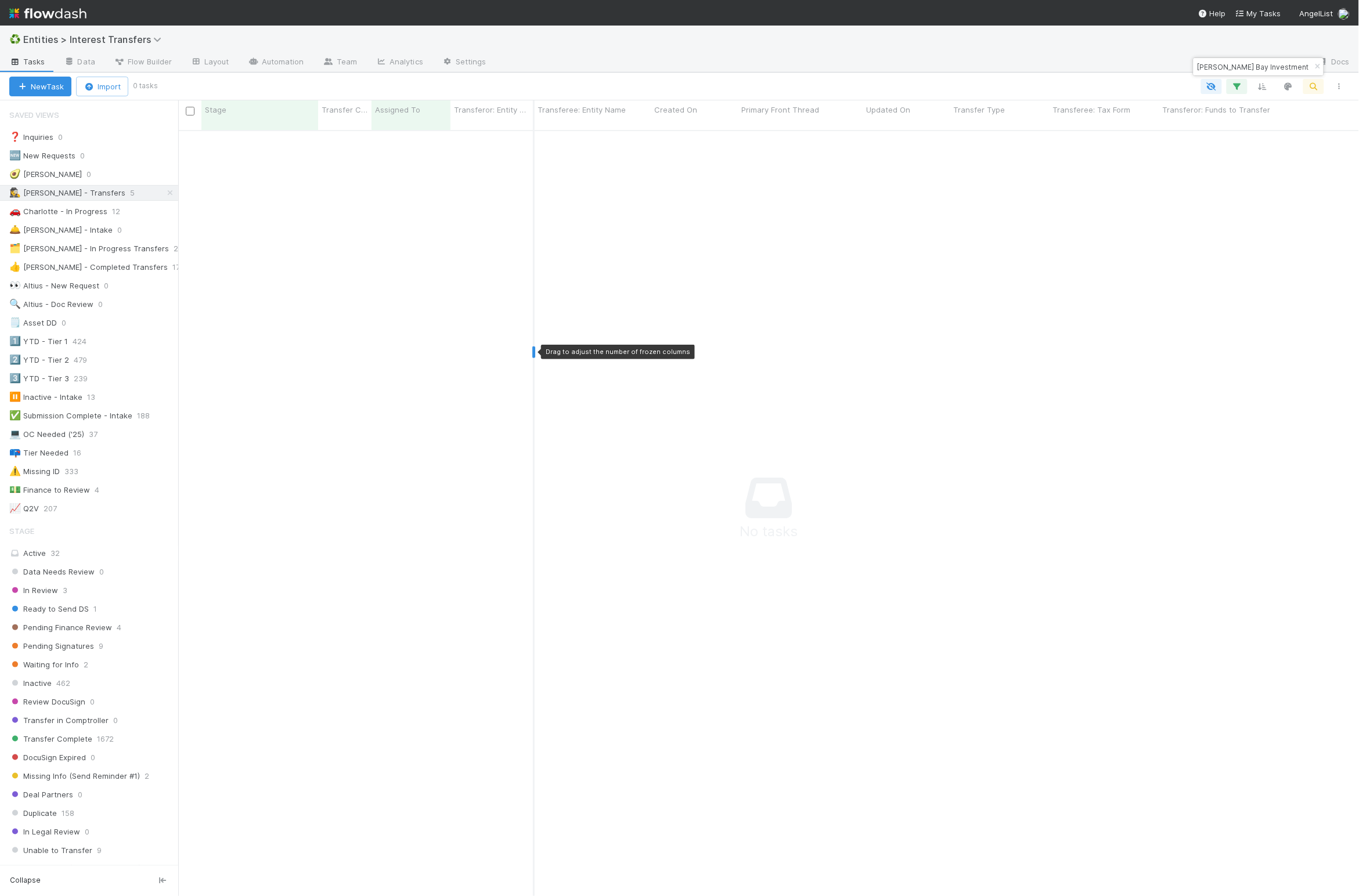
scroll to position [747, 1155]
click at [1312, 66] on icon "button" at bounding box center [1317, 66] width 11 height 7
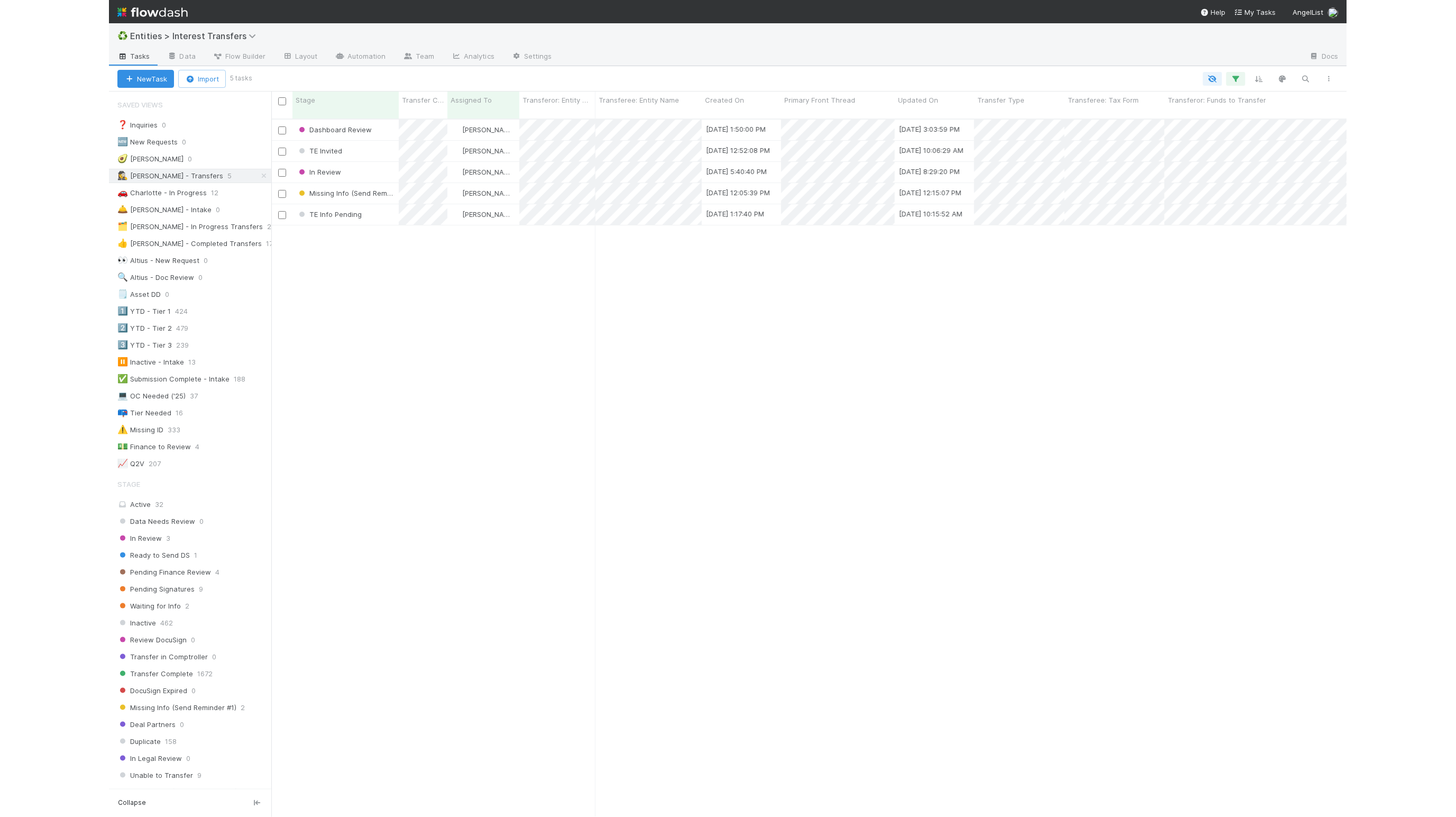
scroll to position [693, 1283]
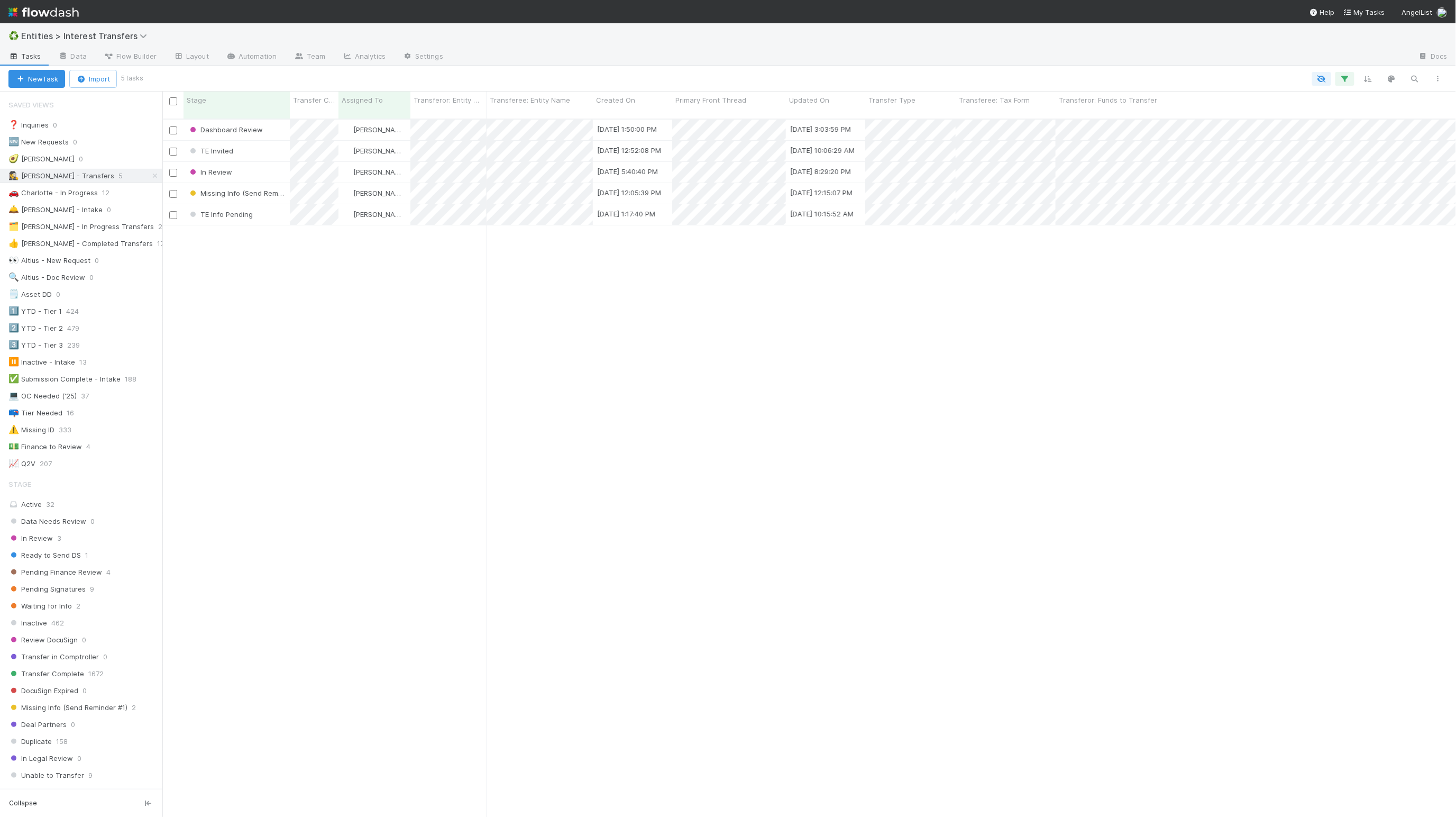
click at [415, 373] on div "Dashboard Review [PERSON_NAME] [DATE] 1:50:00 PM [DATE] 3:03:59 PM 1 0 0 0 0 0 …" at bounding box center [809, 472] width 1294 height 705
click at [426, 291] on div "Dashboard Review [PERSON_NAME] [DATE] 1:50:00 PM [DATE] 3:03:59 PM 1 0 0 0 0 0 …" at bounding box center [809, 472] width 1294 height 705
click at [432, 301] on div "Dashboard Review [PERSON_NAME] [DATE] 1:50:00 PM [DATE] 3:03:59 PM 1 0 0 0 0 0 …" at bounding box center [809, 472] width 1294 height 705
click at [281, 124] on div "Dashboard Review" at bounding box center [237, 130] width 106 height 21
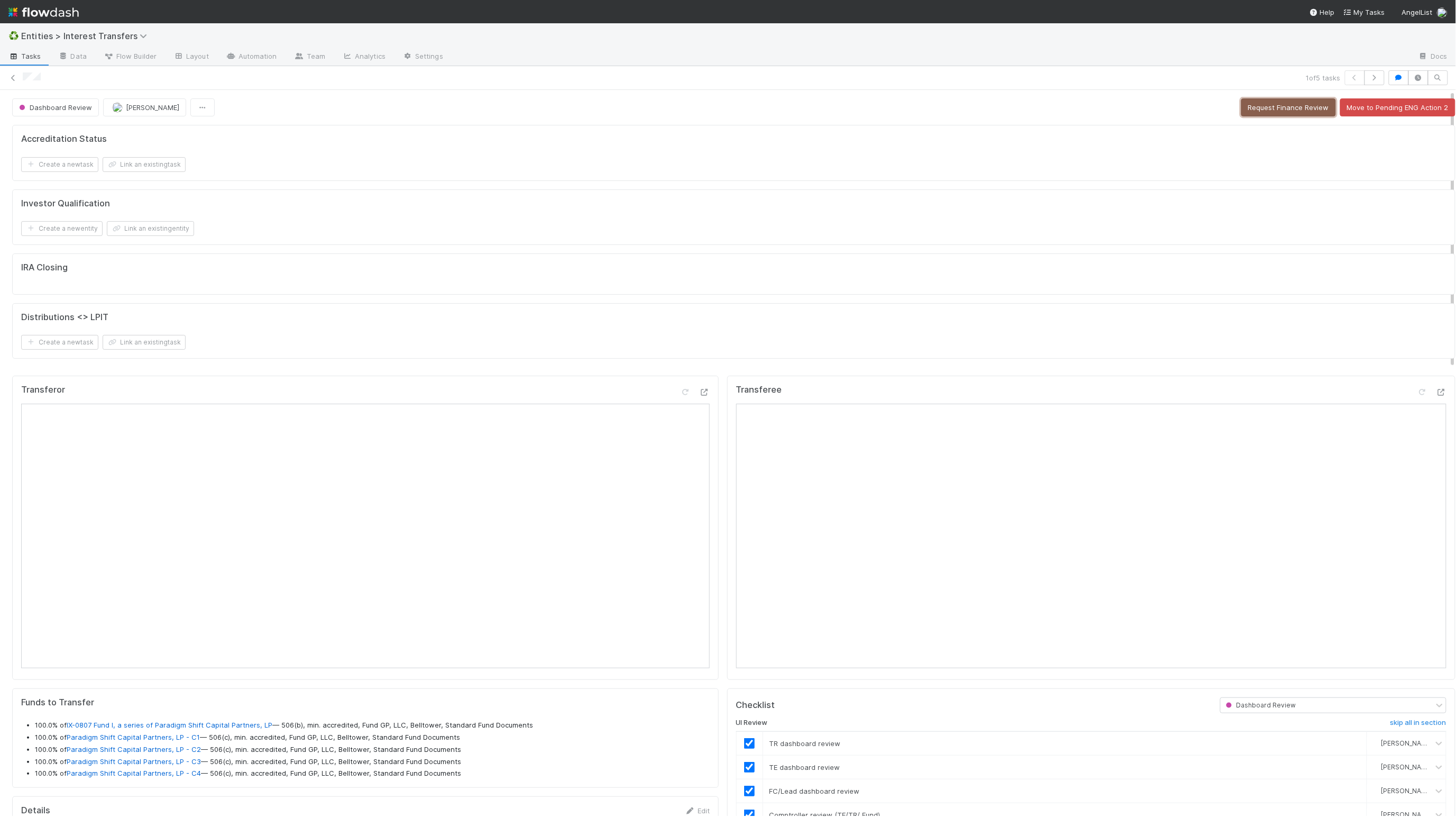
drag, startPoint x: 1297, startPoint y: 115, endPoint x: 1378, endPoint y: 87, distance: 85.7
click at [1238, 115] on button "Request Finance Review" at bounding box center [1288, 107] width 95 height 18
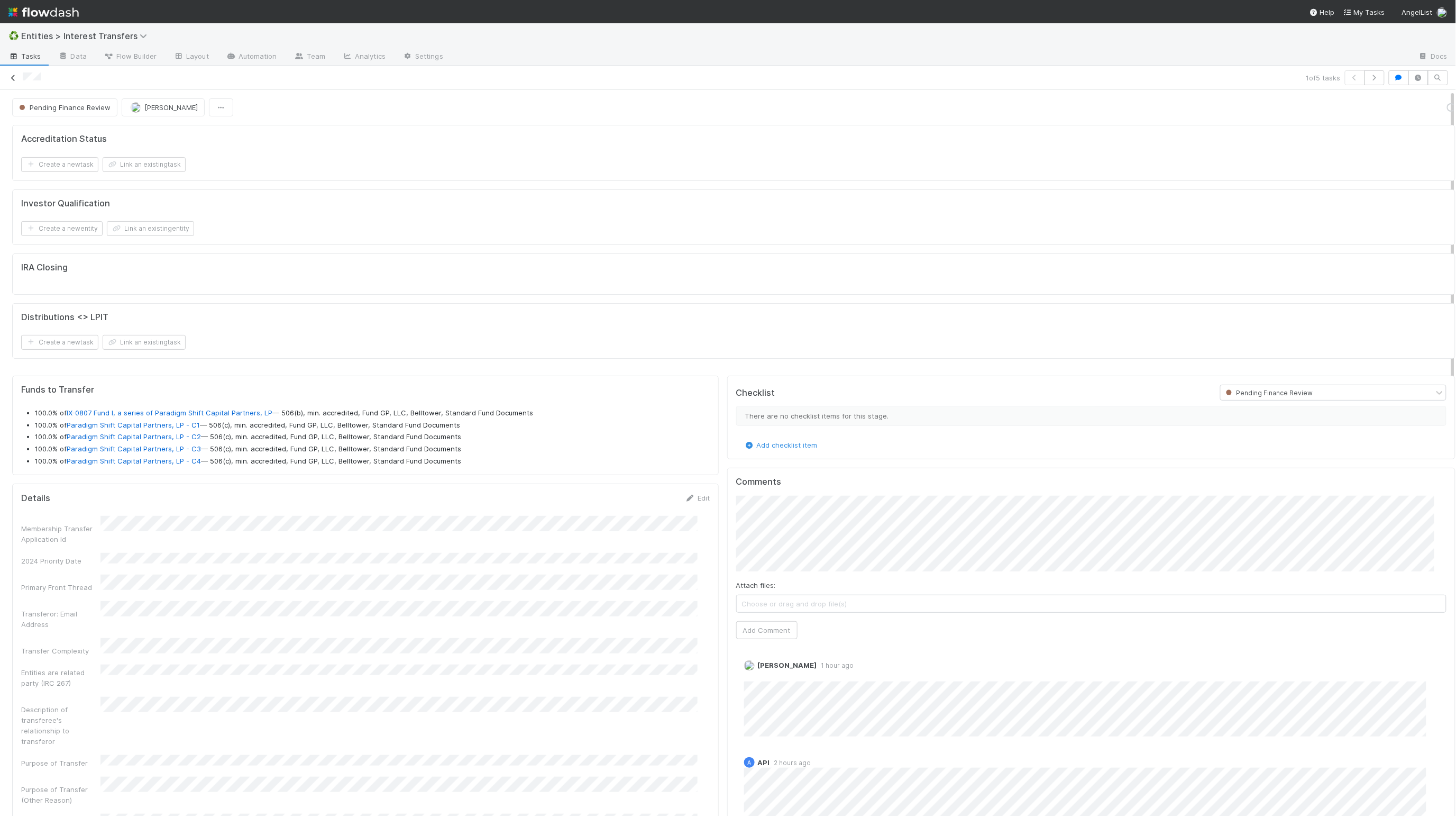
click at [13, 76] on icon at bounding box center [13, 78] width 10 height 7
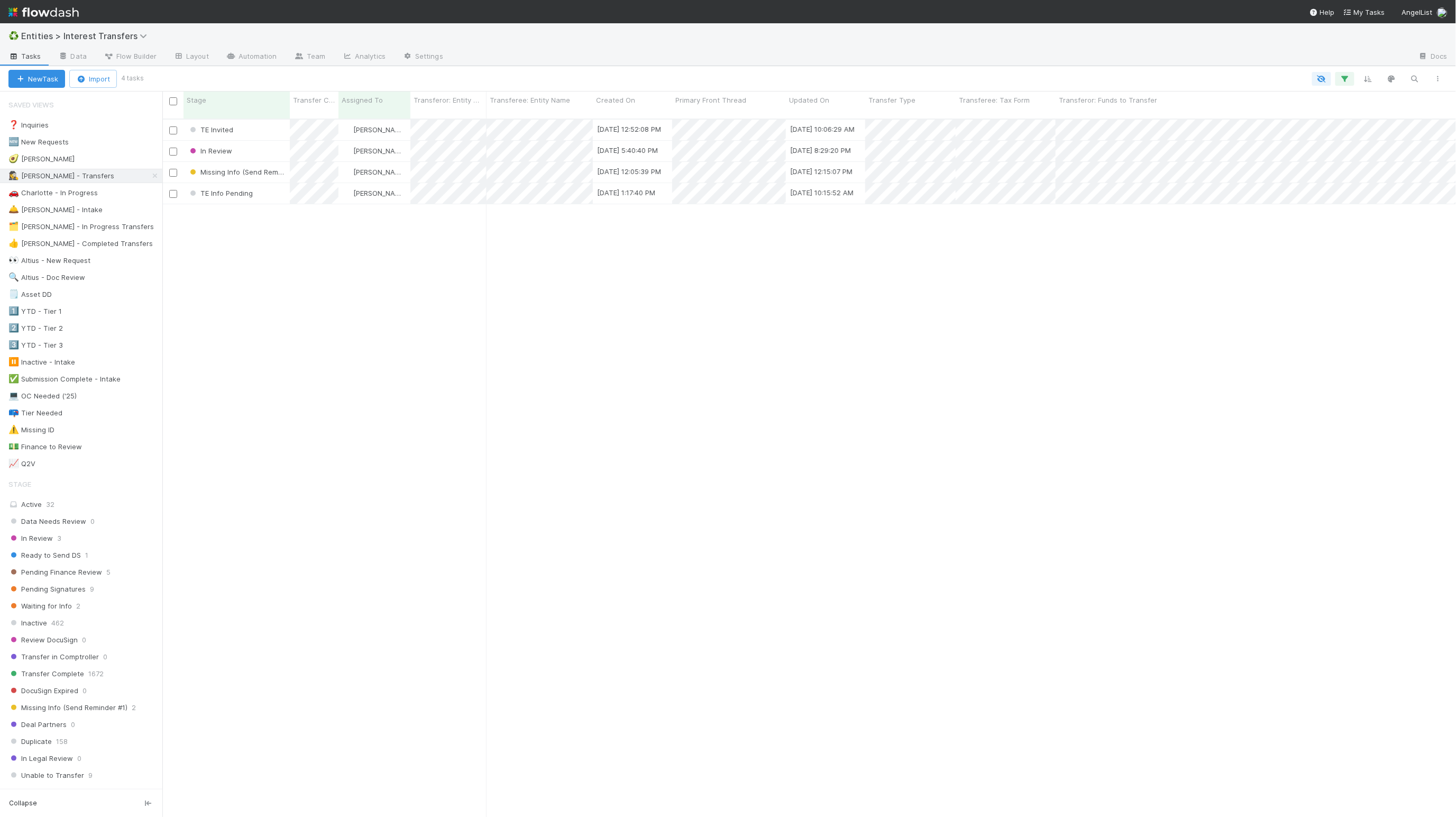
scroll to position [693, 1283]
click at [331, 244] on div "TE Invited [PERSON_NAME] [DATE] 12:52:08 PM [DATE] 10:06:29 AM 0 0 0 0 0 0 In R…" at bounding box center [809, 472] width 1294 height 705
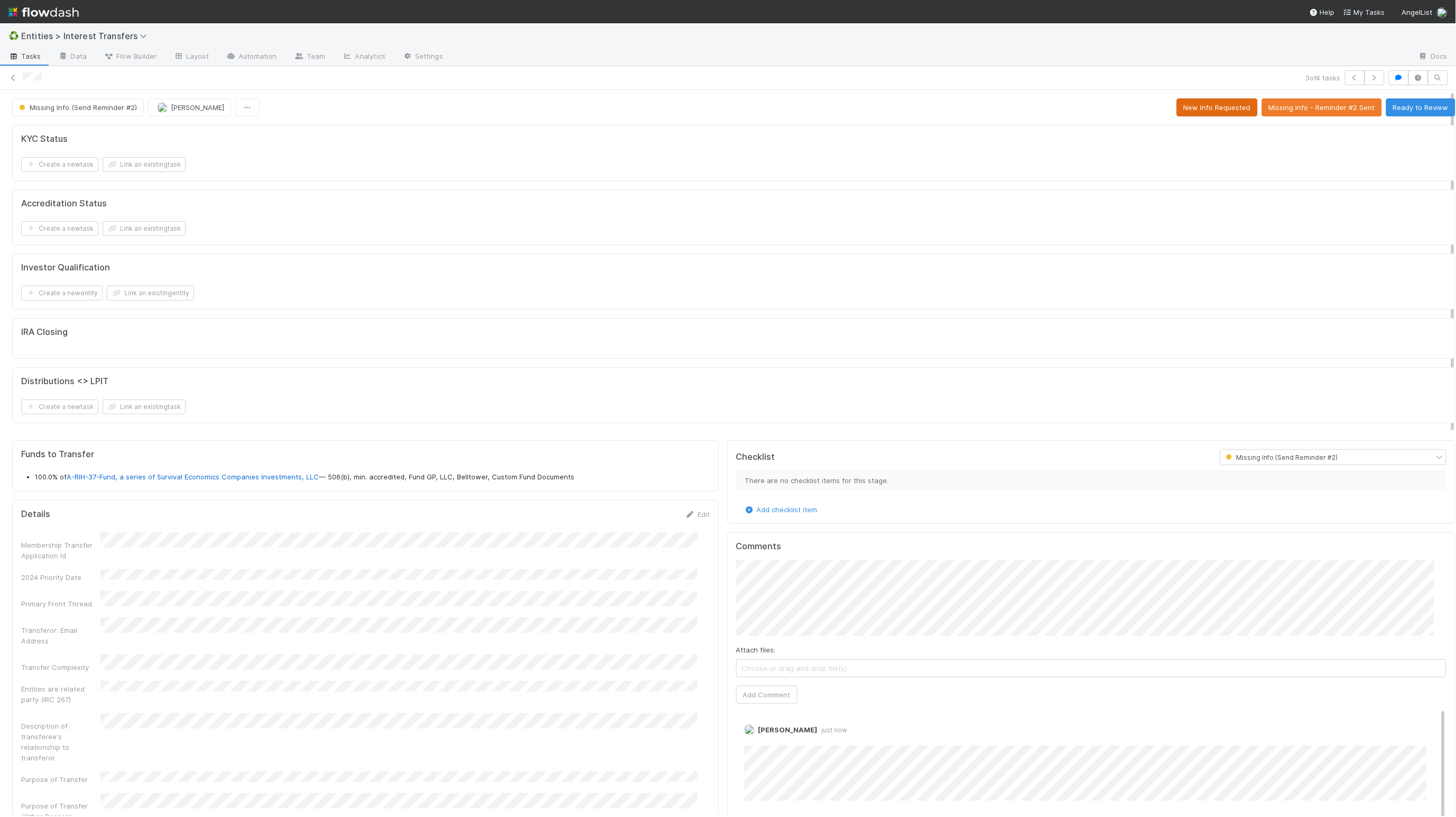
drag, startPoint x: 1329, startPoint y: 145, endPoint x: 1234, endPoint y: 116, distance: 99.3
click at [1238, 144] on div "KYC Status" at bounding box center [734, 139] width 1426 height 10
click at [1204, 110] on button "New Info Requested" at bounding box center [1217, 107] width 81 height 18
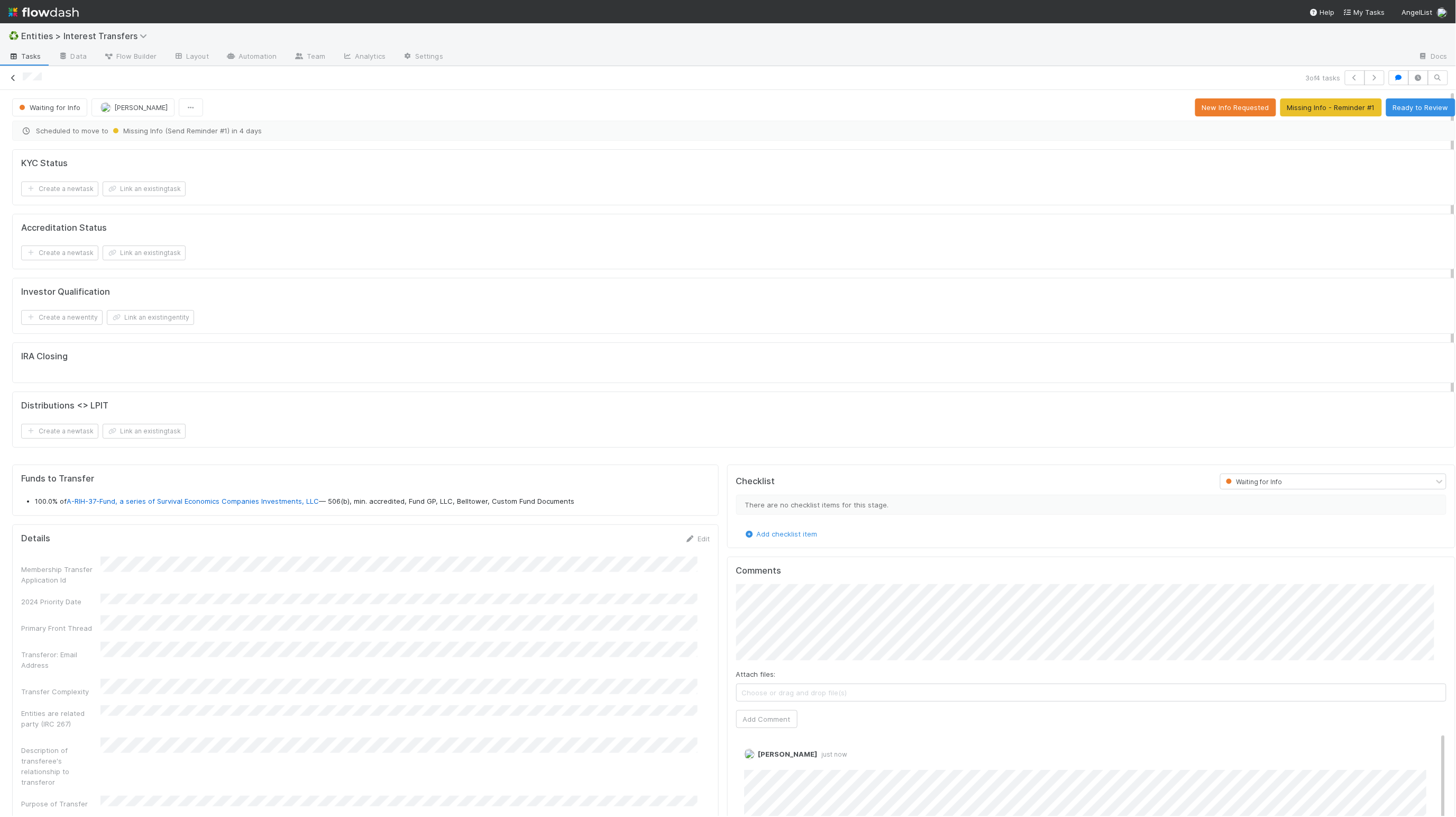
click at [14, 79] on icon at bounding box center [13, 78] width 10 height 7
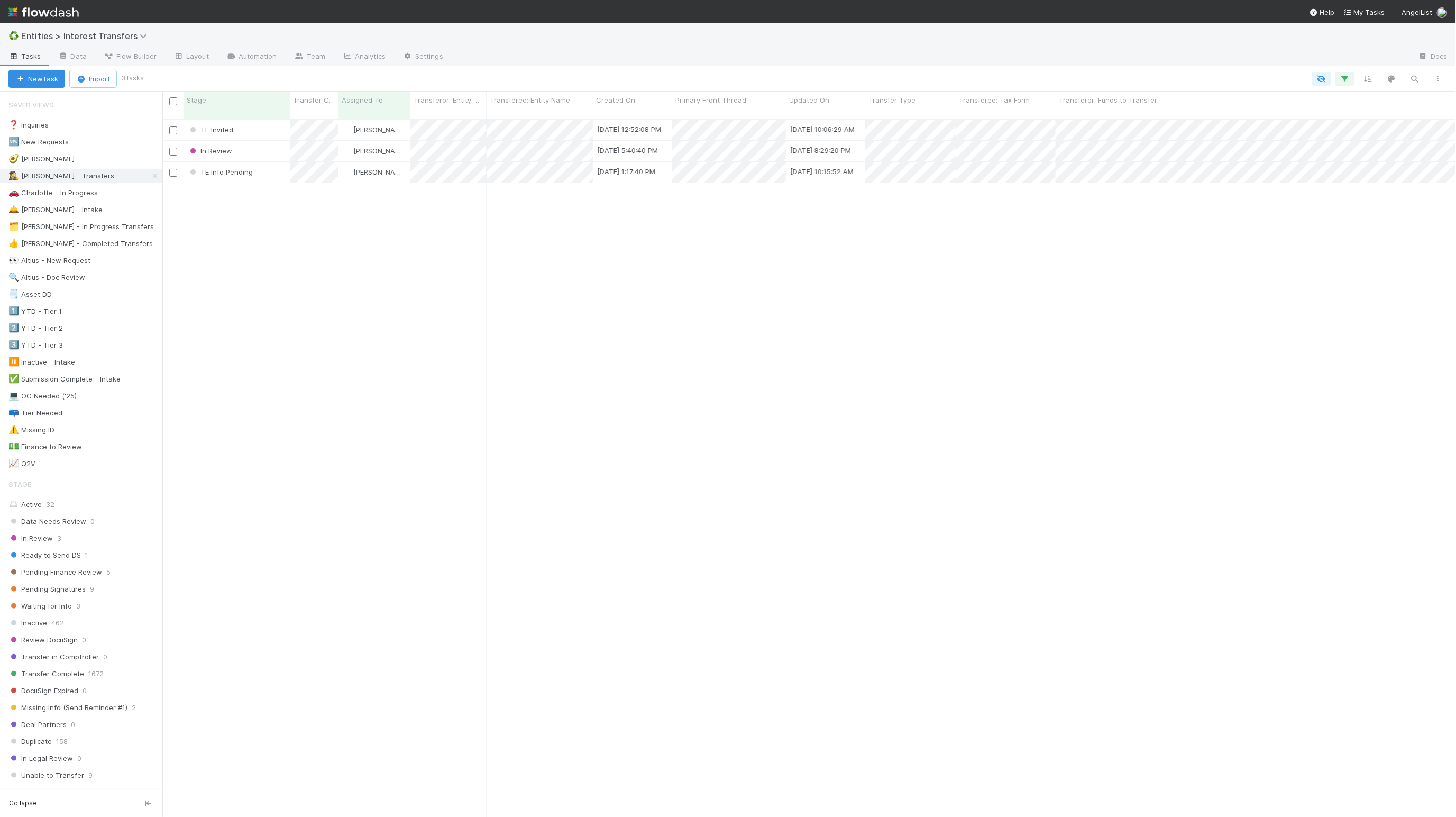
scroll to position [693, 1283]
click at [293, 328] on div "TE Invited [PERSON_NAME] [DATE] 12:52:08 PM [DATE] 10:06:29 AM 0 0 0 0 0 0 In R…" at bounding box center [809, 472] width 1294 height 705
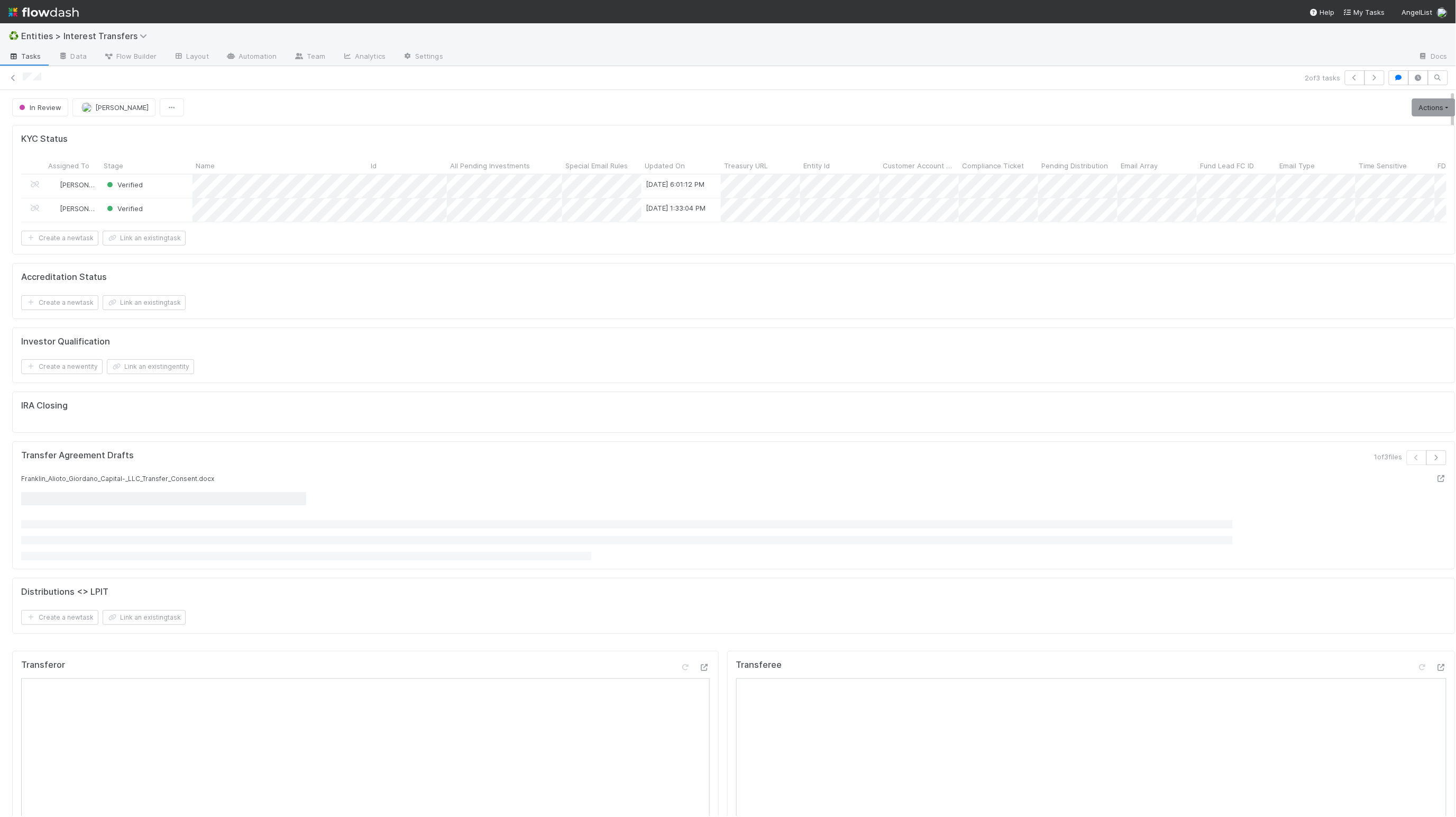
scroll to position [204, 686]
click at [13, 78] on icon at bounding box center [13, 78] width 10 height 7
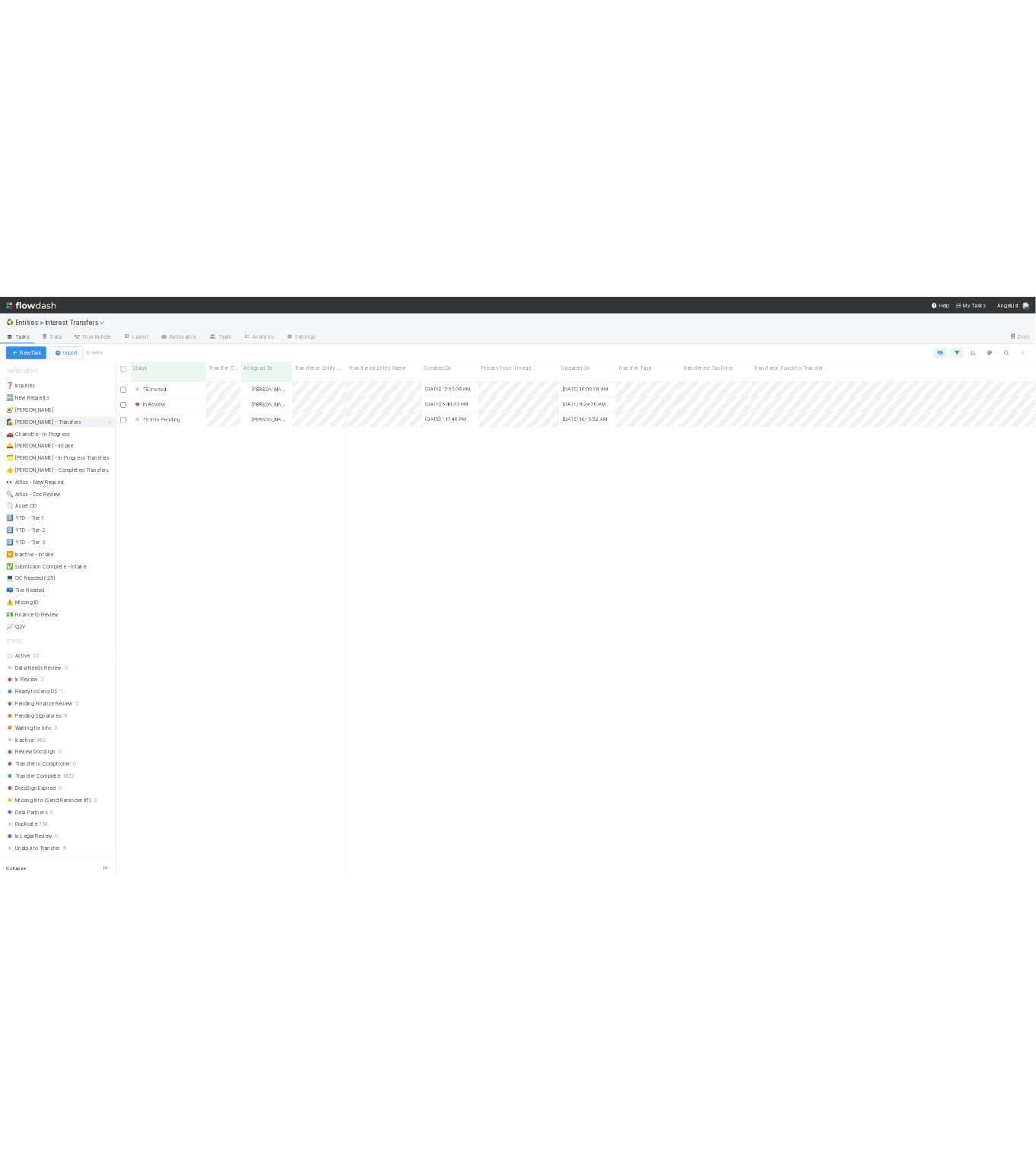
scroll to position [997, 1845]
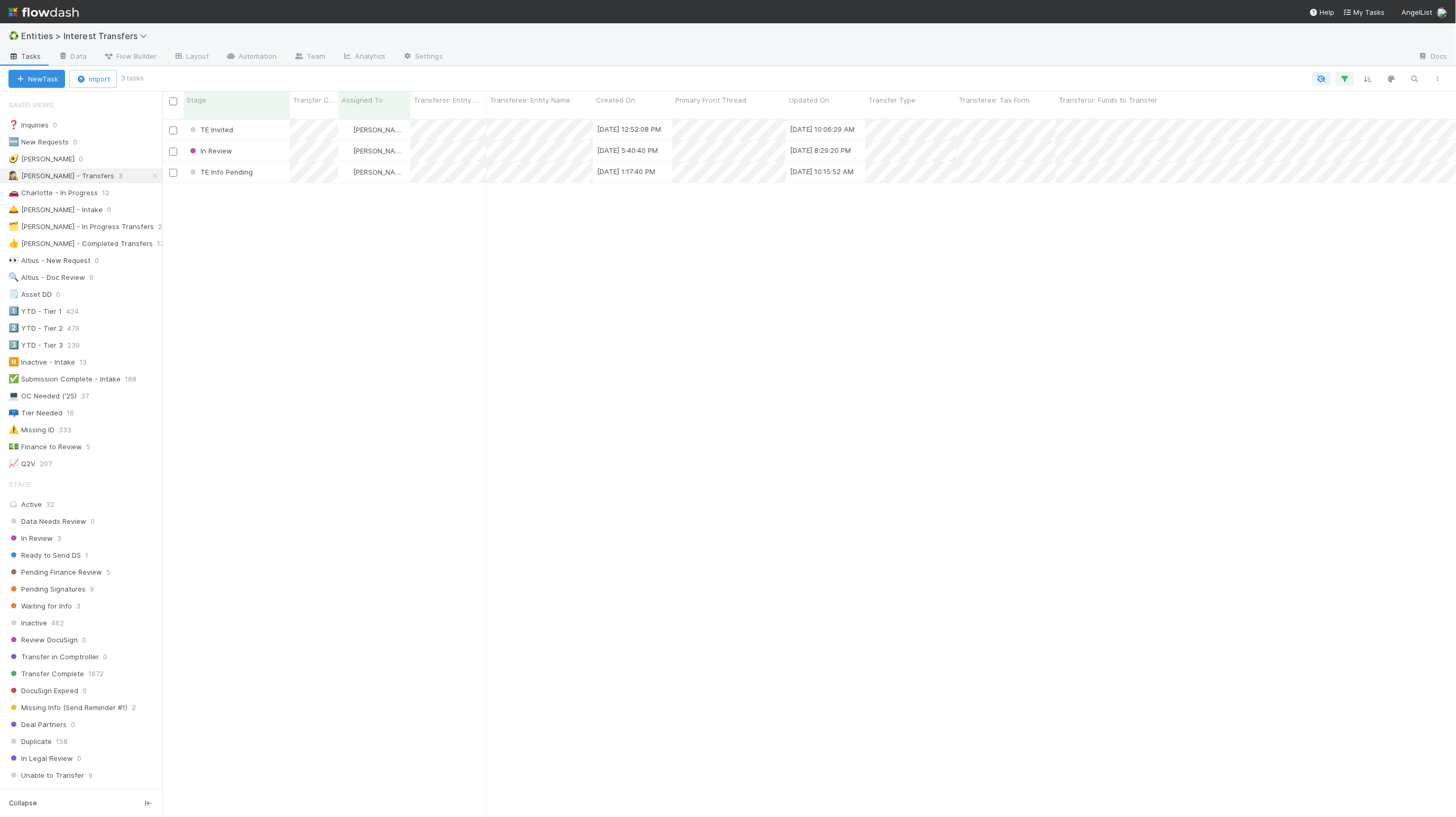
click at [489, 330] on div "TE Invited [PERSON_NAME] [DATE] 12:52:08 PM [DATE] 10:06:29 AM 0 0 0 0 0 0 In R…" at bounding box center [809, 472] width 1294 height 705
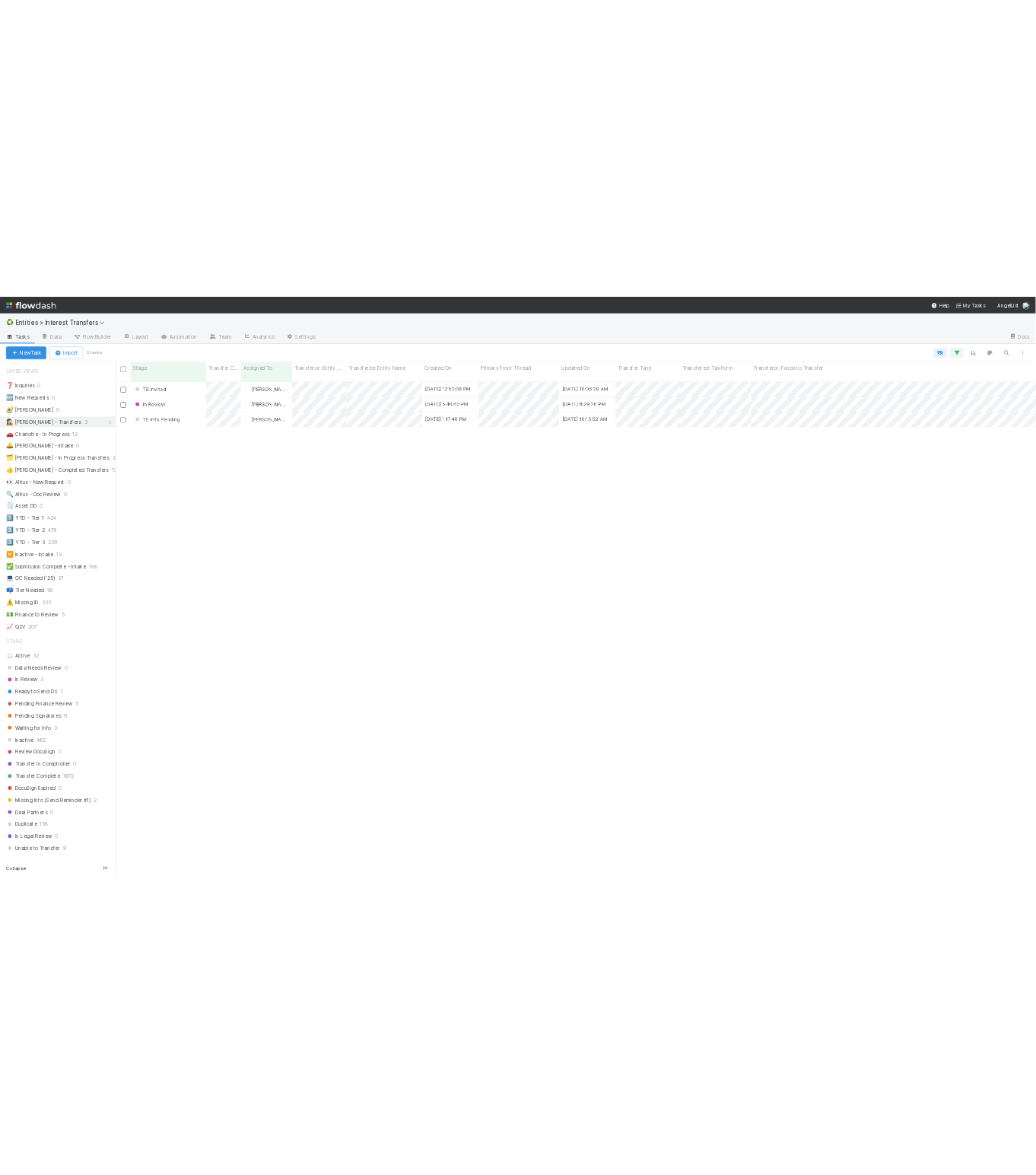
scroll to position [997, 787]
